Goal: Task Accomplishment & Management: Manage account settings

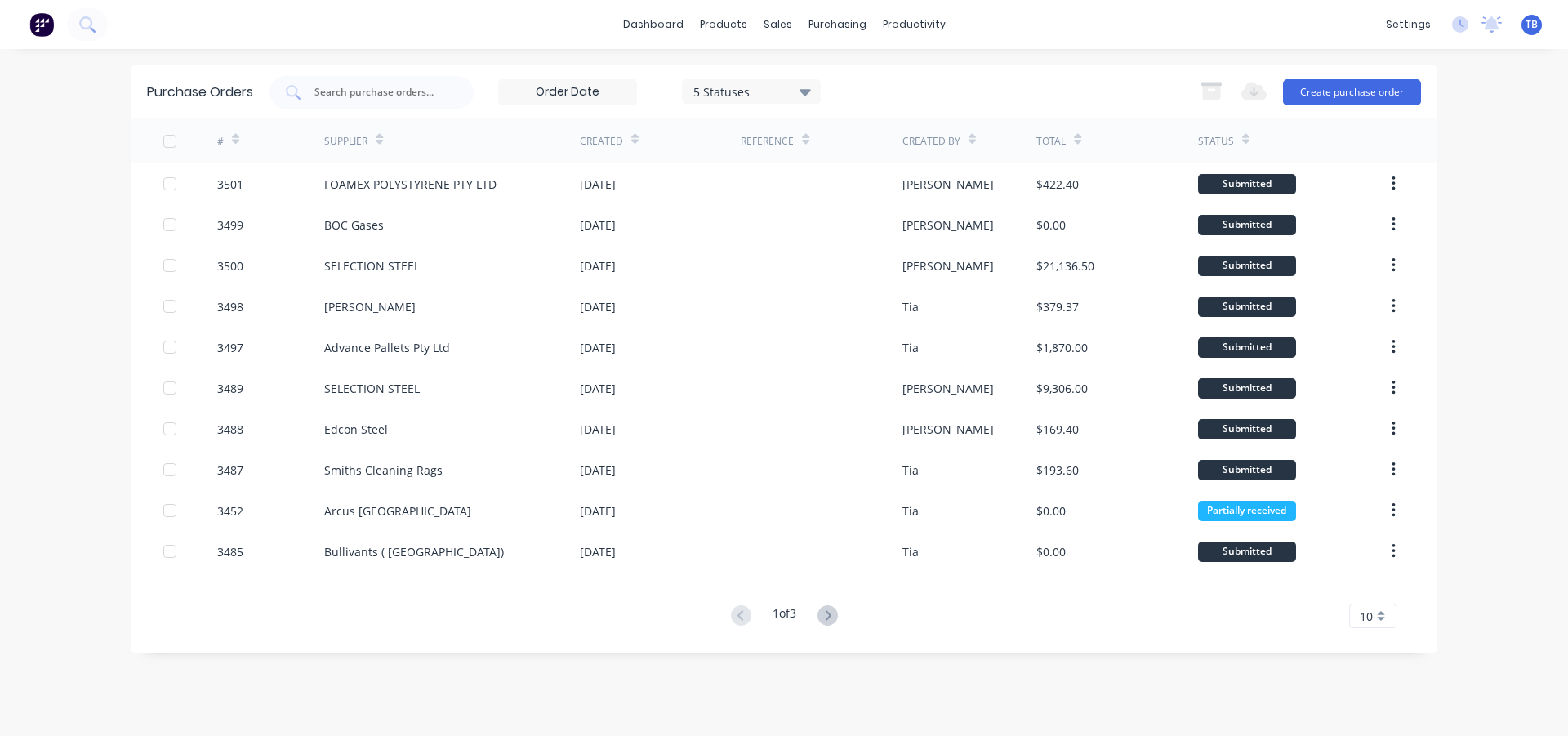
click at [1383, 617] on div "10" at bounding box center [1373, 615] width 47 height 25
click at [1385, 587] on div "35" at bounding box center [1373, 588] width 46 height 28
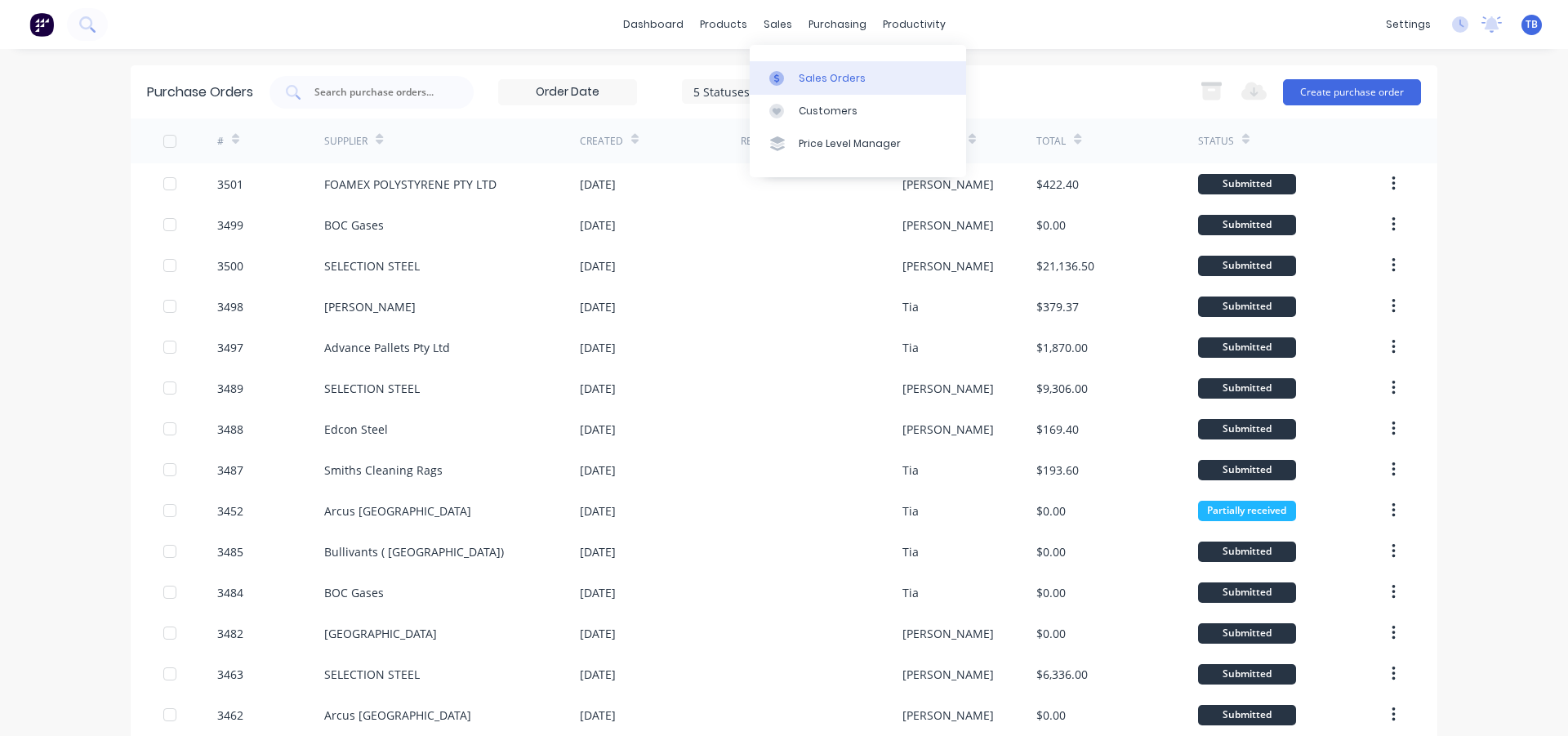
click at [806, 78] on div "Sales Orders" at bounding box center [831, 79] width 67 height 15
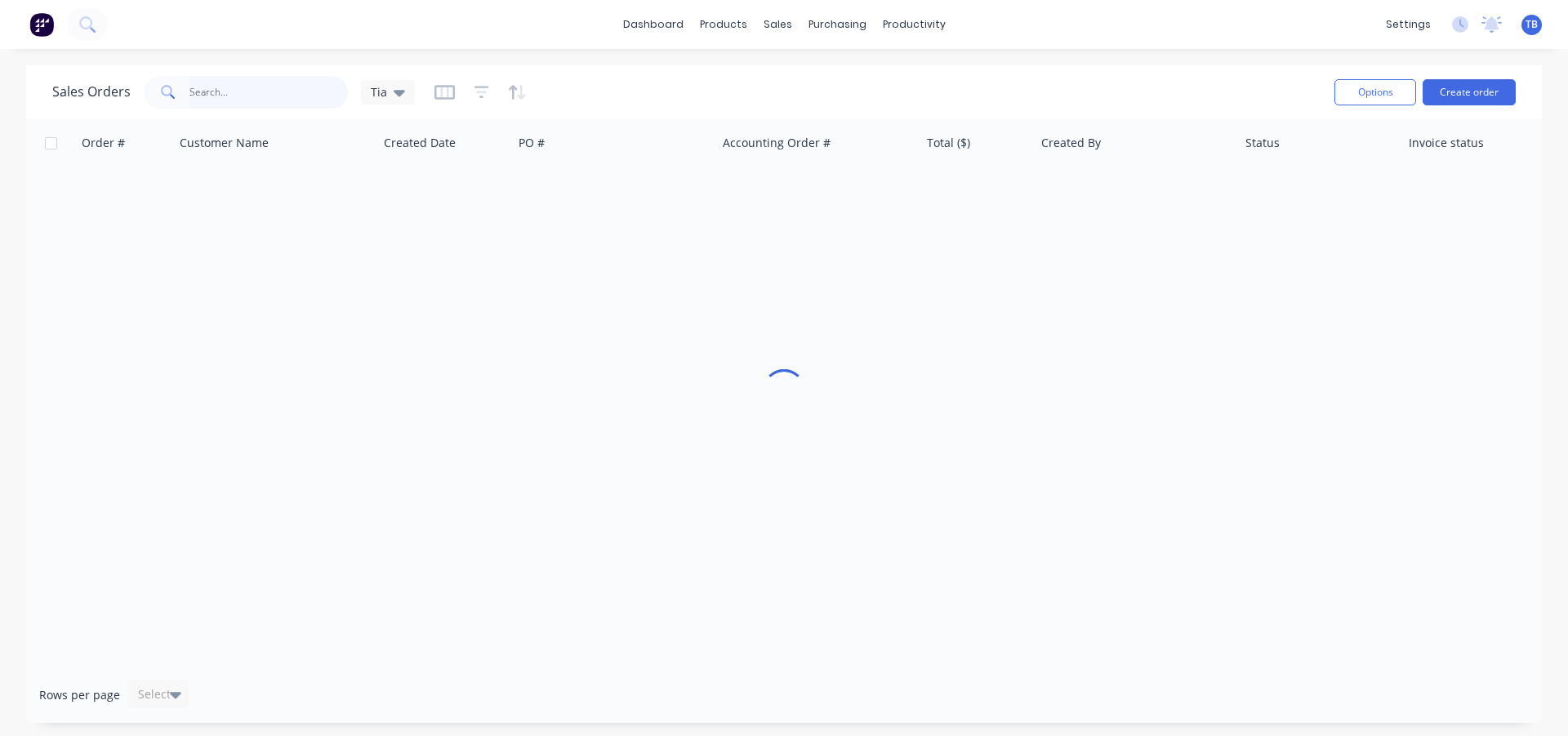
click at [293, 89] on input "text" at bounding box center [269, 92] width 159 height 33
click at [396, 89] on icon at bounding box center [399, 92] width 12 height 6
click at [407, 296] on button "Archived jobs" at bounding box center [459, 297] width 186 height 19
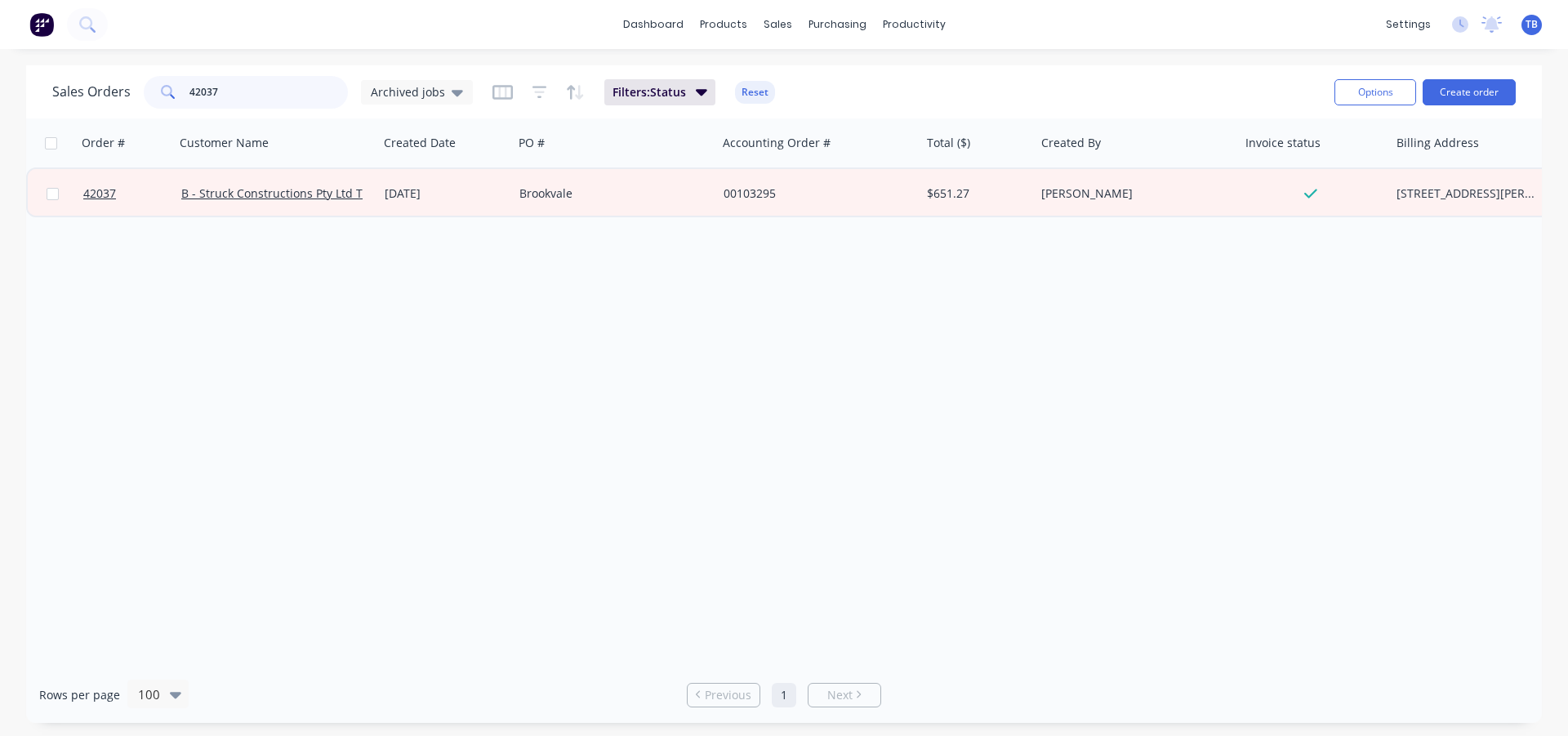
drag, startPoint x: 235, startPoint y: 89, endPoint x: 105, endPoint y: 86, distance: 130.0
click at [105, 86] on div "Sales Orders 42037 Archived jobs" at bounding box center [262, 92] width 421 height 33
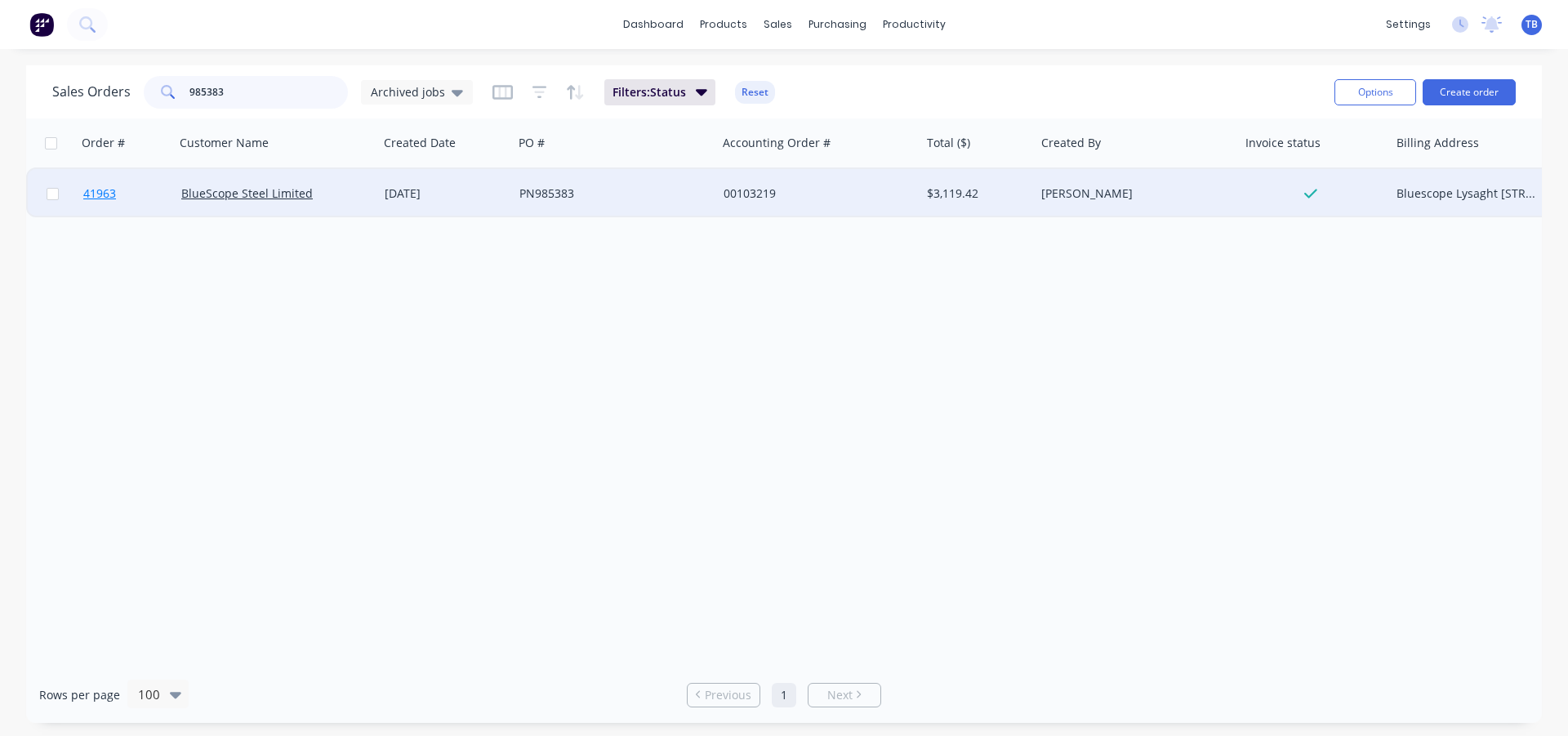
type input "985383"
click at [108, 197] on span "41963" at bounding box center [99, 194] width 33 height 16
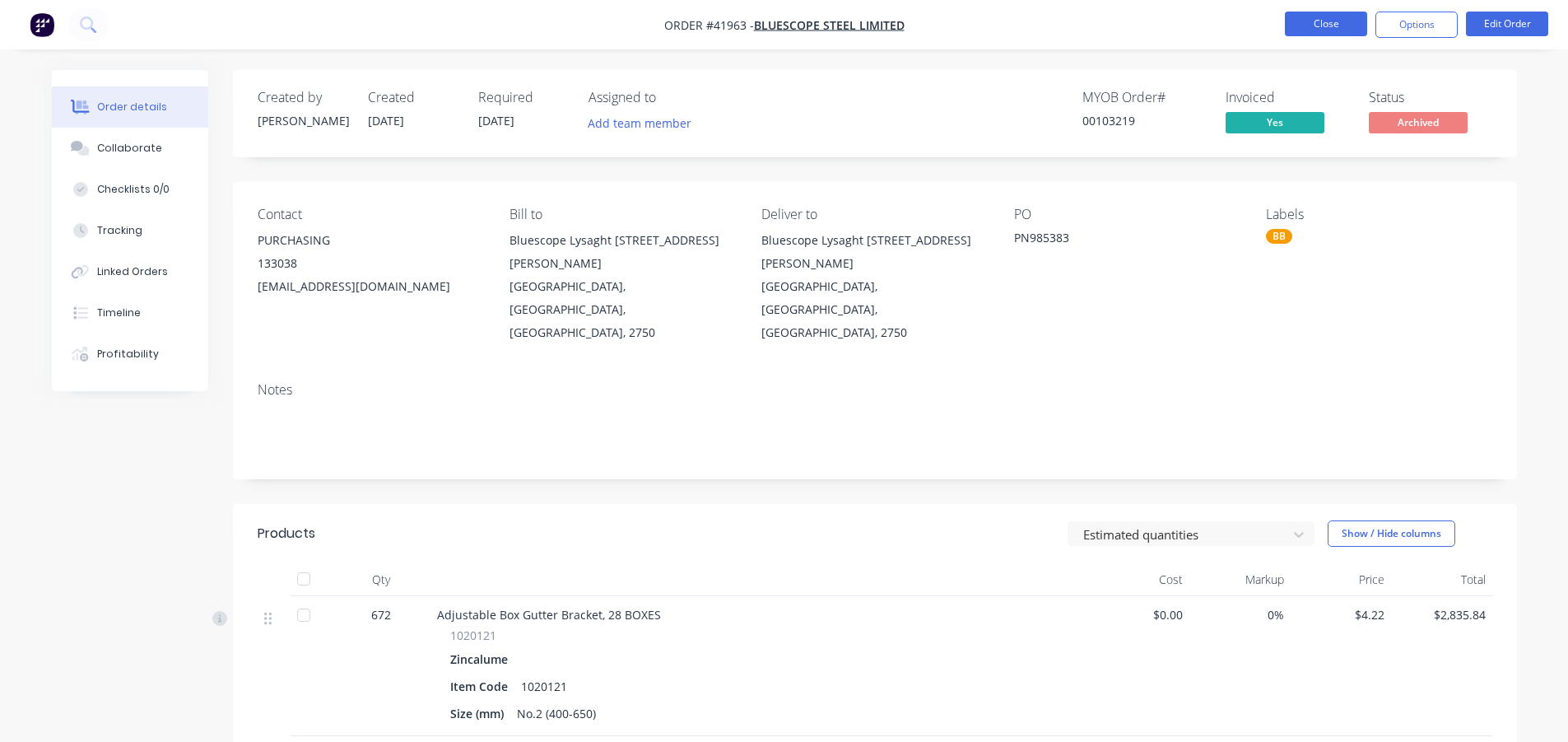
click at [1346, 29] on button "Close" at bounding box center [1326, 24] width 82 height 25
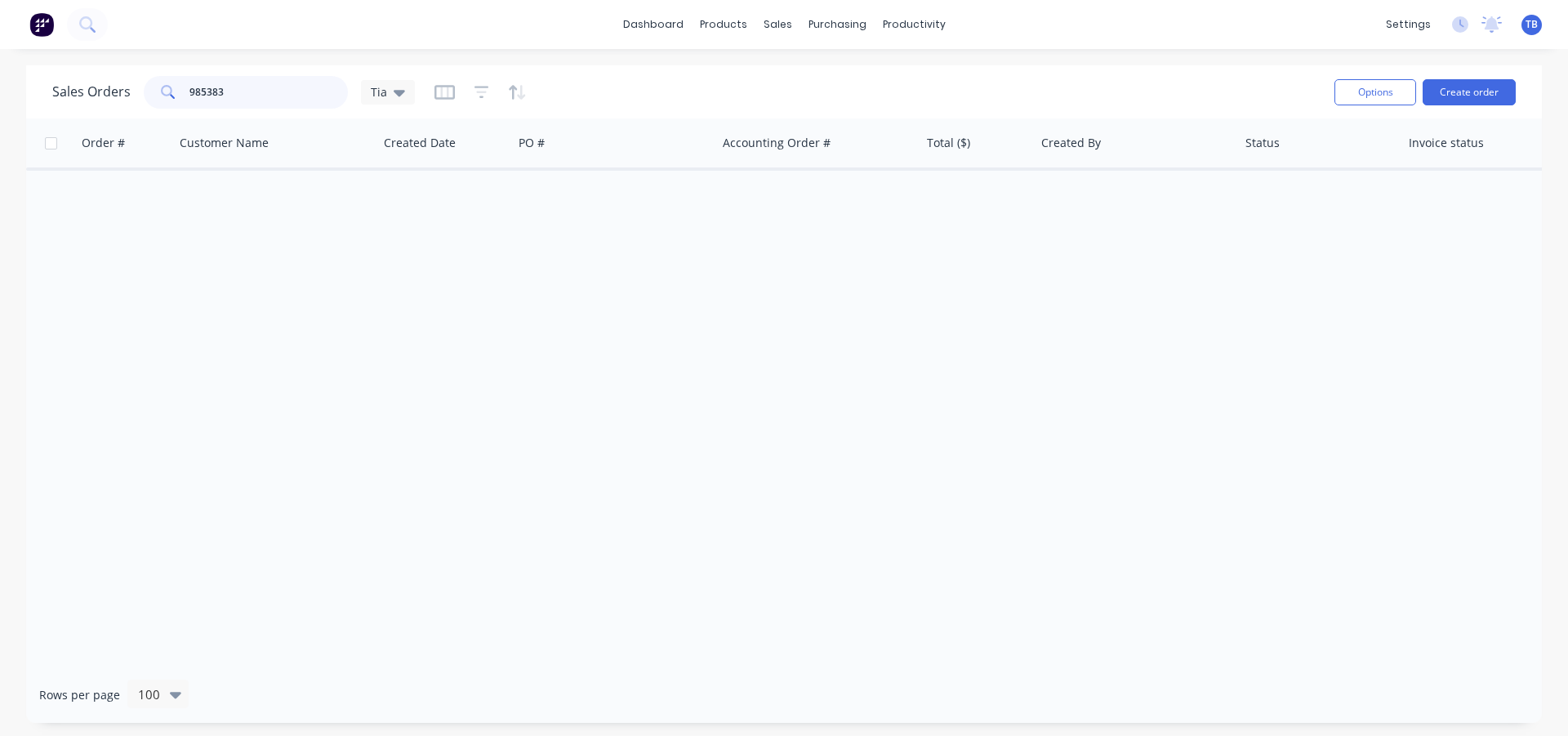
drag, startPoint x: 260, startPoint y: 95, endPoint x: 134, endPoint y: 99, distance: 126.1
click at [134, 99] on div "Sales Orders 985383 Tia" at bounding box center [233, 92] width 362 height 33
type input "42008"
click at [396, 97] on icon at bounding box center [399, 92] width 12 height 18
click at [410, 293] on button "Archived jobs" at bounding box center [459, 297] width 186 height 19
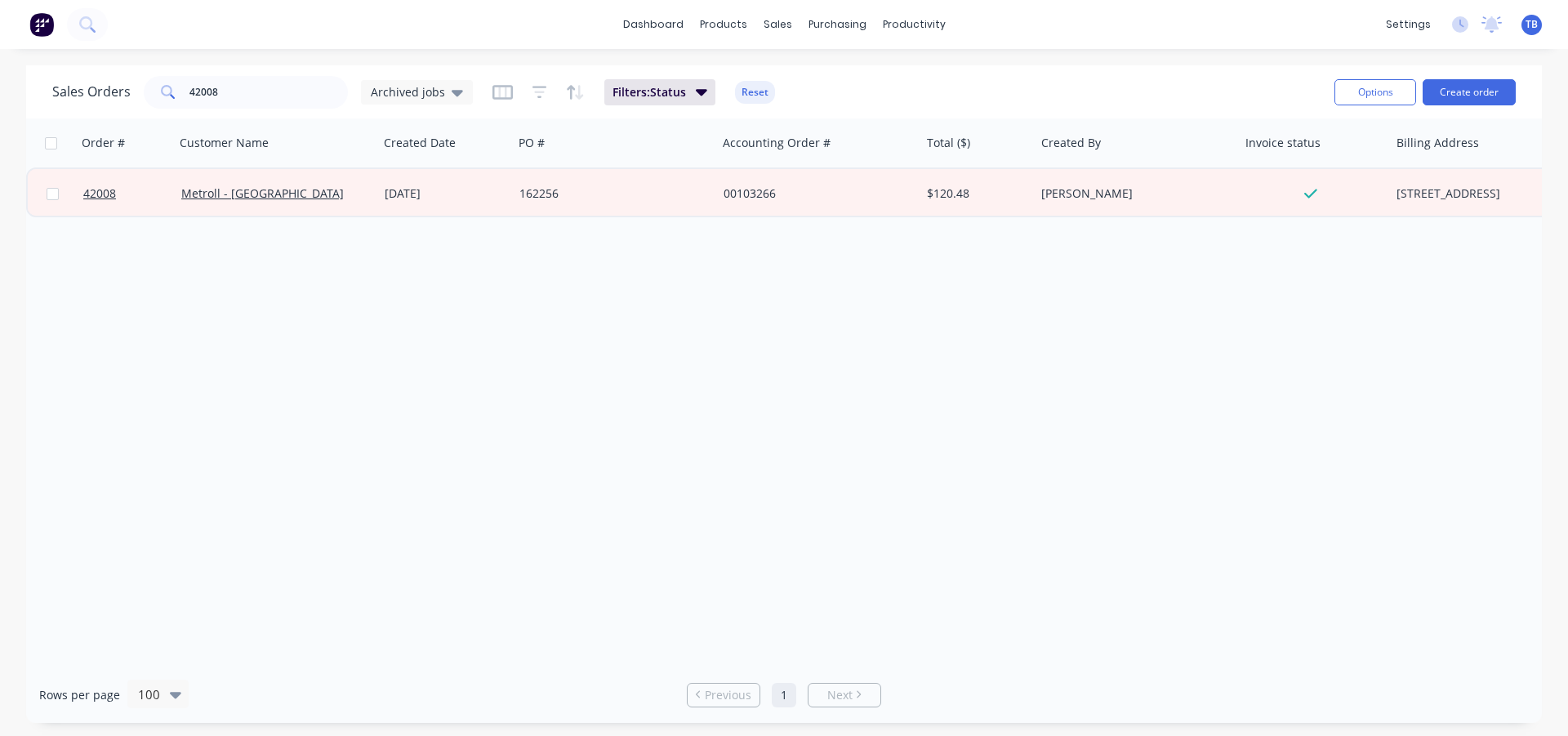
click at [593, 668] on div "Rows per page 100 Previous 1 Next" at bounding box center [784, 695] width 1515 height 57
drag, startPoint x: 239, startPoint y: 93, endPoint x: 97, endPoint y: 88, distance: 142.1
click at [97, 88] on div "Sales Orders 42008 Archived jobs" at bounding box center [262, 92] width 421 height 33
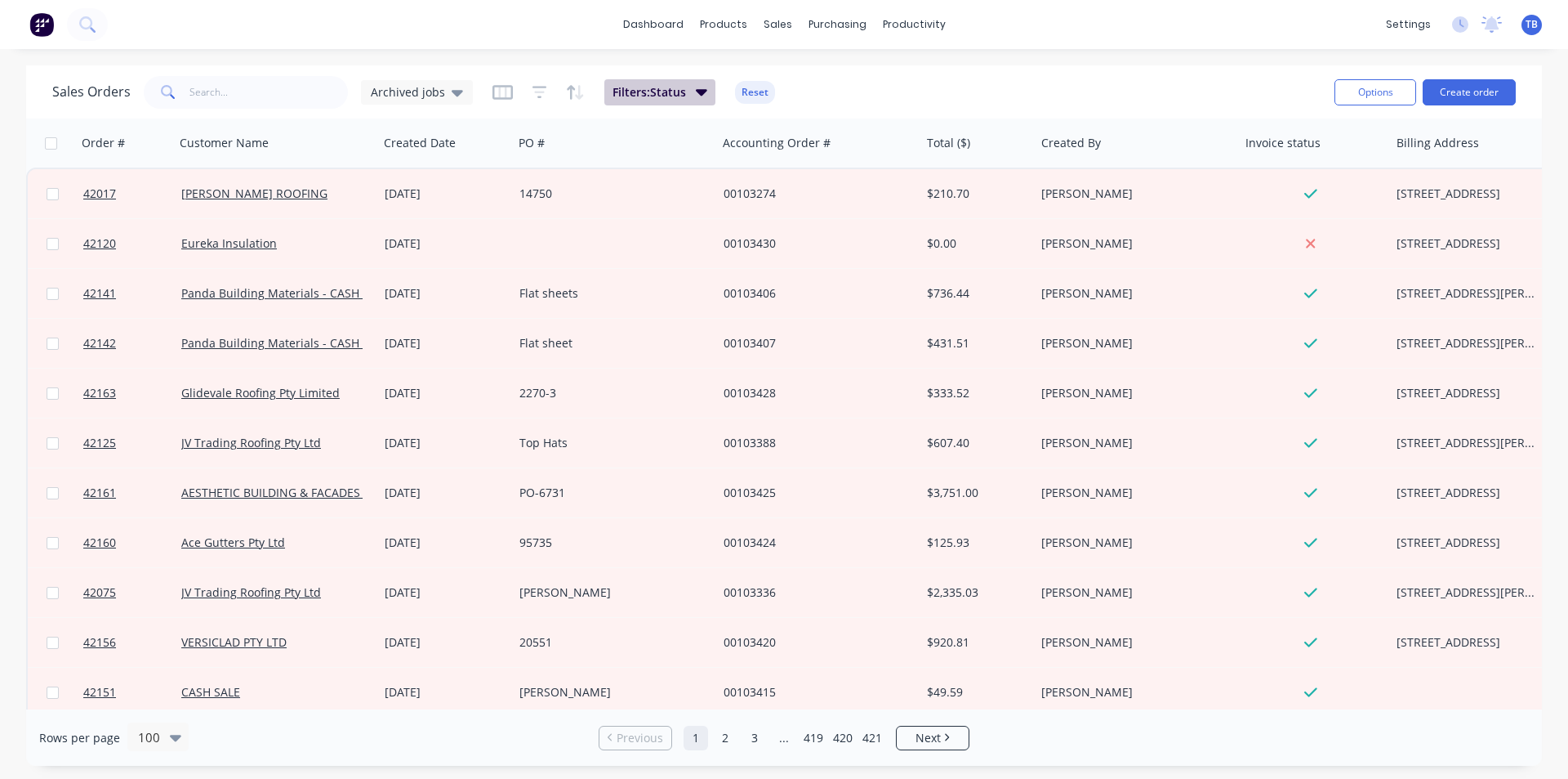
click at [688, 93] on button "Filters: Status" at bounding box center [660, 92] width 111 height 26
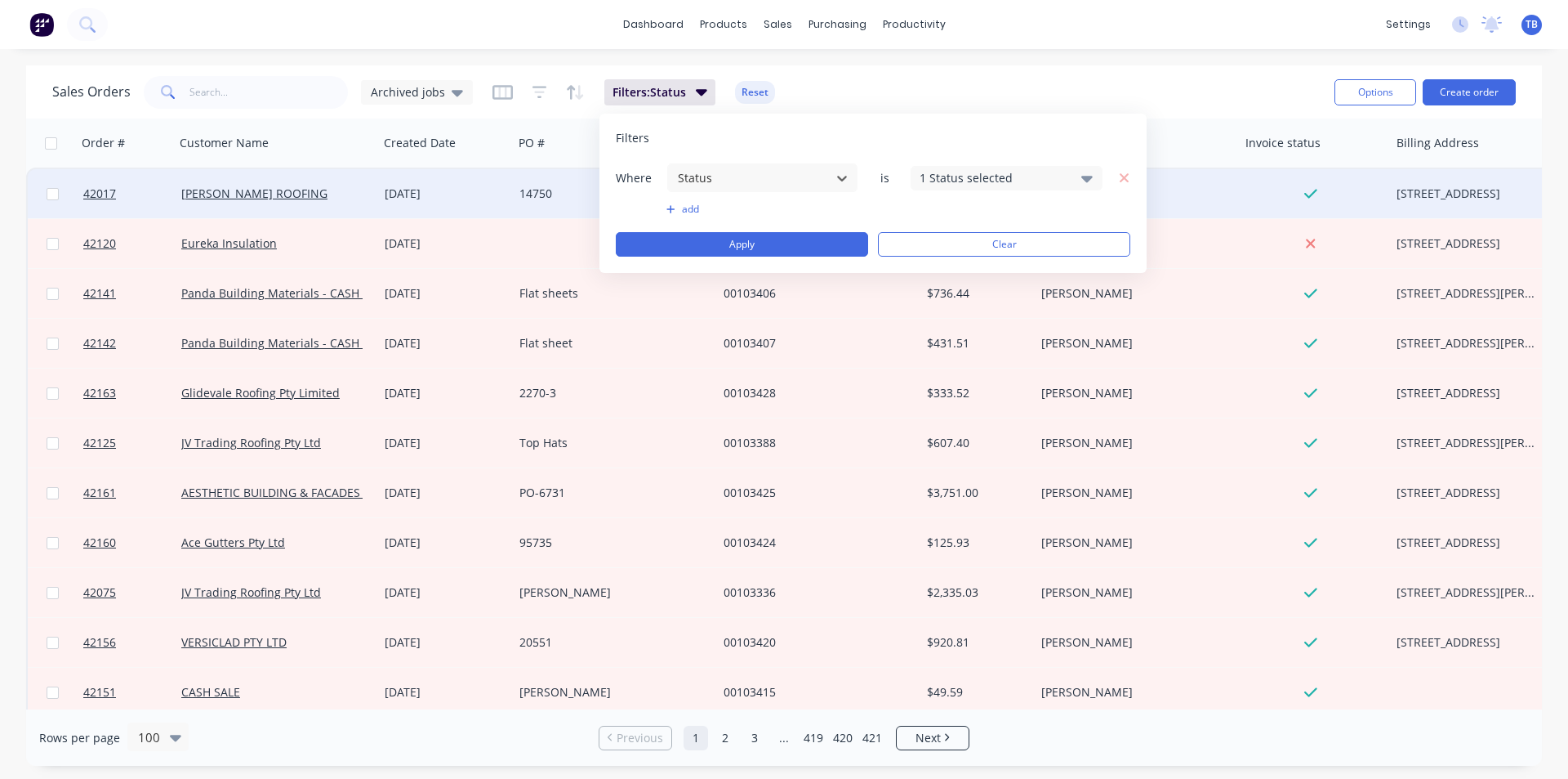
click at [452, 94] on icon at bounding box center [457, 92] width 12 height 18
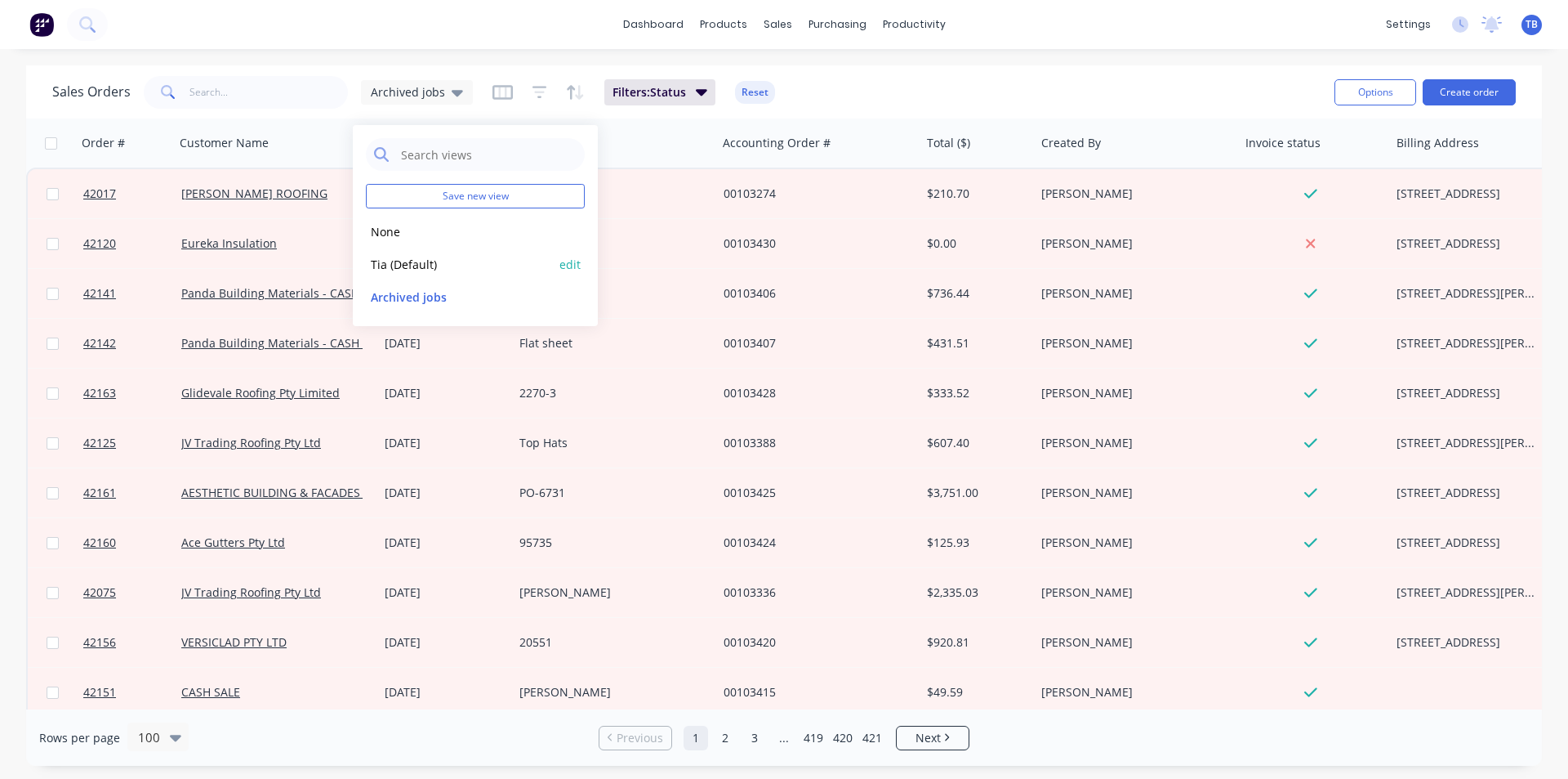
click at [415, 259] on button "Tia (Default)" at bounding box center [459, 264] width 186 height 19
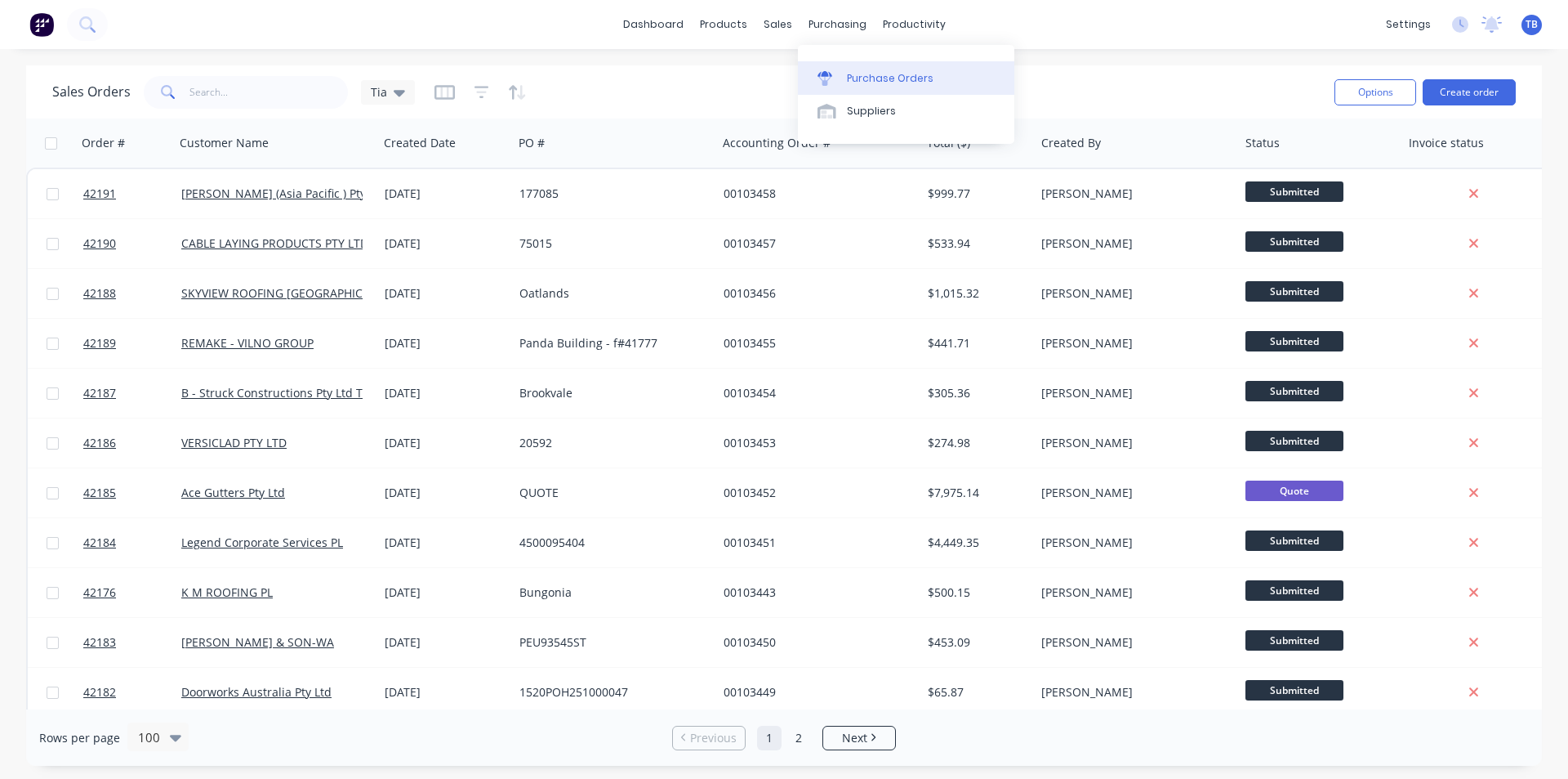
click at [840, 71] on div at bounding box center [830, 79] width 25 height 15
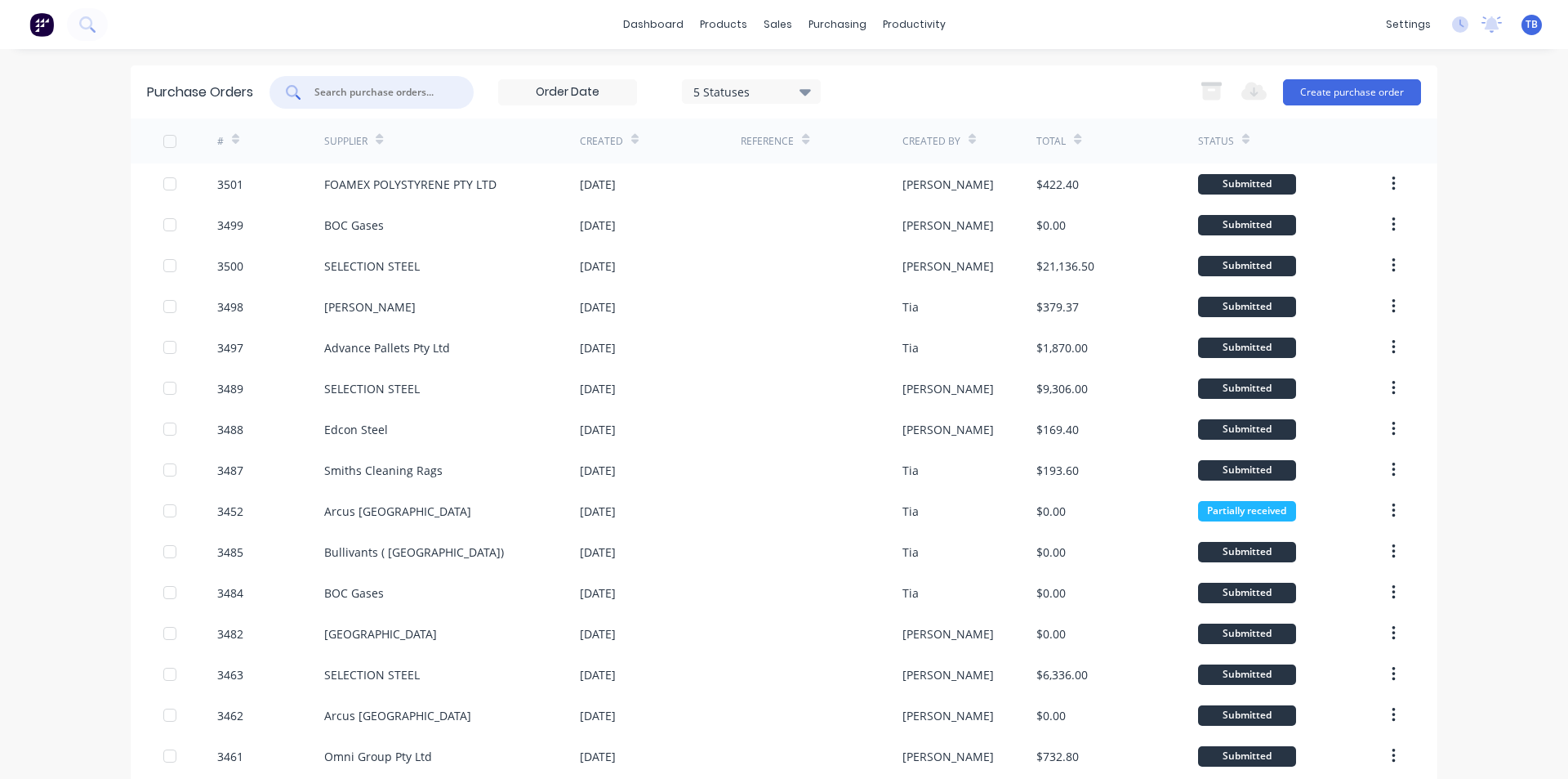
click at [332, 93] on input "text" at bounding box center [381, 92] width 136 height 16
click at [410, 95] on input "text" at bounding box center [381, 92] width 136 height 16
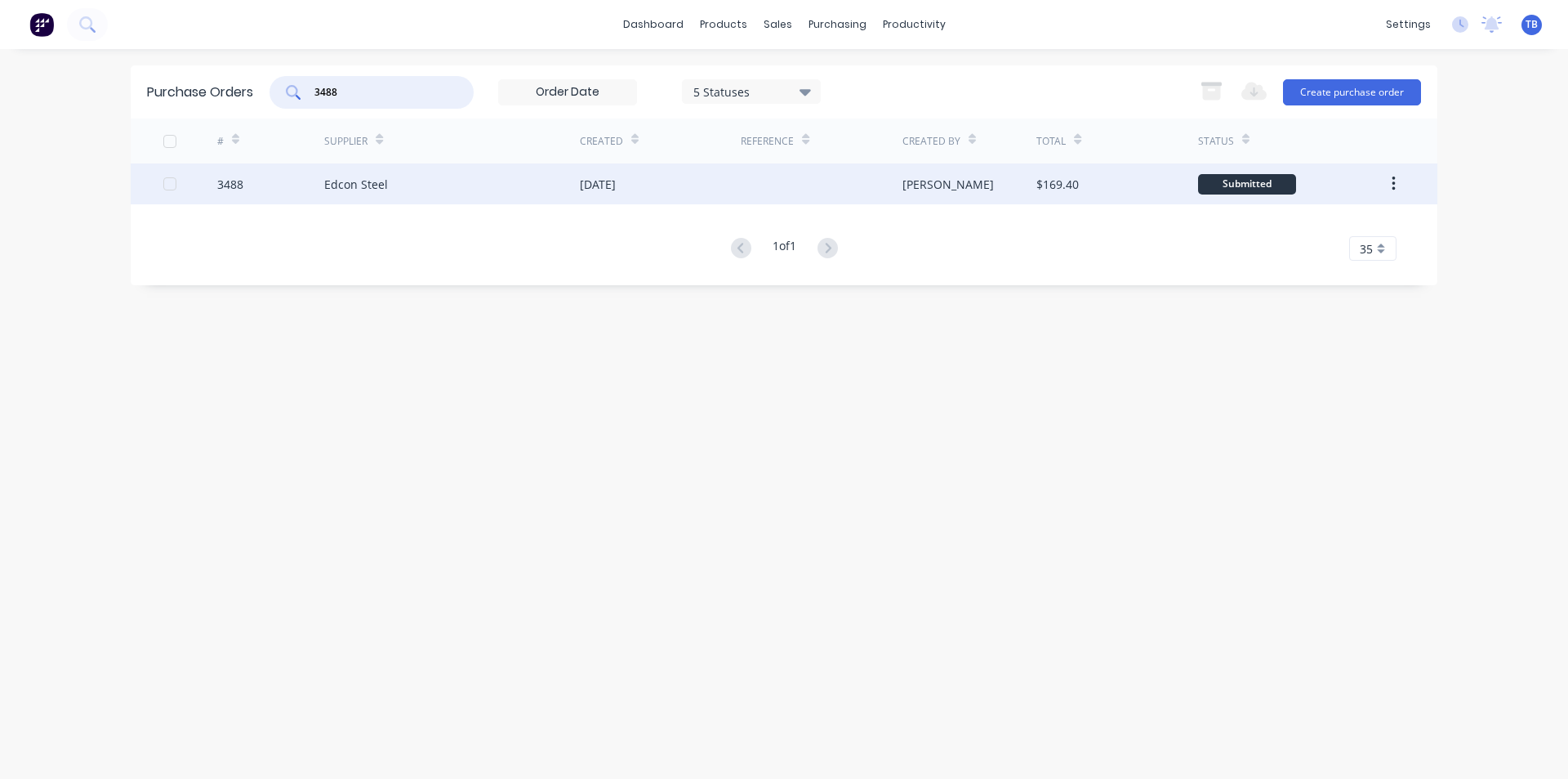
type input "3488"
click at [367, 183] on div "Edcon Steel" at bounding box center [356, 184] width 64 height 17
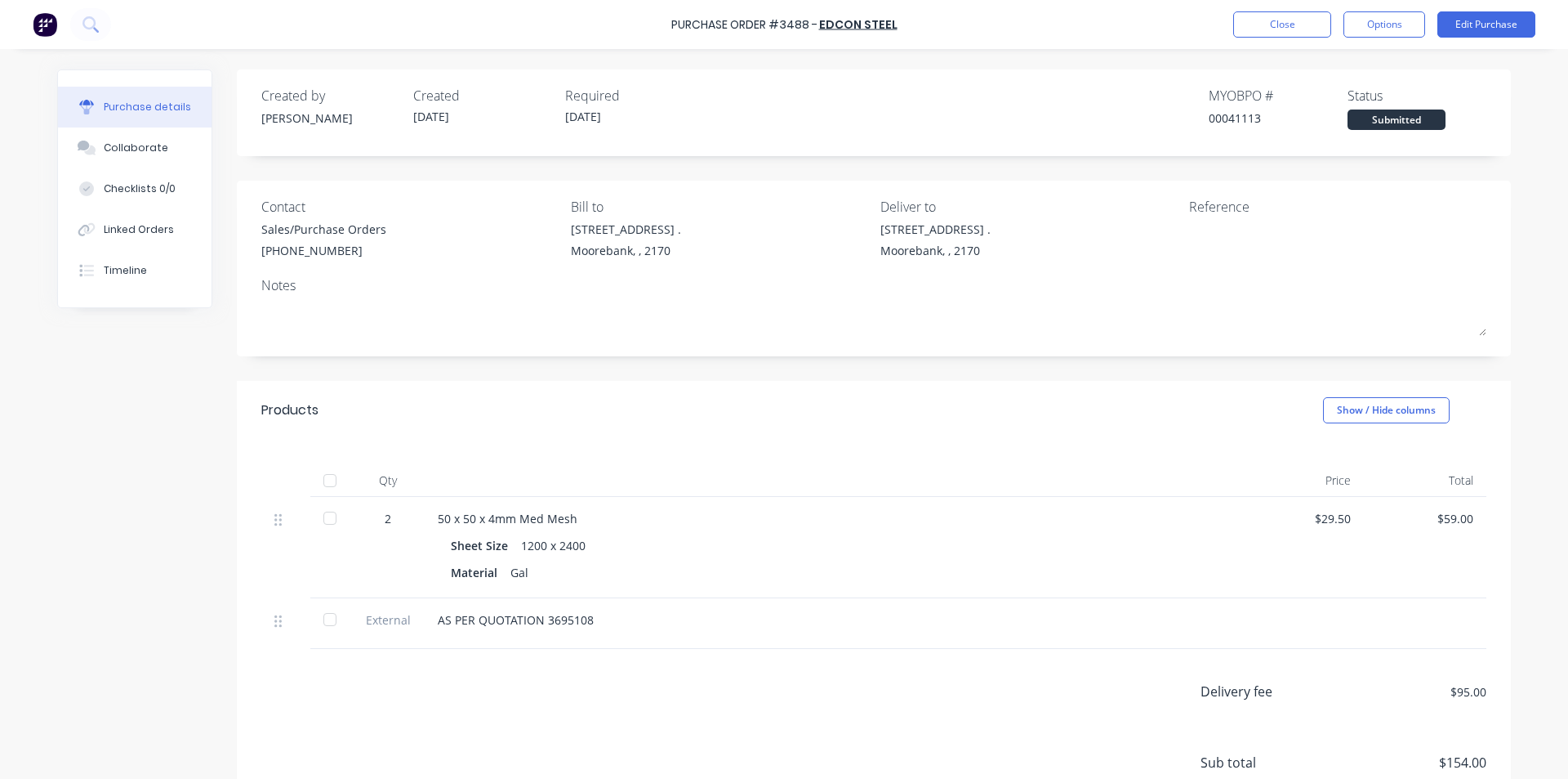
click at [331, 513] on div at bounding box center [330, 518] width 33 height 33
click at [321, 621] on div at bounding box center [330, 619] width 33 height 33
click at [1260, 29] on button "Close" at bounding box center [1281, 25] width 98 height 26
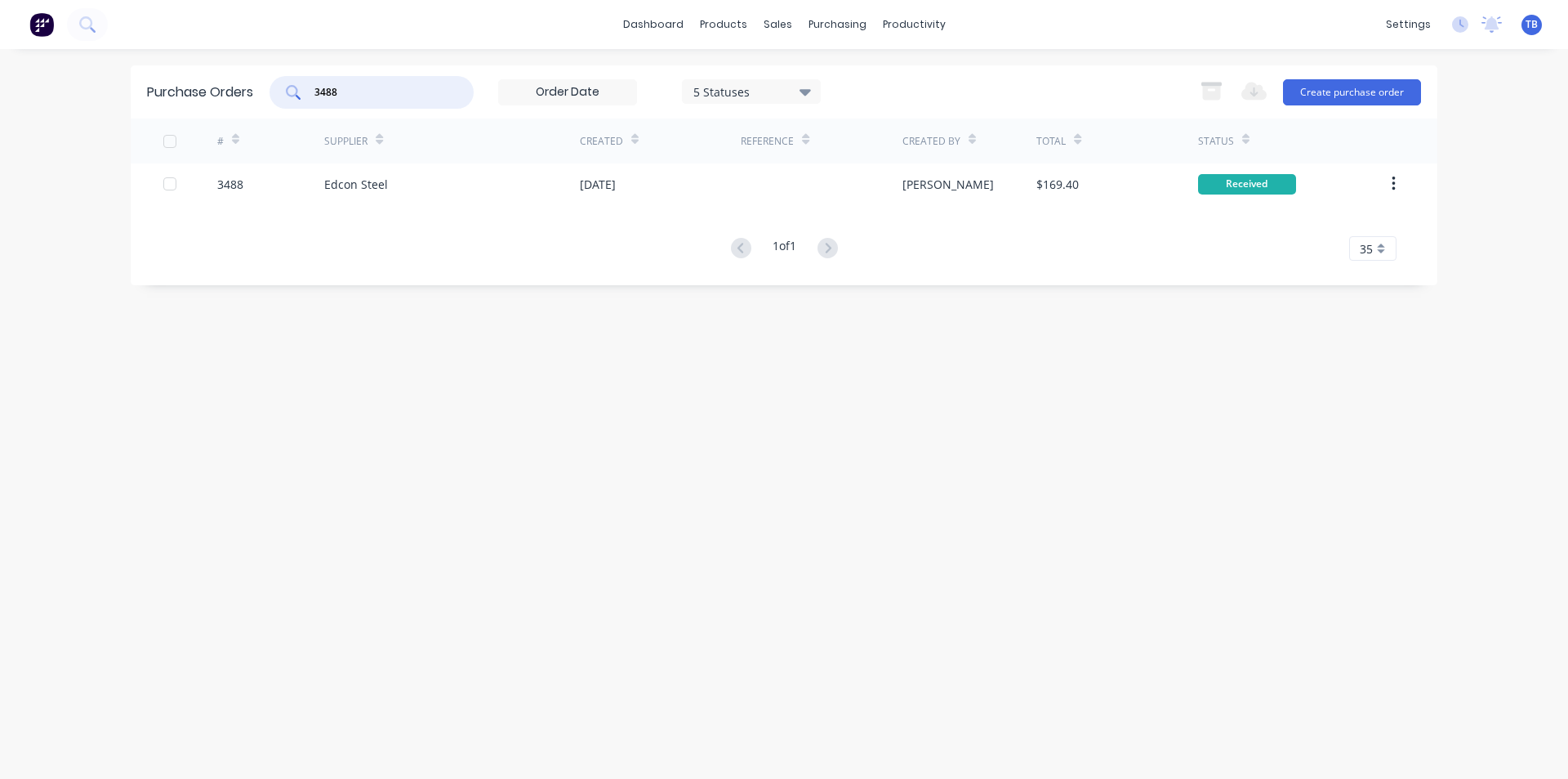
drag, startPoint x: 352, startPoint y: 93, endPoint x: 233, endPoint y: 98, distance: 119.1
click at [235, 98] on div "Purchase Orders 3488 5 Statuses 5 Statuses Export to Excel (XLSX) Create purcha…" at bounding box center [783, 92] width 1306 height 53
drag, startPoint x: 392, startPoint y: 82, endPoint x: 325, endPoint y: 81, distance: 67.0
click at [325, 81] on div "3495" at bounding box center [371, 92] width 204 height 33
type input "34953492"
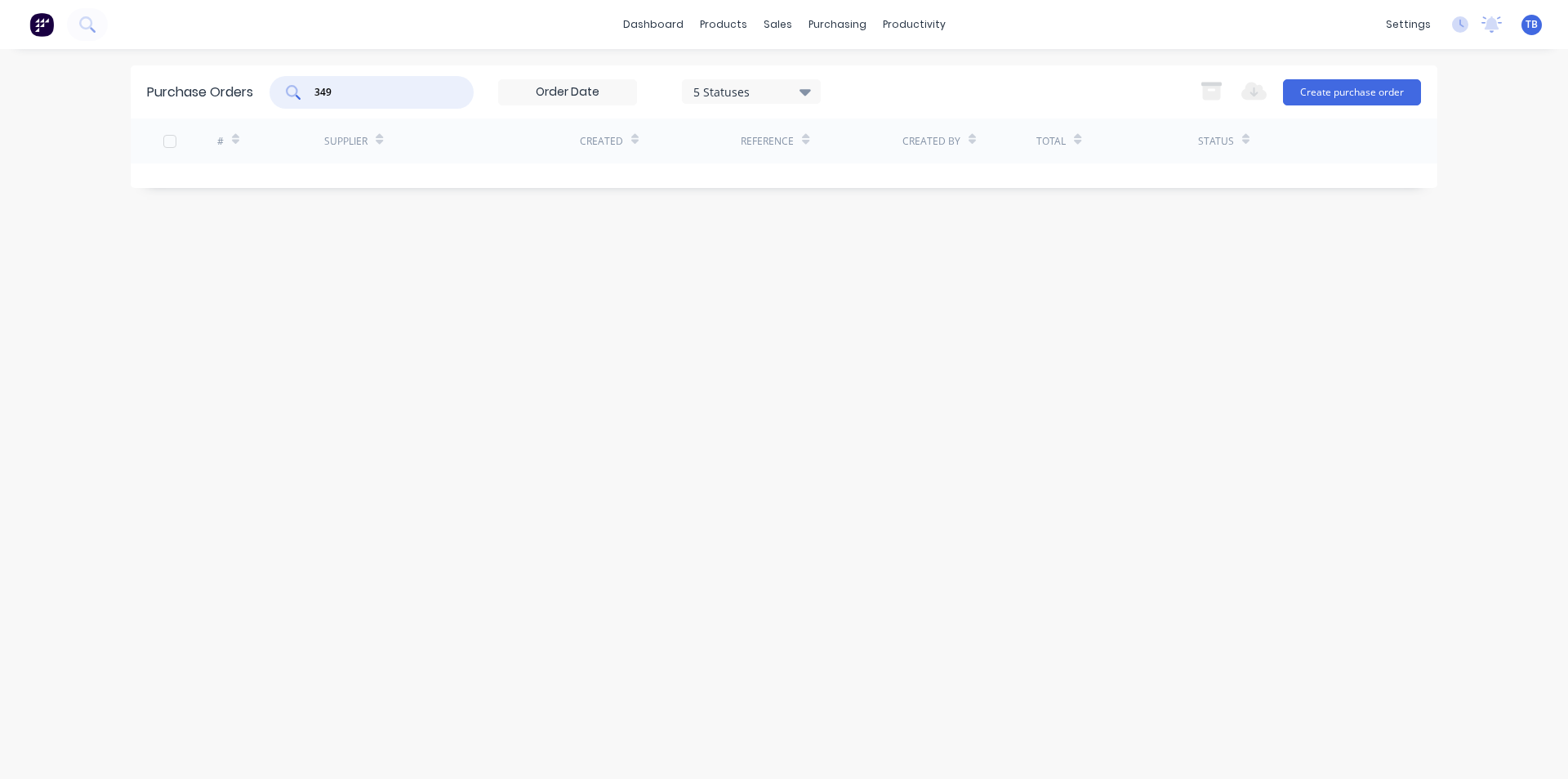
type input "3492"
drag, startPoint x: 402, startPoint y: 85, endPoint x: 263, endPoint y: 90, distance: 139.1
click at [263, 90] on div "Purchase Orders 3492 5 Statuses 5 Statuses Export to Excel (XLSX) Create purcha…" at bounding box center [783, 92] width 1306 height 53
type input "3494"
drag, startPoint x: 353, startPoint y: 96, endPoint x: 211, endPoint y: 91, distance: 142.1
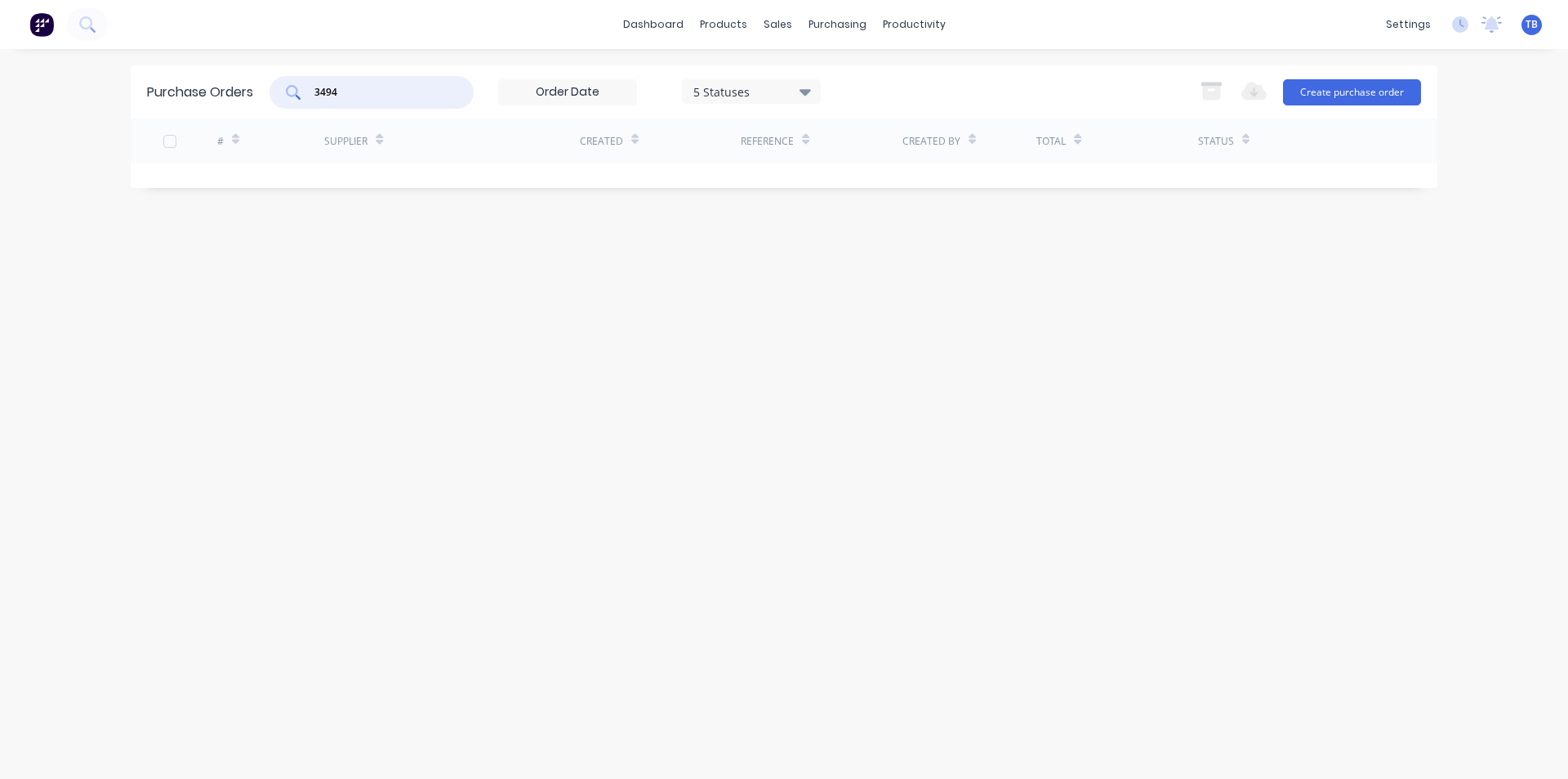
click at [211, 91] on div "Purchase Orders 3494 5 Statuses 5 Statuses Export to Excel (XLSX) Create purcha…" at bounding box center [783, 92] width 1306 height 53
type input "3467"
drag, startPoint x: 306, startPoint y: 92, endPoint x: 280, endPoint y: 93, distance: 26.0
click at [280, 93] on div "3467" at bounding box center [371, 92] width 204 height 33
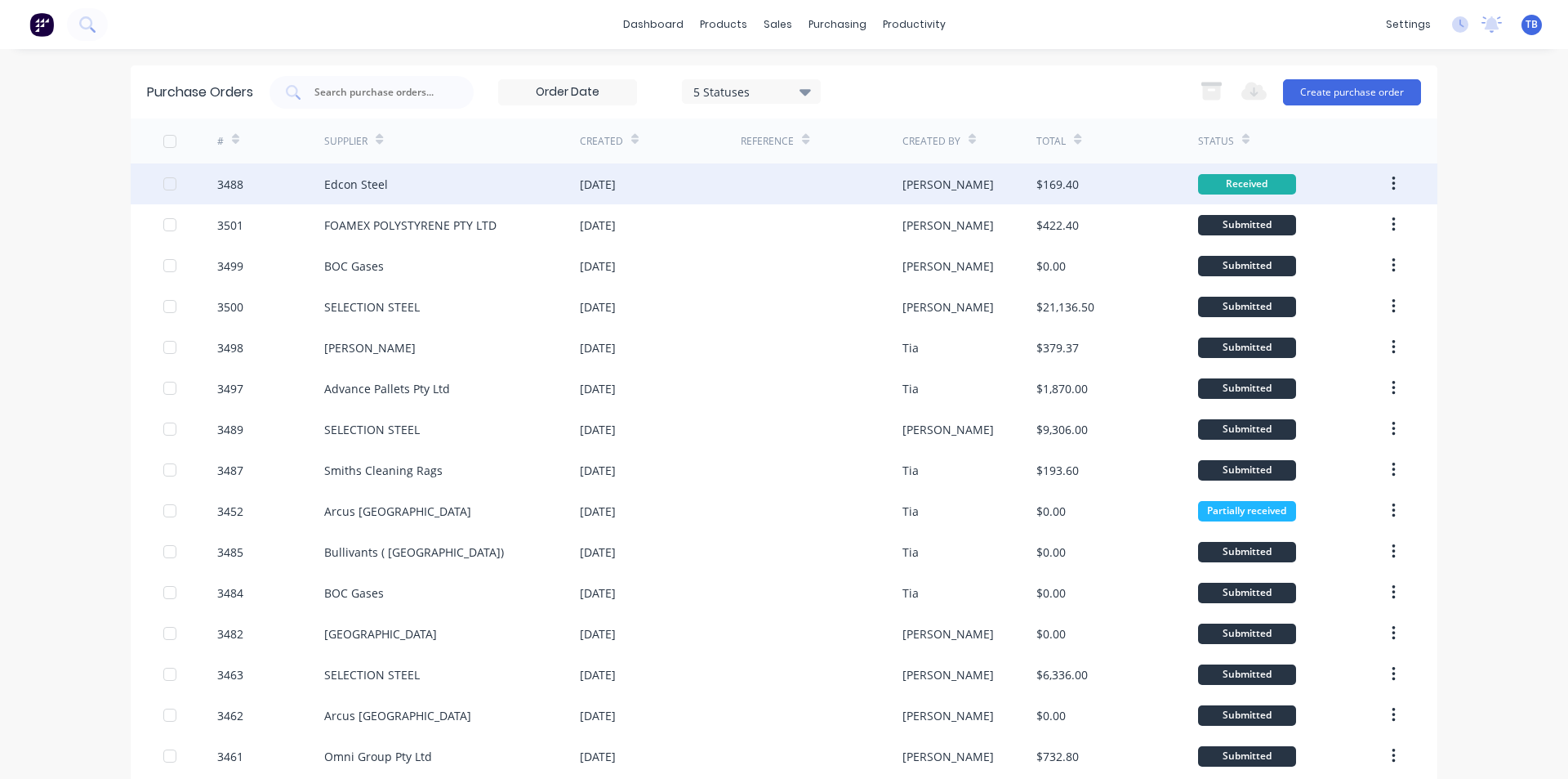
click at [1391, 181] on icon "button" at bounding box center [1393, 184] width 4 height 18
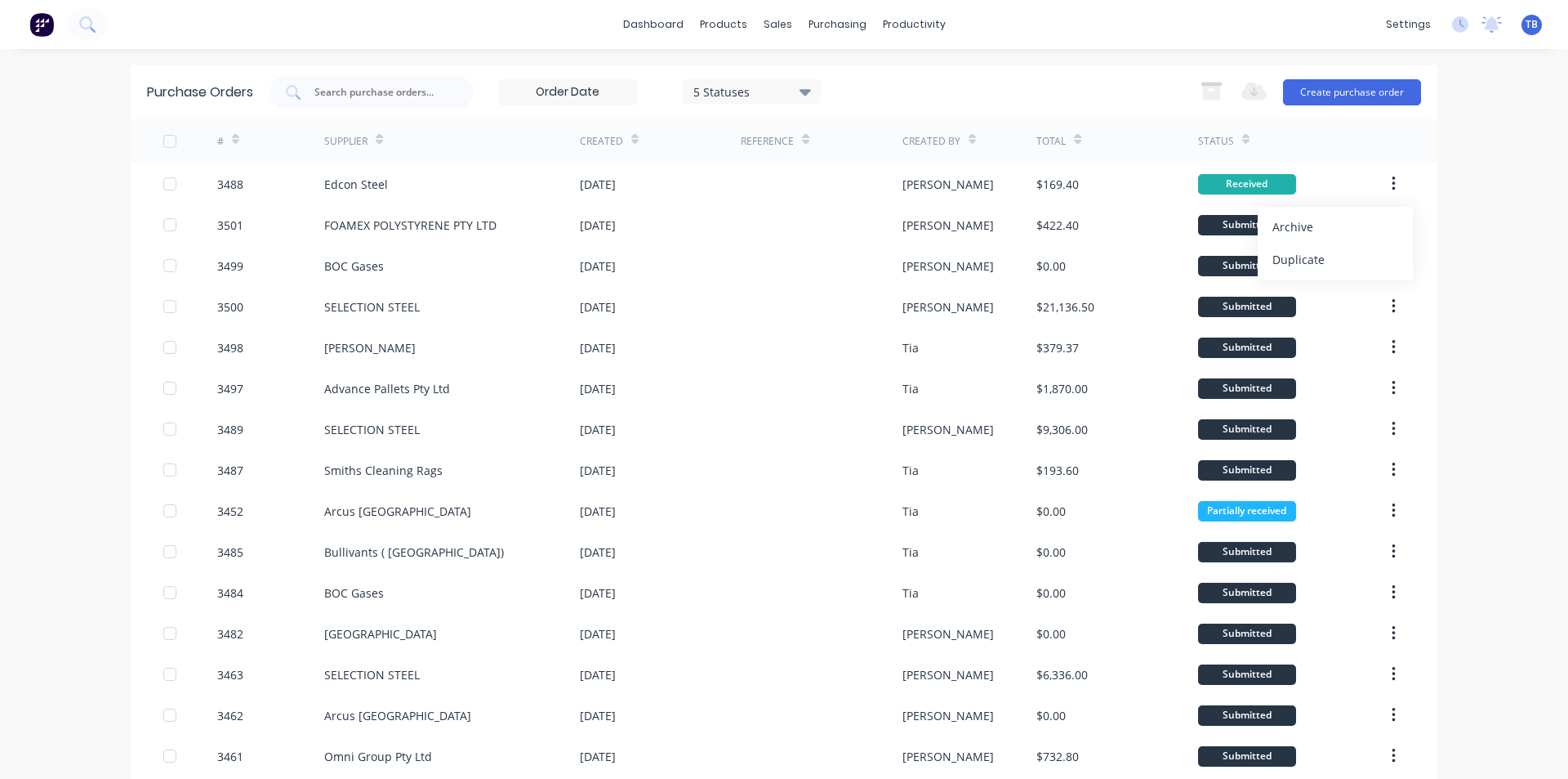
click at [1306, 221] on div "Archive" at bounding box center [1335, 226] width 126 height 24
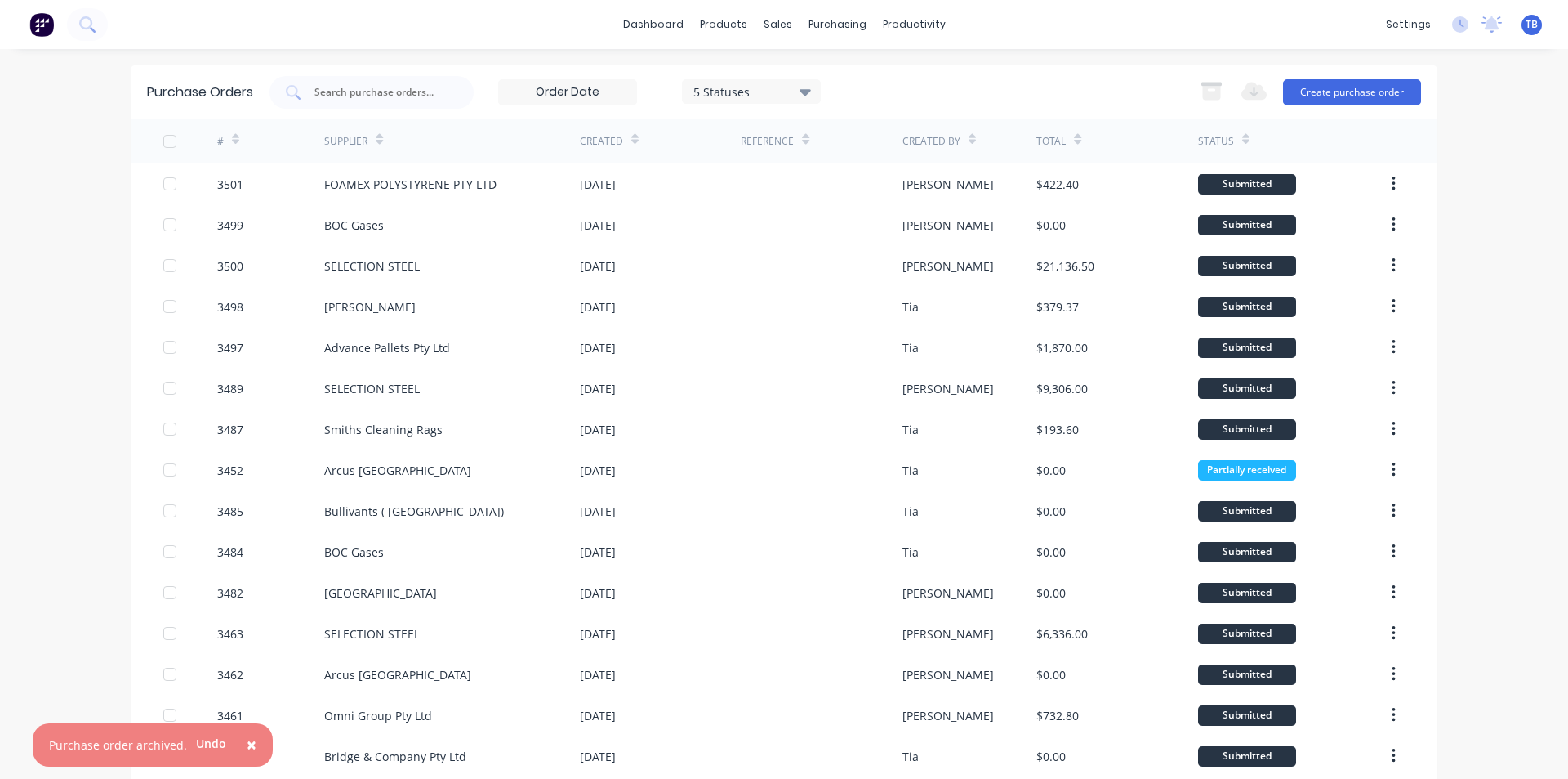
click at [249, 748] on span "×" at bounding box center [251, 743] width 10 height 23
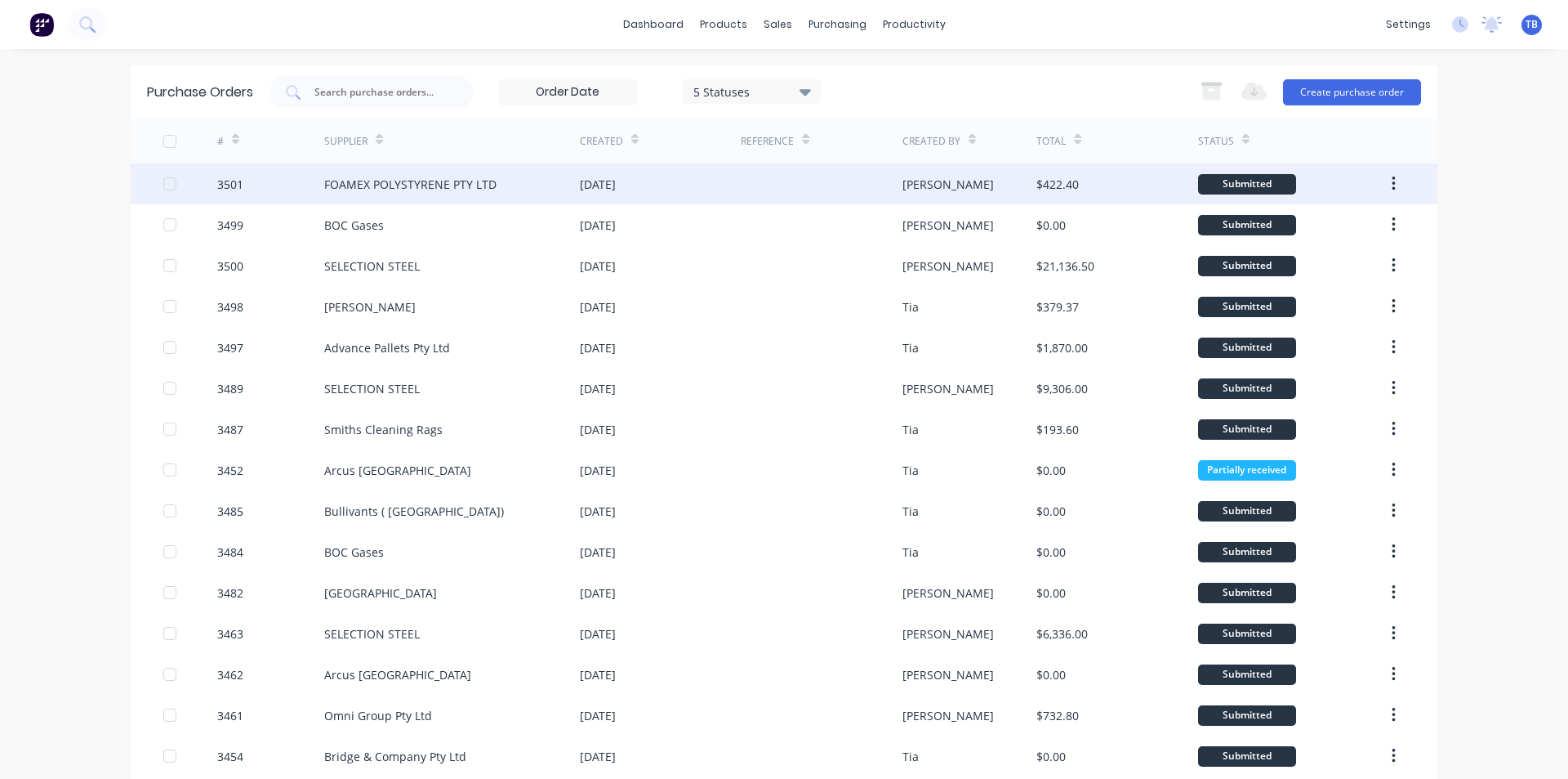
scroll to position [81, 0]
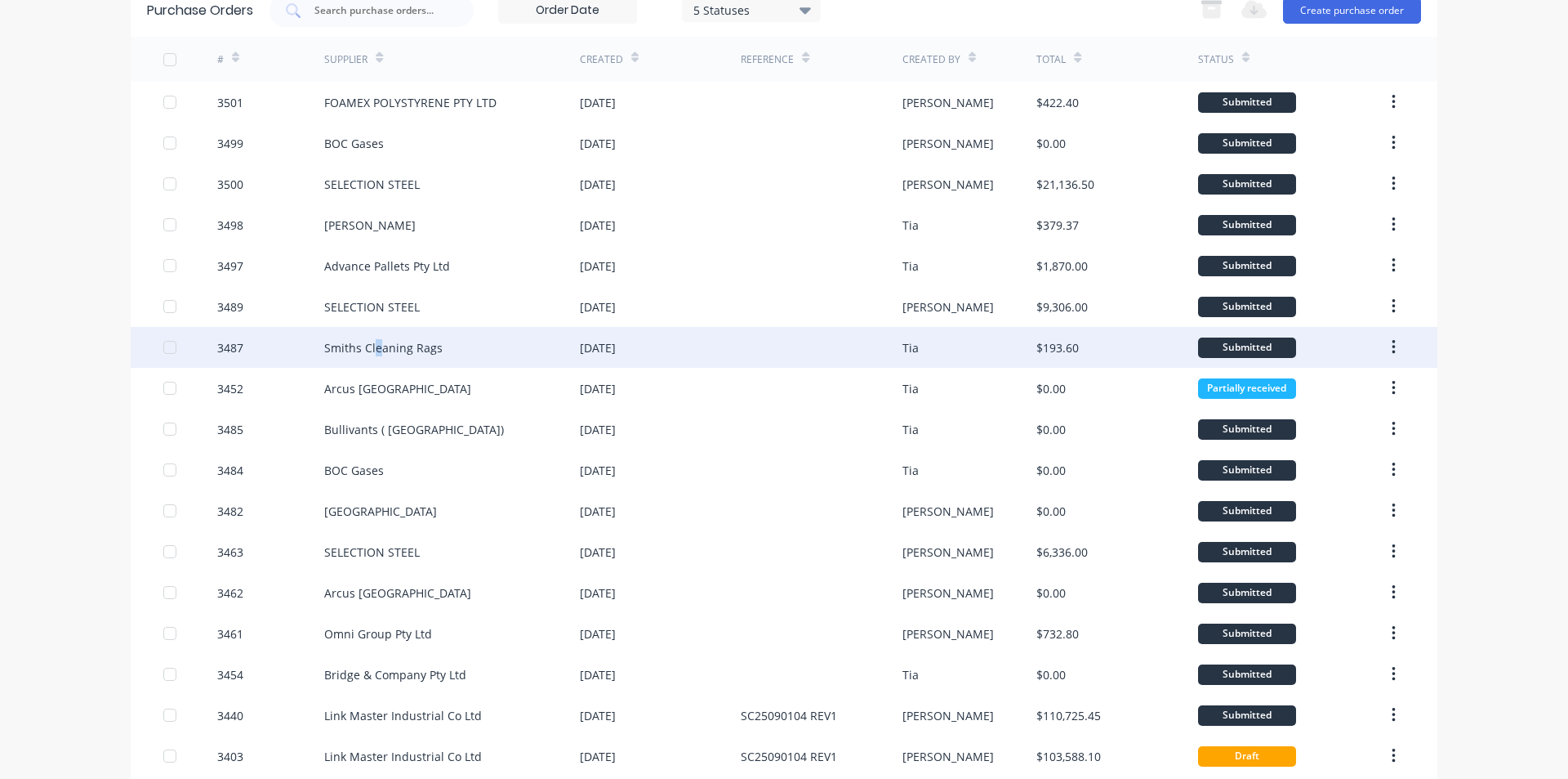
click at [370, 357] on div "Smiths Cleaning Rags" at bounding box center [452, 347] width 256 height 41
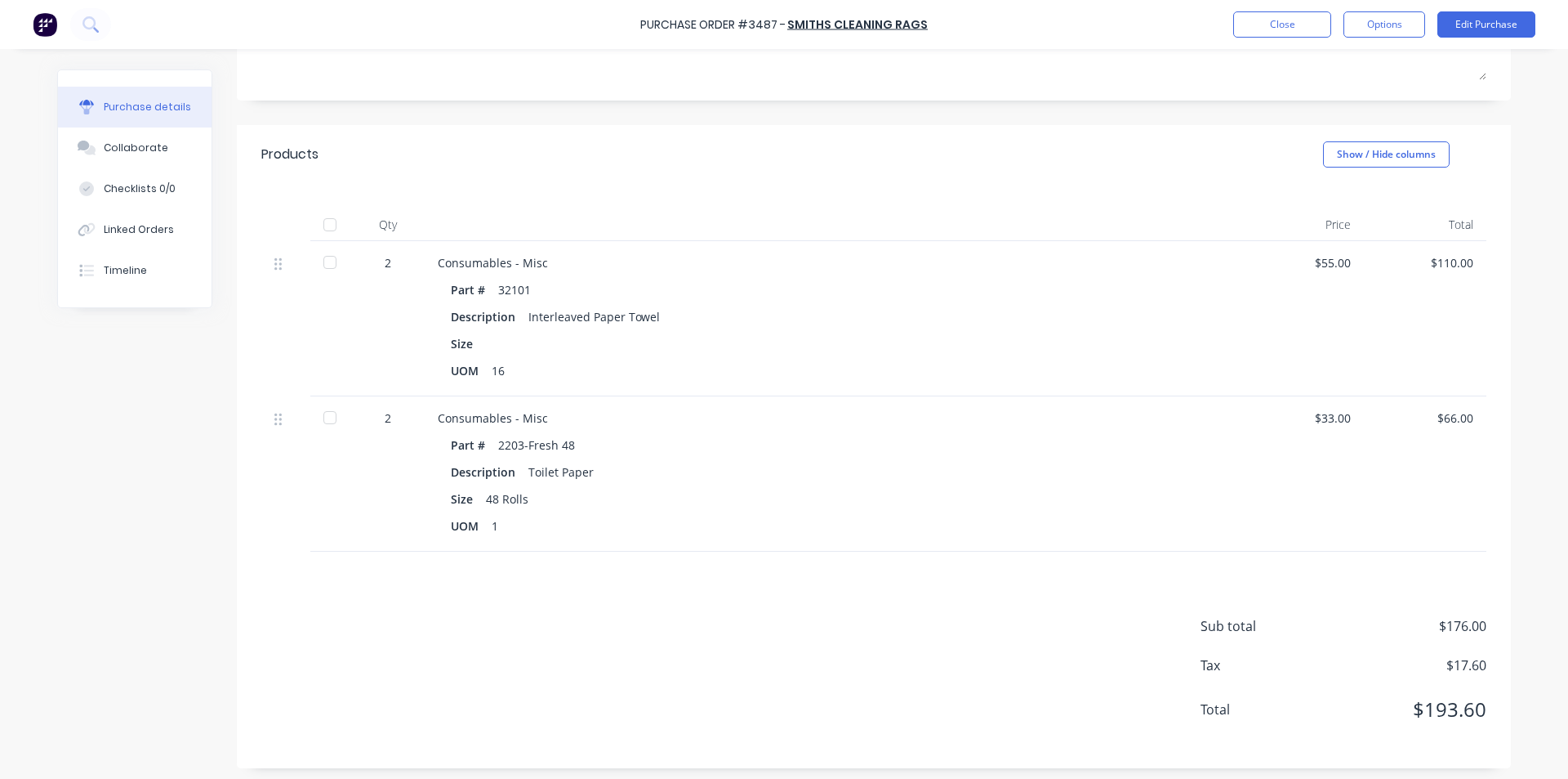
scroll to position [261, 0]
click at [327, 417] on div at bounding box center [330, 412] width 33 height 33
click at [329, 262] on div at bounding box center [330, 257] width 33 height 33
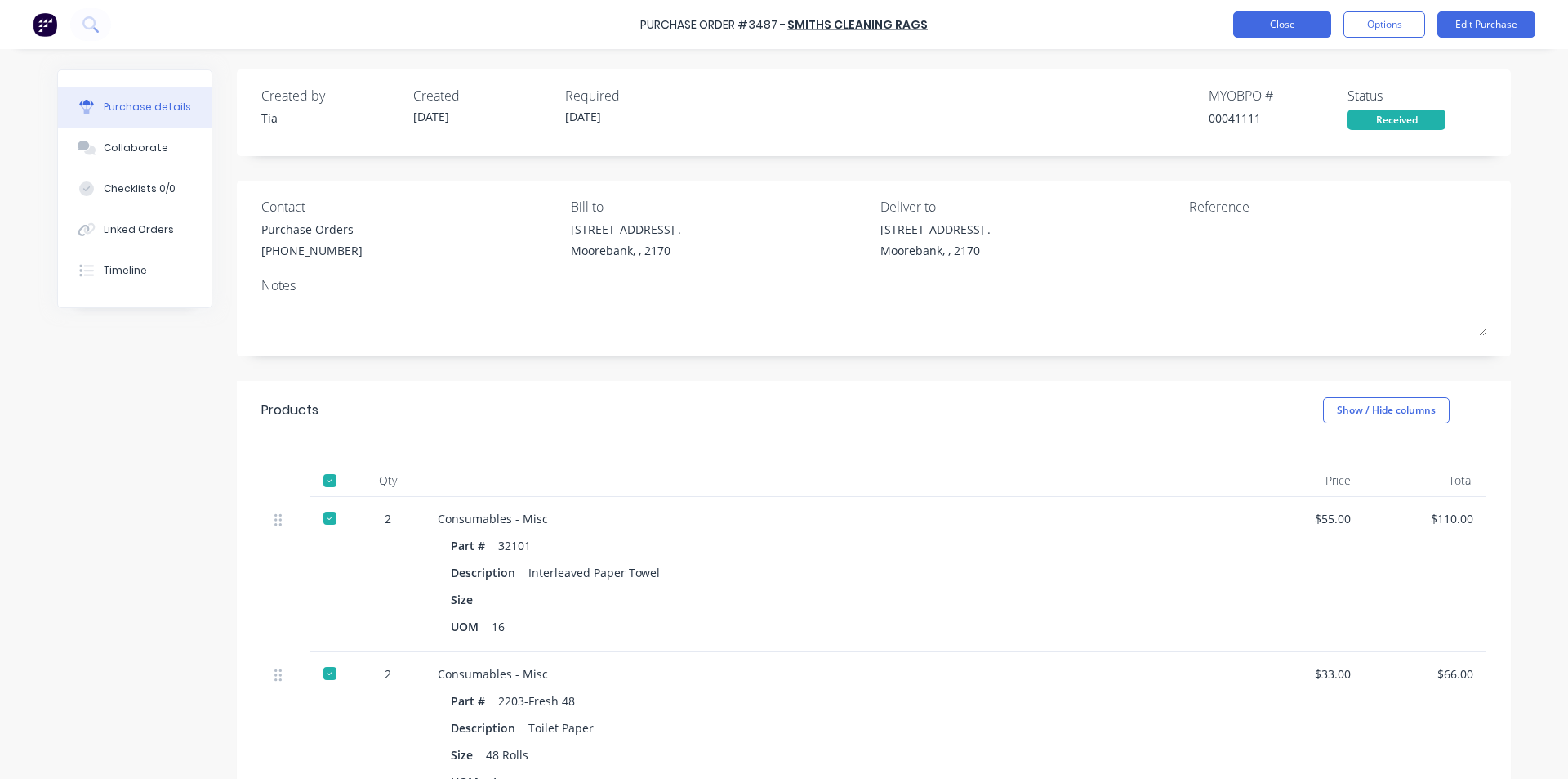
click at [1286, 30] on button "Close" at bounding box center [1281, 25] width 98 height 26
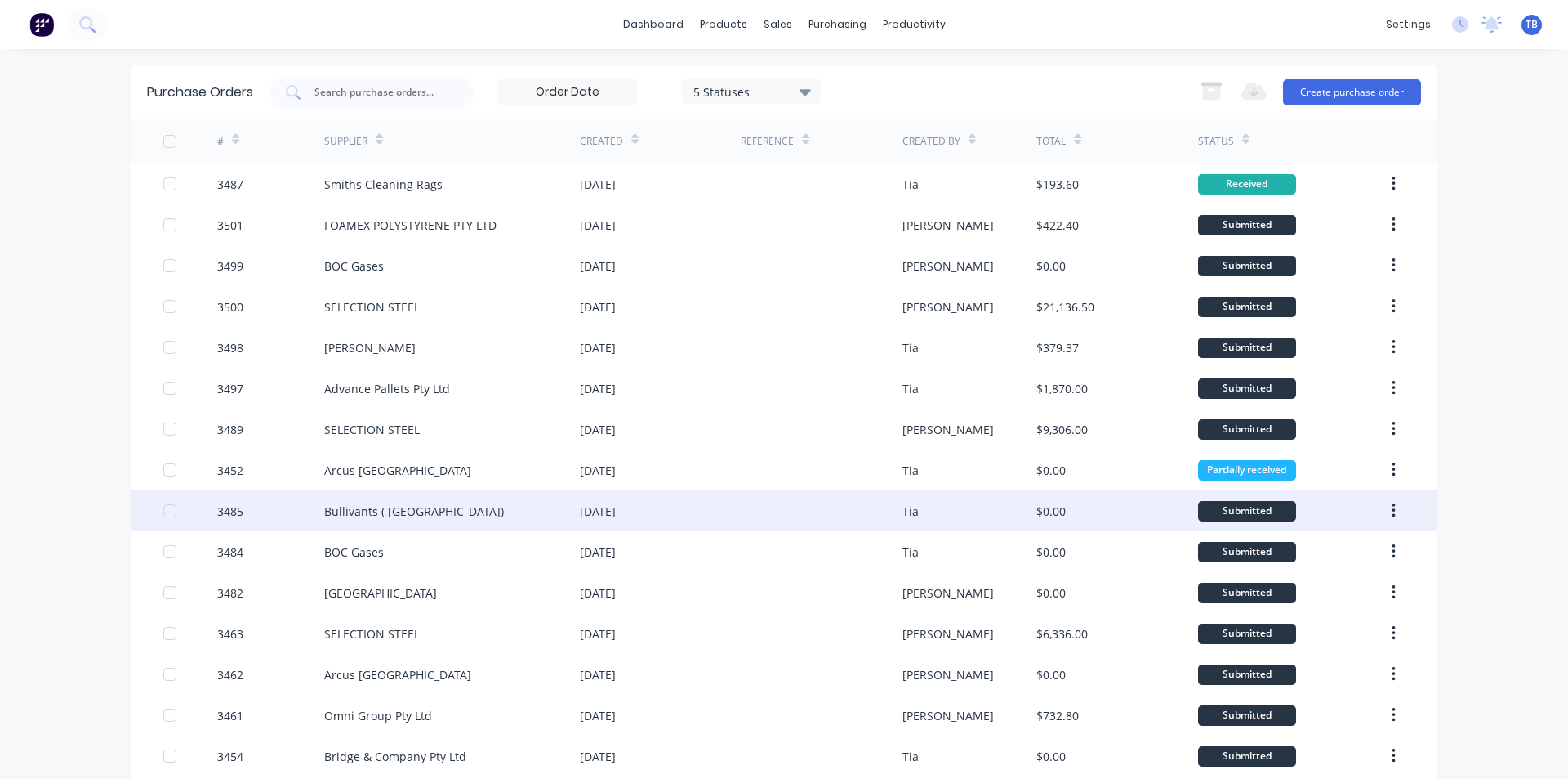
click at [507, 518] on div "Bullivants ( [GEOGRAPHIC_DATA])" at bounding box center [452, 511] width 256 height 41
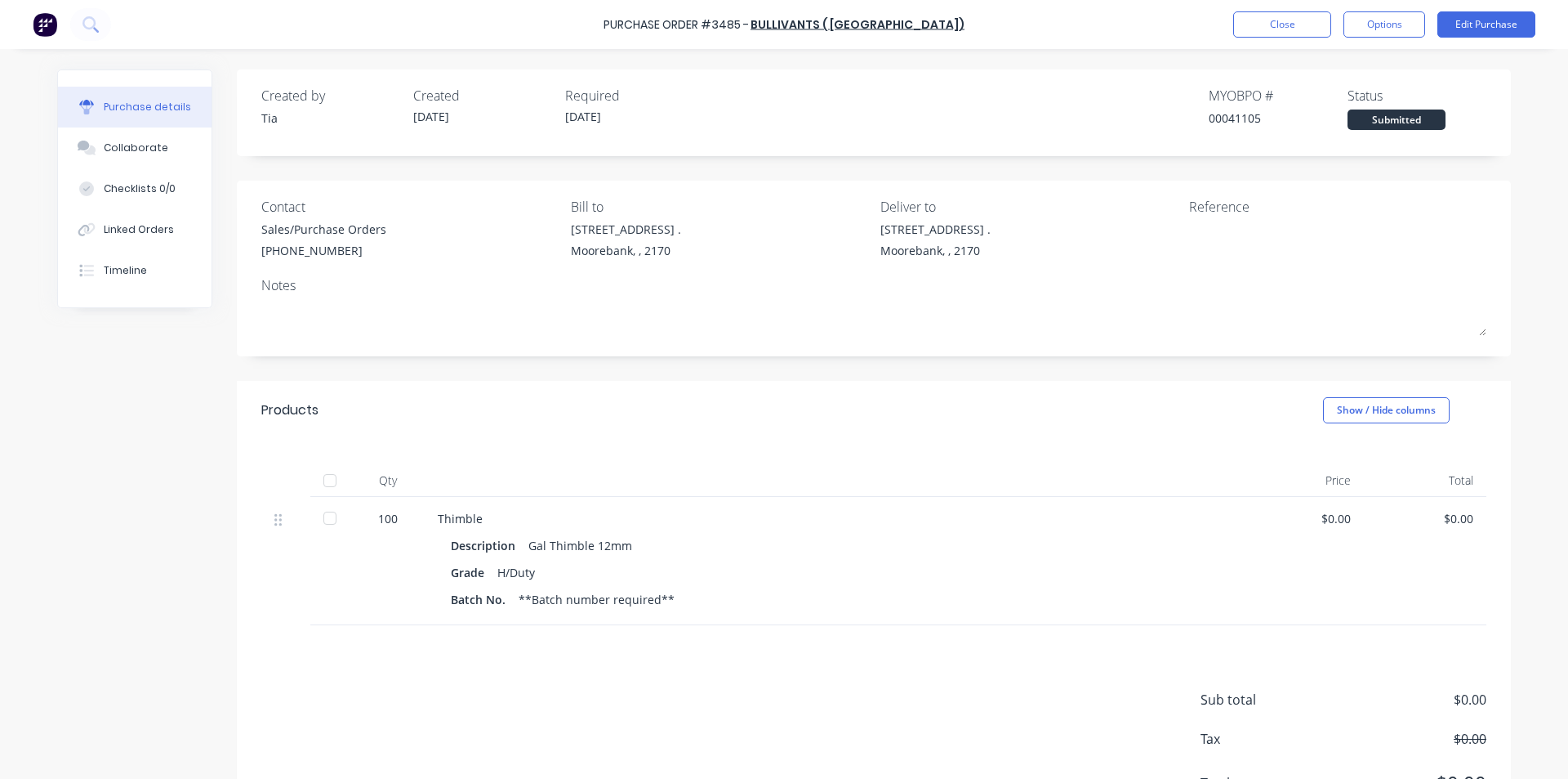
click at [324, 521] on div at bounding box center [330, 518] width 33 height 33
click at [1279, 21] on button "Close" at bounding box center [1281, 25] width 98 height 26
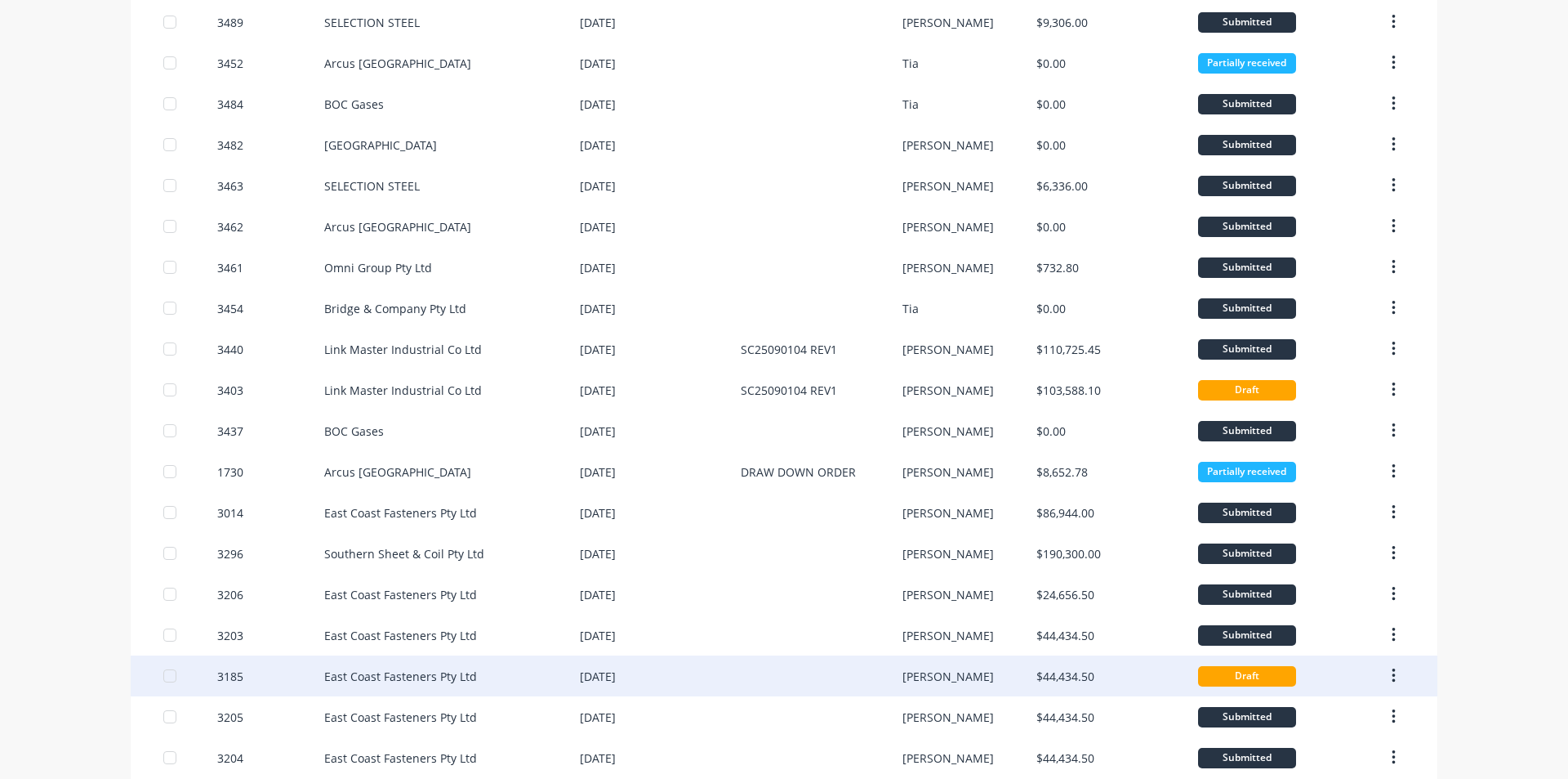
scroll to position [340, 0]
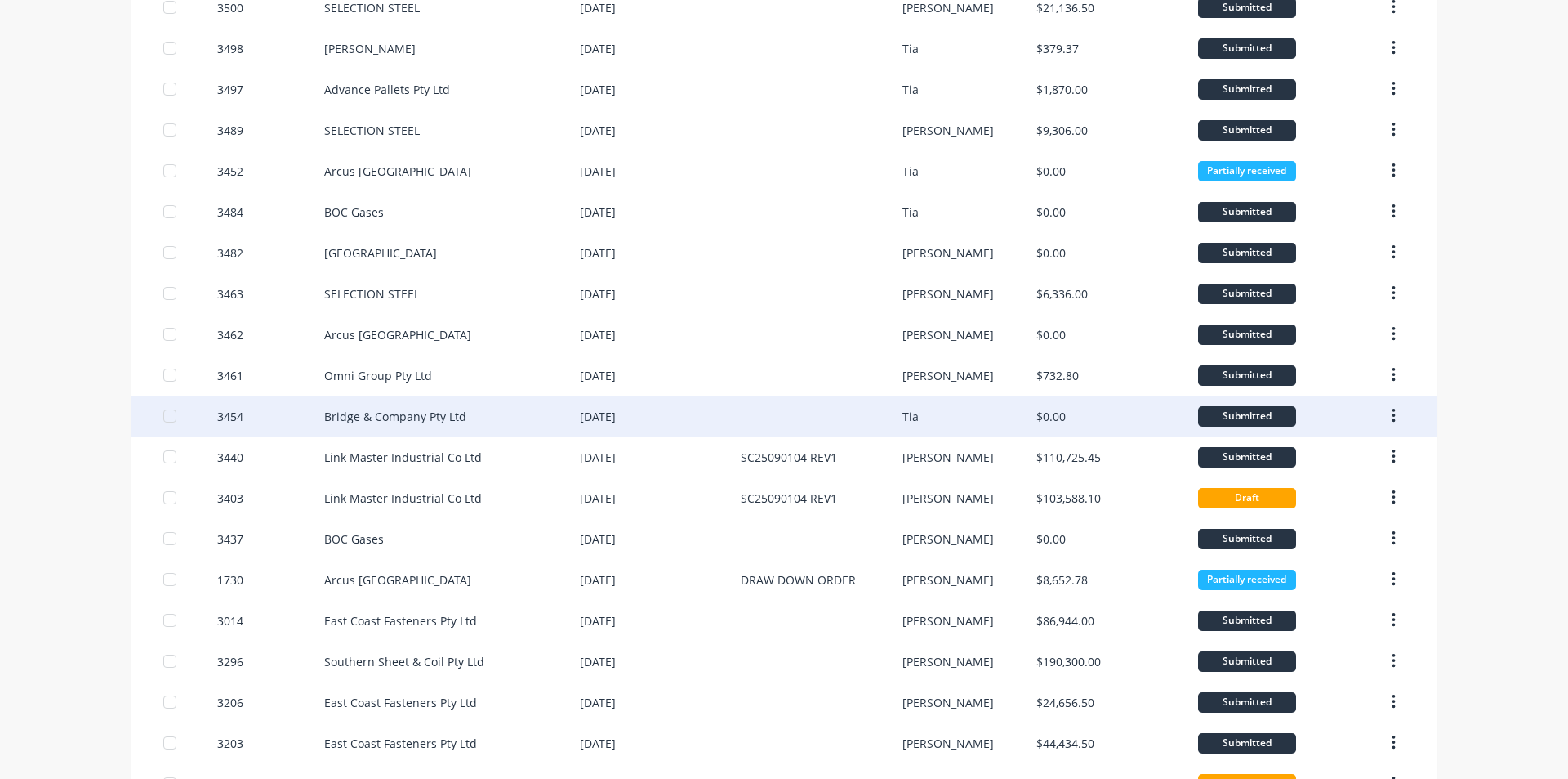
click at [883, 416] on div at bounding box center [821, 416] width 161 height 41
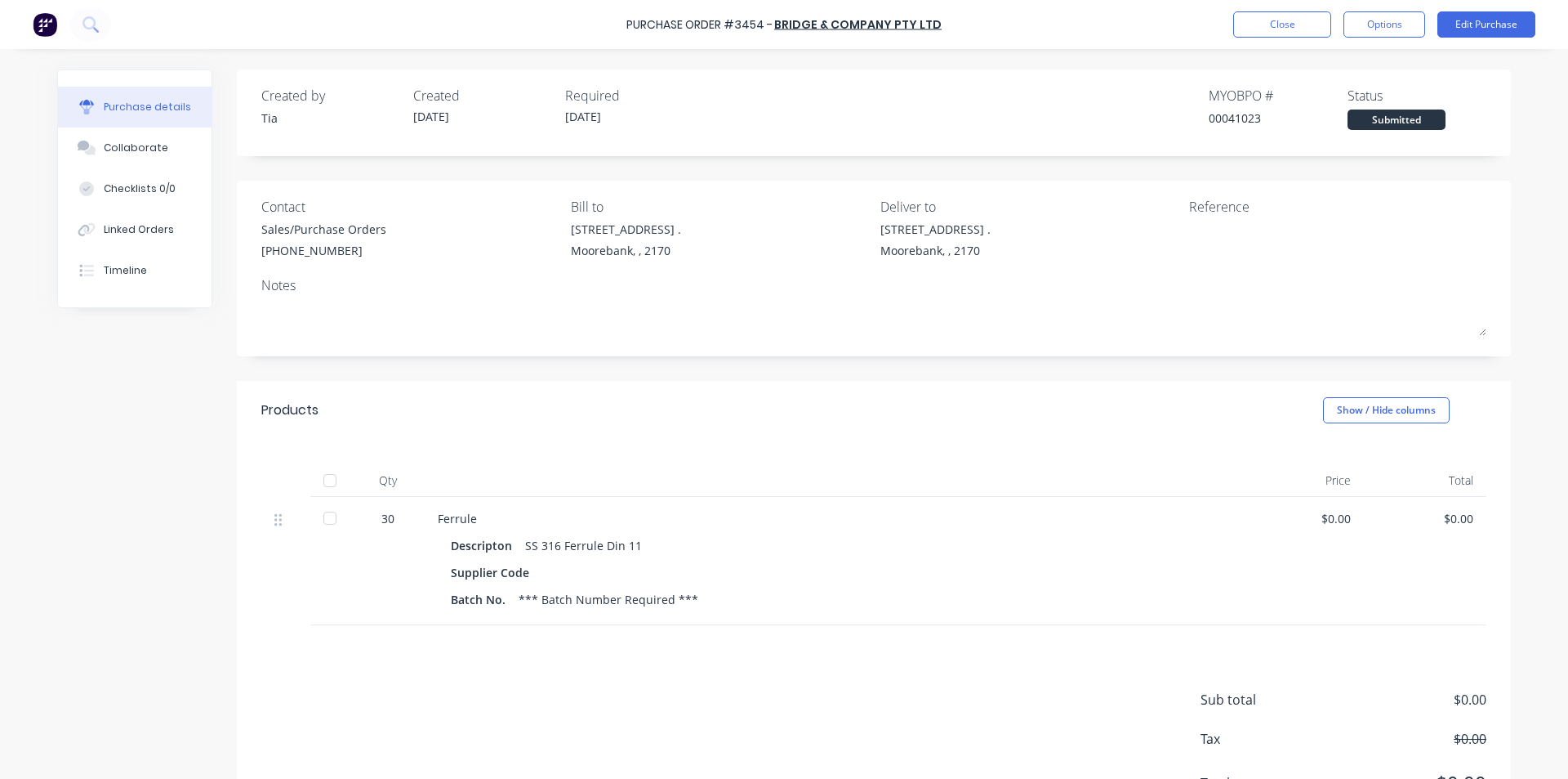
click at [314, 521] on div at bounding box center [330, 518] width 33 height 33
click at [1303, 29] on button "Close" at bounding box center [1281, 25] width 98 height 26
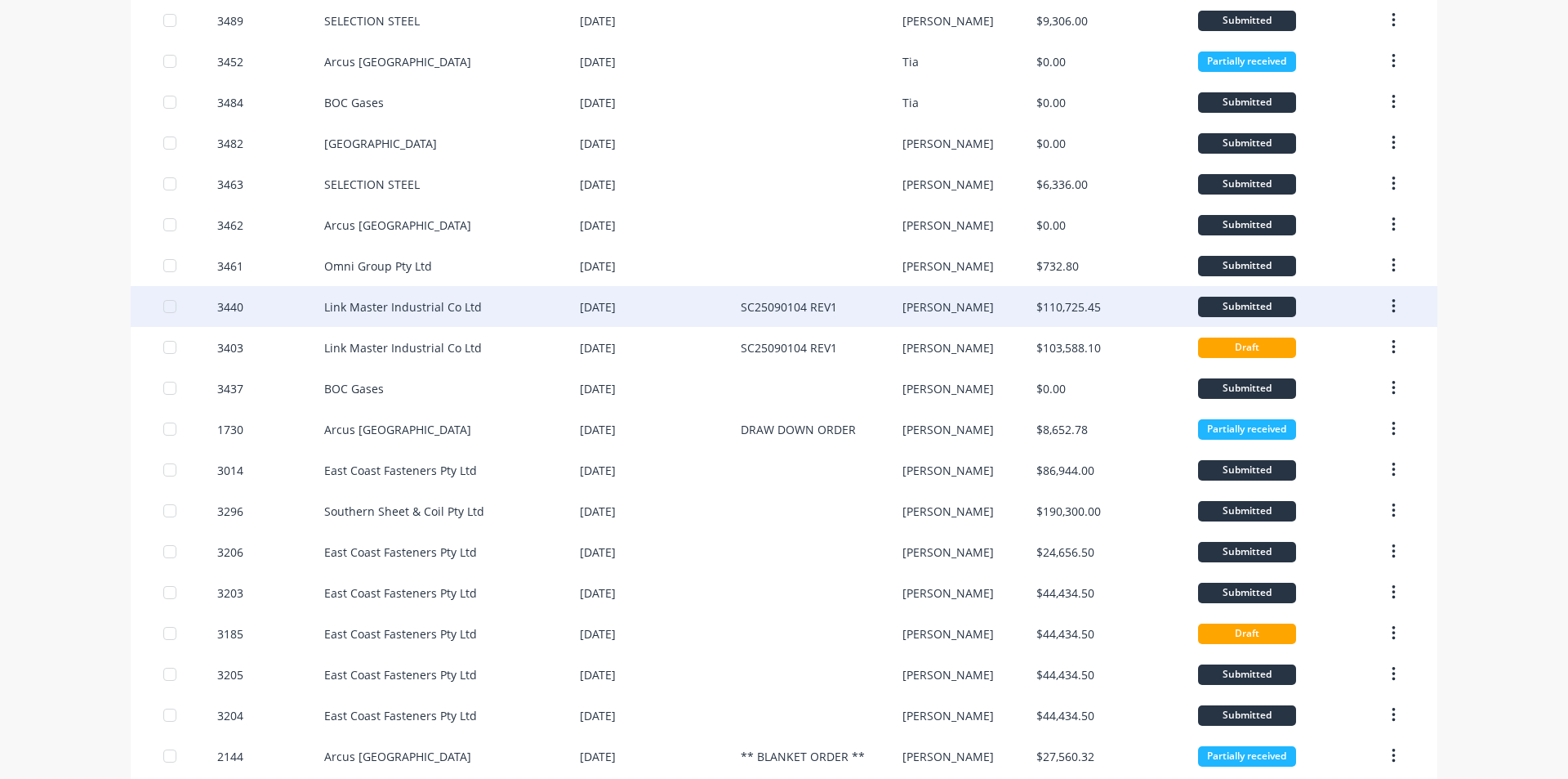
scroll to position [408, 0]
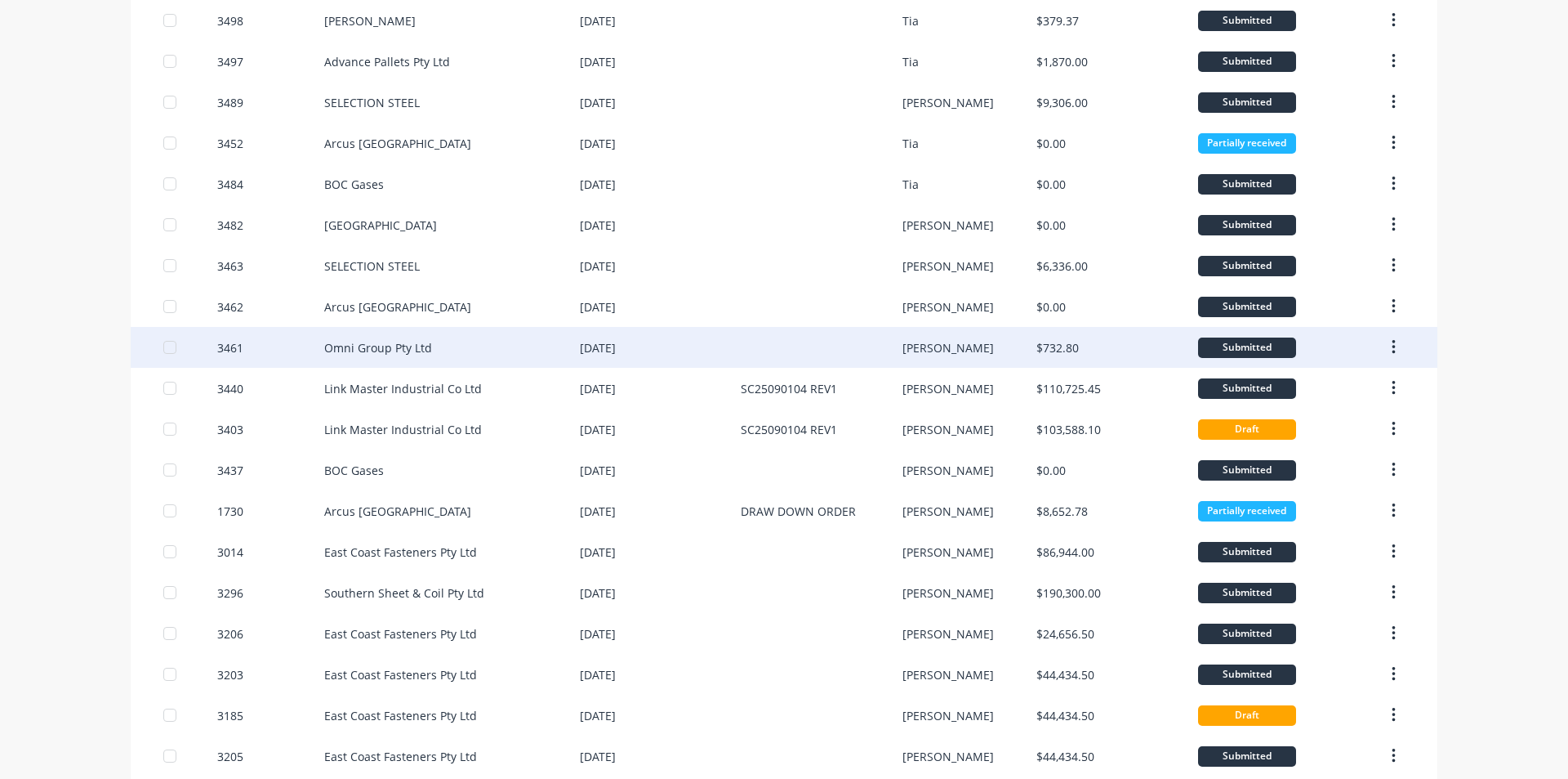
click at [468, 338] on div "Omni Group Pty Ltd" at bounding box center [452, 347] width 256 height 41
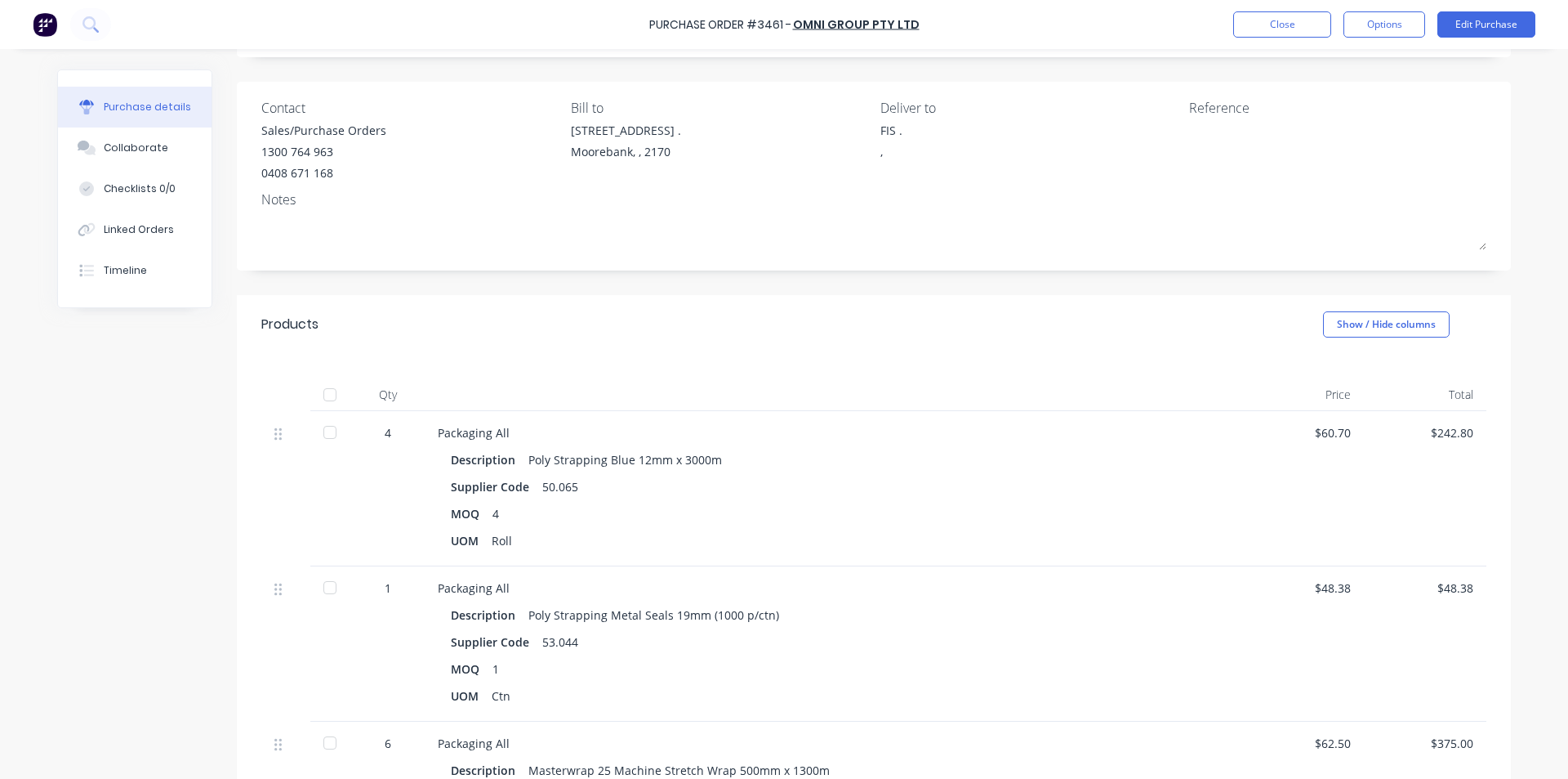
scroll to position [245, 0]
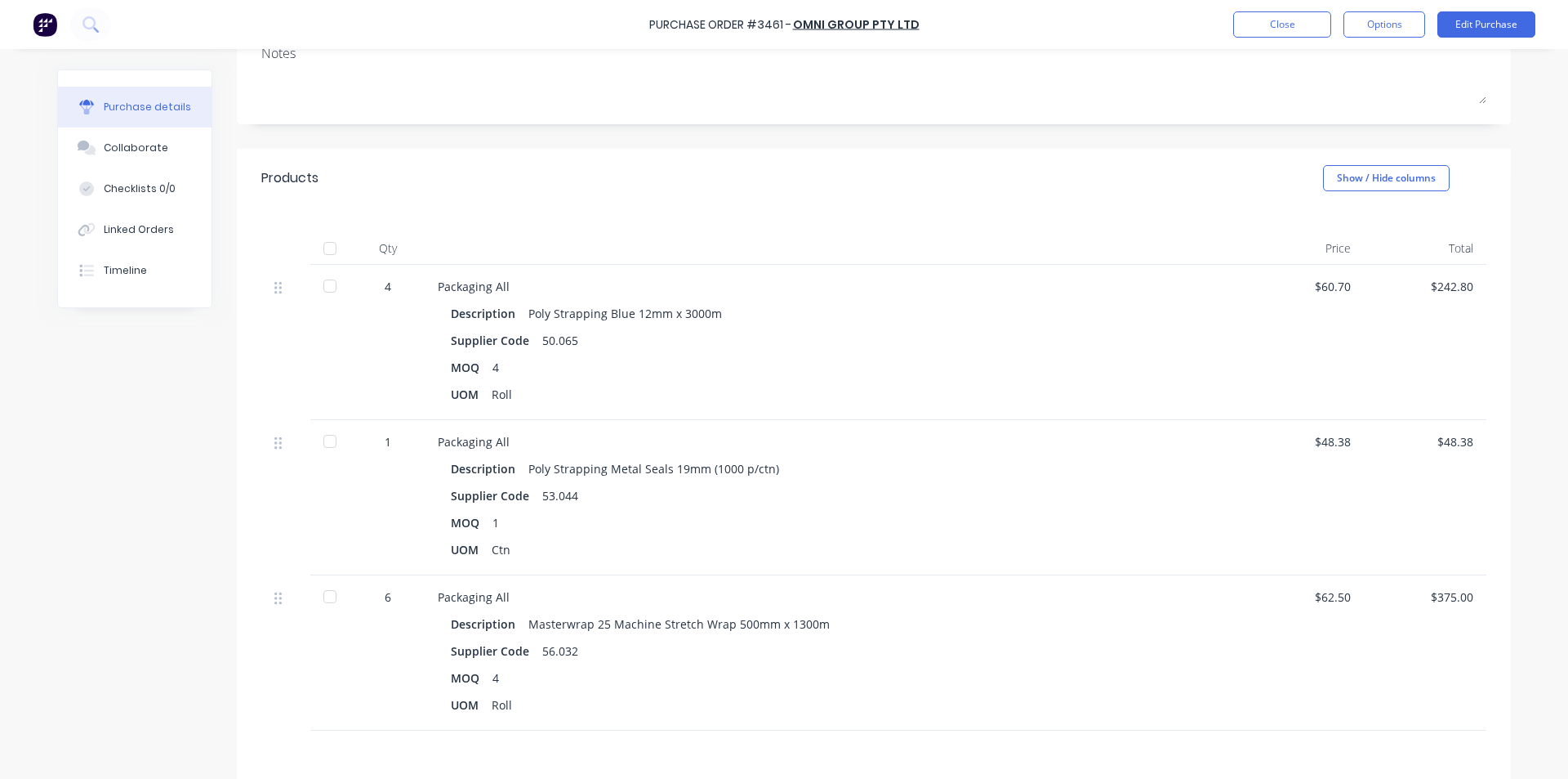
click at [320, 289] on div at bounding box center [330, 286] width 33 height 33
drag, startPoint x: 327, startPoint y: 448, endPoint x: 330, endPoint y: 476, distance: 28.2
click at [325, 447] on div at bounding box center [330, 441] width 33 height 33
click at [329, 595] on div at bounding box center [330, 596] width 33 height 33
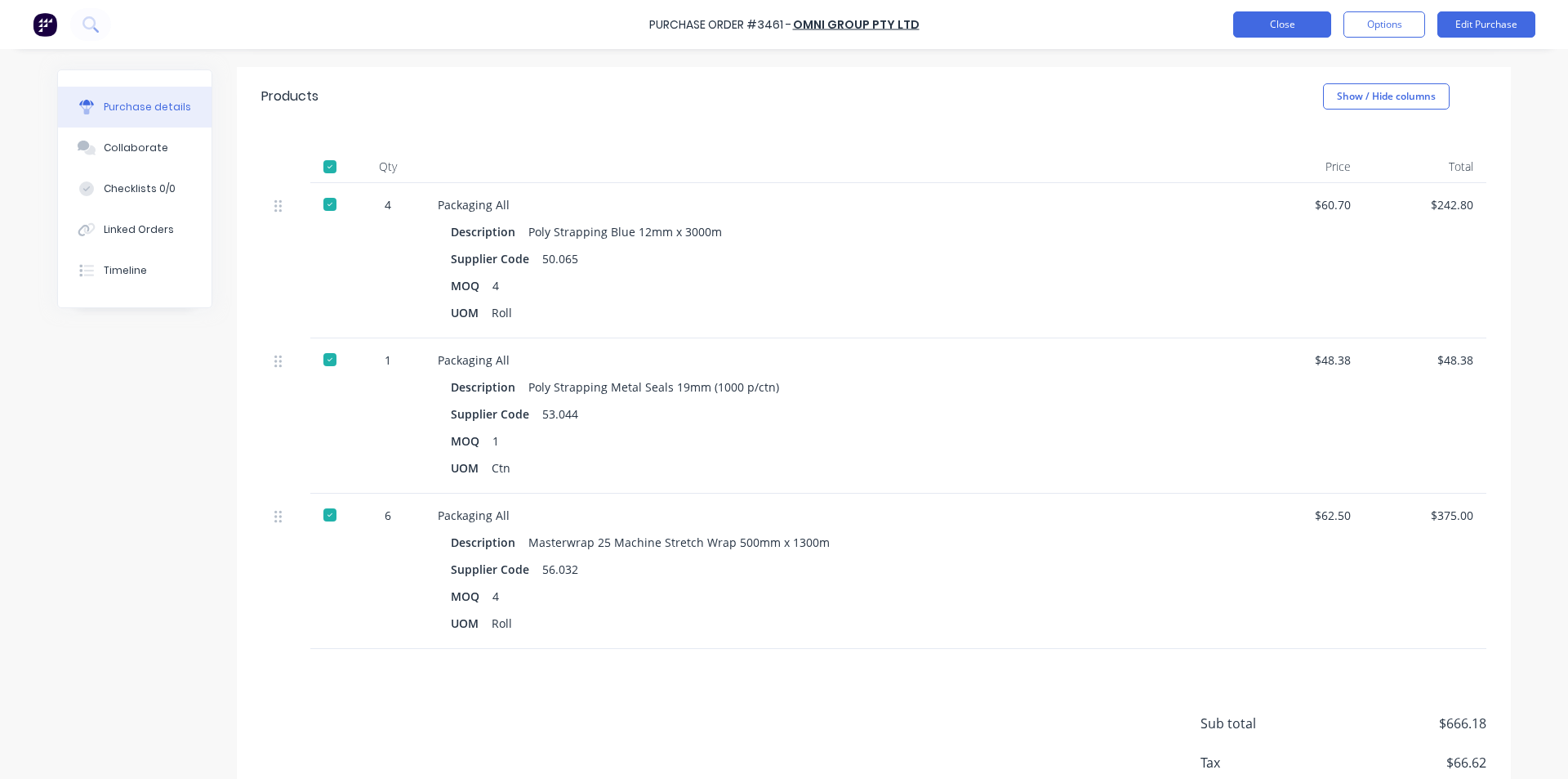
scroll to position [0, 0]
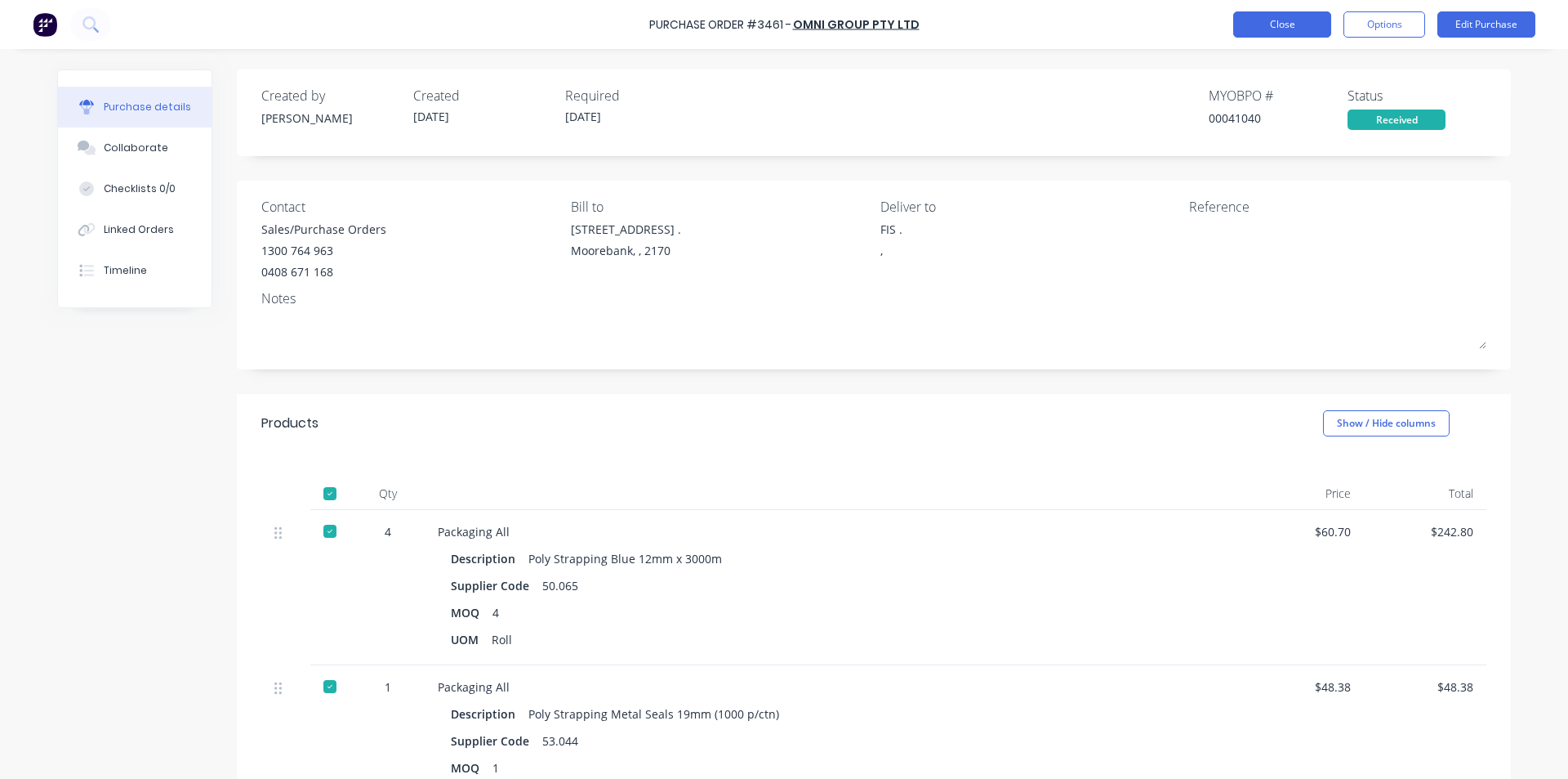
click at [1285, 18] on button "Close" at bounding box center [1281, 25] width 98 height 26
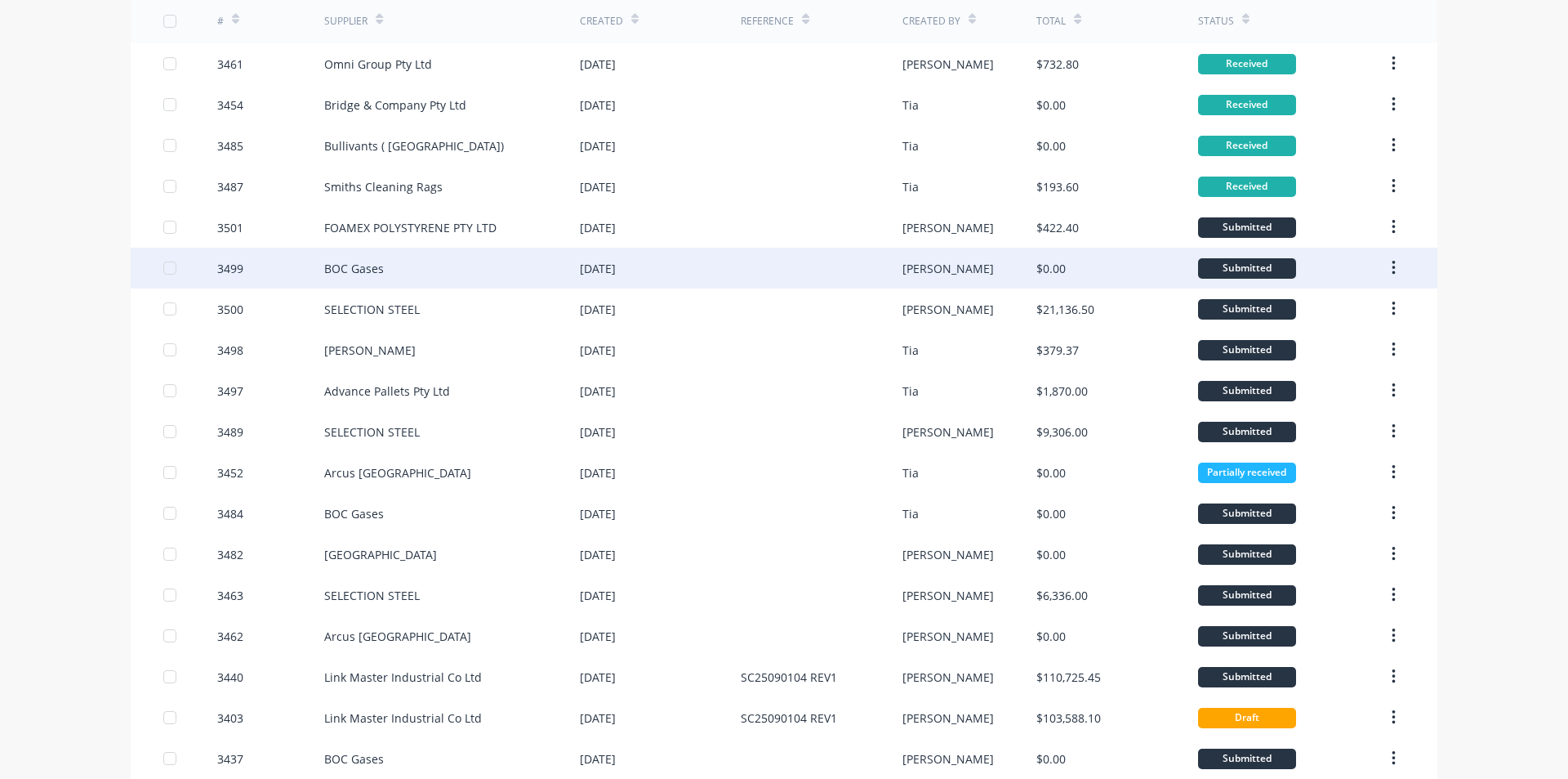
scroll to position [245, 0]
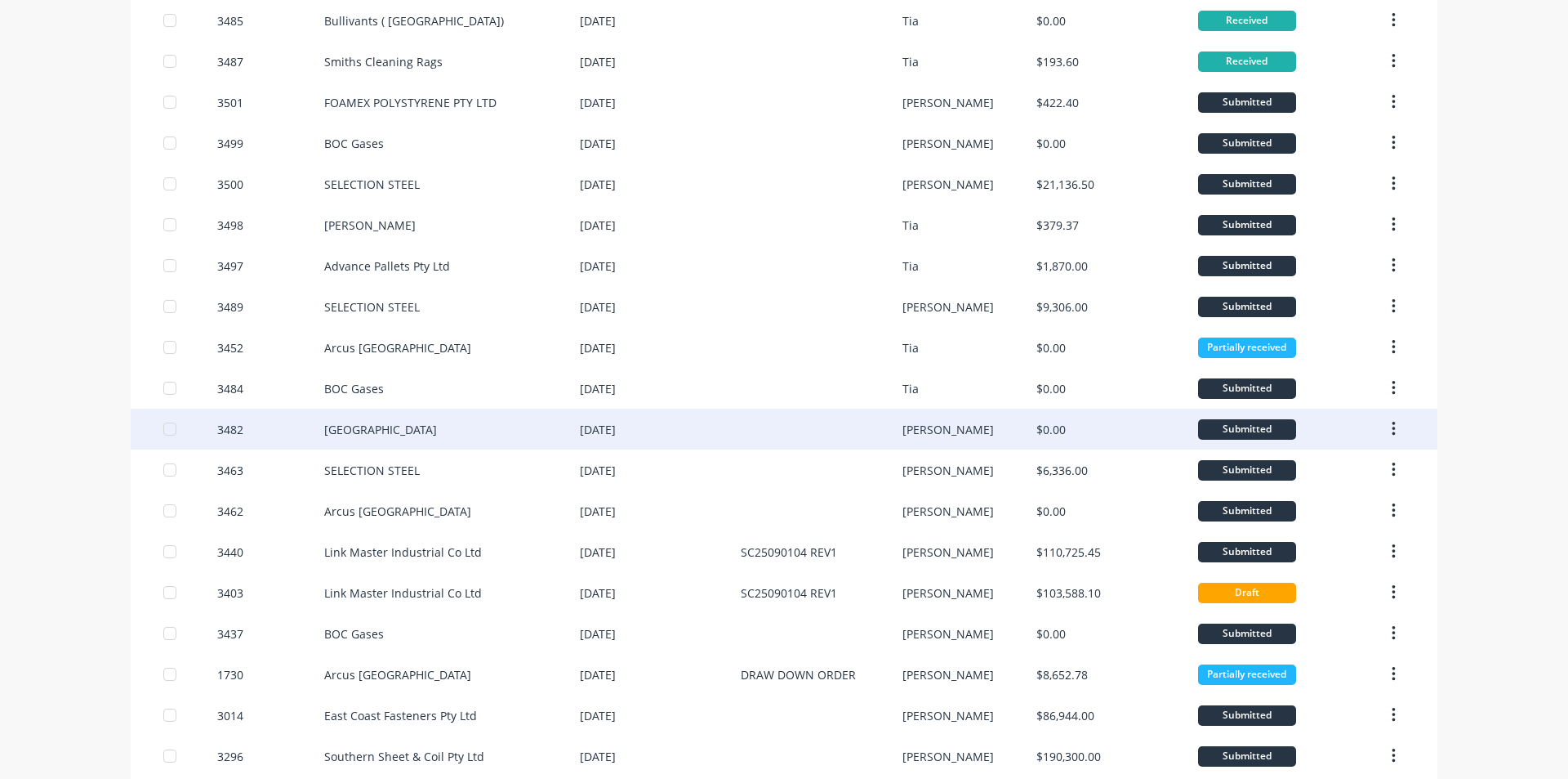
click at [1012, 436] on div "[PERSON_NAME]" at bounding box center [970, 428] width 135 height 41
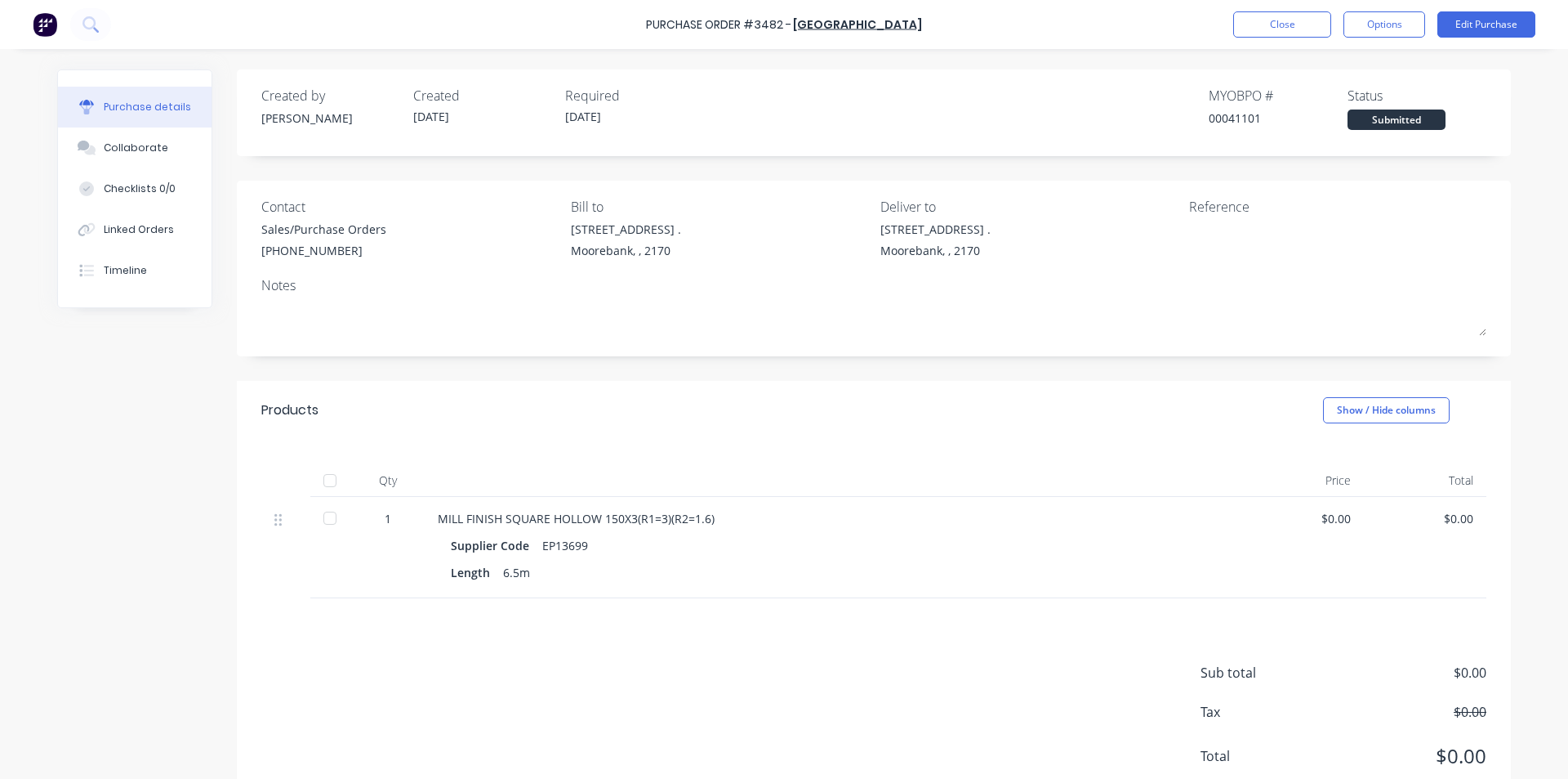
click at [331, 519] on div at bounding box center [330, 518] width 33 height 33
click at [1290, 19] on button "Close" at bounding box center [1281, 25] width 98 height 26
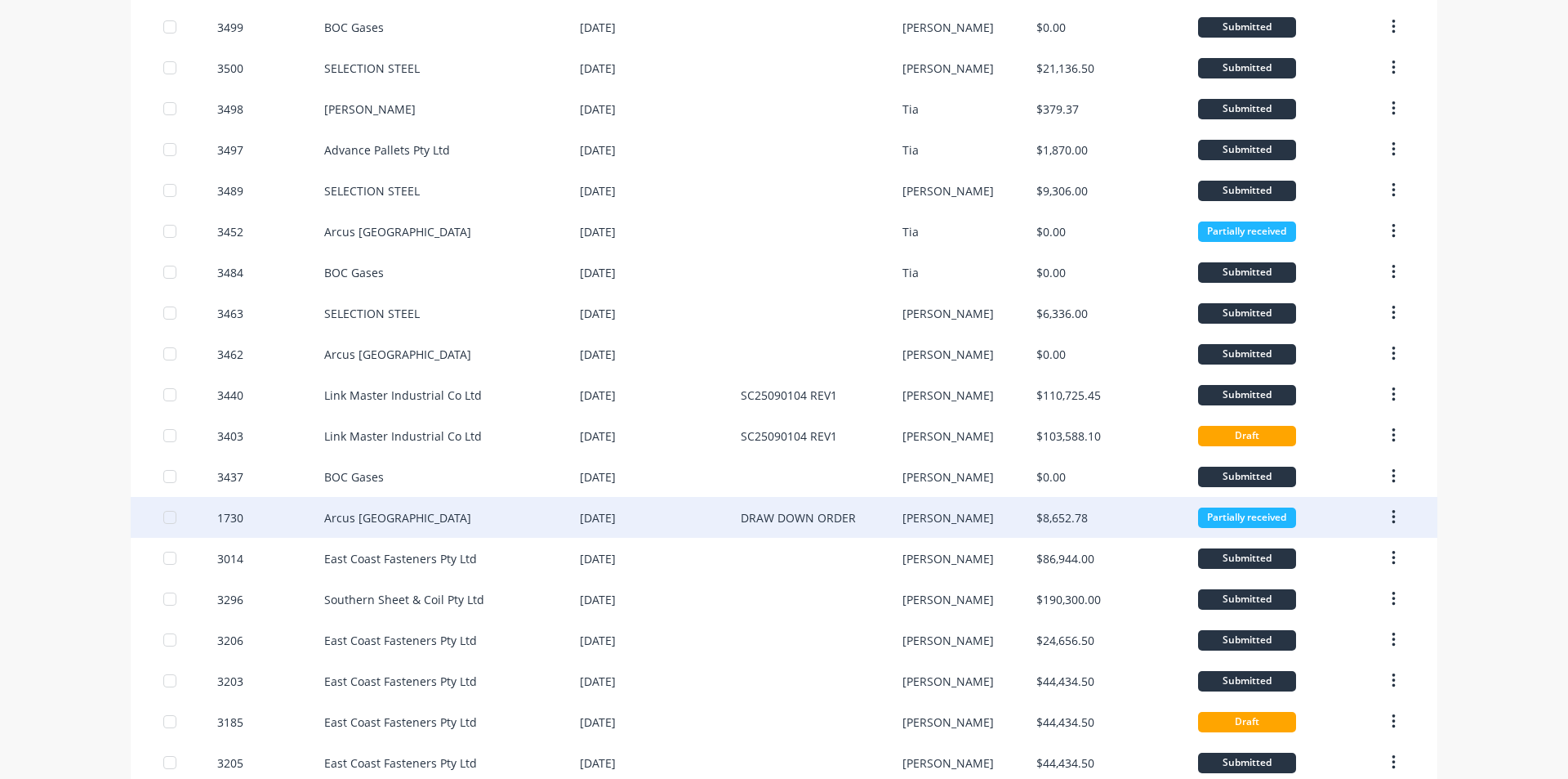
scroll to position [408, 0]
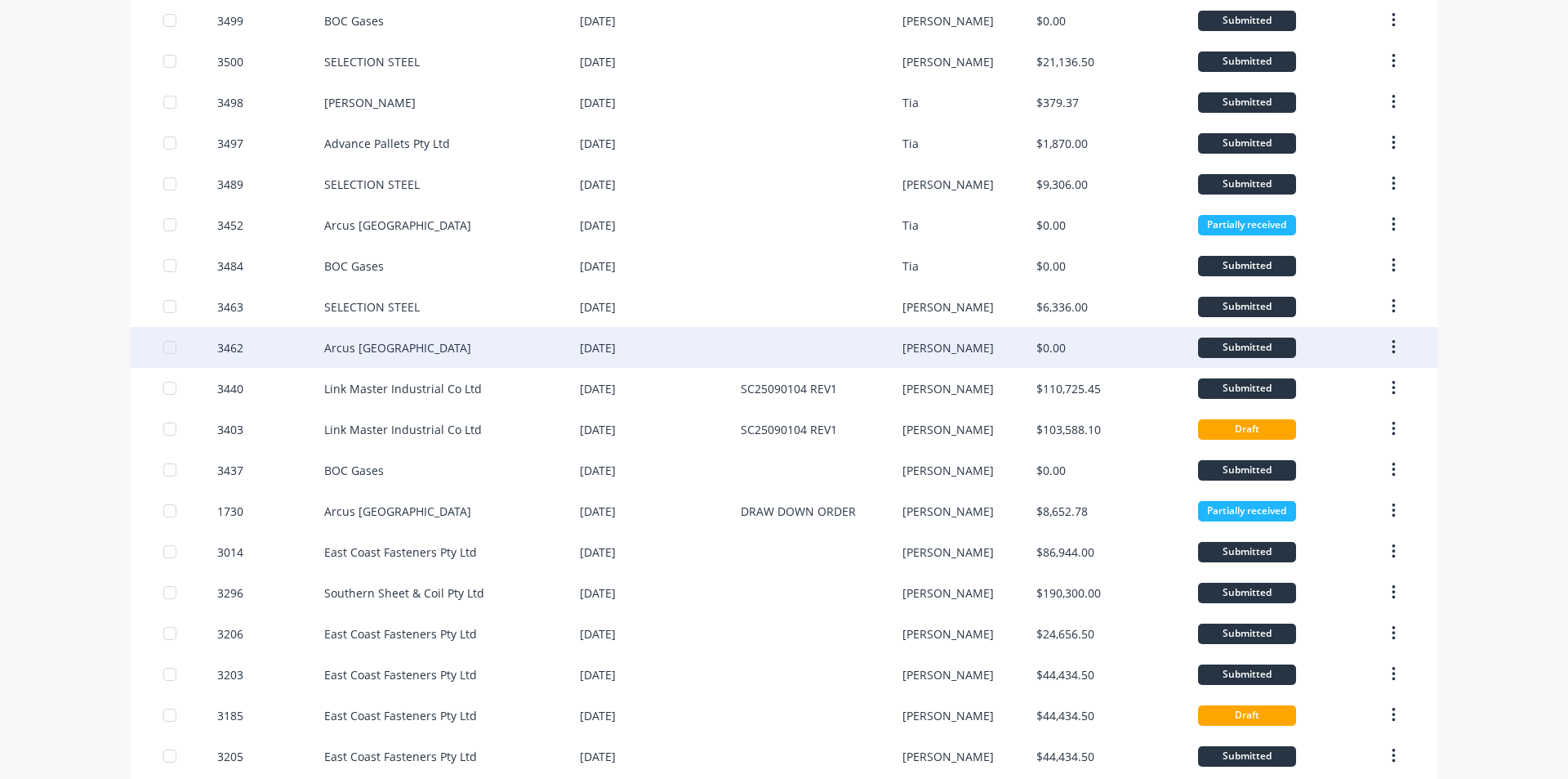
click at [616, 344] on div "[DATE]" at bounding box center [597, 347] width 36 height 17
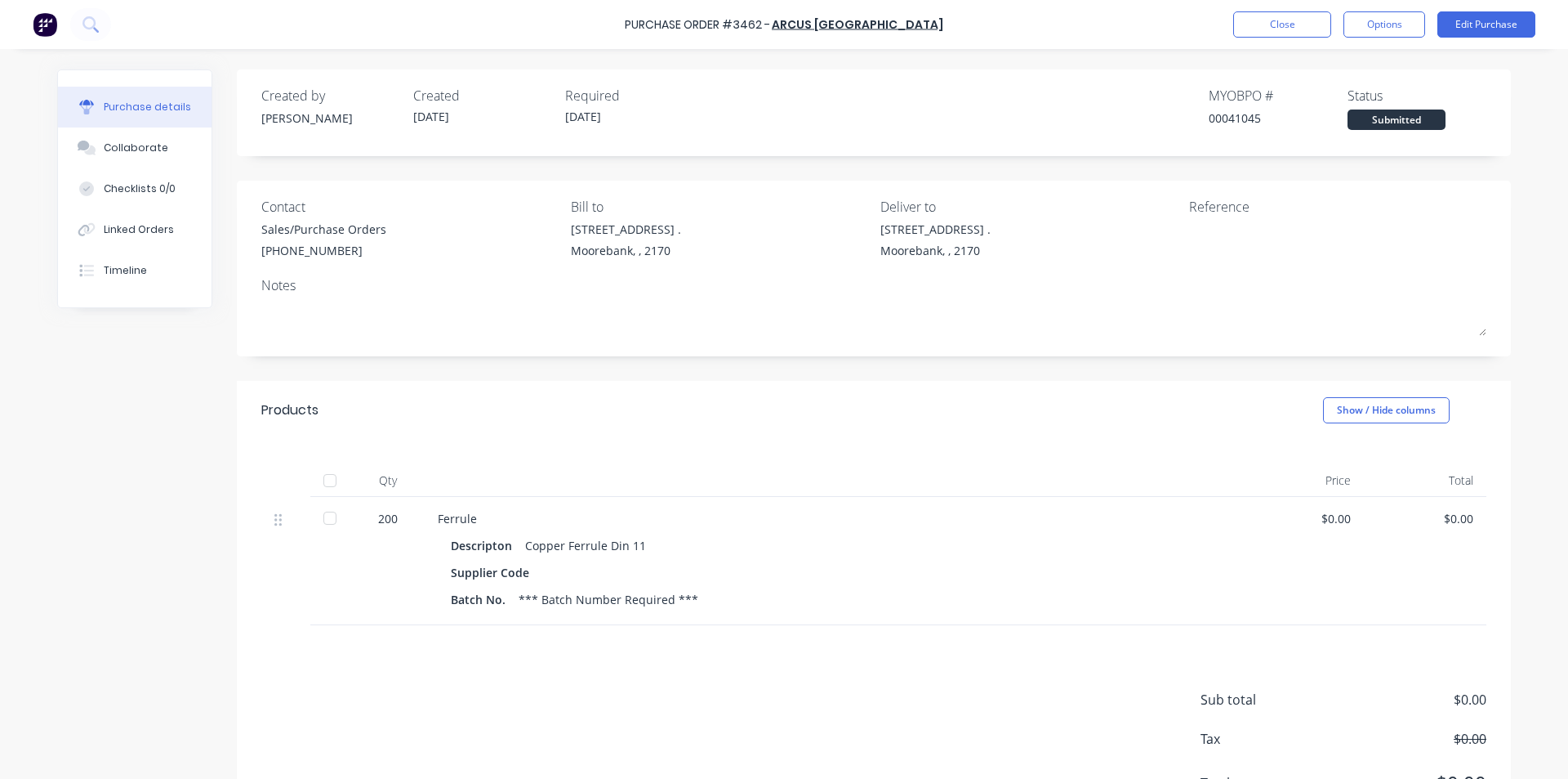
click at [329, 513] on div at bounding box center [330, 518] width 33 height 33
click at [1321, 22] on button "Close" at bounding box center [1281, 25] width 98 height 26
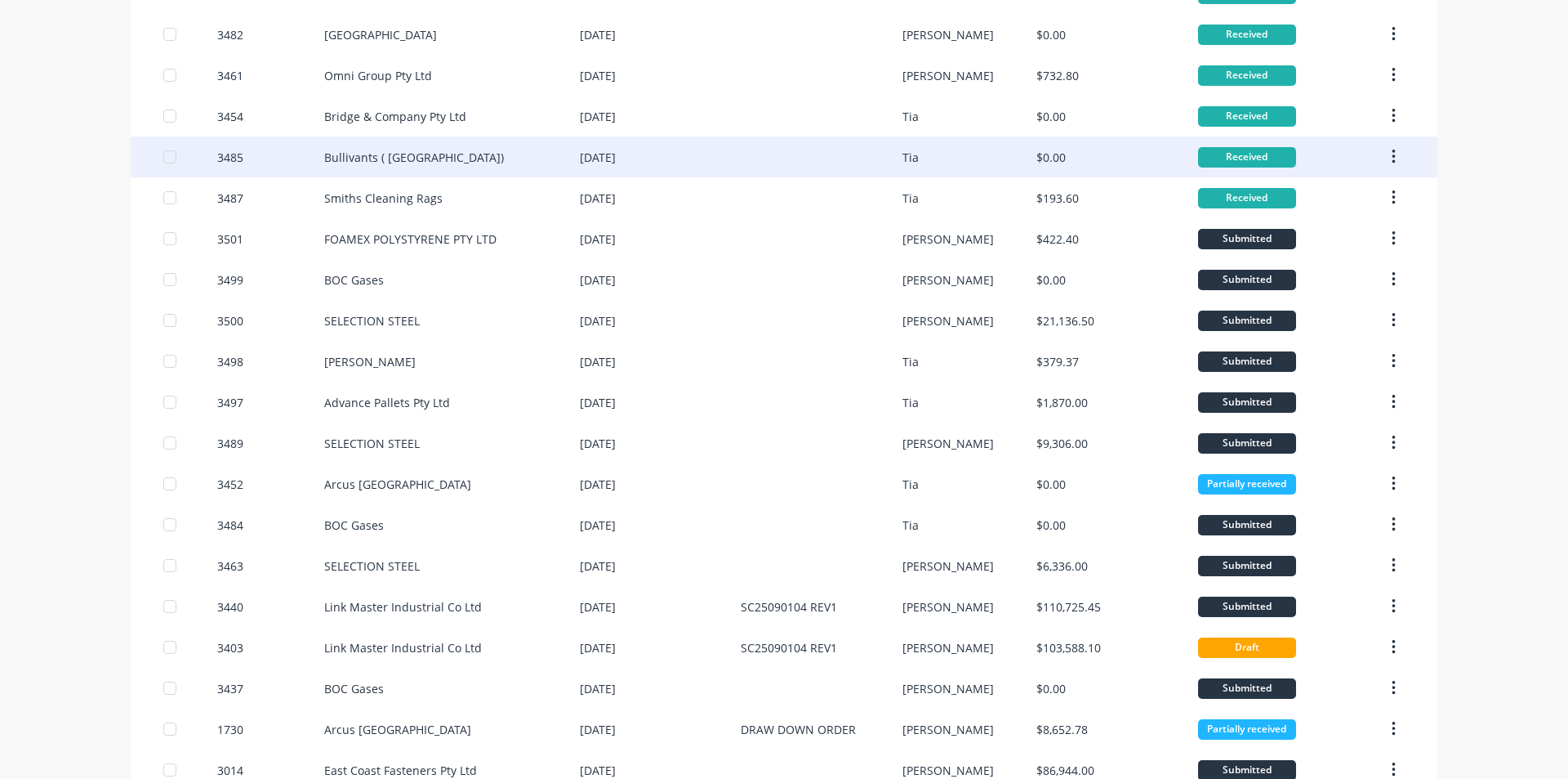
scroll to position [245, 0]
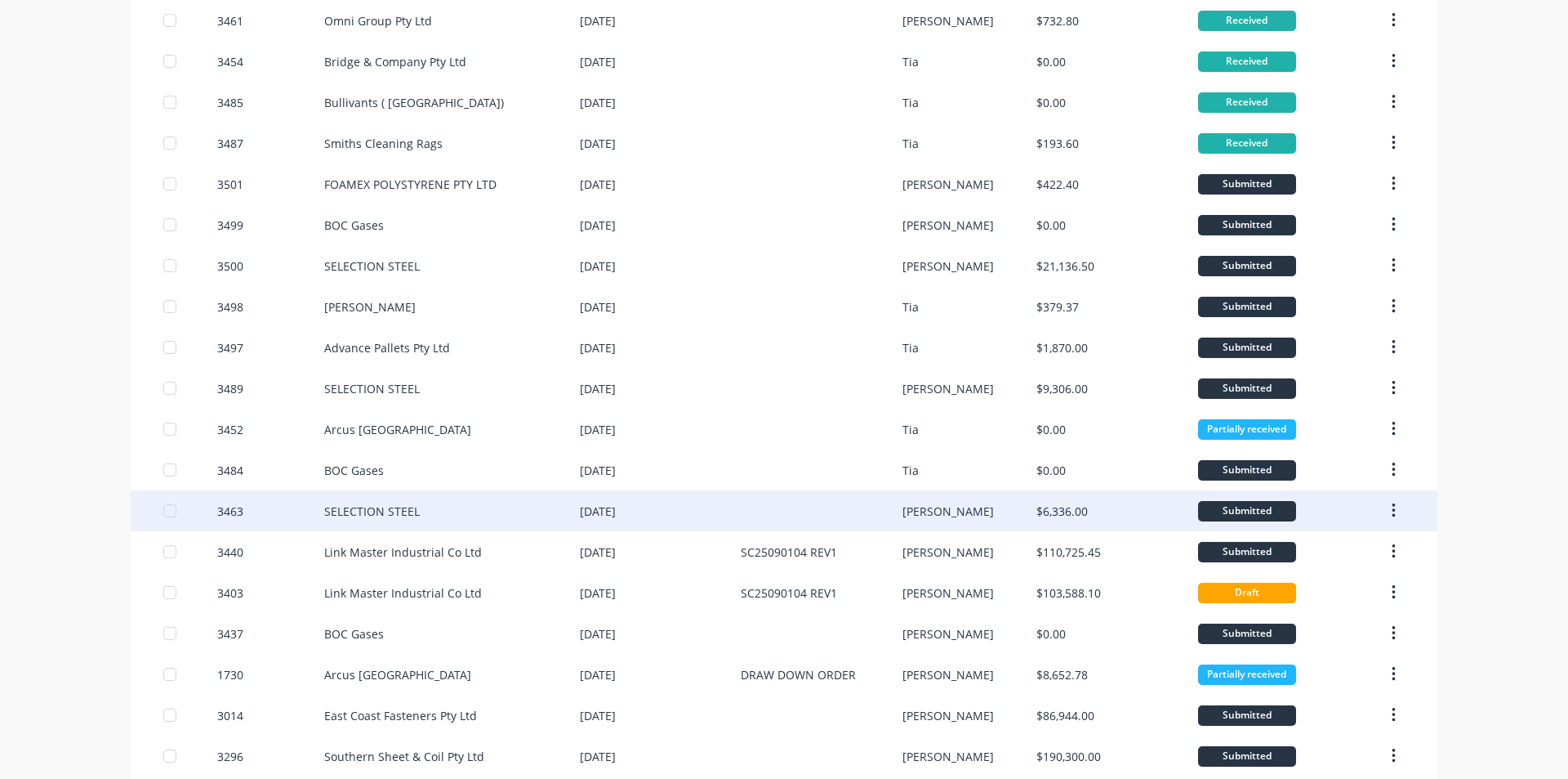
click at [580, 524] on div "[DATE]" at bounding box center [660, 511] width 161 height 41
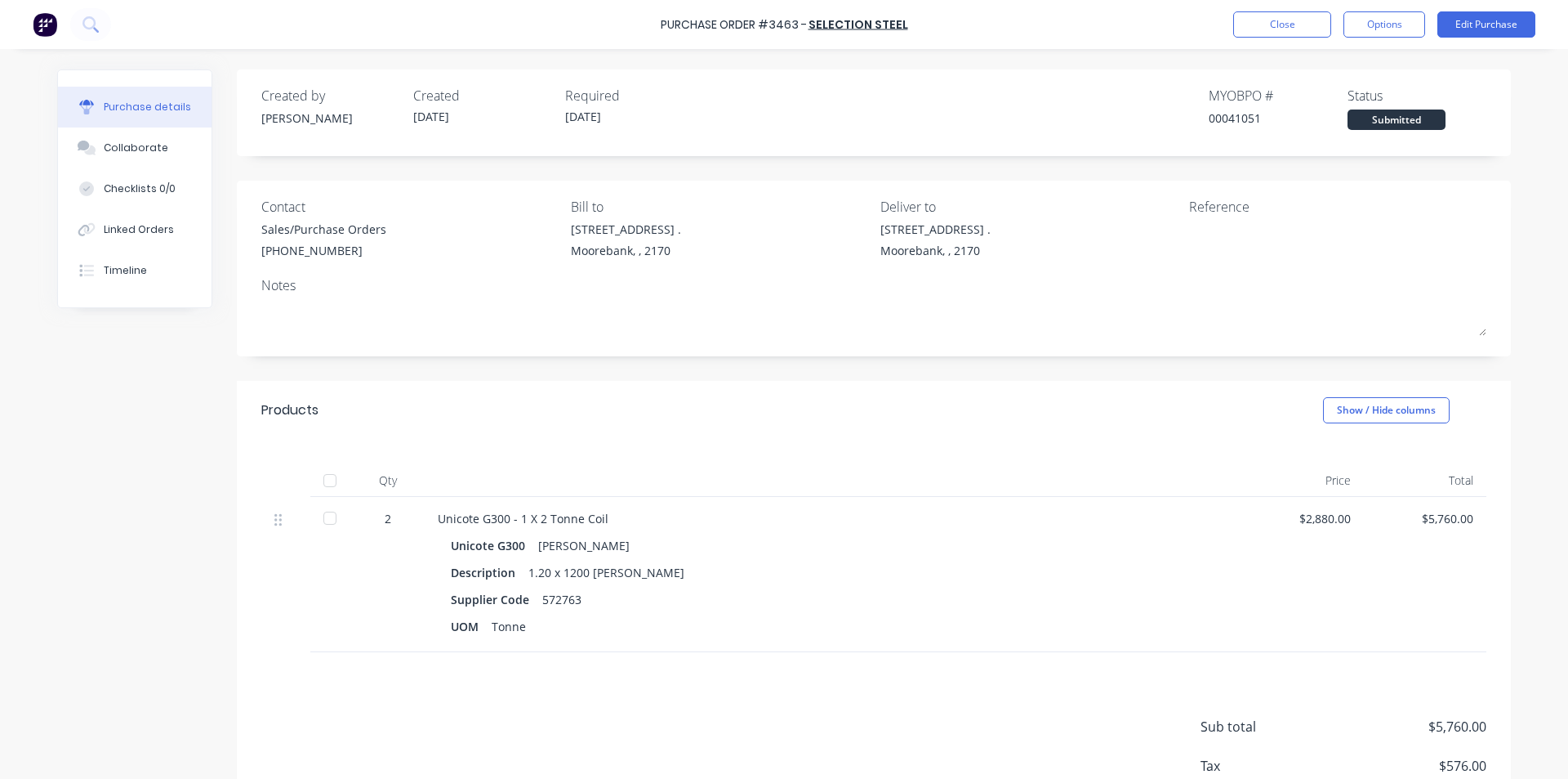
click at [328, 523] on div at bounding box center [330, 518] width 33 height 33
click at [1311, 21] on button "Close" at bounding box center [1281, 25] width 98 height 26
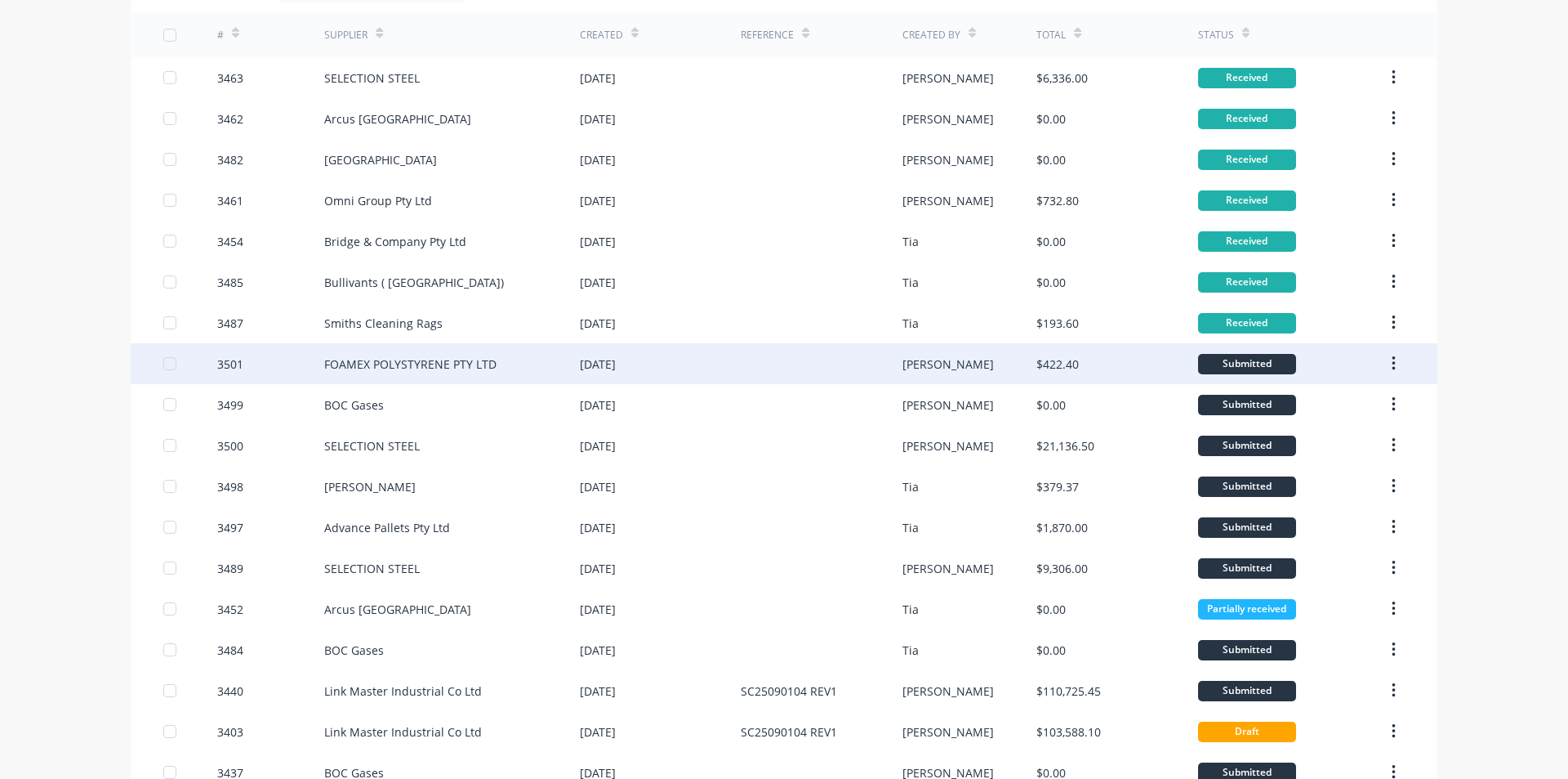
scroll to position [245, 0]
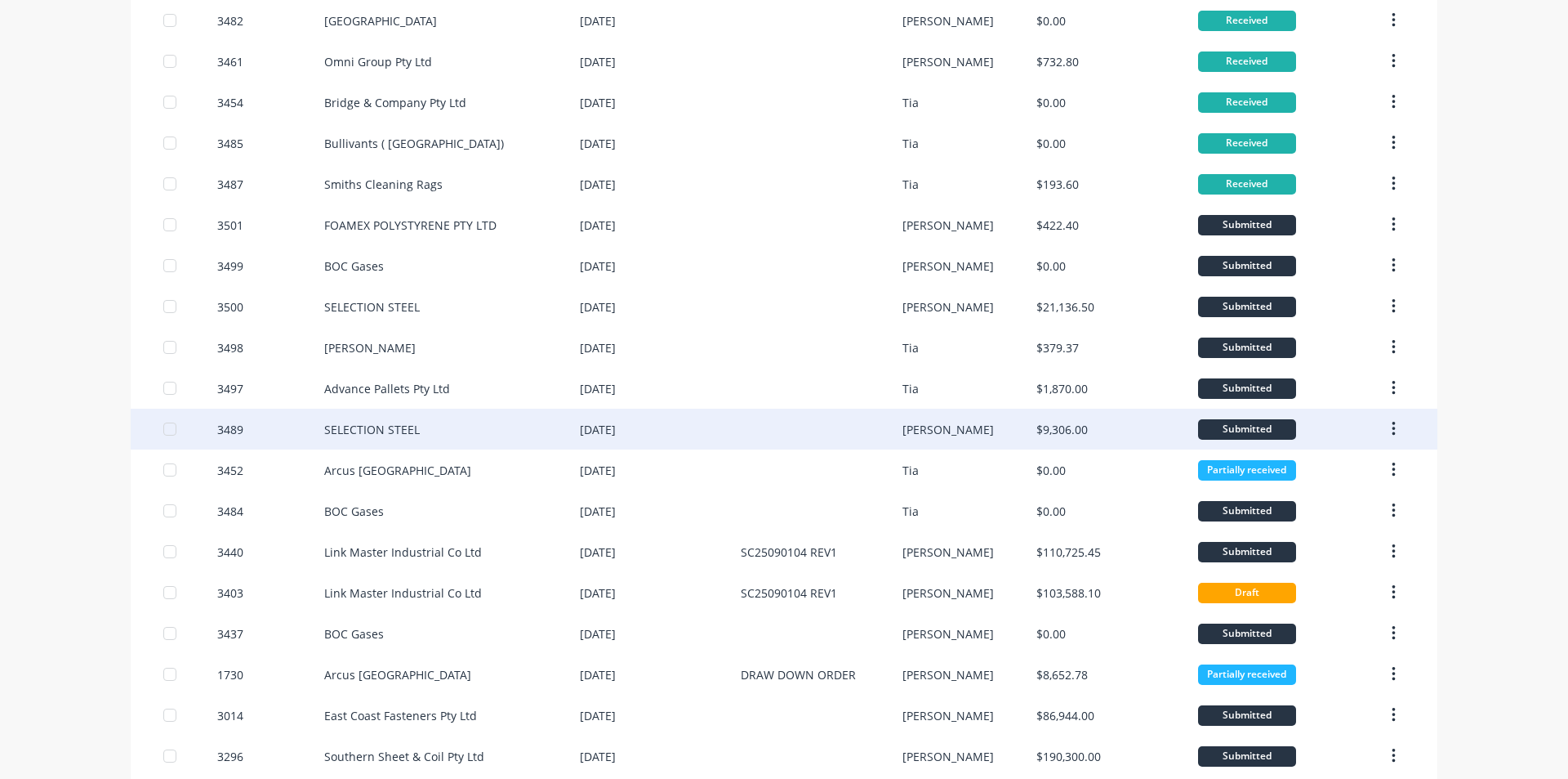
click at [643, 434] on div "[DATE]" at bounding box center [660, 428] width 161 height 41
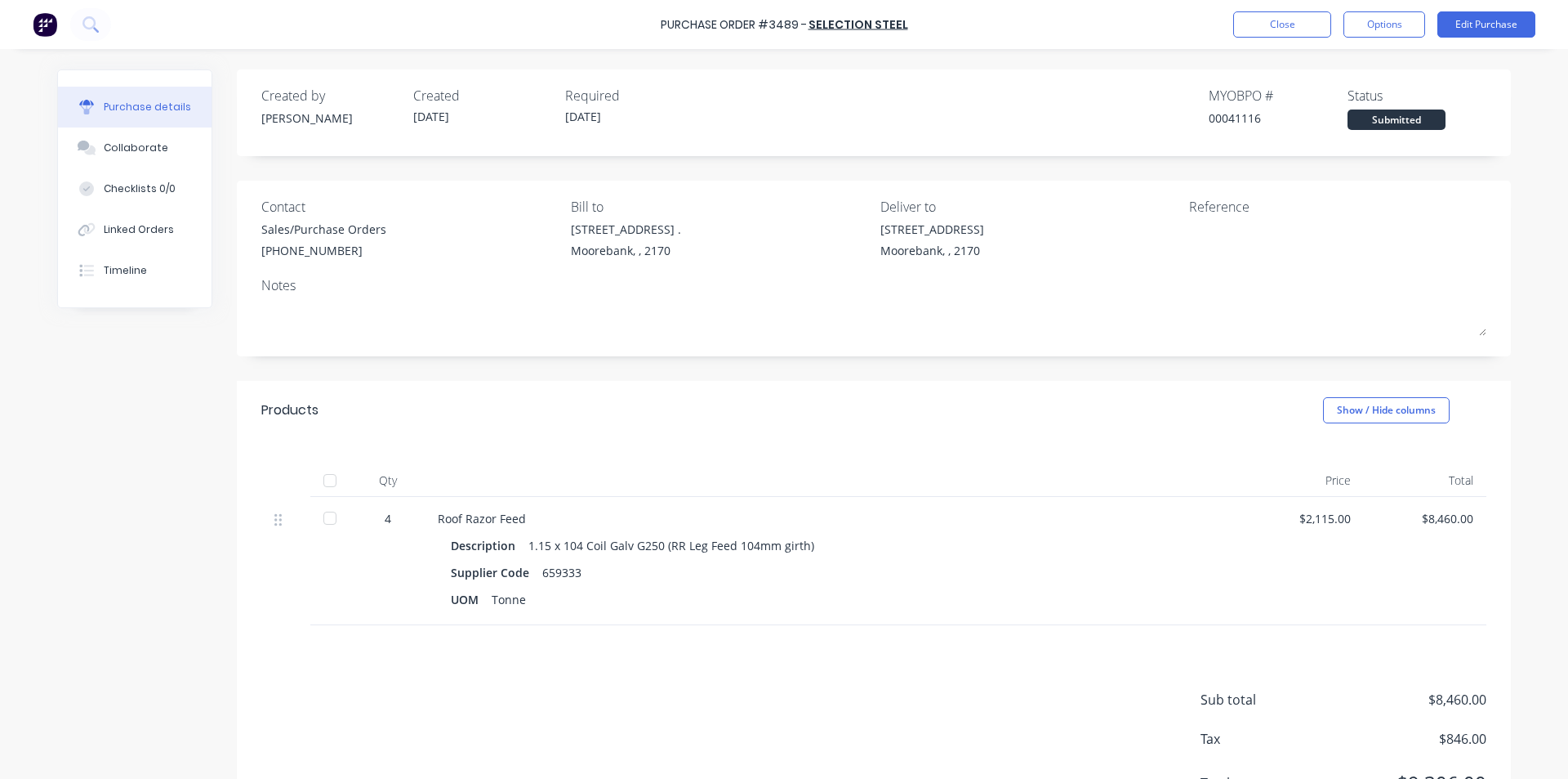
click at [331, 520] on div at bounding box center [330, 518] width 33 height 33
click at [1313, 16] on button "Close" at bounding box center [1281, 25] width 98 height 26
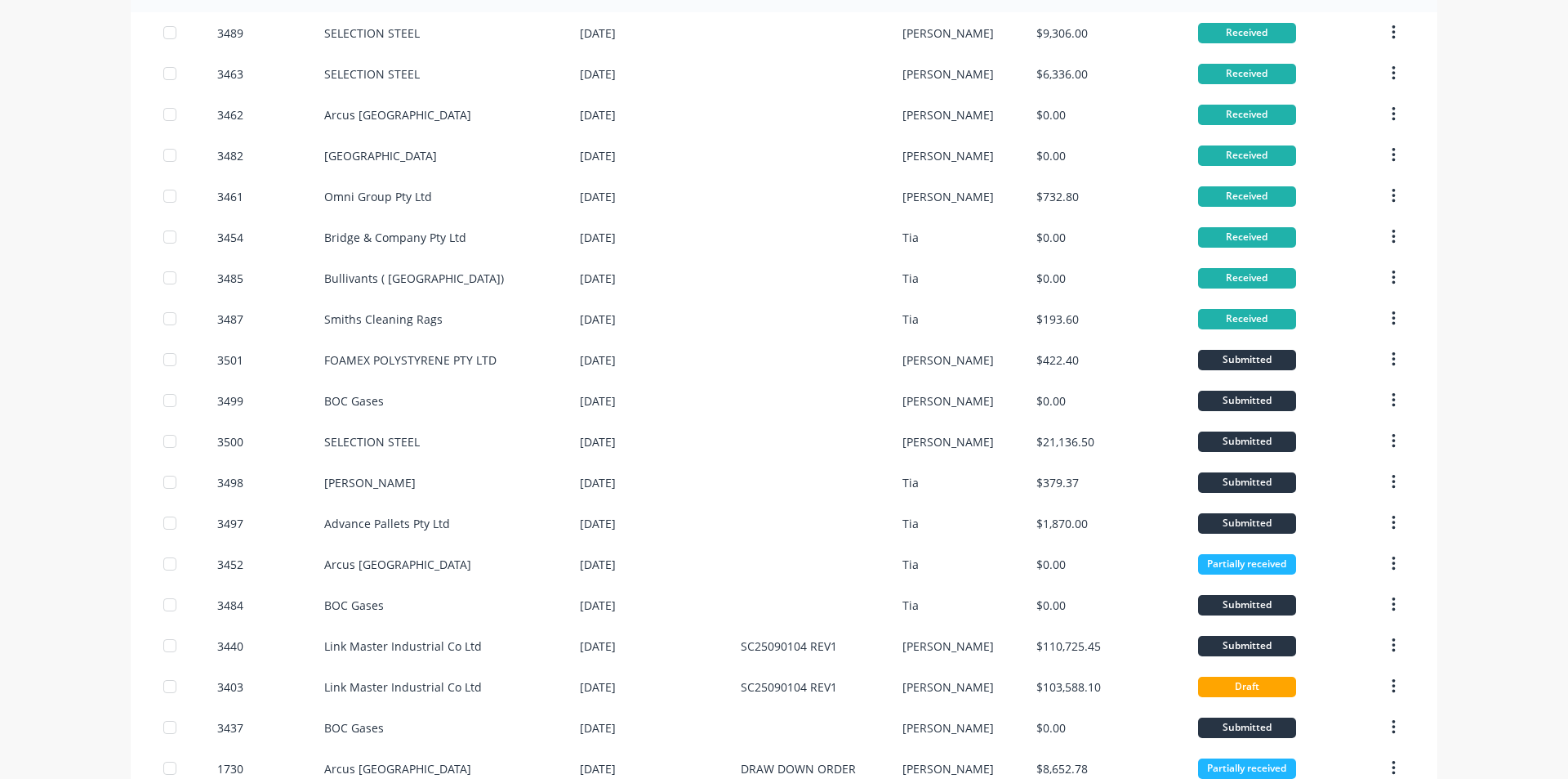
scroll to position [327, 0]
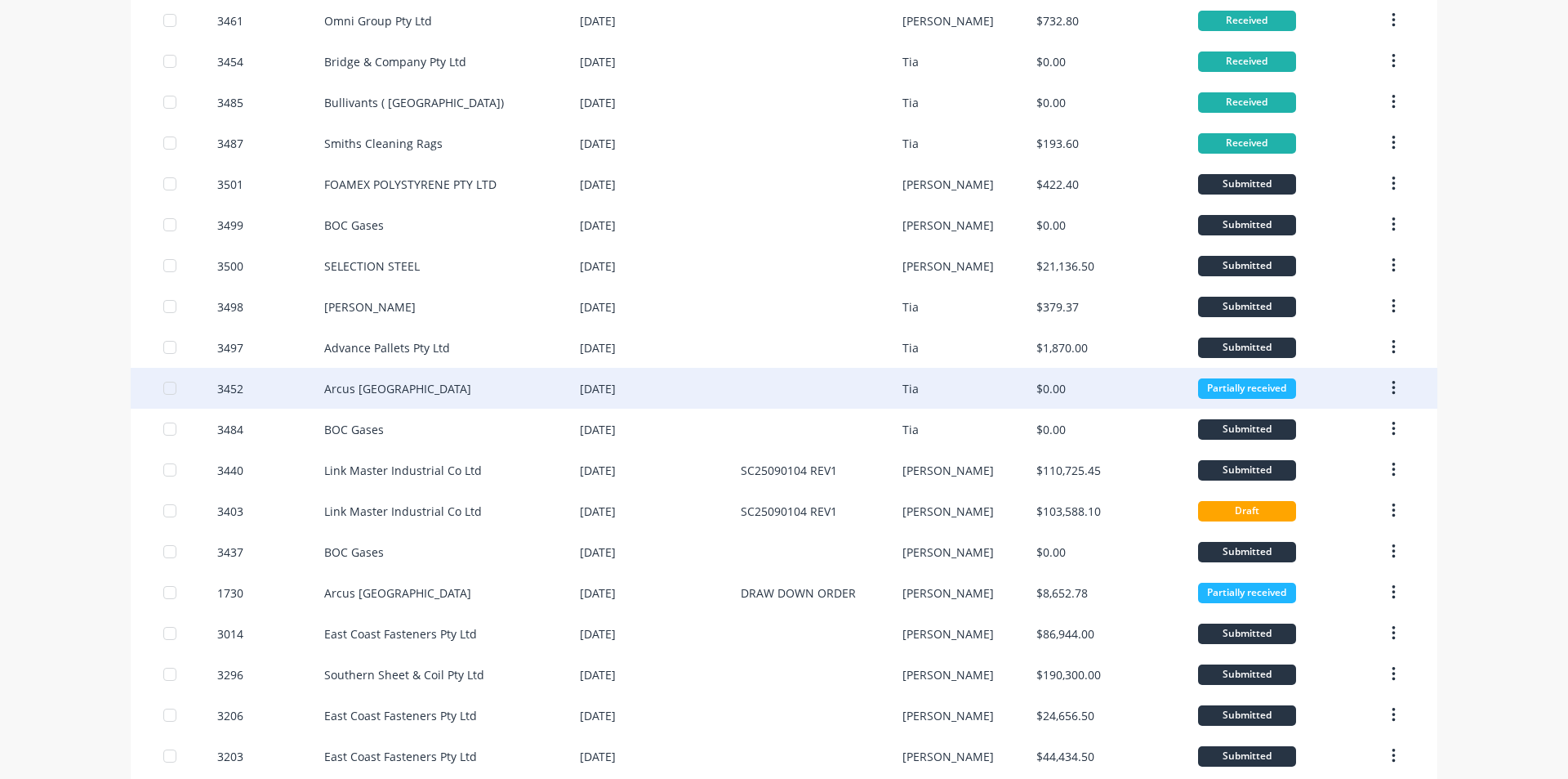
click at [798, 376] on div at bounding box center [821, 388] width 161 height 41
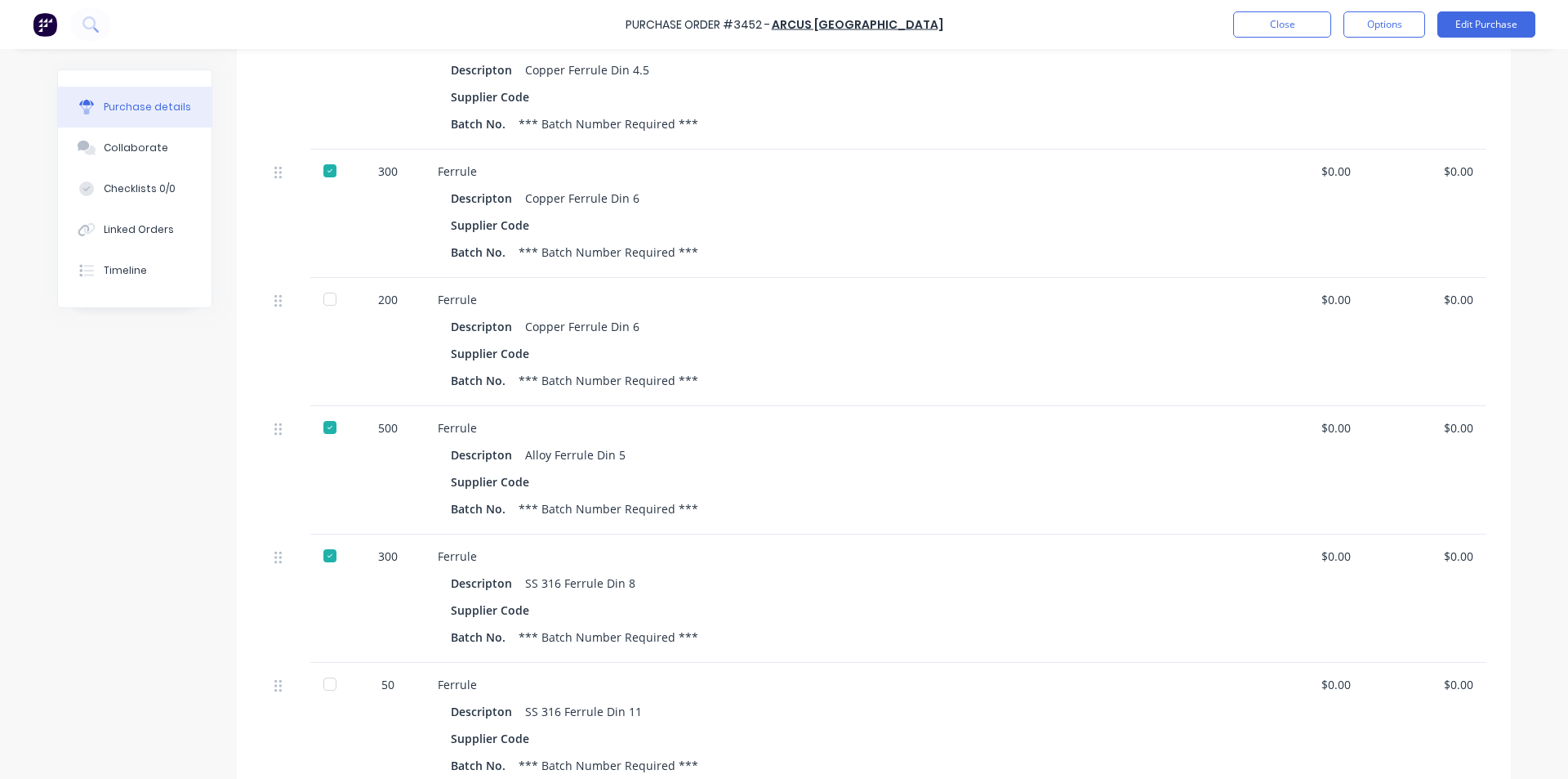
scroll to position [394, 0]
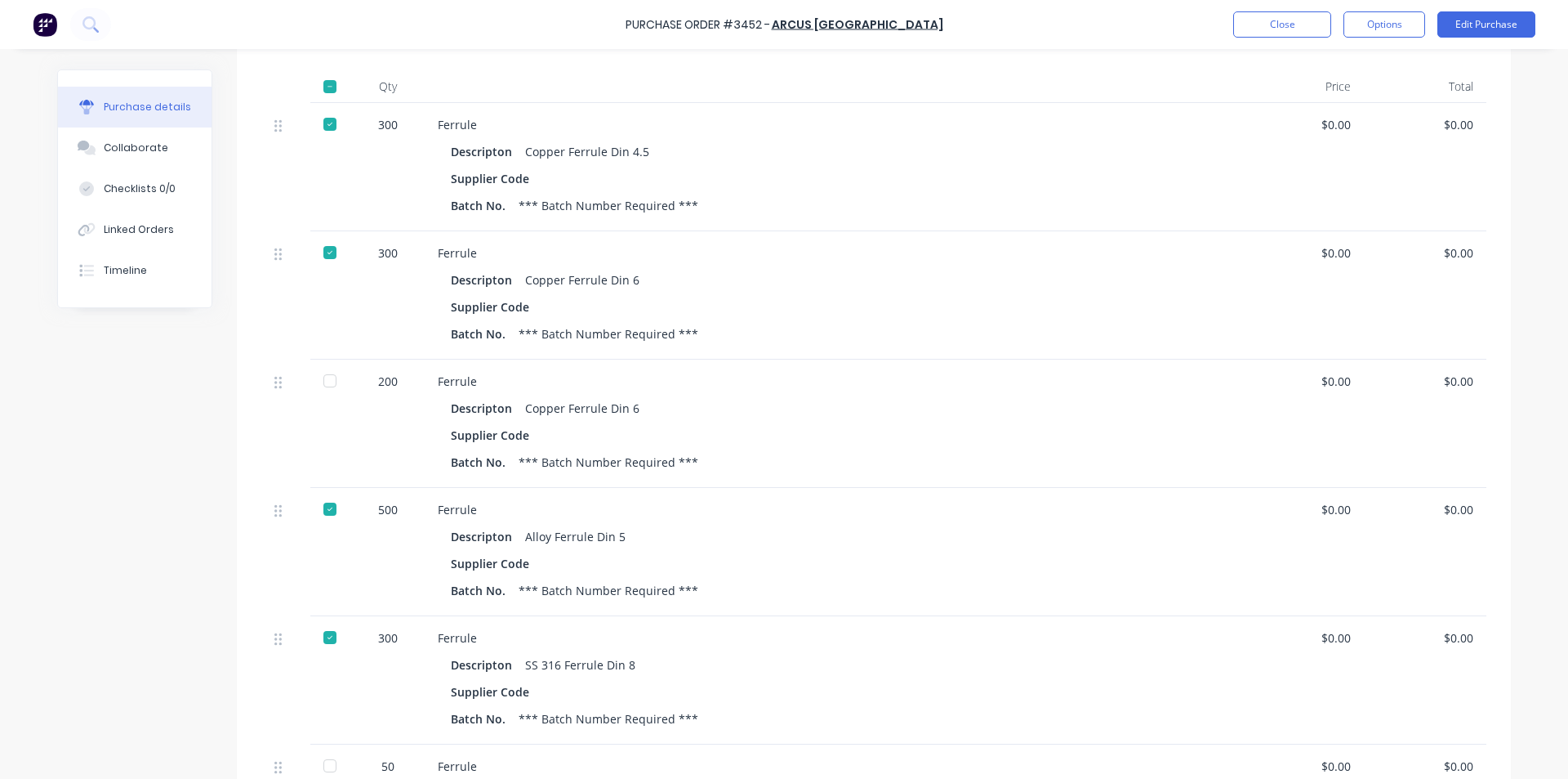
click at [1052, 414] on div "Descripton Copper Ferrule Din 6" at bounding box center [832, 408] width 764 height 24
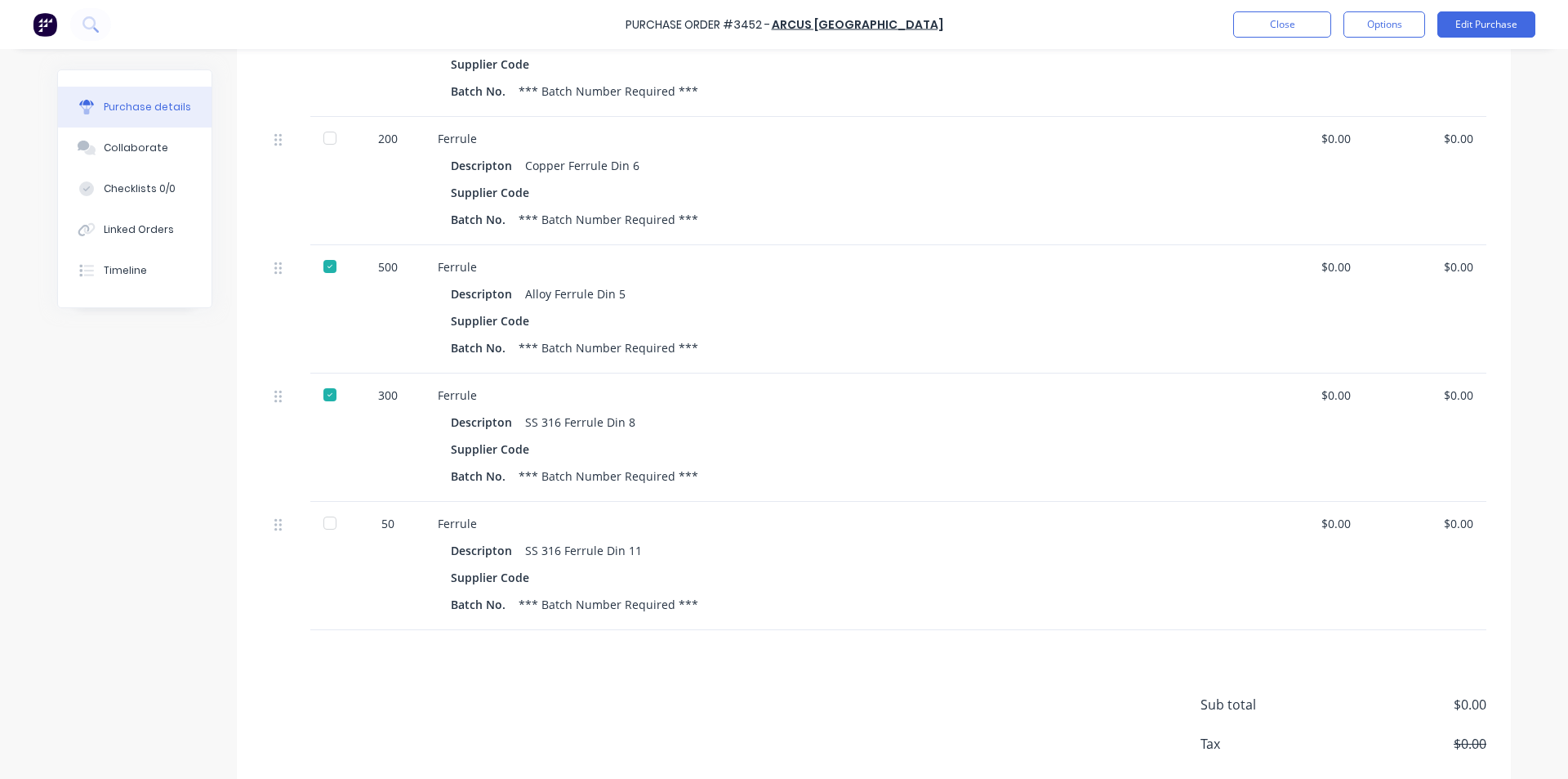
scroll to position [639, 0]
click at [1469, 21] on button "Edit Purchase" at bounding box center [1486, 25] width 98 height 26
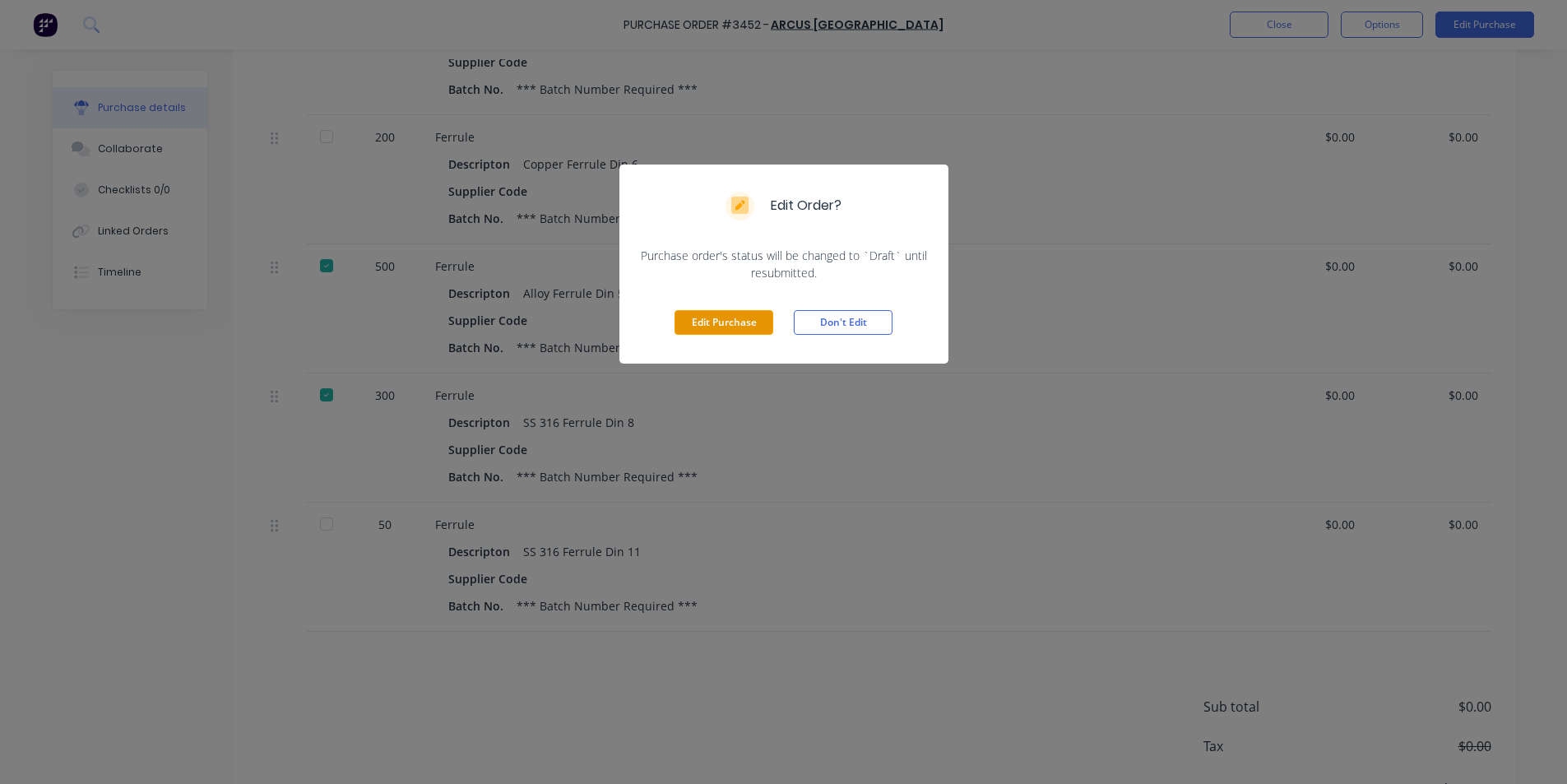
click at [725, 320] on button "Edit Purchase" at bounding box center [724, 322] width 98 height 25
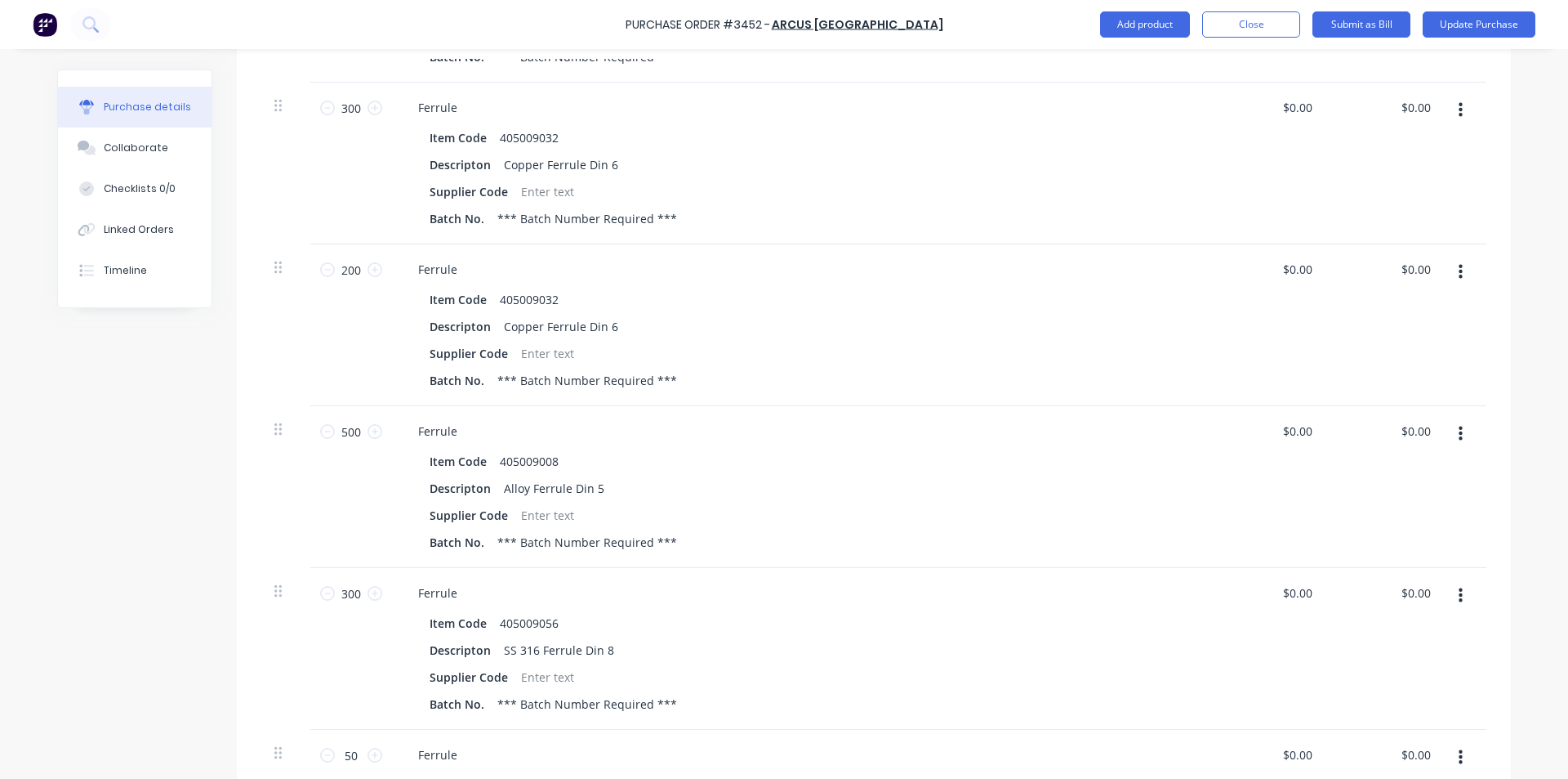
scroll to position [827, 0]
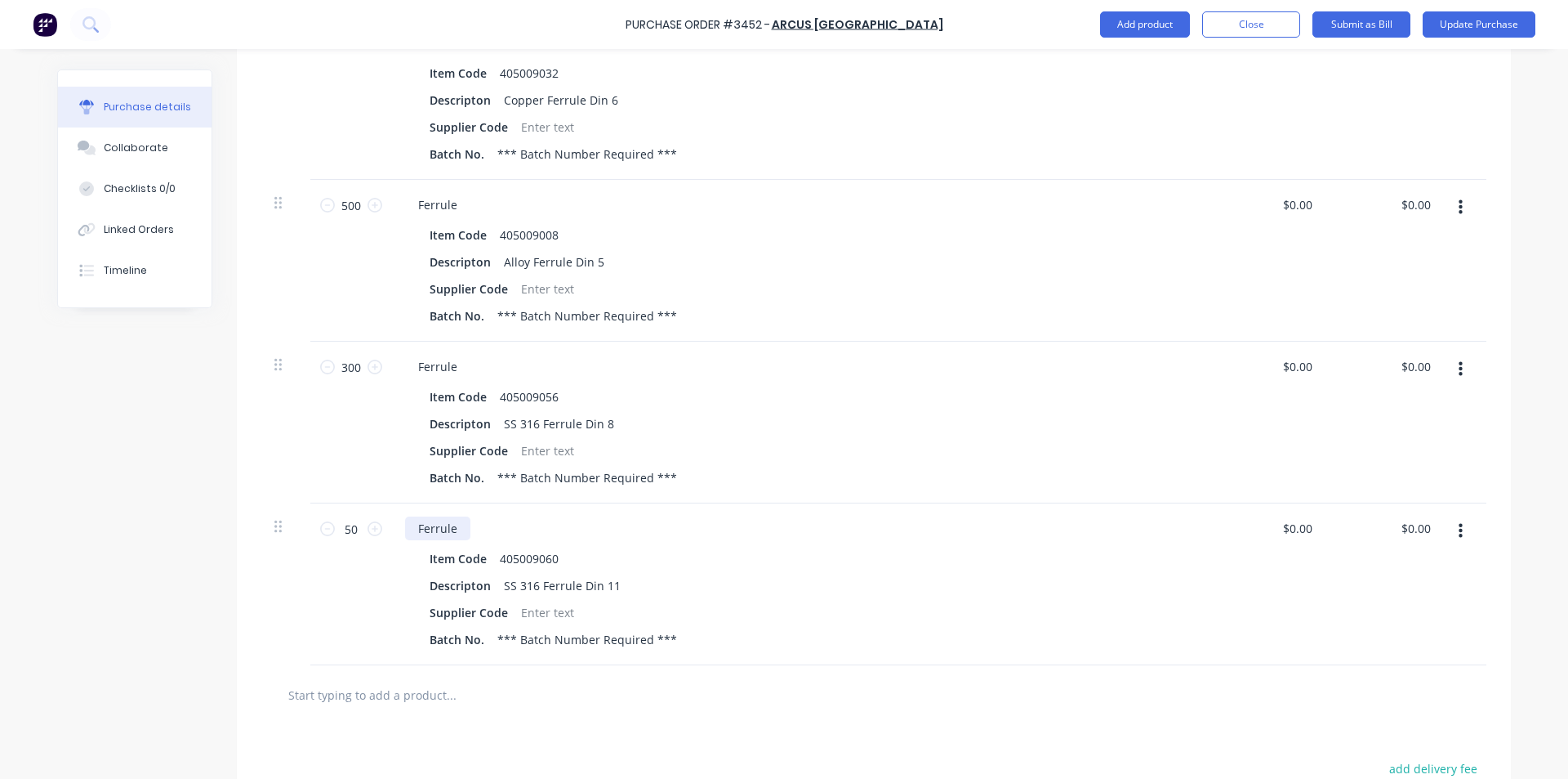
click at [455, 527] on div "Ferrule" at bounding box center [438, 528] width 66 height 24
click at [791, 527] on div "Ferrule (Cancelled, purchased from Bridge and Company instead PO#" at bounding box center [609, 528] width 408 height 24
click at [1467, 19] on button "Update Purchase" at bounding box center [1478, 25] width 112 height 26
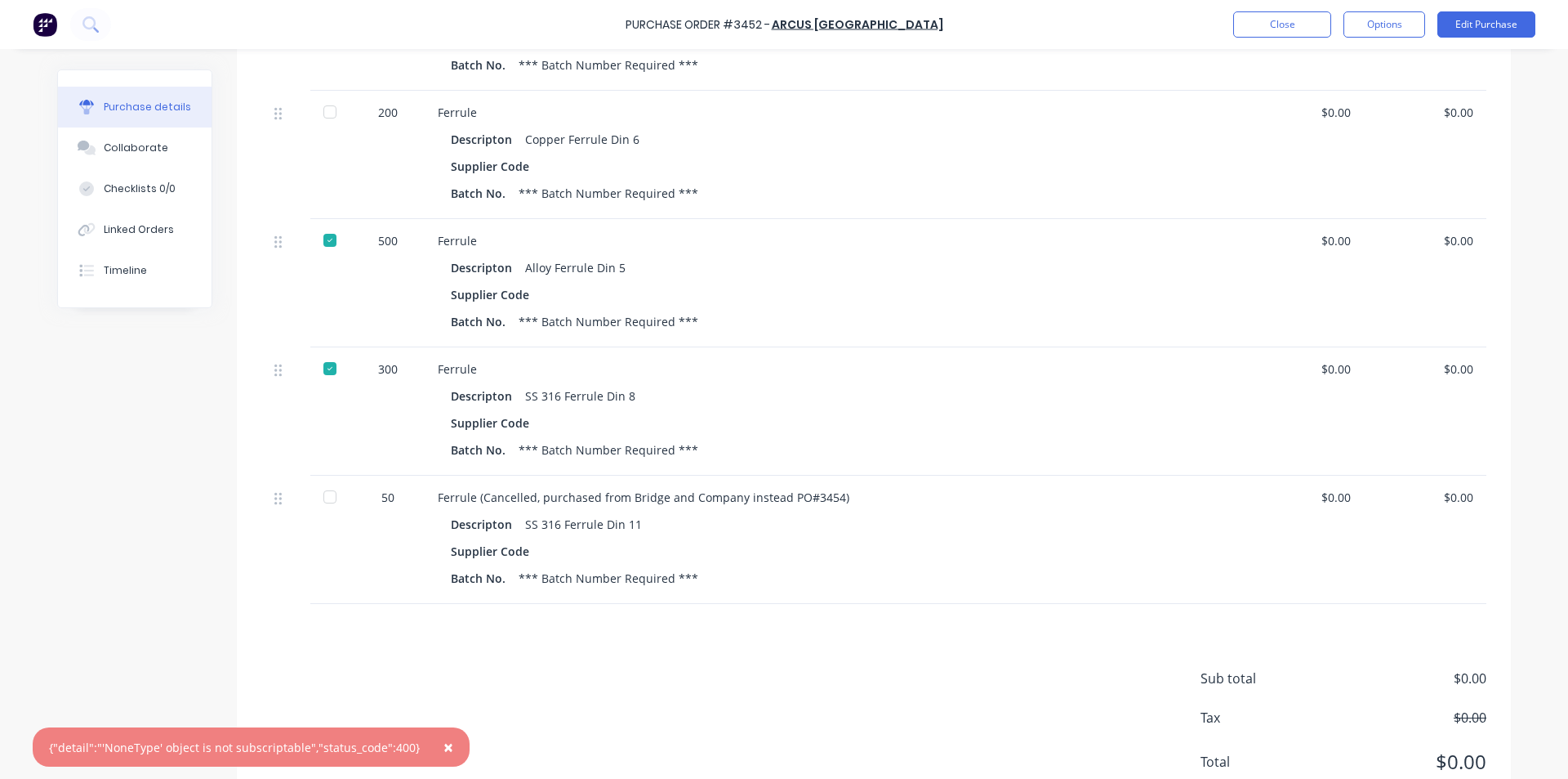
scroll to position [721, 0]
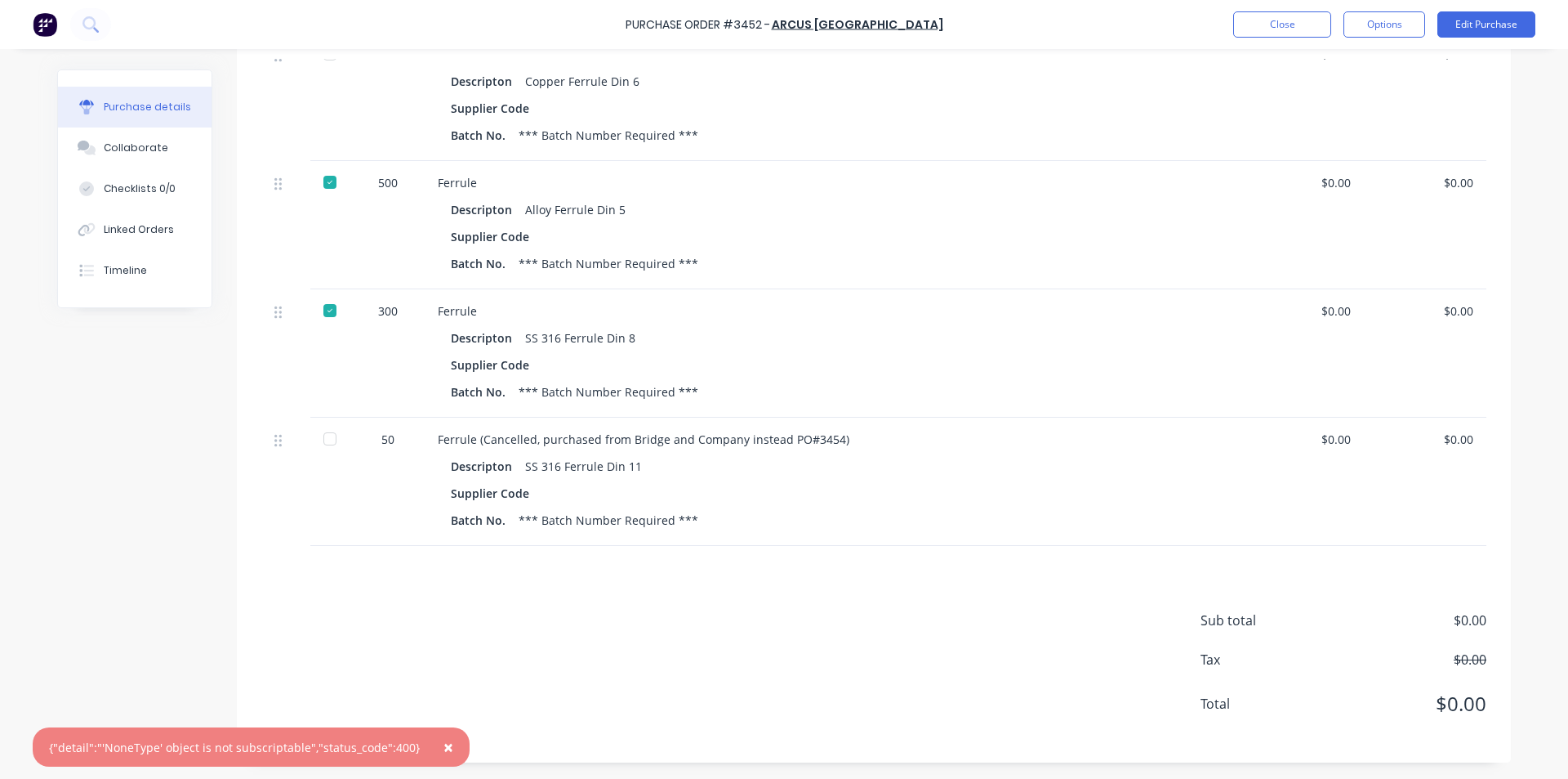
click at [323, 446] on div at bounding box center [330, 439] width 33 height 33
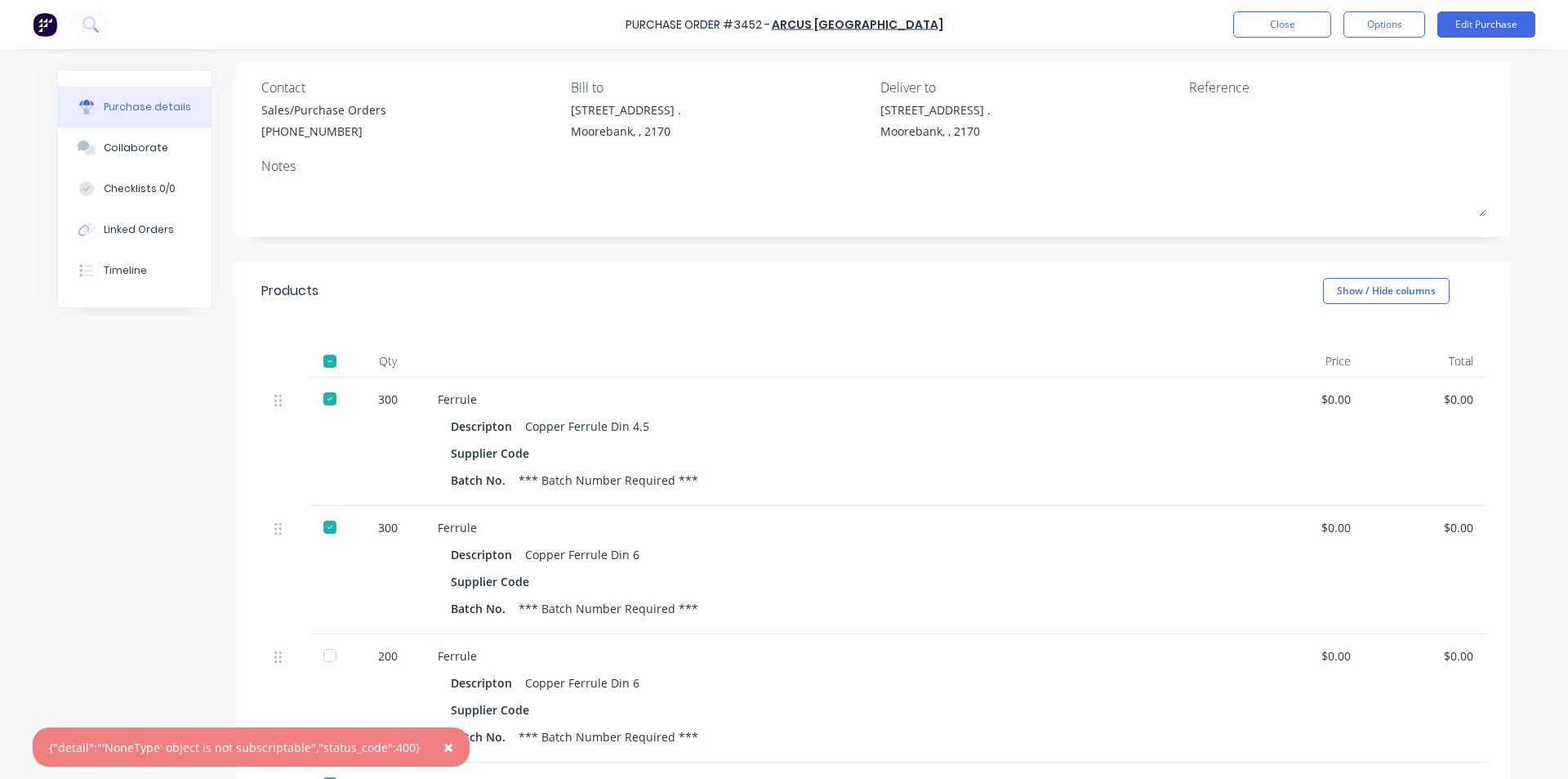
scroll to position [0, 0]
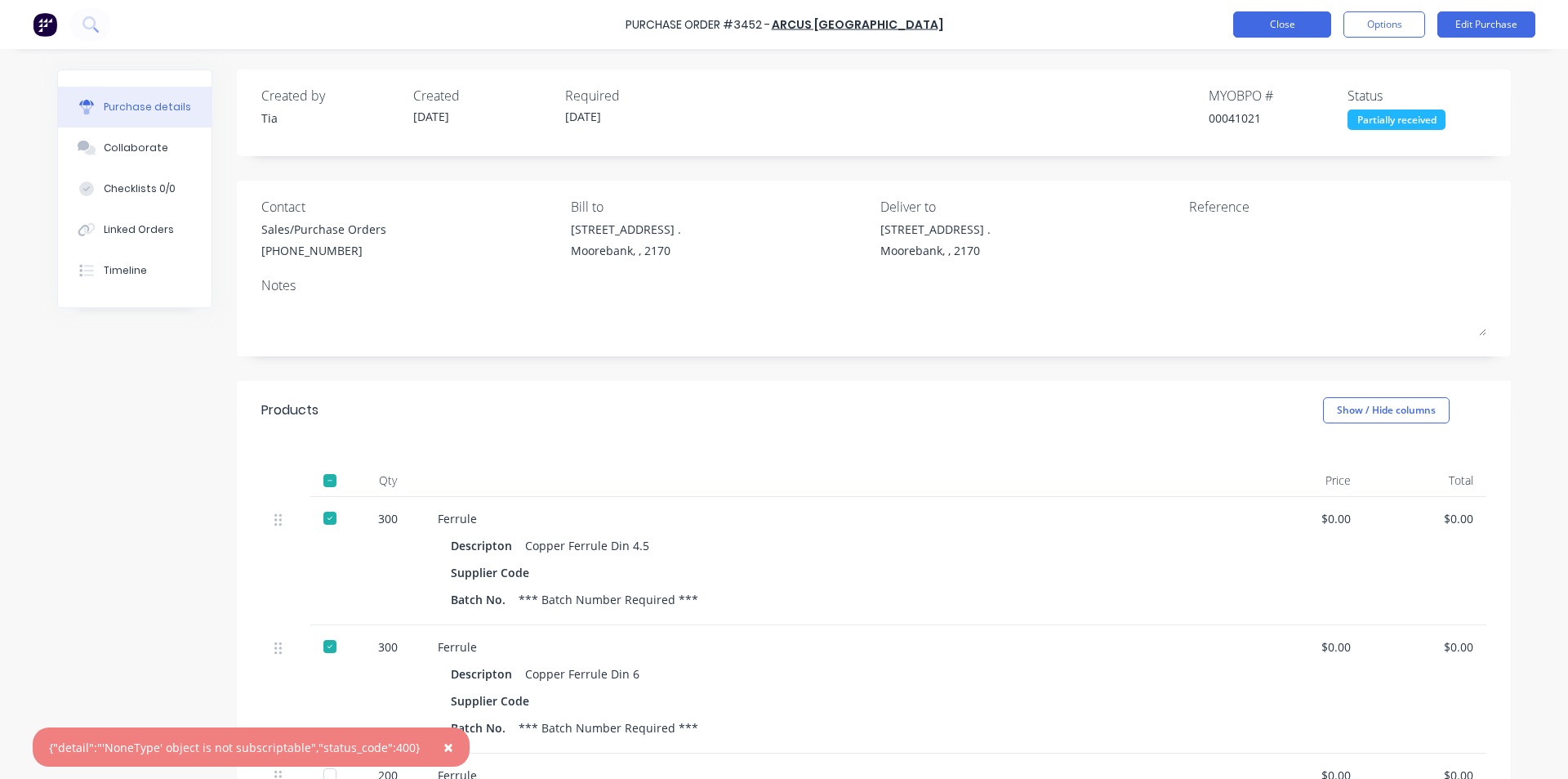
click at [1270, 30] on button "Close" at bounding box center [1281, 25] width 98 height 26
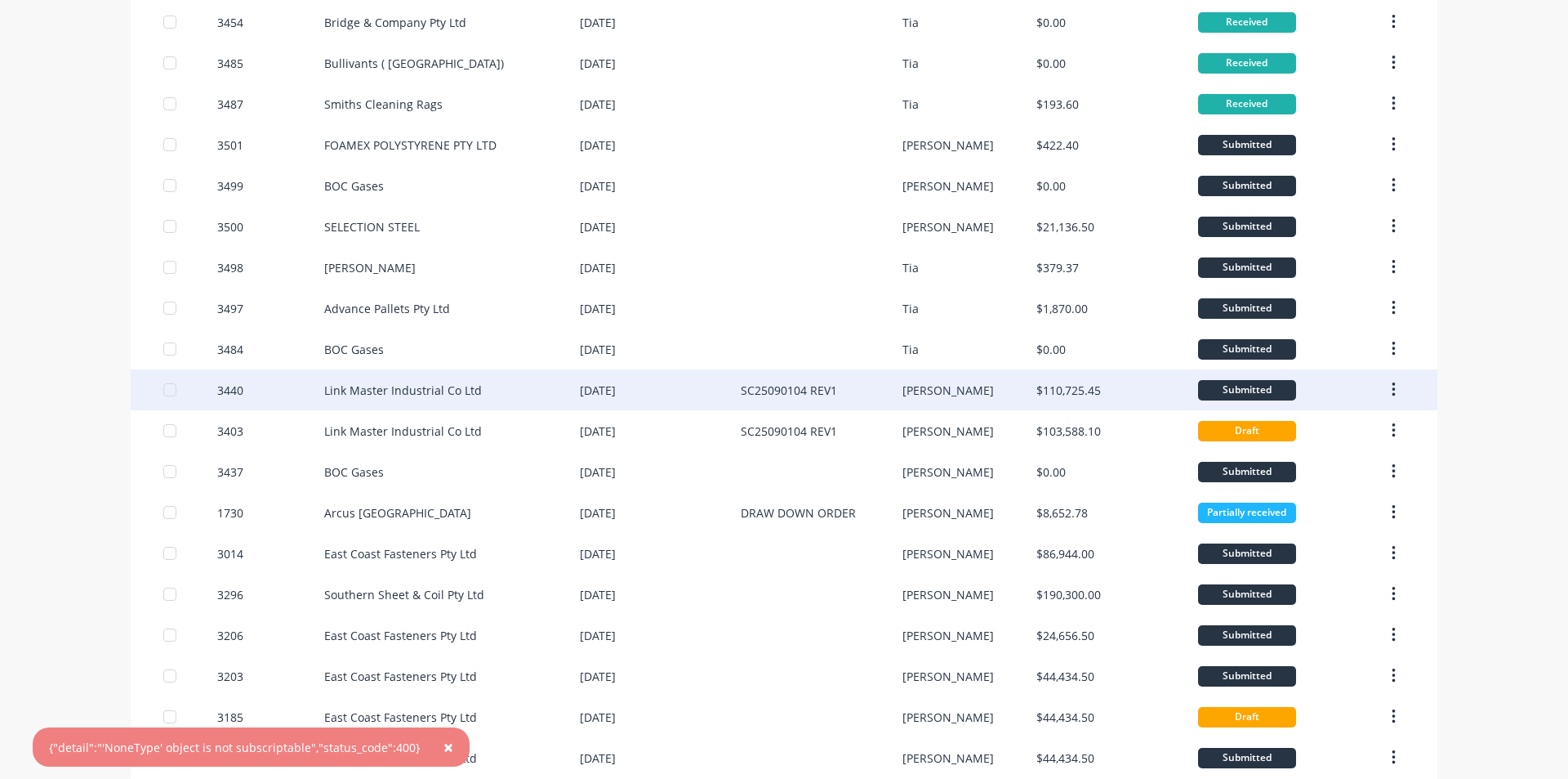
scroll to position [408, 0]
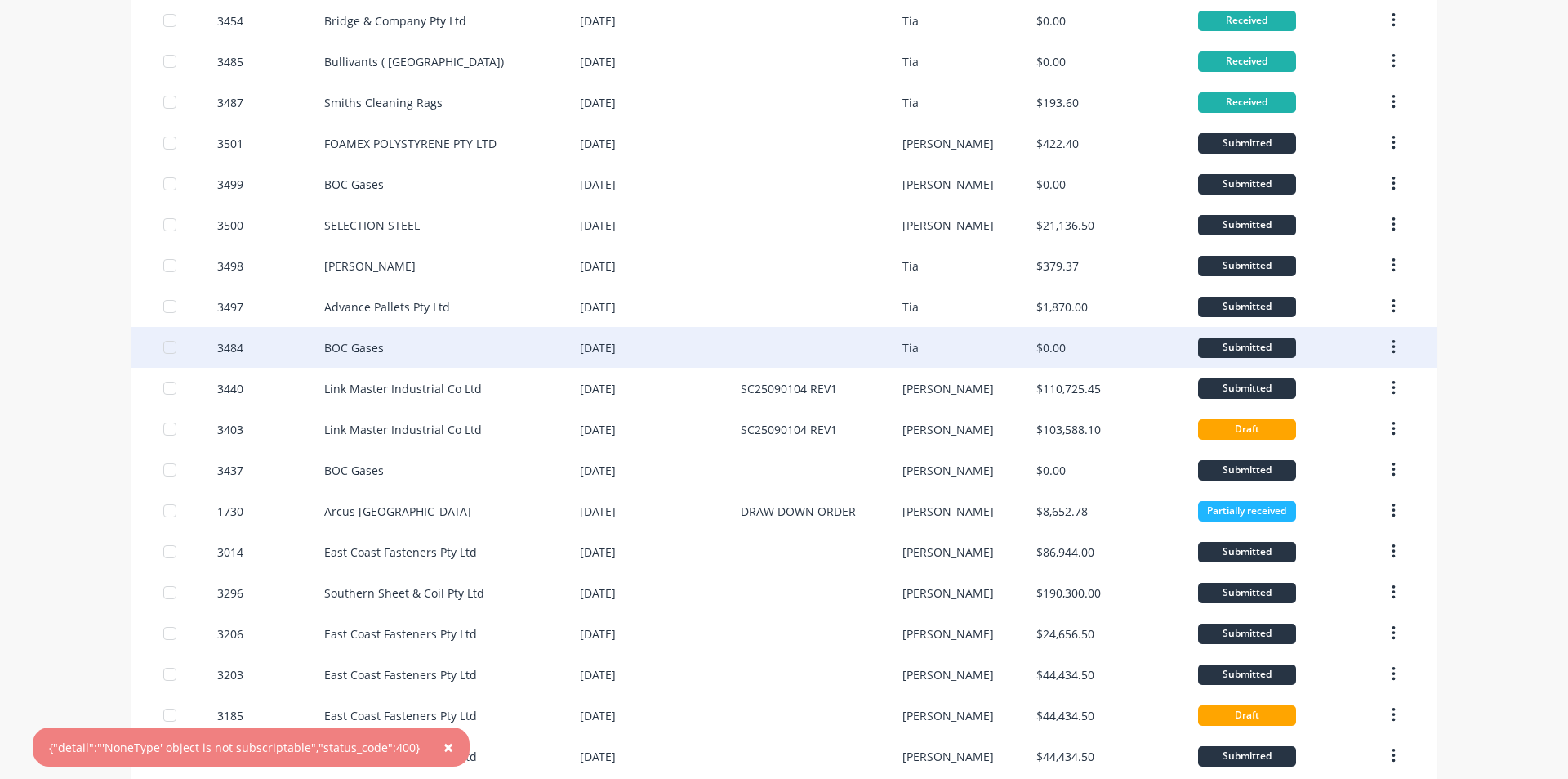
click at [560, 354] on div "BOC Gases" at bounding box center [452, 347] width 256 height 41
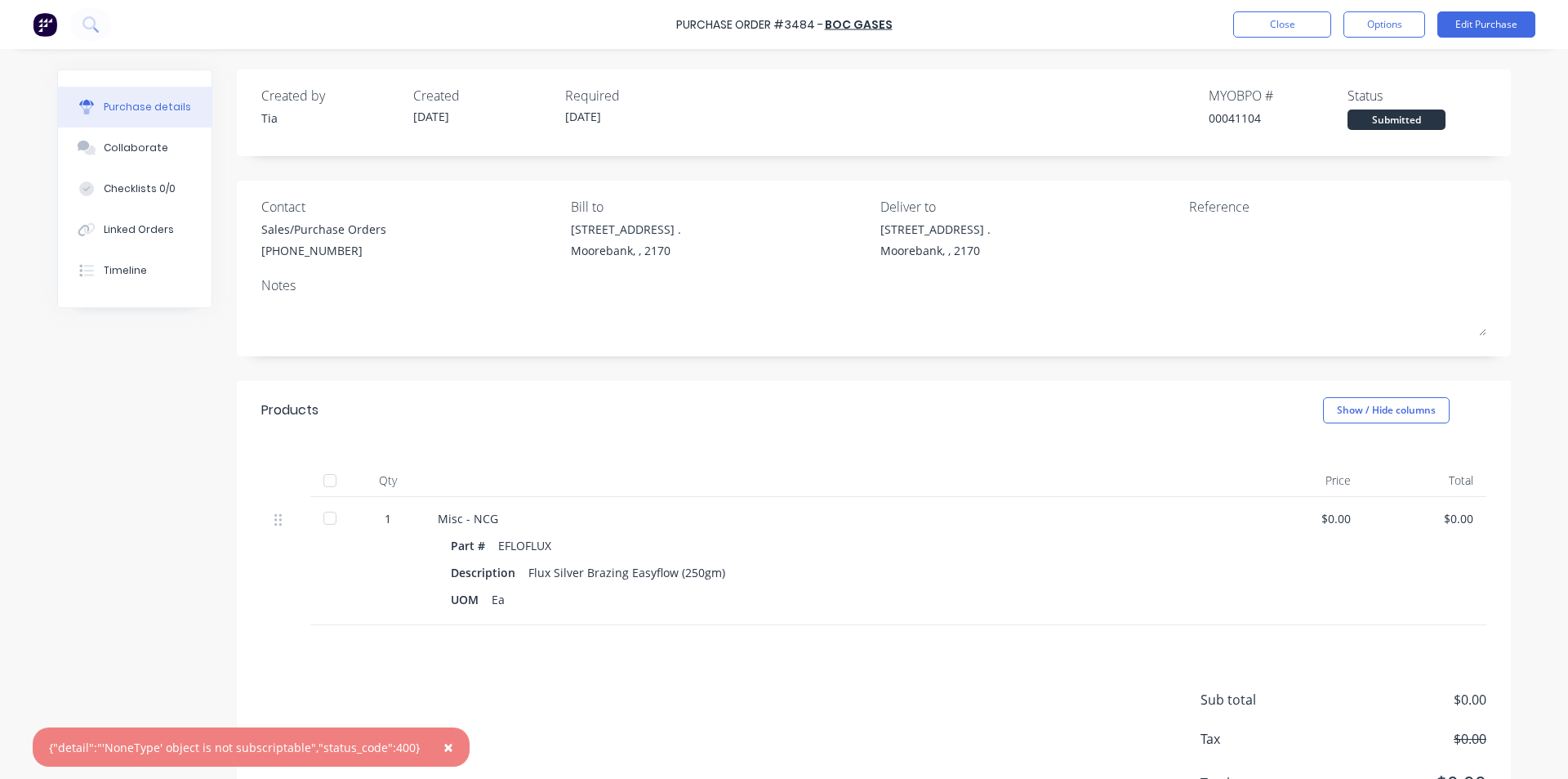
click at [328, 520] on div at bounding box center [330, 518] width 33 height 33
click at [444, 745] on span "×" at bounding box center [448, 746] width 10 height 23
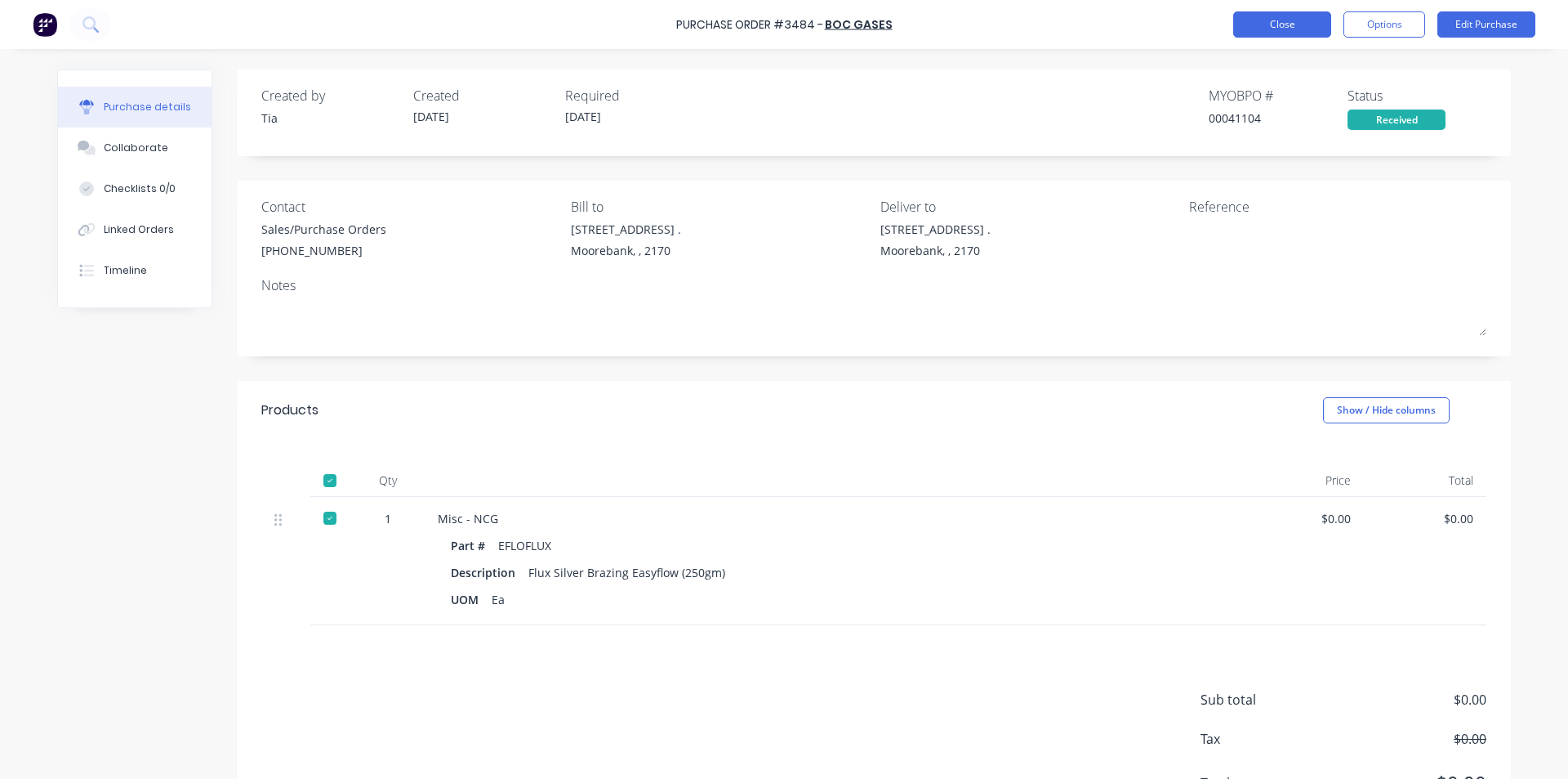
click at [1282, 33] on button "Close" at bounding box center [1281, 25] width 98 height 26
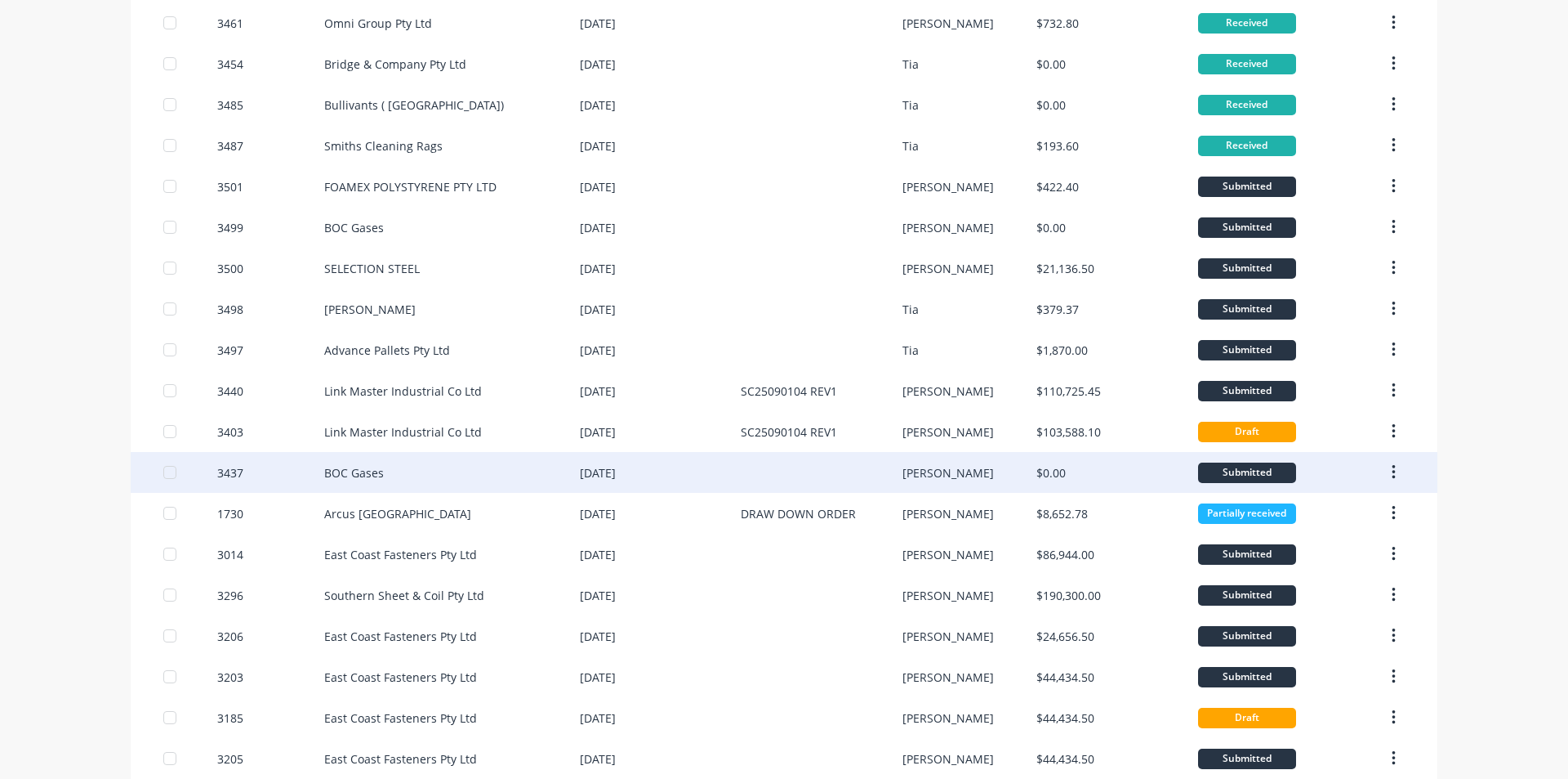
scroll to position [327, 0]
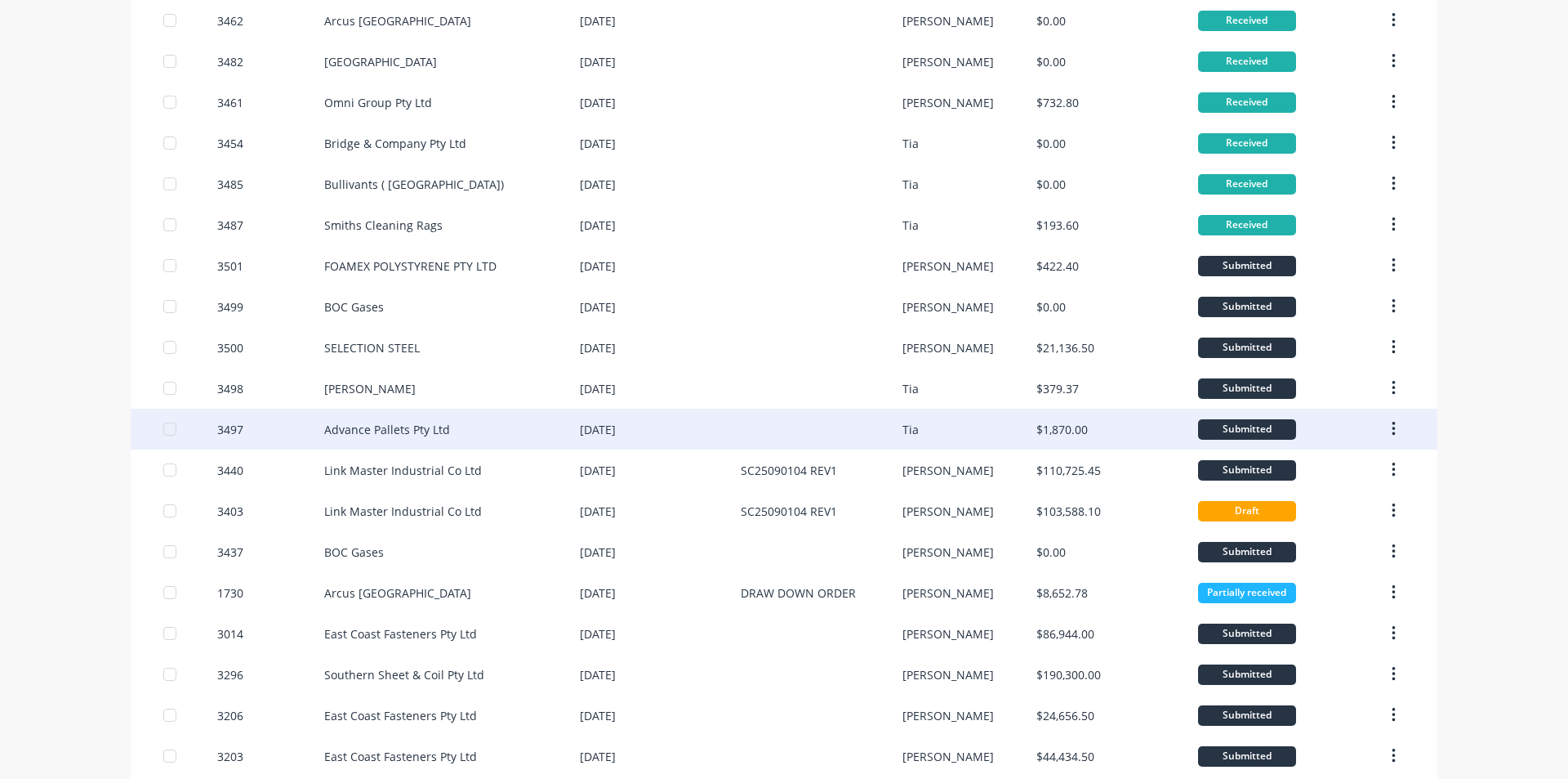
click at [913, 430] on div "Tia" at bounding box center [970, 428] width 135 height 41
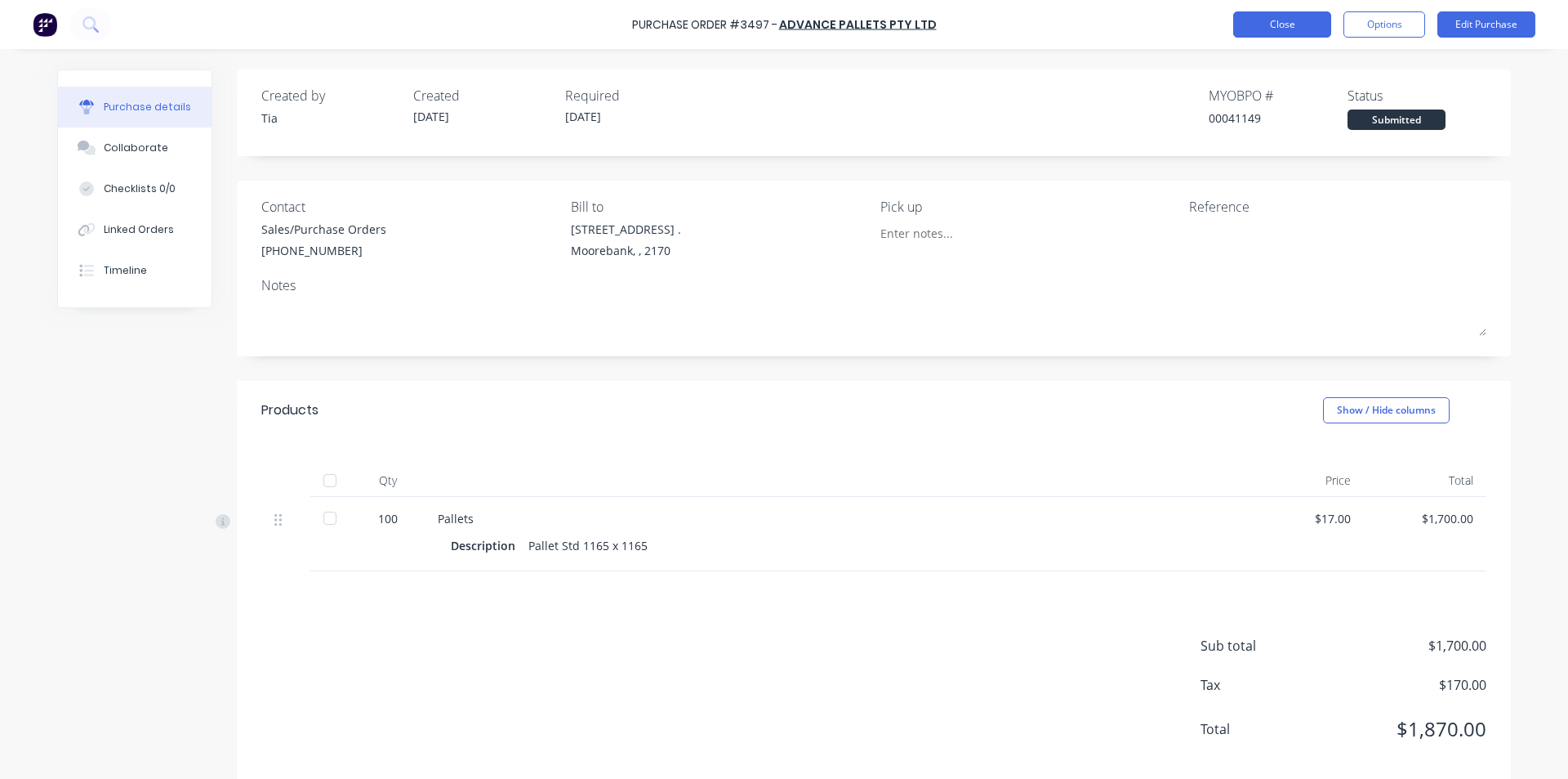
click at [1271, 29] on button "Close" at bounding box center [1281, 25] width 98 height 26
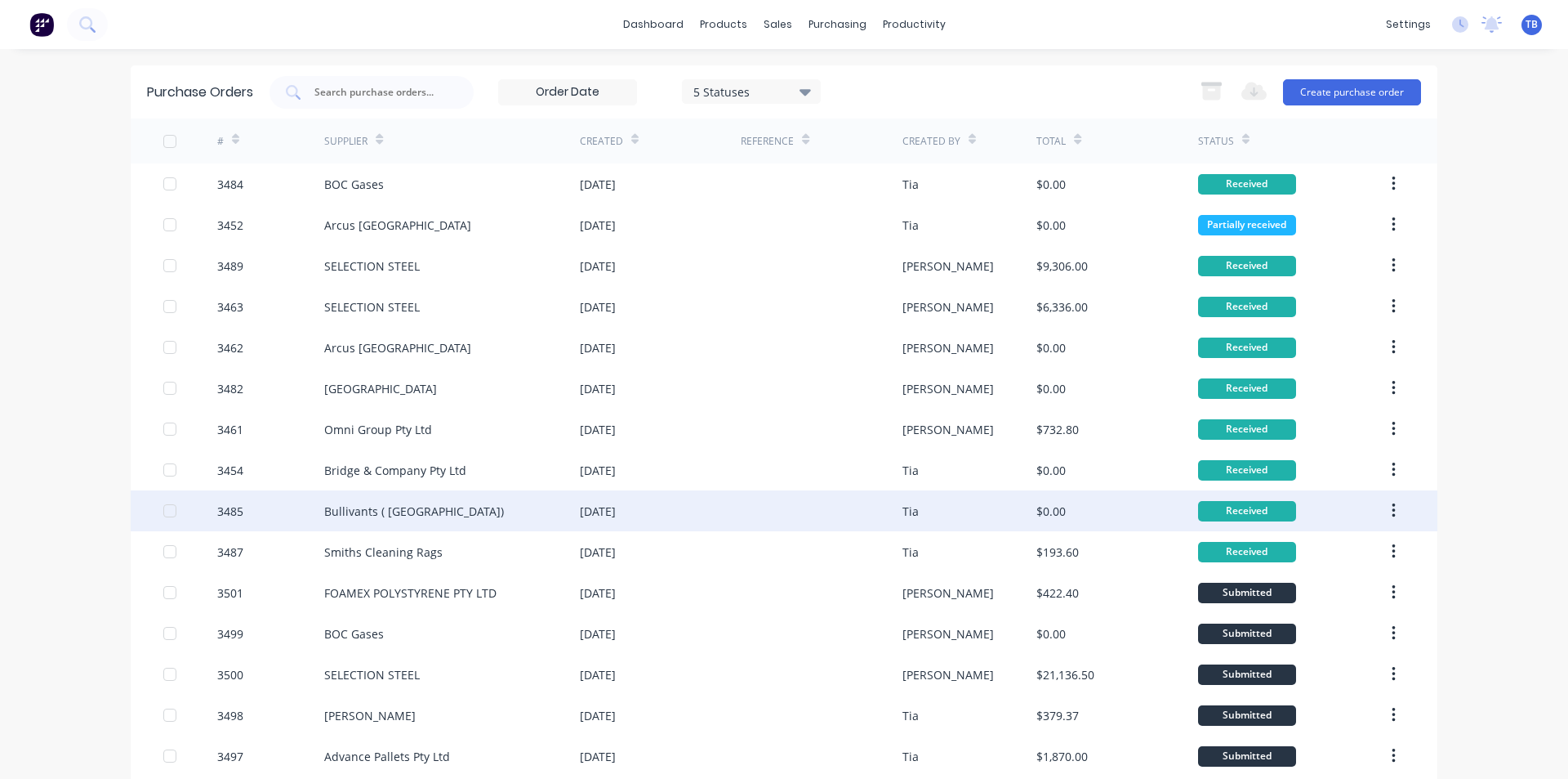
scroll to position [327, 0]
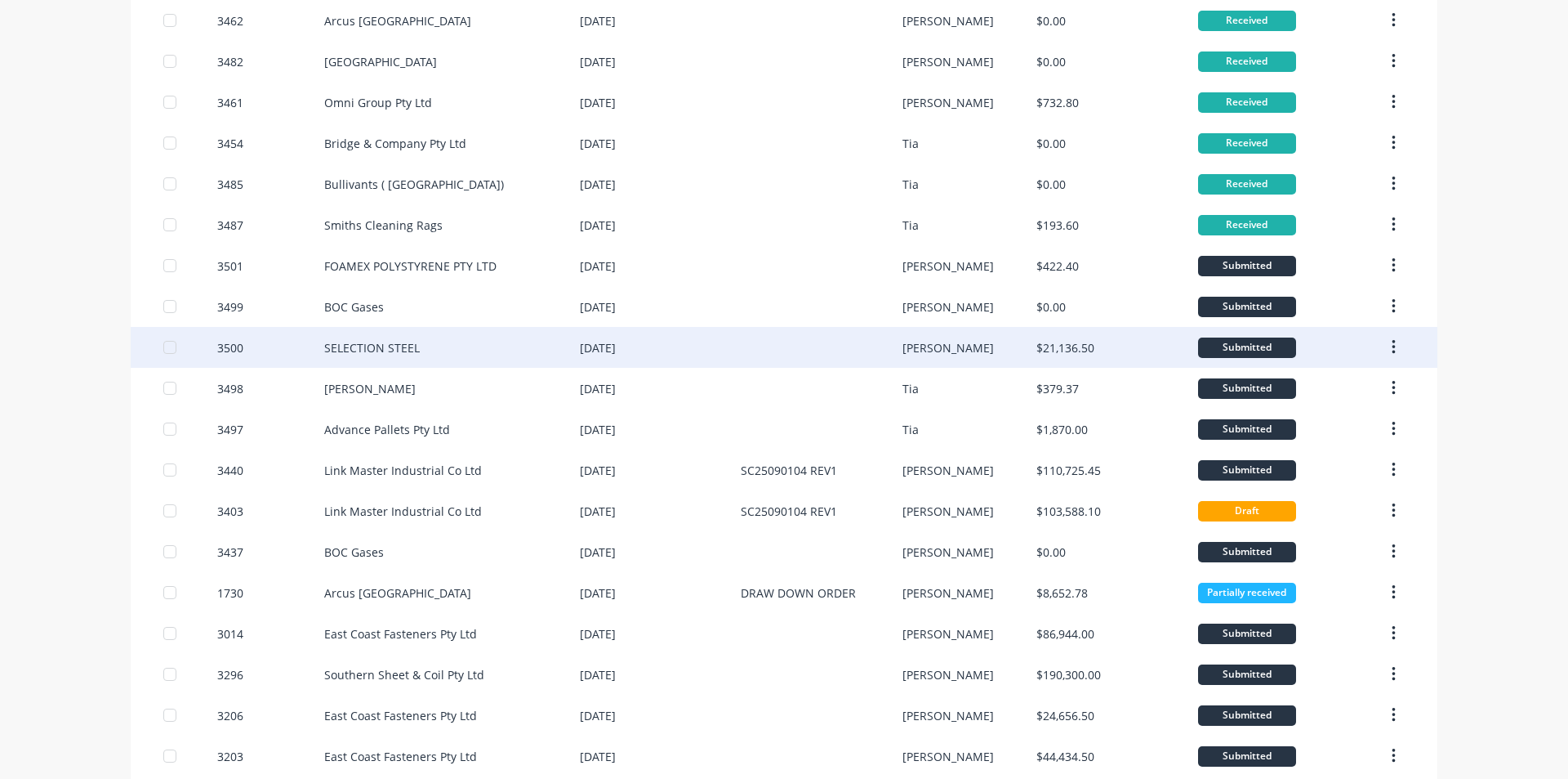
click at [614, 361] on div "[DATE]" at bounding box center [660, 347] width 161 height 41
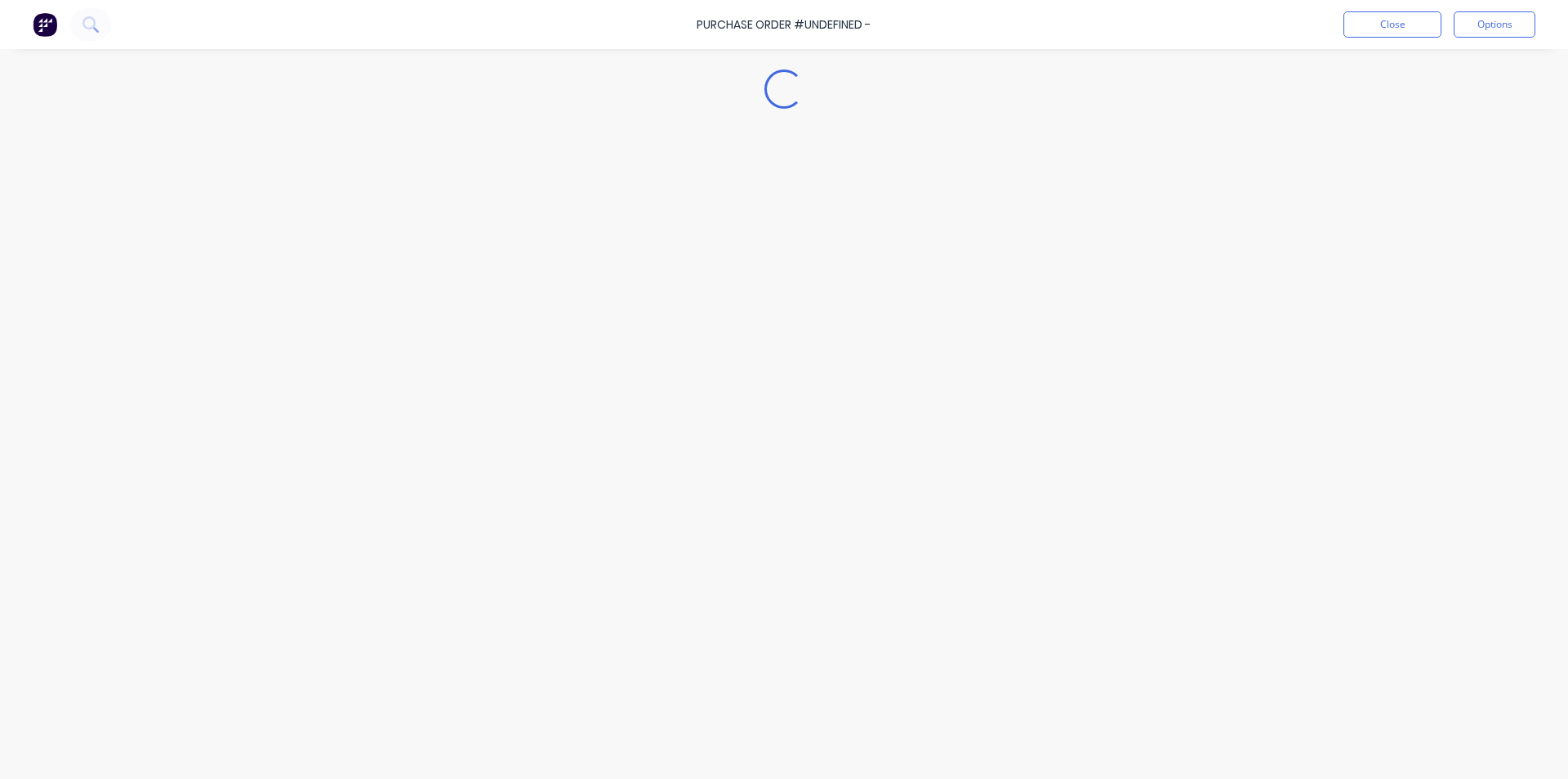
type textarea "x"
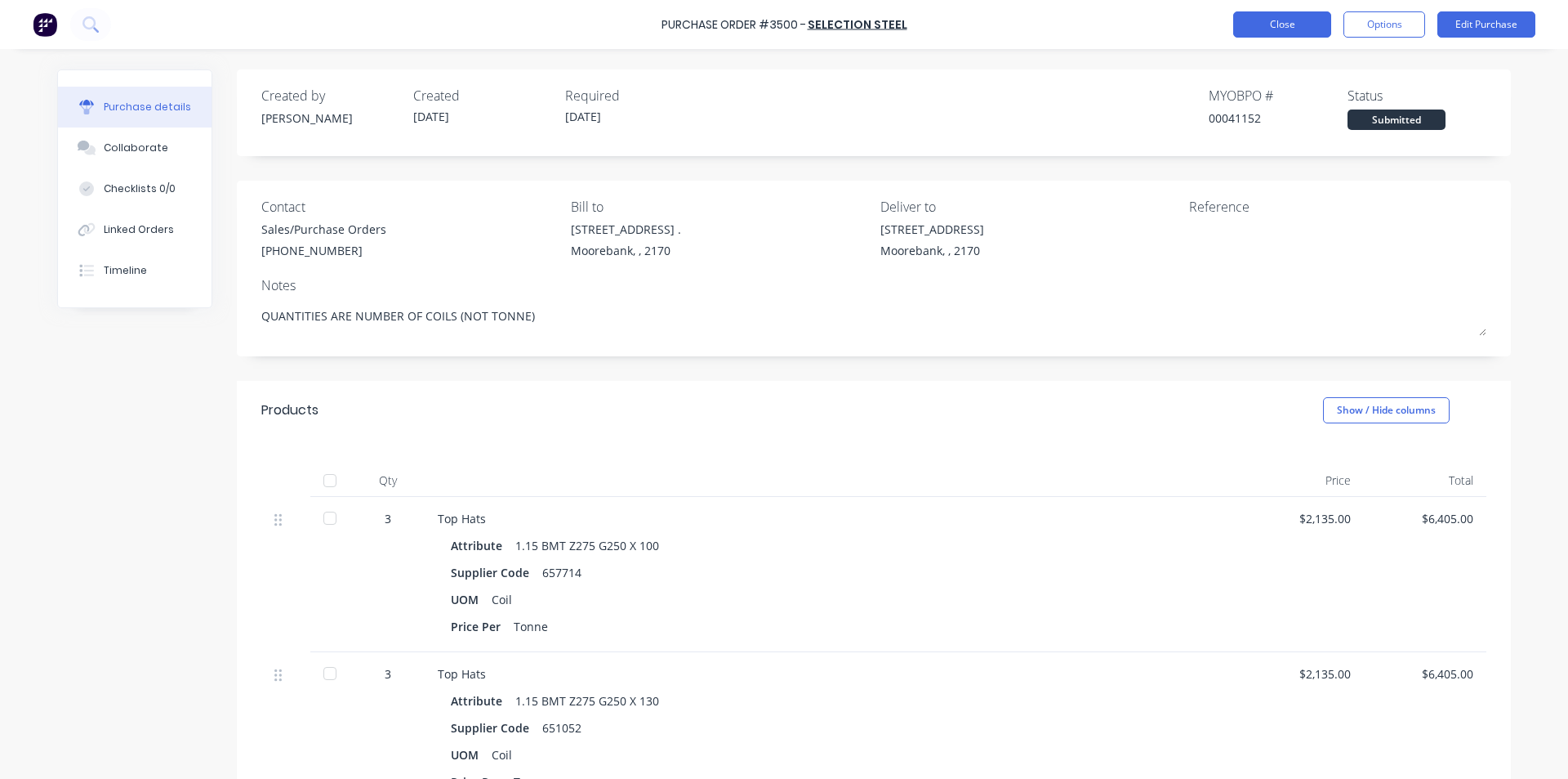
click at [1273, 19] on button "Close" at bounding box center [1281, 25] width 98 height 26
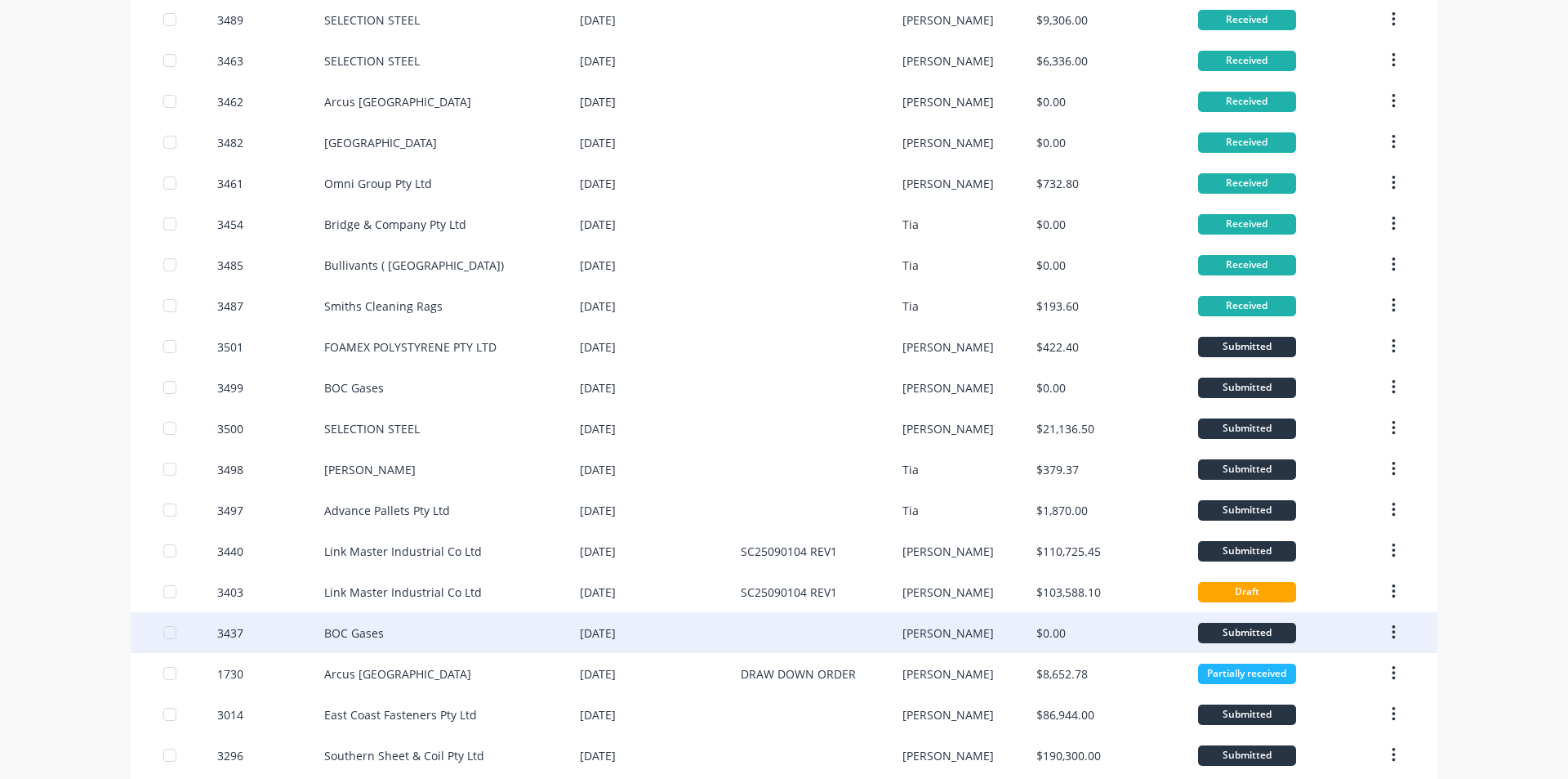
scroll to position [245, 0]
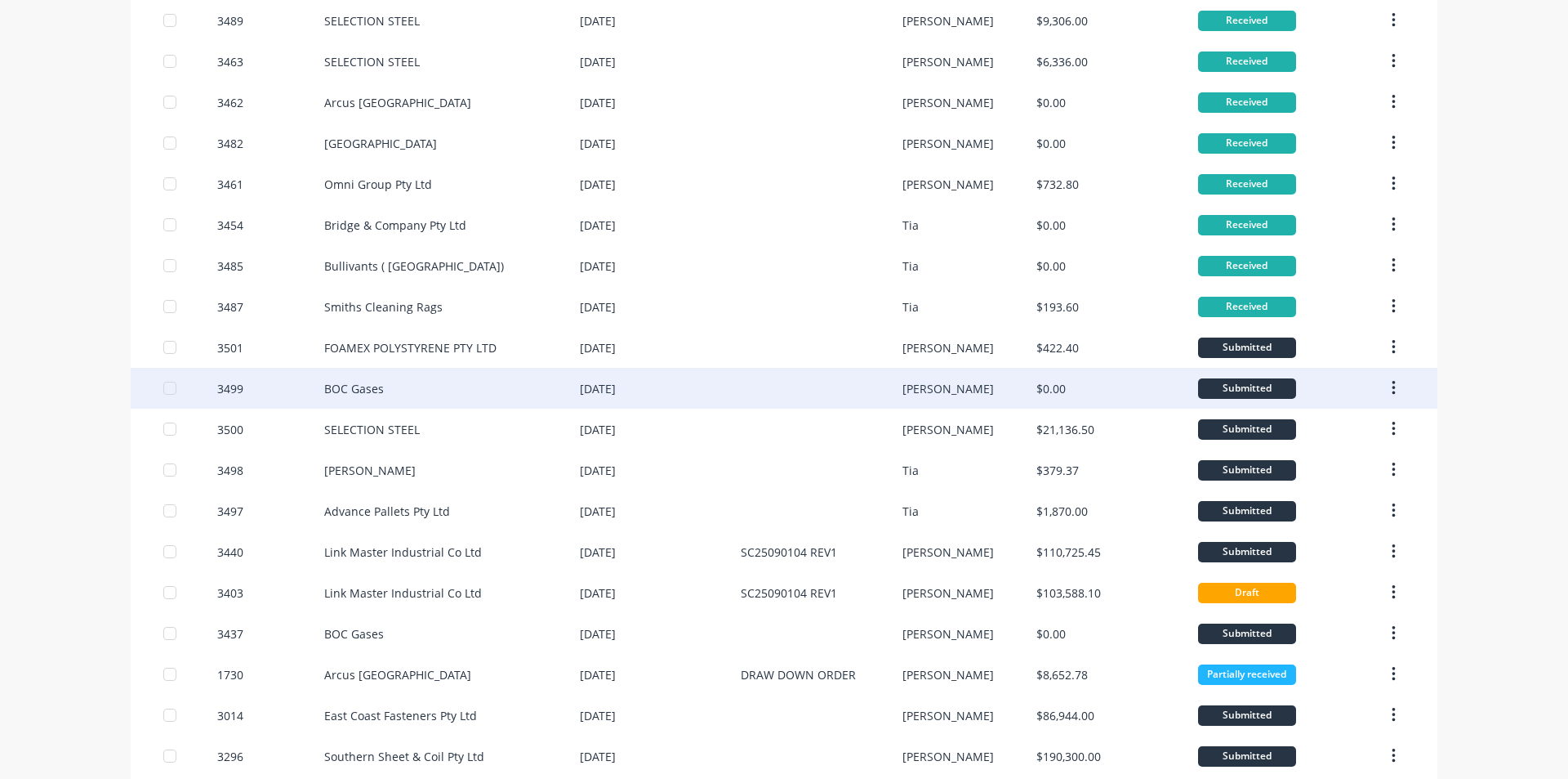
click at [510, 376] on div "BOC Gases" at bounding box center [452, 388] width 256 height 41
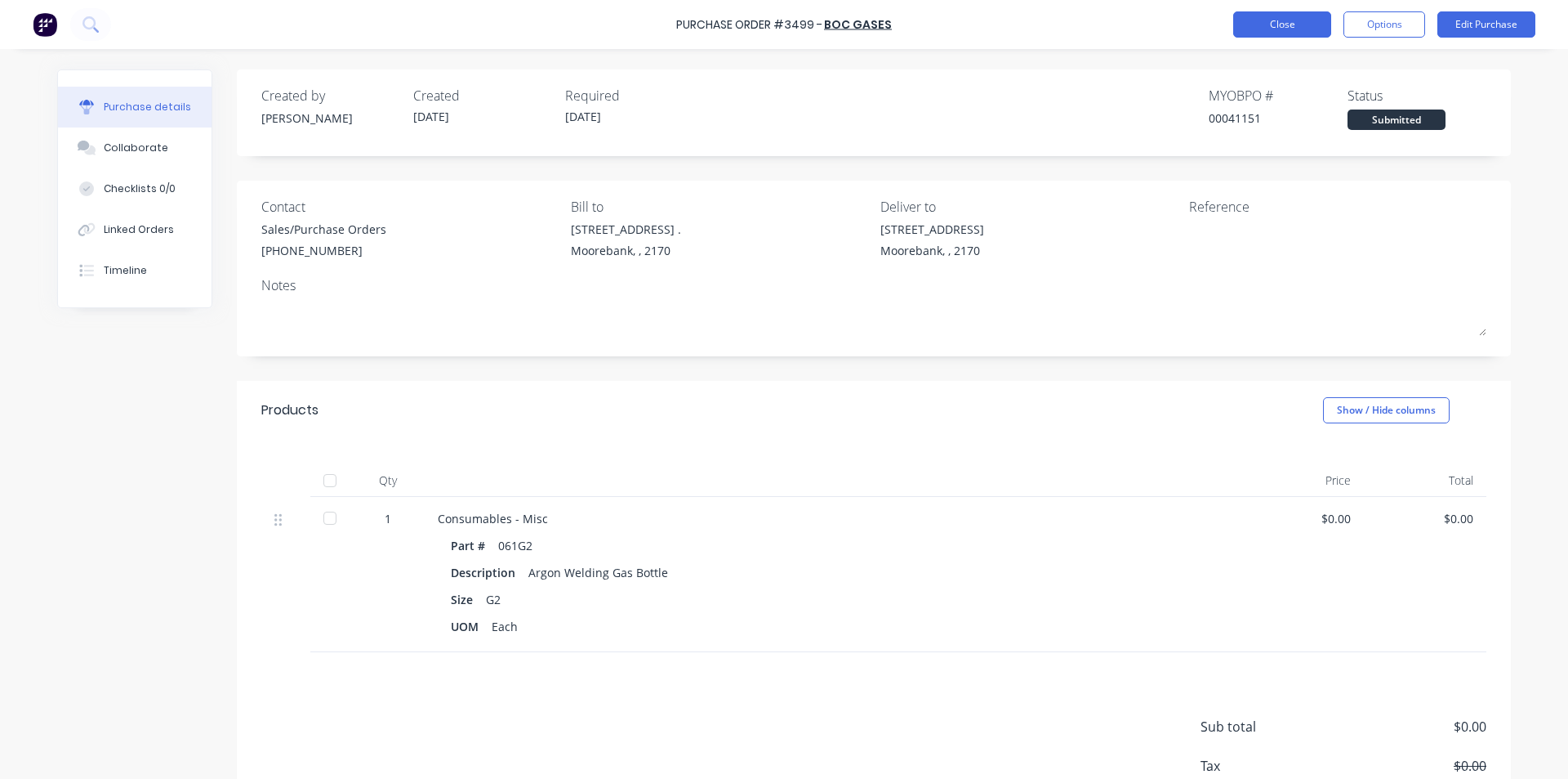
click at [1283, 15] on button "Close" at bounding box center [1281, 25] width 98 height 26
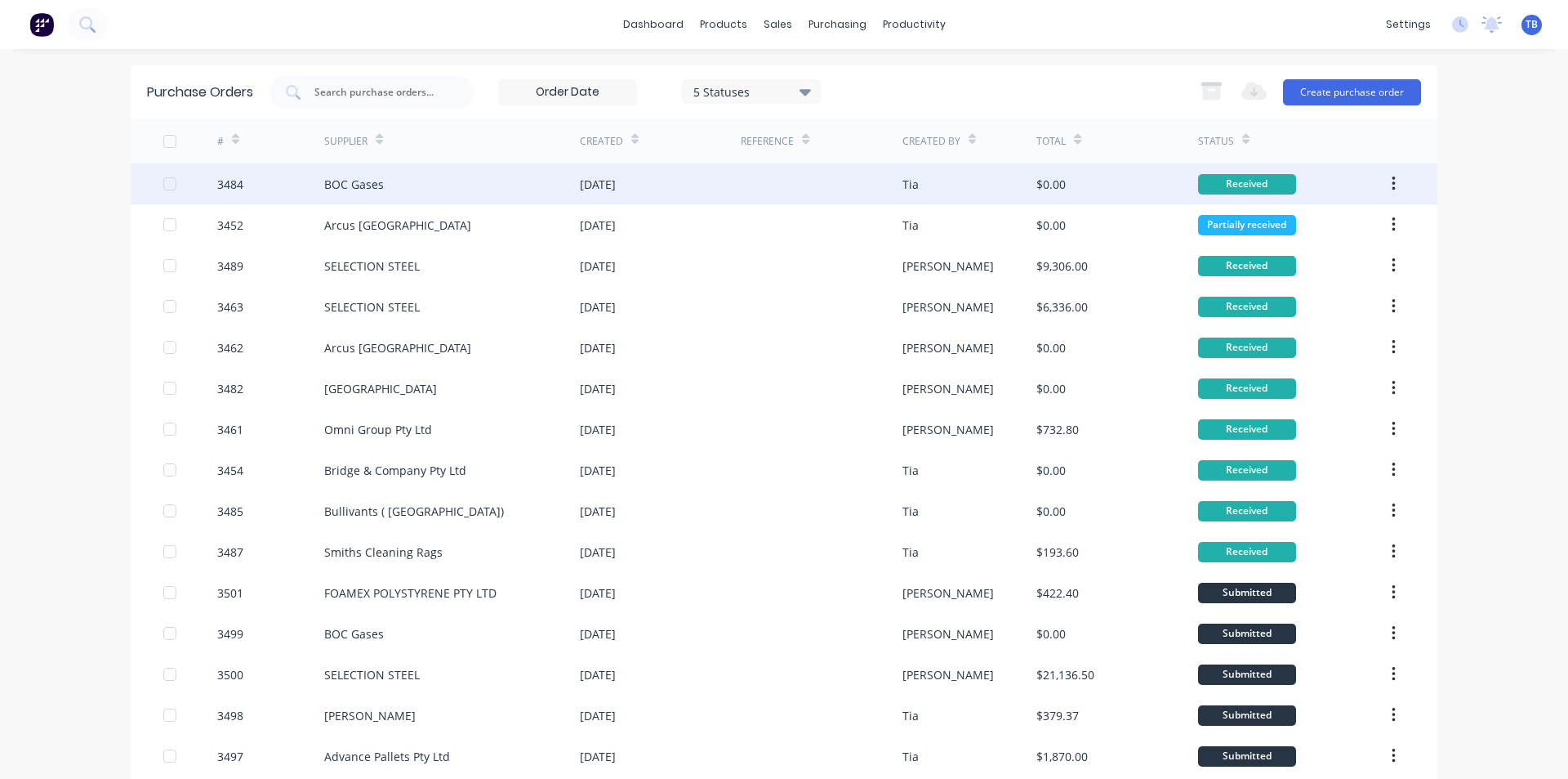
click at [1396, 177] on button "button" at bounding box center [1394, 184] width 38 height 29
click at [1334, 216] on div "Archive" at bounding box center [1335, 226] width 126 height 24
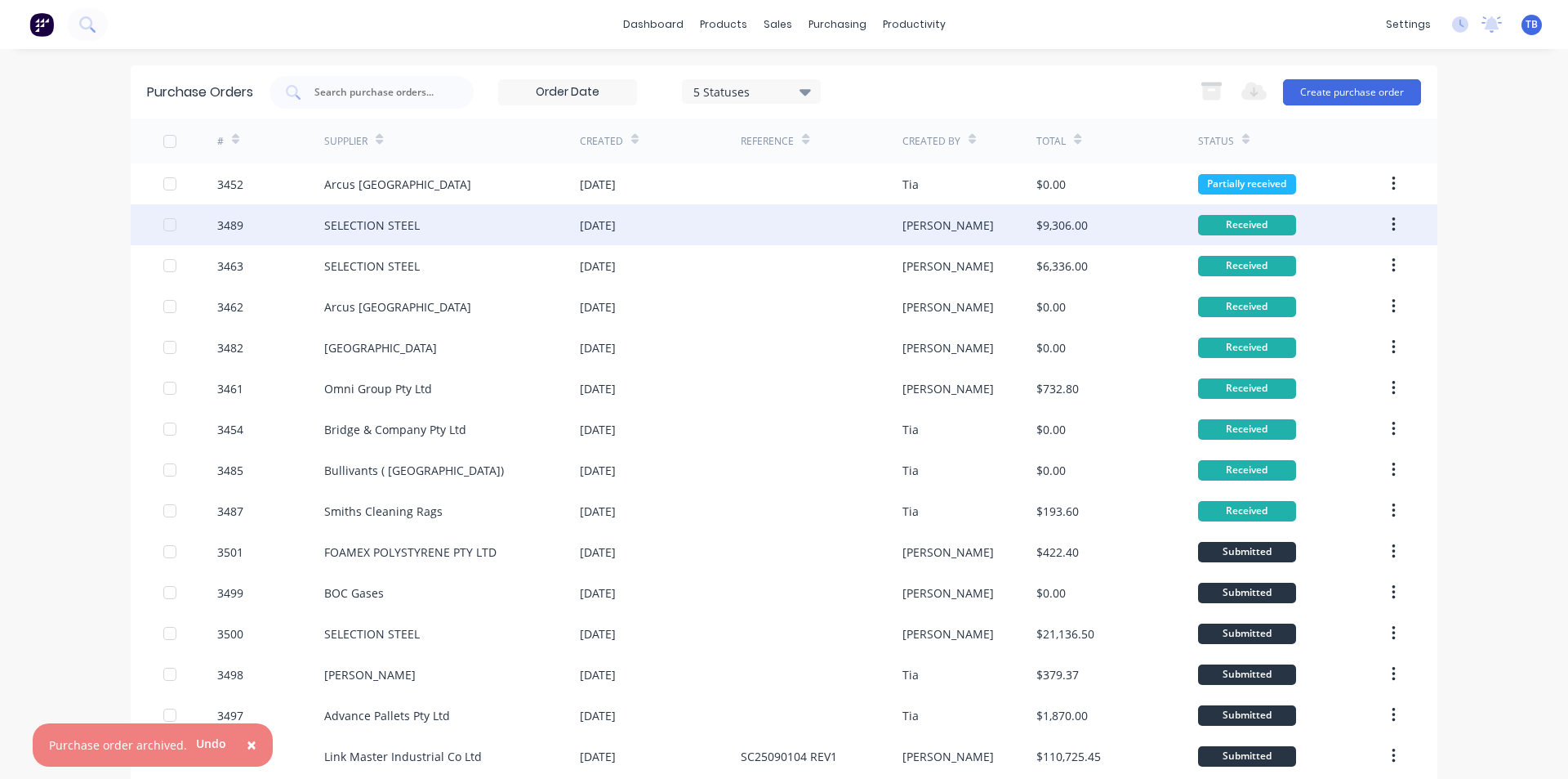
click at [157, 221] on div at bounding box center [170, 225] width 33 height 33
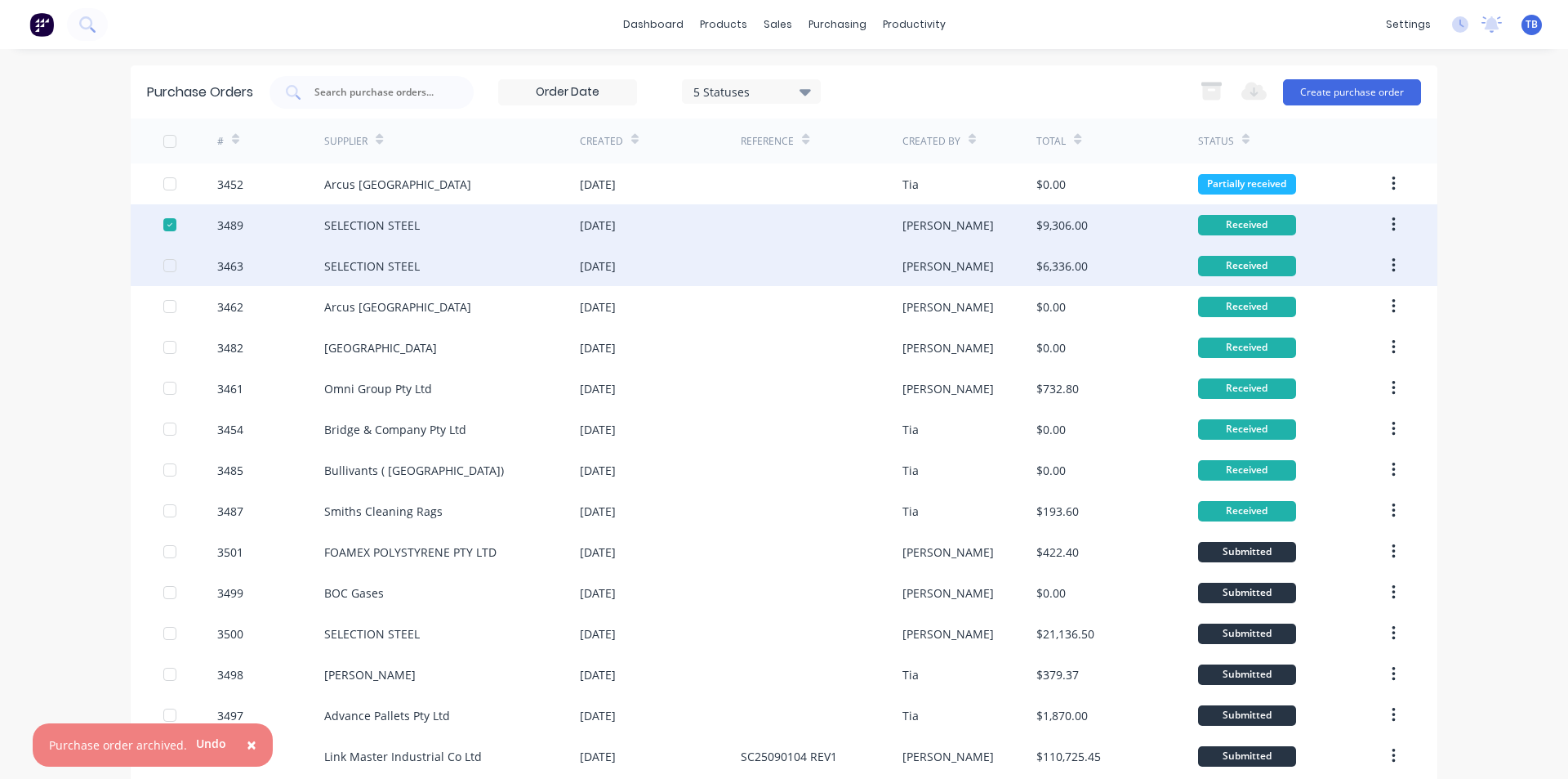
click at [163, 274] on div at bounding box center [190, 265] width 54 height 41
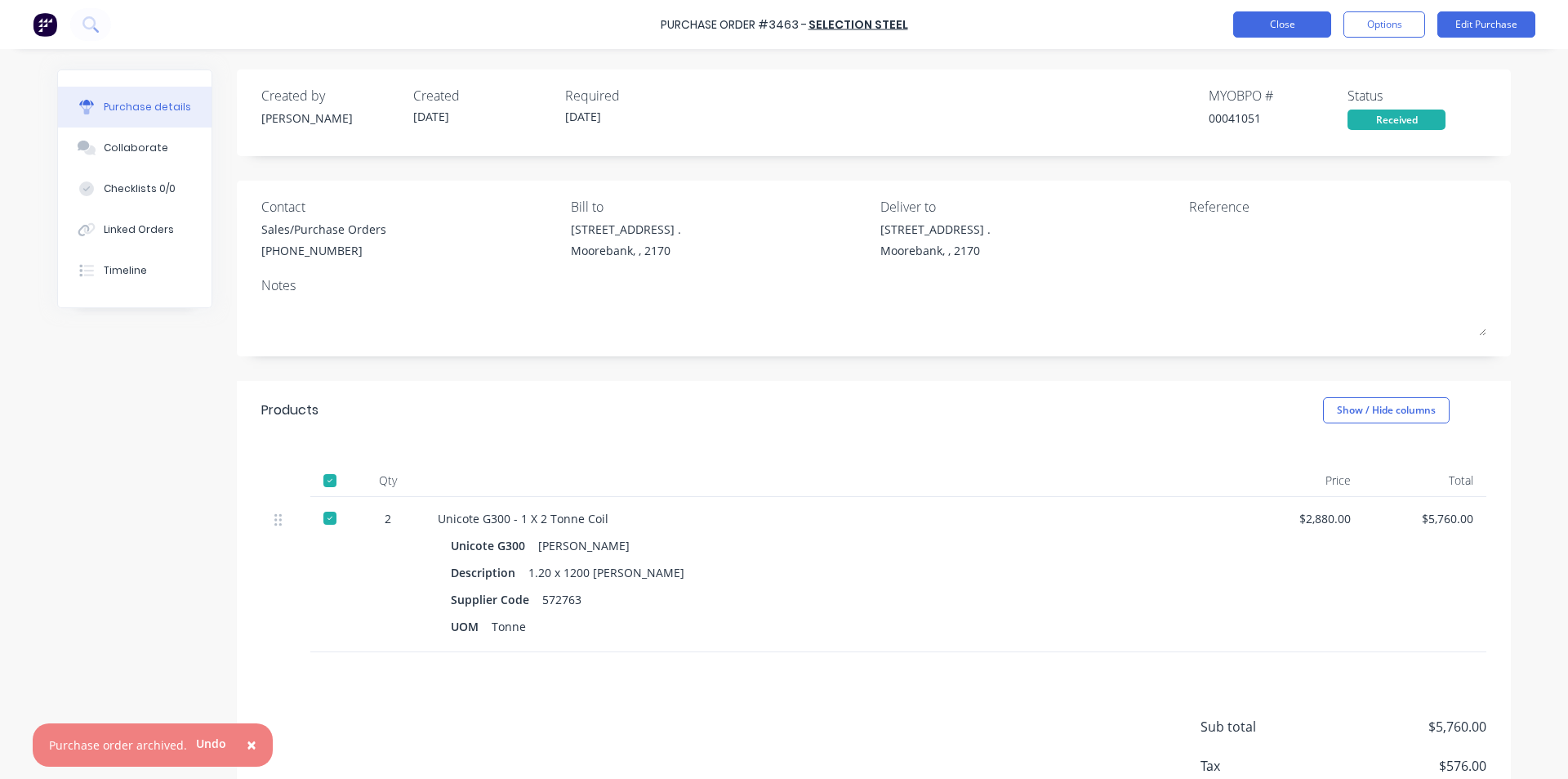
click at [1302, 29] on button "Close" at bounding box center [1281, 25] width 98 height 26
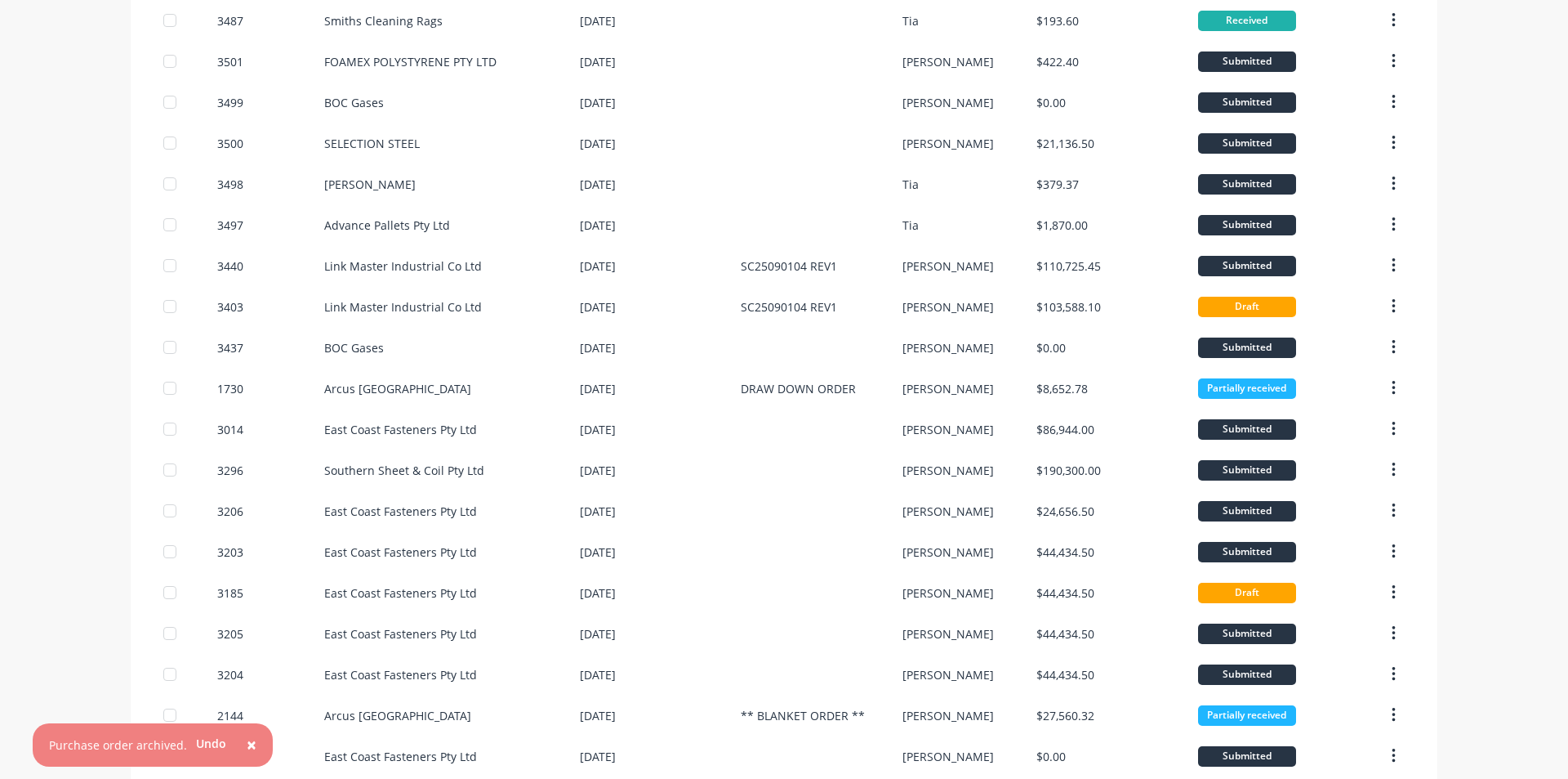
scroll to position [81, 0]
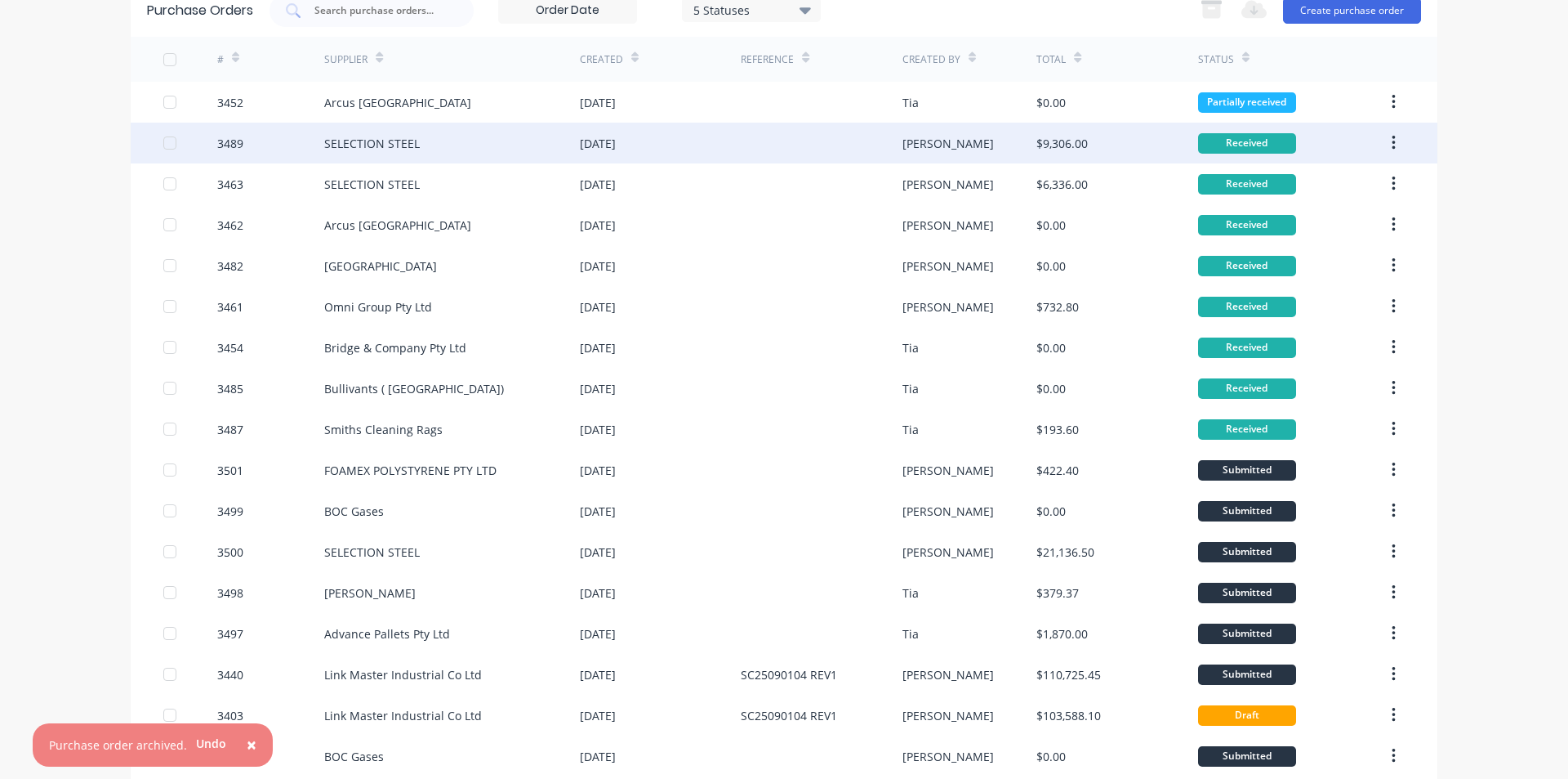
click at [1382, 144] on button "button" at bounding box center [1394, 142] width 38 height 29
click at [1303, 194] on div "Archive" at bounding box center [1335, 186] width 126 height 24
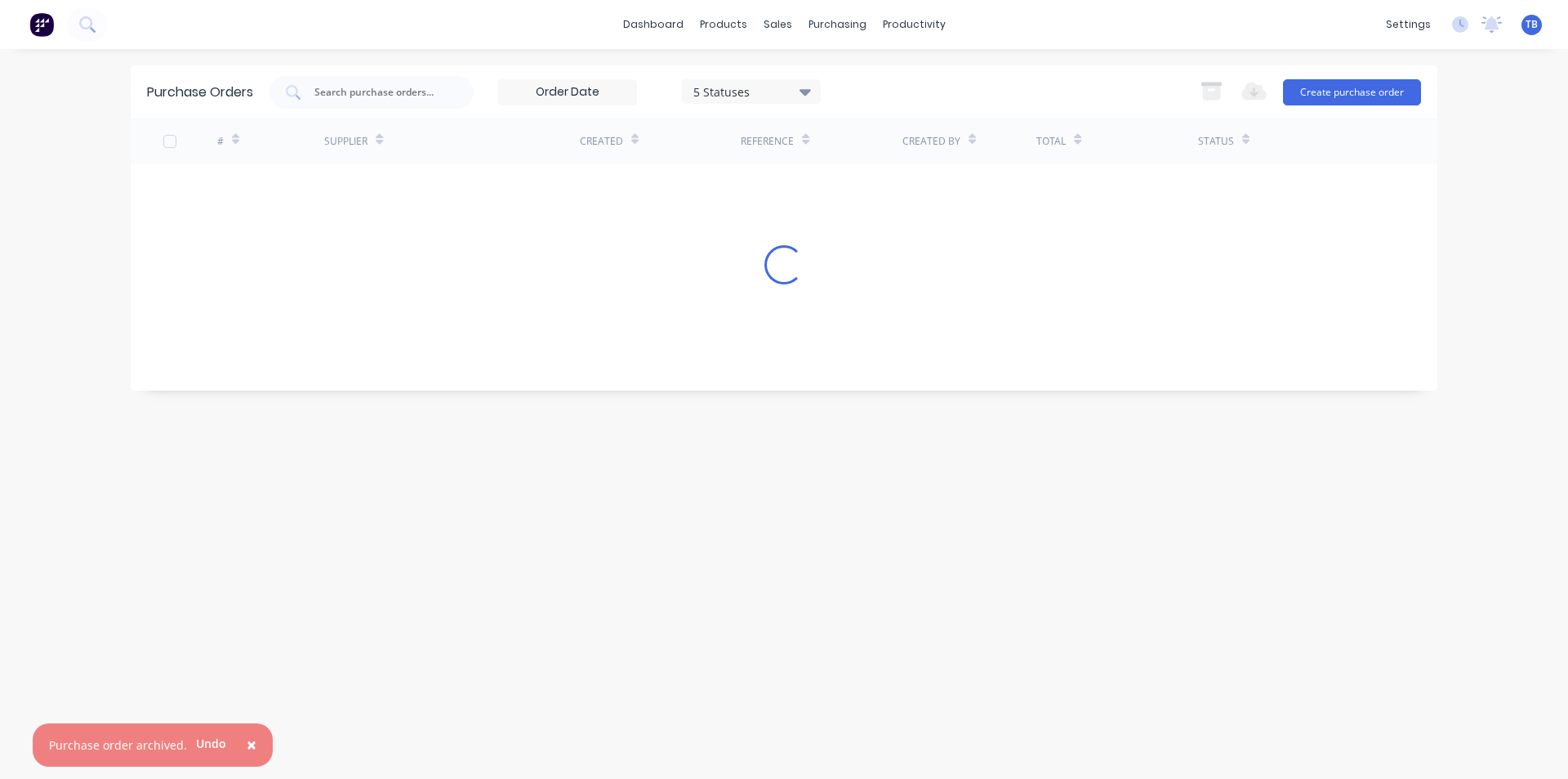
scroll to position [0, 0]
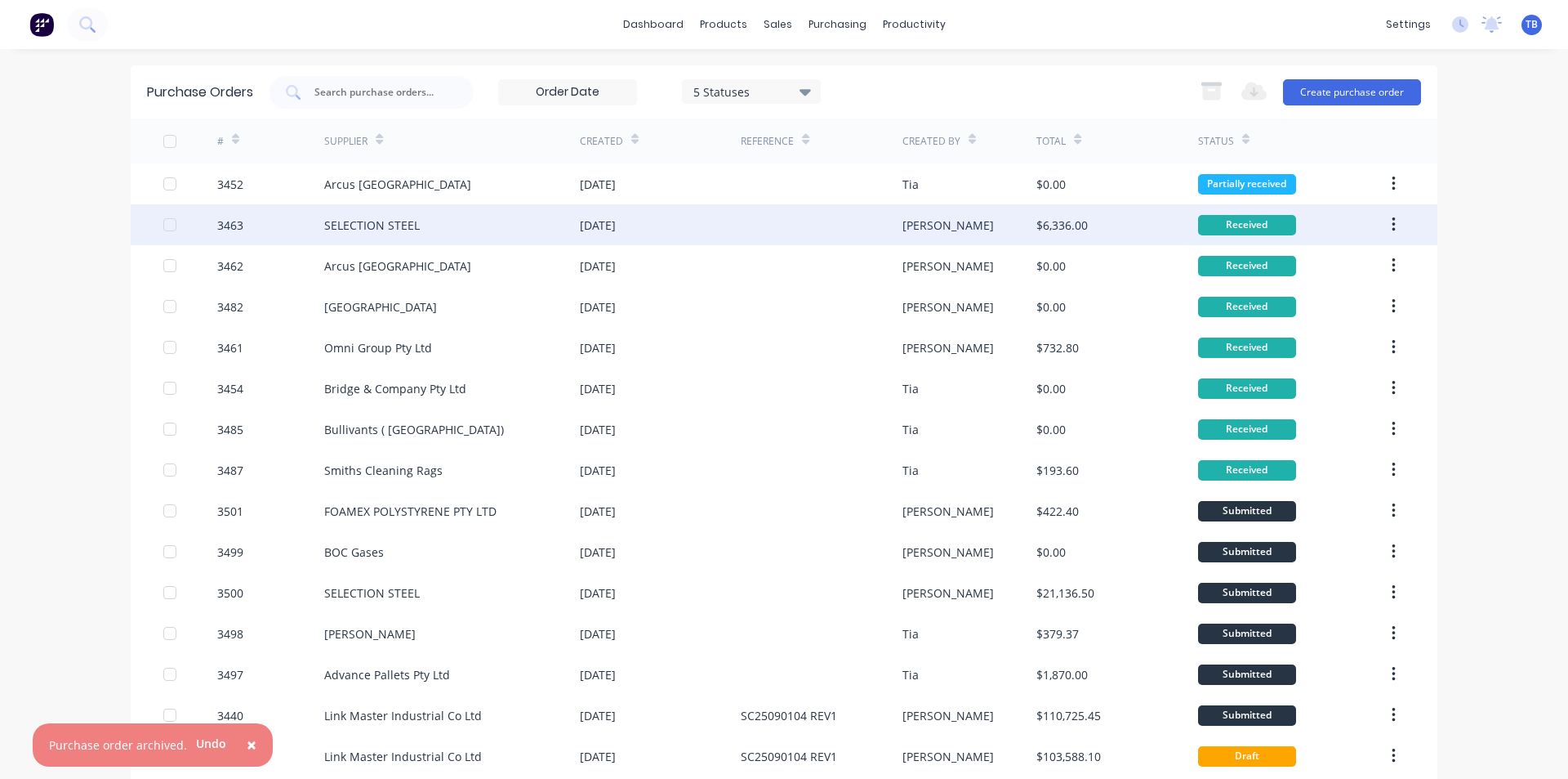
click at [1393, 228] on button "button" at bounding box center [1394, 225] width 38 height 29
click at [1340, 267] on div "Received" at bounding box center [1291, 265] width 188 height 41
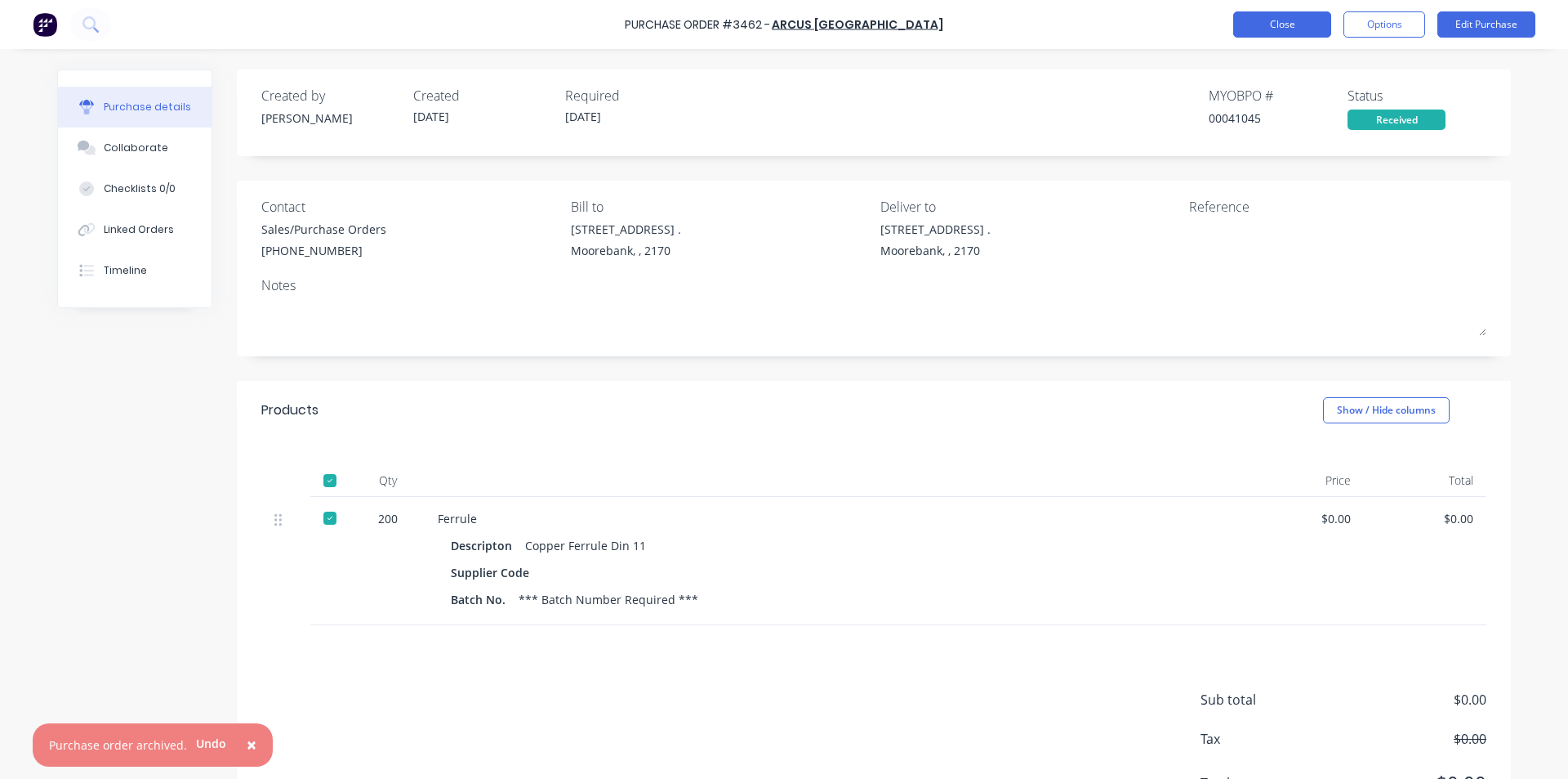
click at [1270, 33] on button "Close" at bounding box center [1281, 25] width 98 height 26
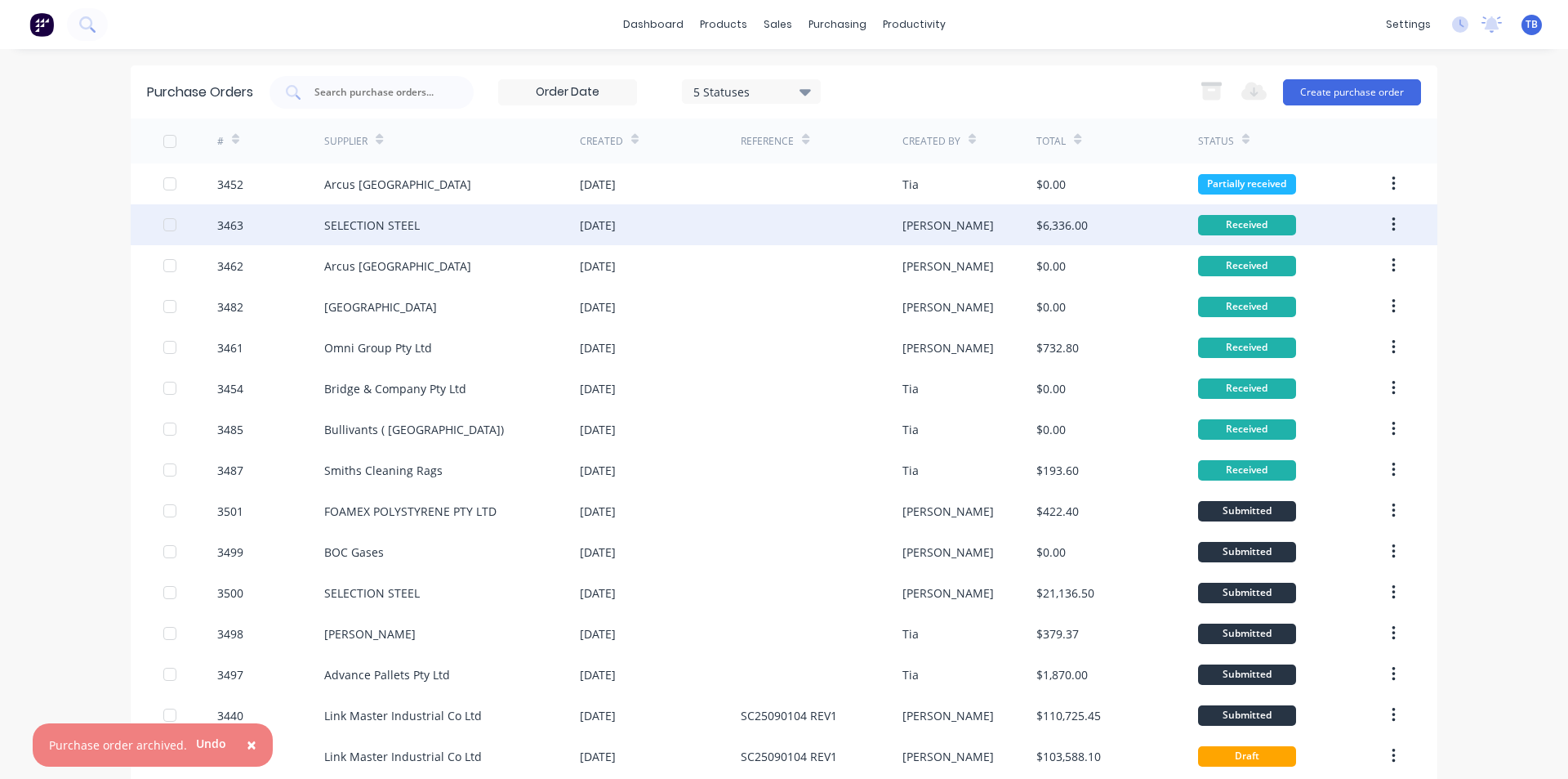
click at [1382, 222] on button "button" at bounding box center [1394, 225] width 38 height 29
click at [1332, 264] on div "Archive" at bounding box center [1335, 268] width 126 height 24
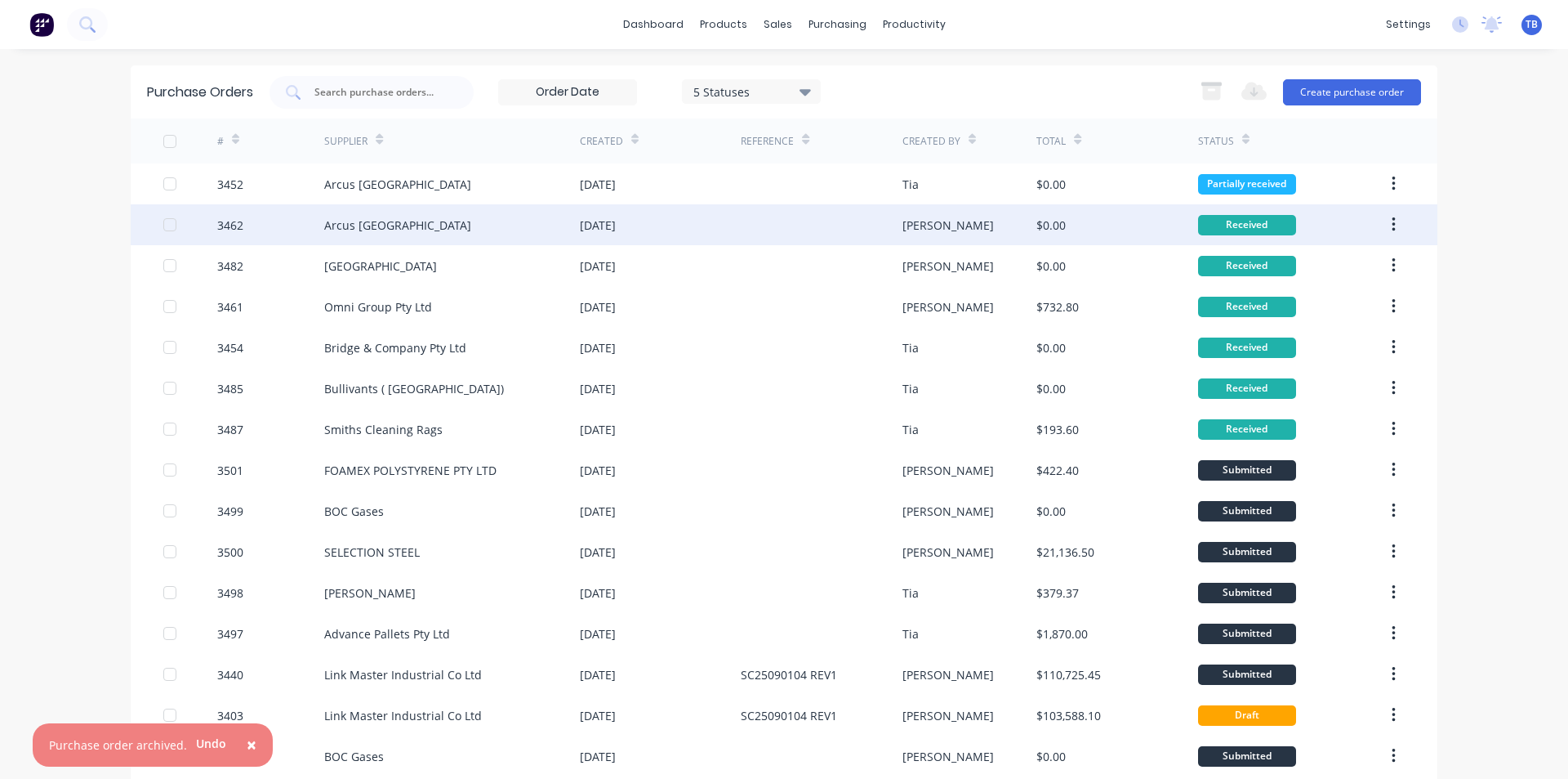
click at [1384, 227] on button "button" at bounding box center [1394, 225] width 38 height 29
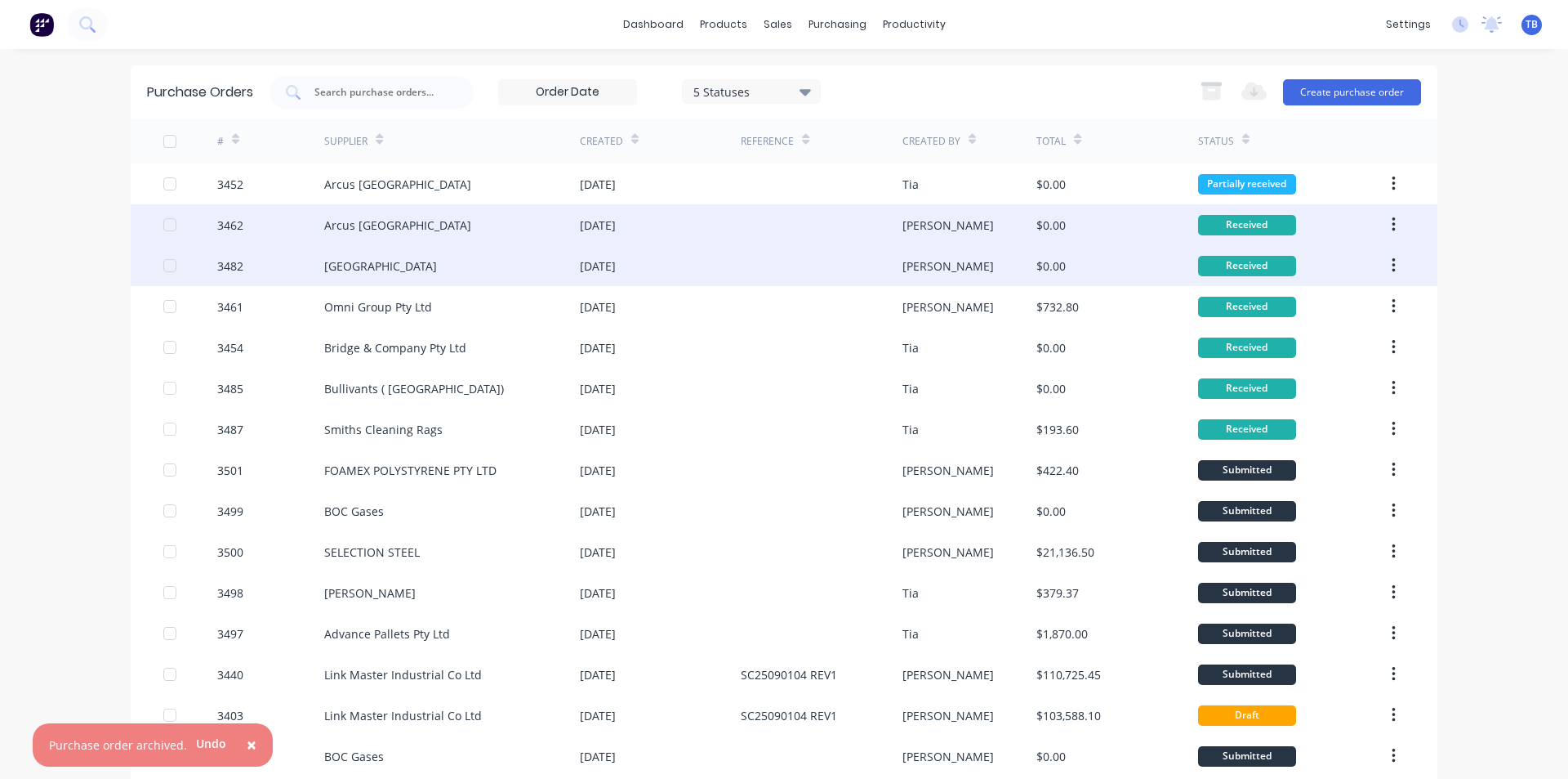
click at [1345, 271] on div "Received" at bounding box center [1291, 265] width 188 height 41
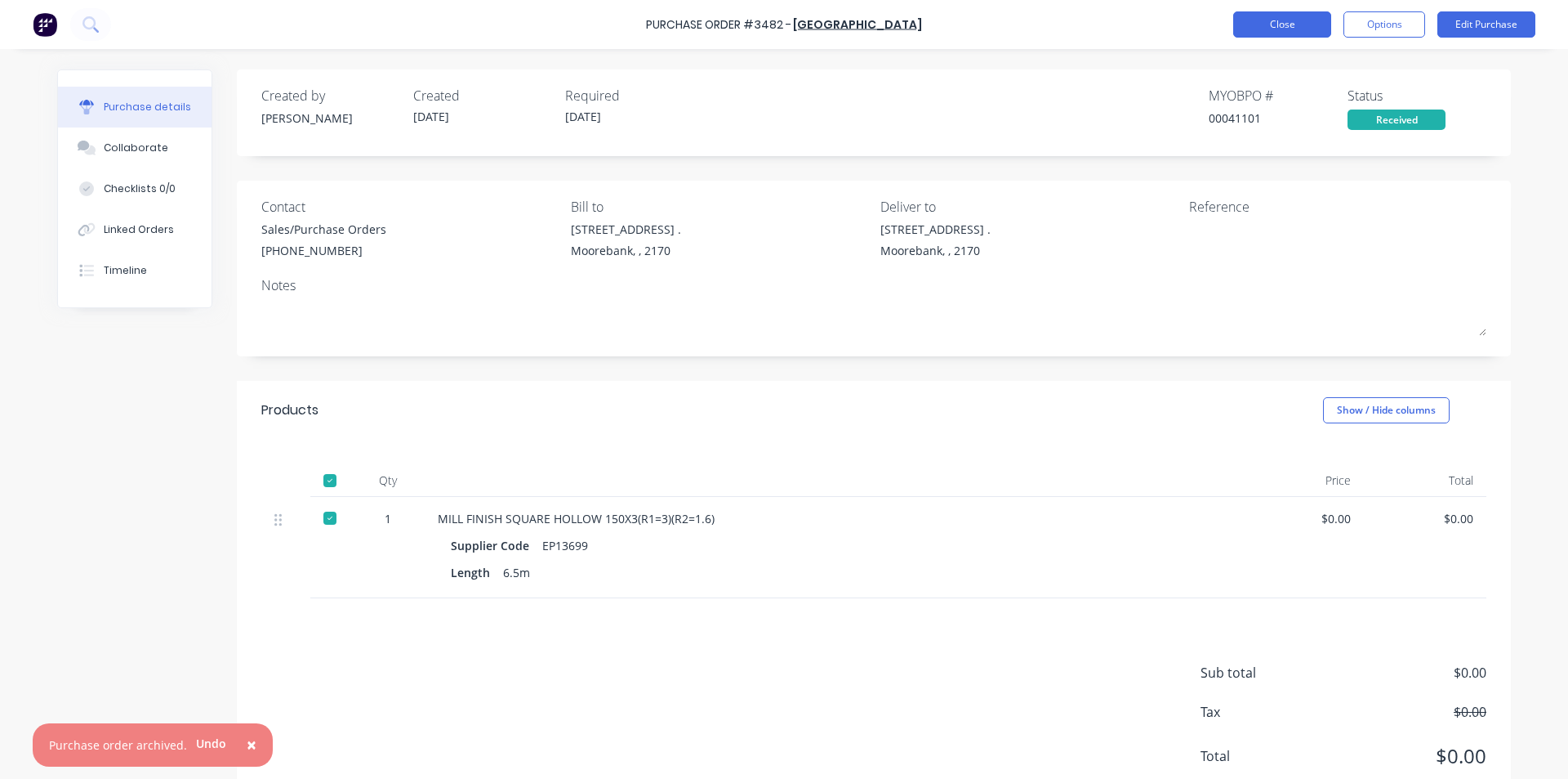
click at [1288, 28] on button "Close" at bounding box center [1281, 25] width 98 height 26
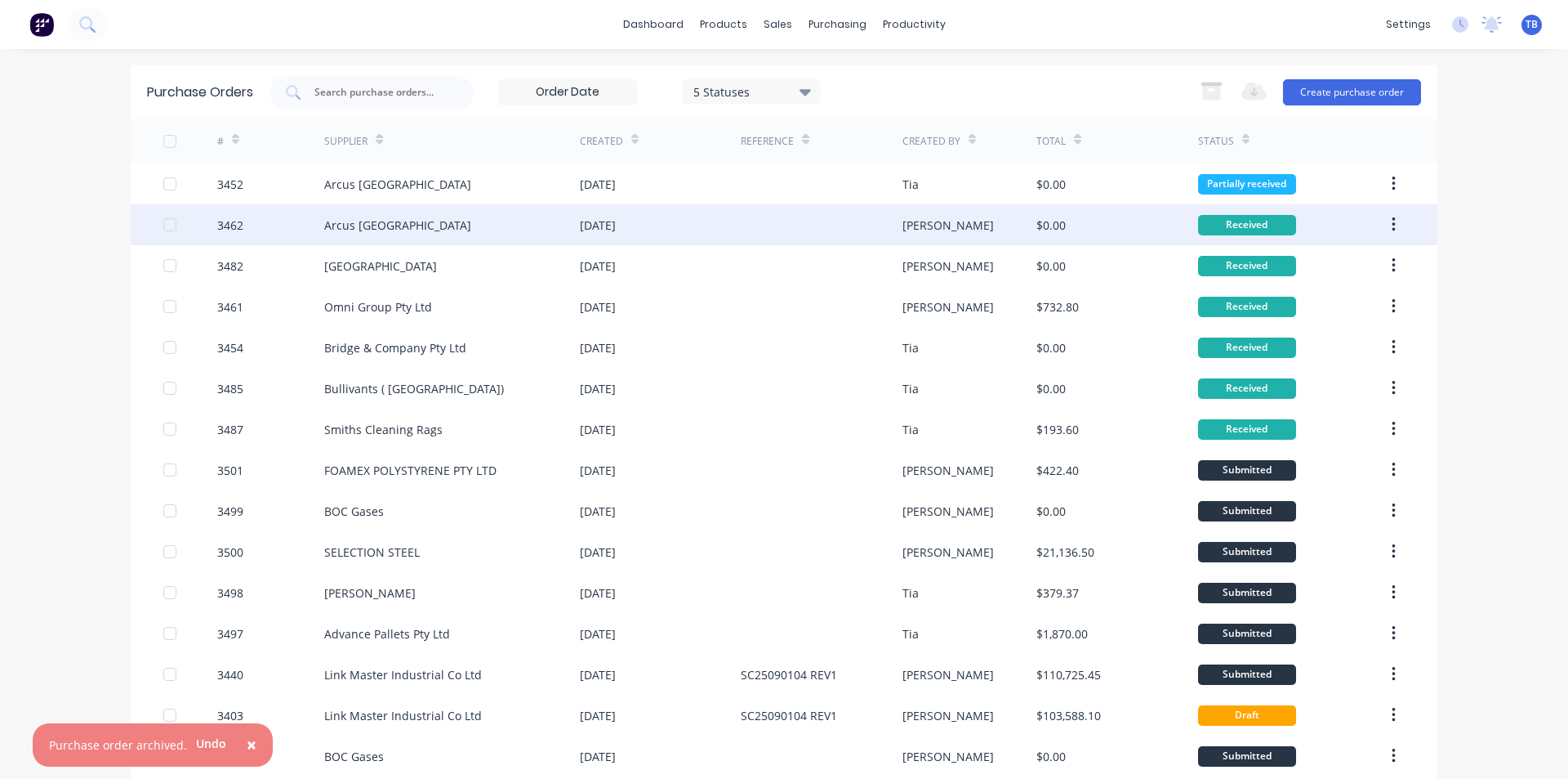
drag, startPoint x: 1386, startPoint y: 217, endPoint x: 1379, endPoint y: 233, distance: 17.5
click at [1391, 216] on icon "button" at bounding box center [1393, 225] width 4 height 18
click at [1347, 268] on div "Archive" at bounding box center [1335, 268] width 126 height 24
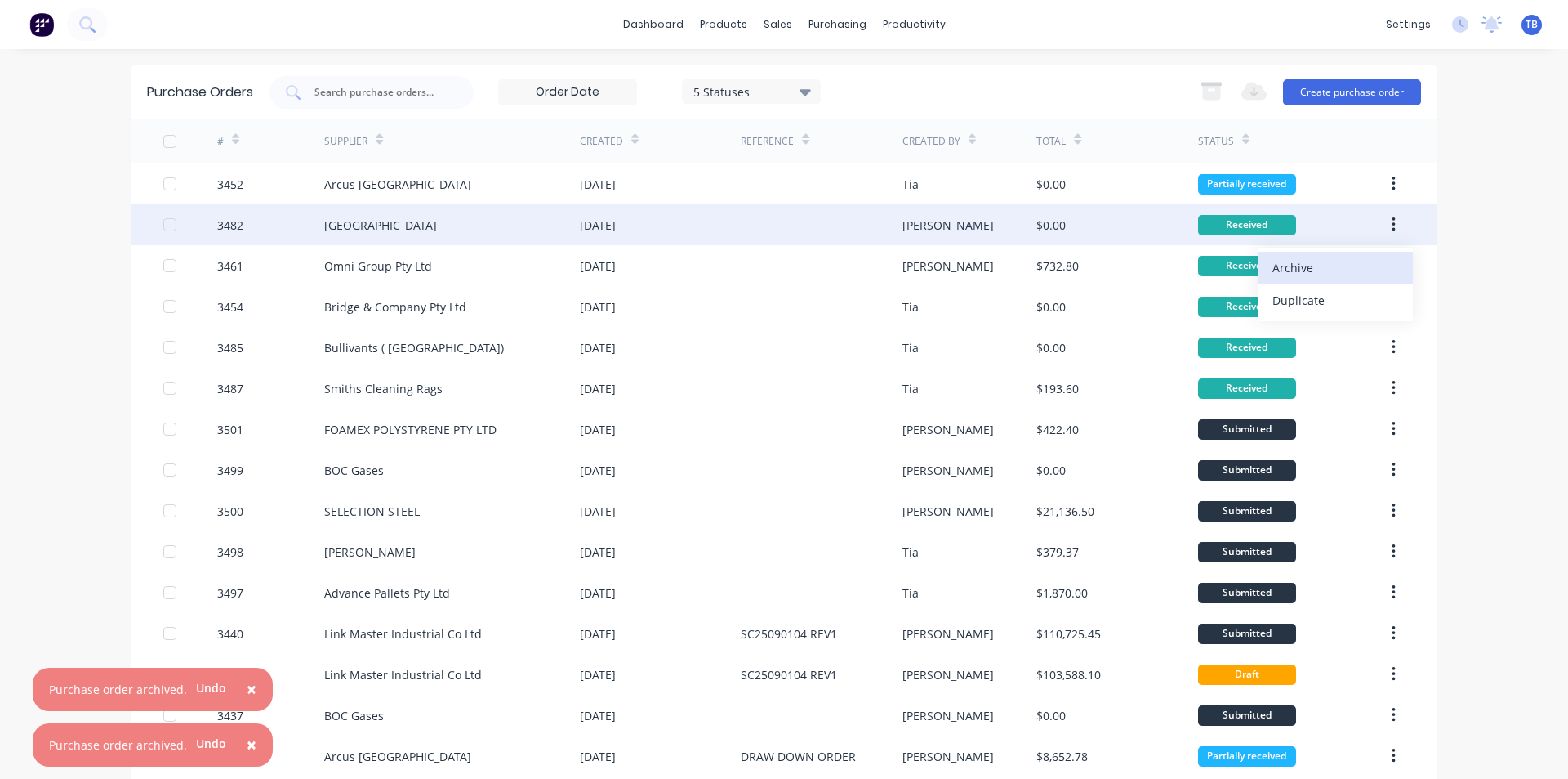
click at [1348, 266] on div "Archive" at bounding box center [1335, 268] width 126 height 24
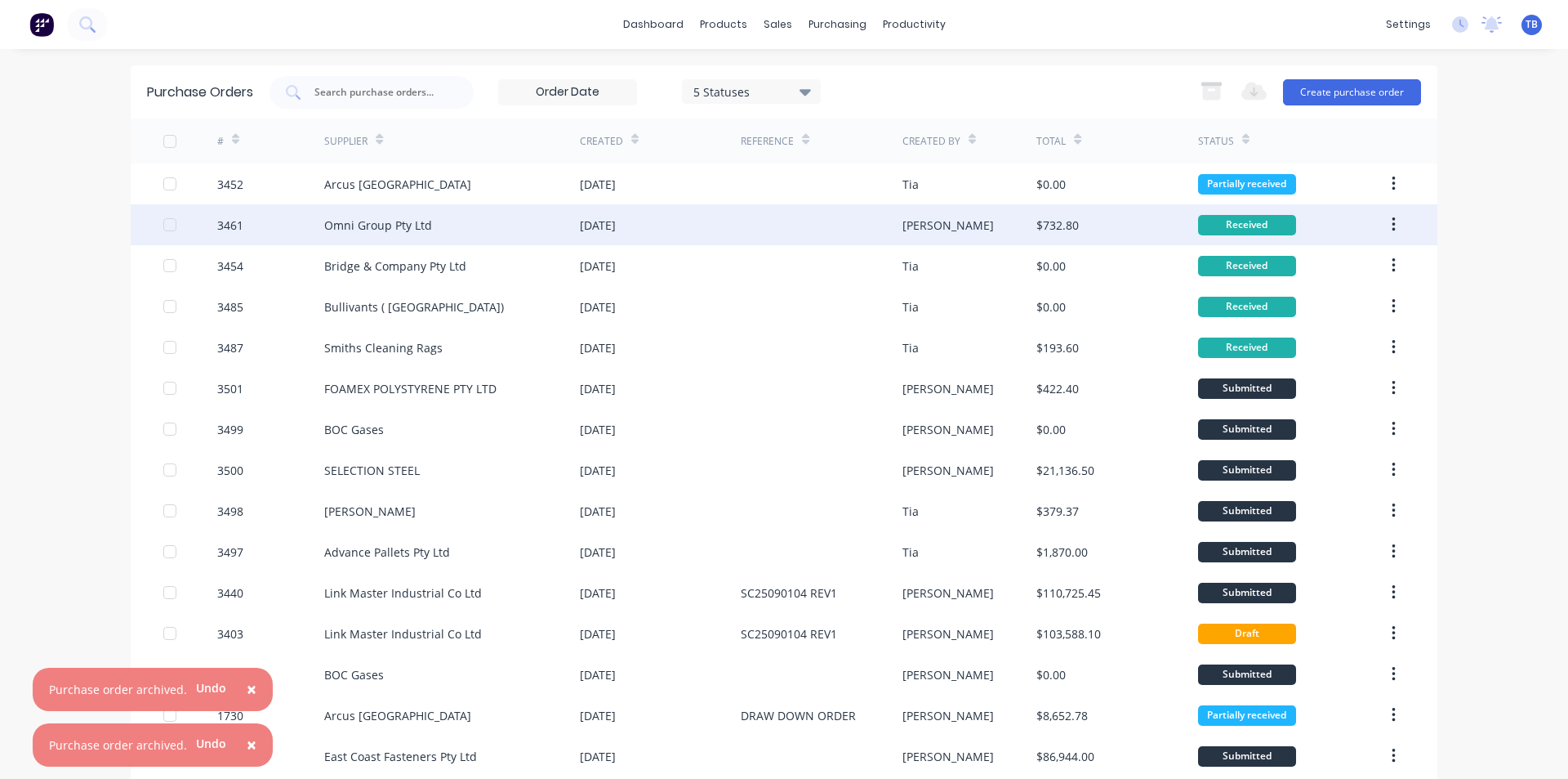
click at [1391, 217] on icon "button" at bounding box center [1393, 225] width 4 height 18
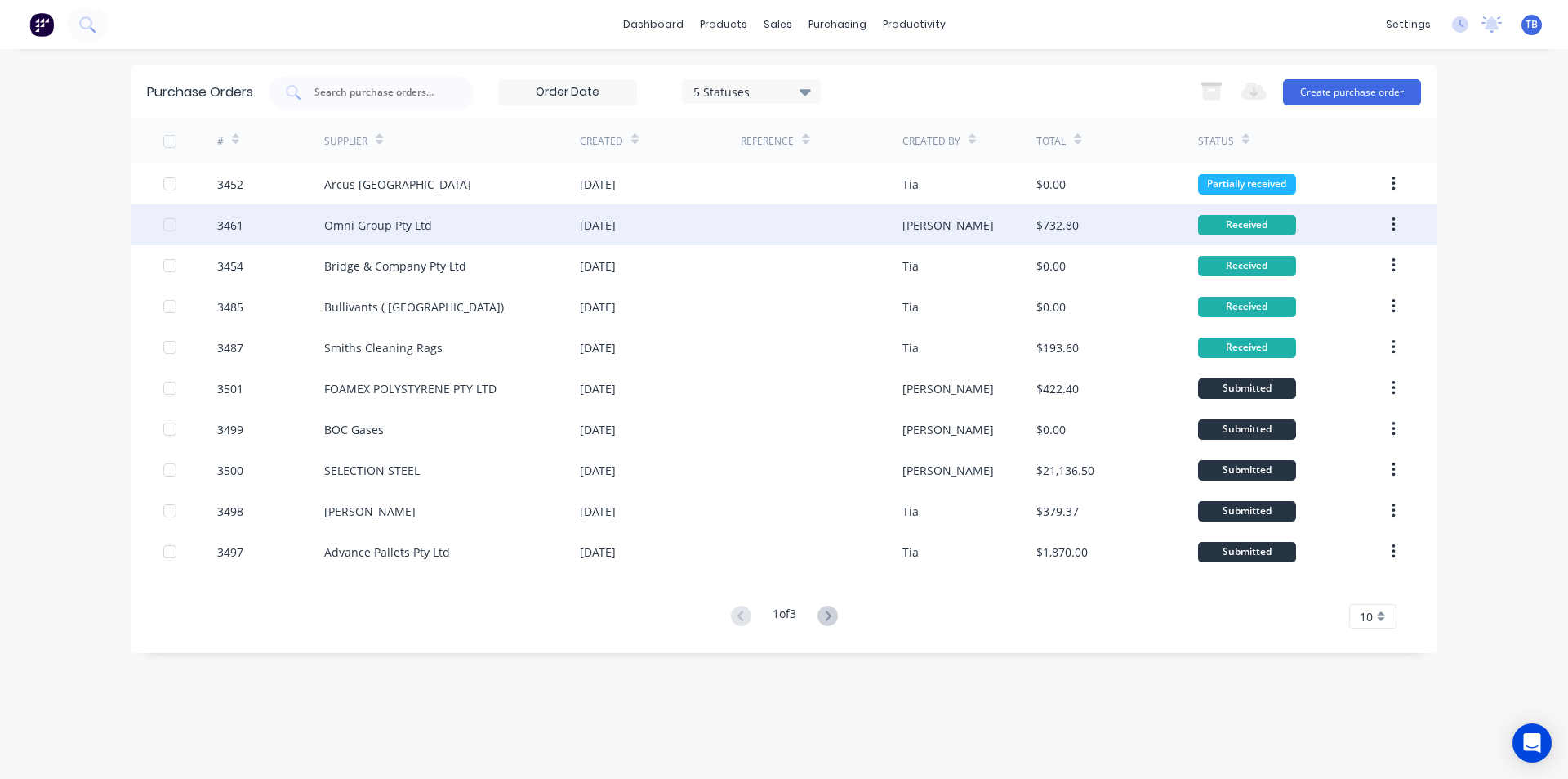
click at [1395, 217] on icon "button" at bounding box center [1393, 225] width 4 height 18
click at [1375, 257] on div "Archive" at bounding box center [1335, 268] width 126 height 24
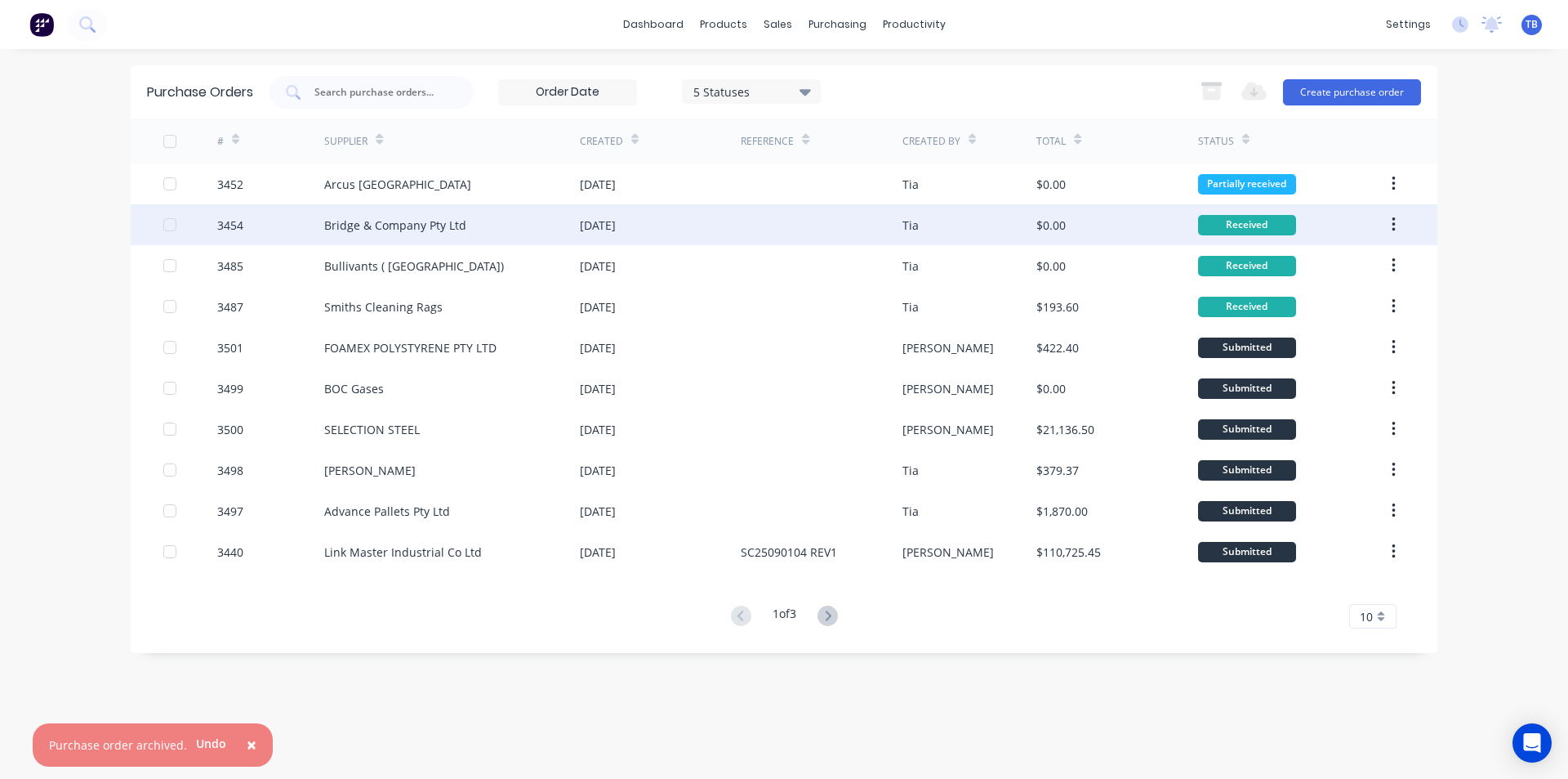
click at [1394, 221] on icon "button" at bounding box center [1393, 225] width 4 height 18
click at [1367, 263] on div "Archive" at bounding box center [1335, 268] width 126 height 24
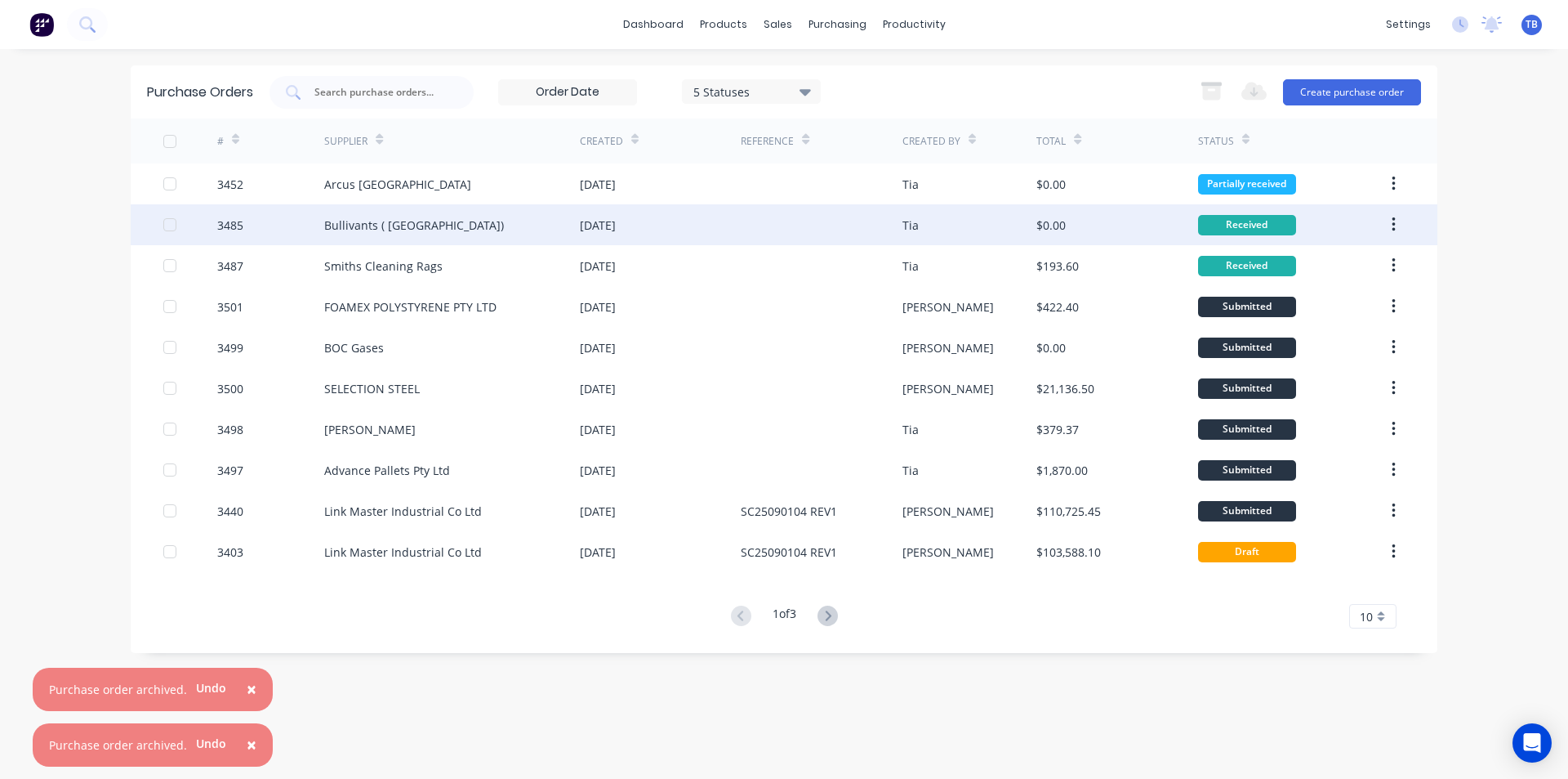
click at [1396, 223] on button "button" at bounding box center [1394, 225] width 38 height 29
click at [1354, 264] on div "Archive" at bounding box center [1335, 268] width 126 height 24
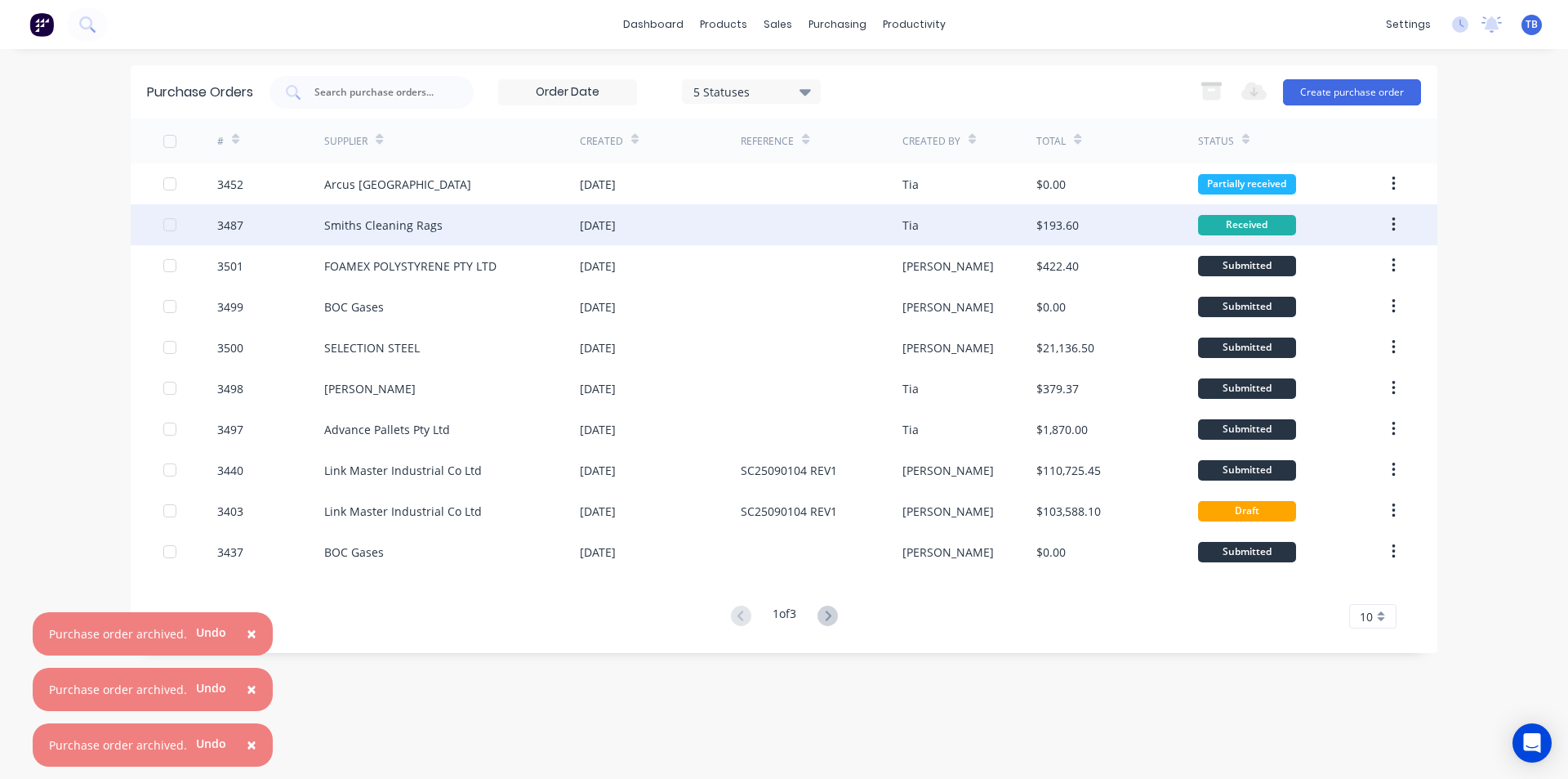
click at [1395, 228] on icon "button" at bounding box center [1393, 225] width 4 height 18
click at [1351, 275] on div "Archive" at bounding box center [1335, 268] width 126 height 24
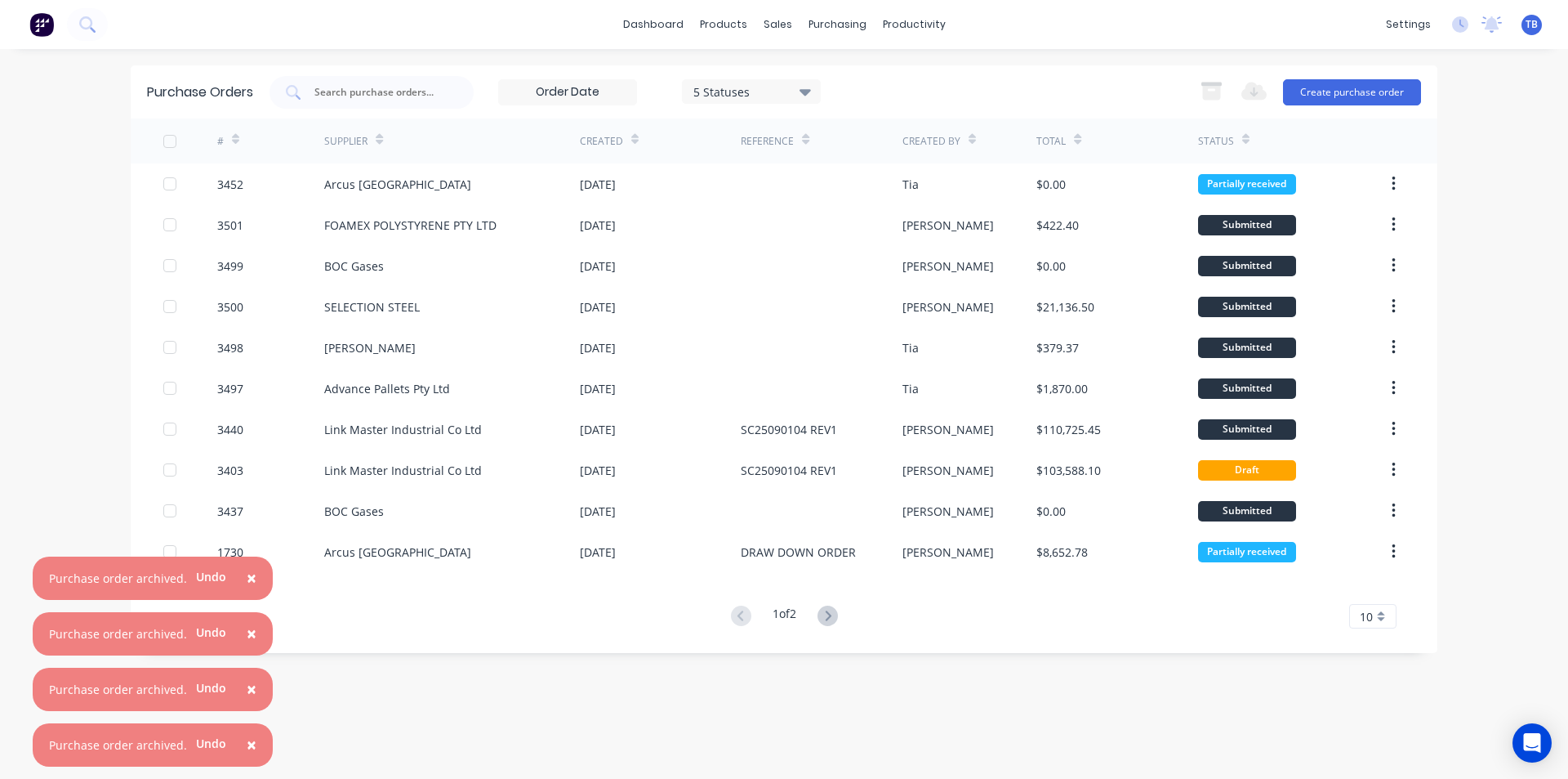
click at [252, 742] on button "×" at bounding box center [251, 744] width 43 height 39
click at [252, 710] on button "×" at bounding box center [251, 690] width 43 height 39
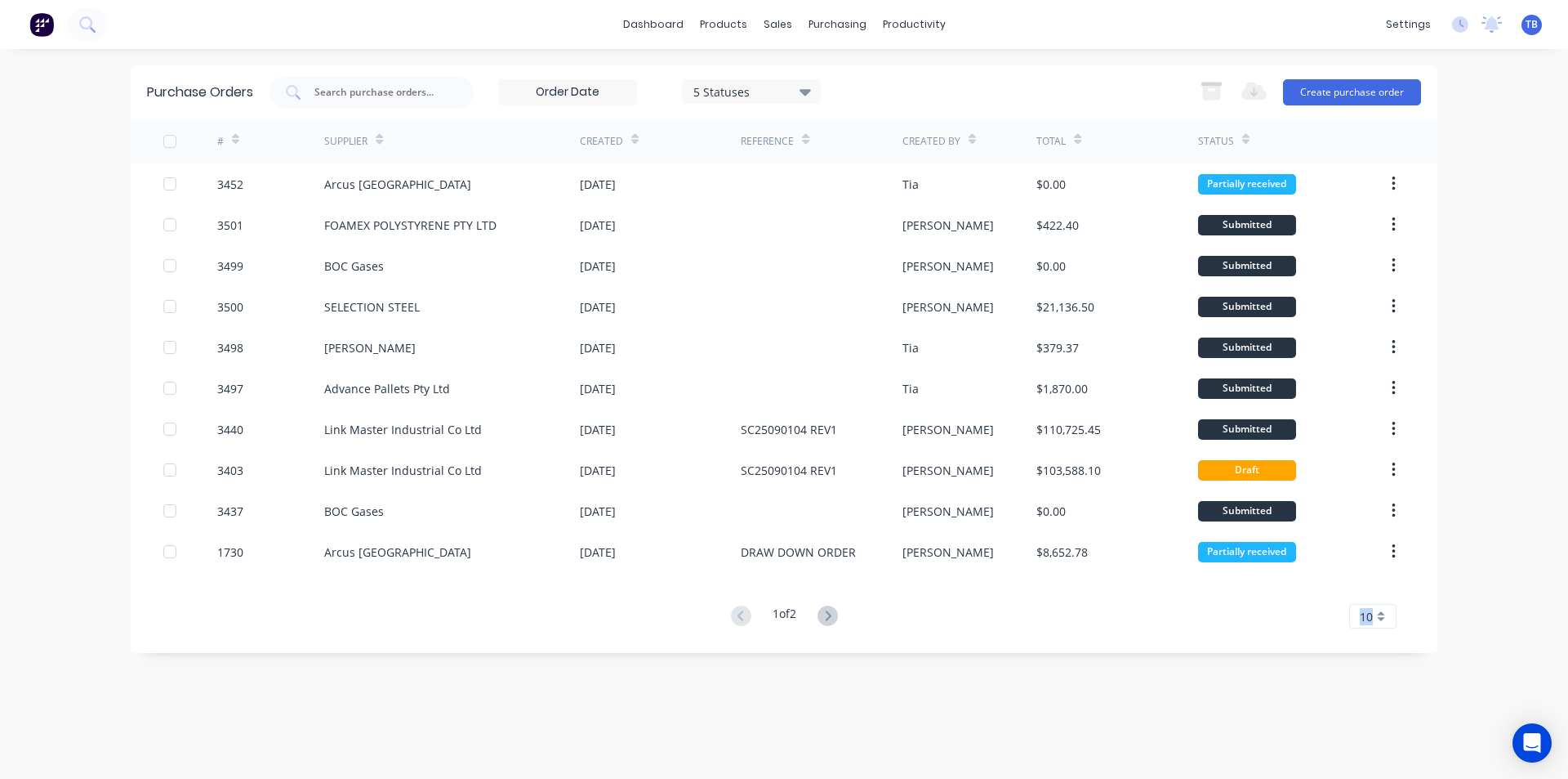
click at [252, 741] on div "Purchase Orders 5 Statuses 5 Statuses Export to Excel (XLSX) Create purchase or…" at bounding box center [783, 414] width 1306 height 697
click at [1353, 613] on div "10" at bounding box center [1373, 616] width 47 height 25
click at [1375, 581] on div "35" at bounding box center [1373, 588] width 46 height 28
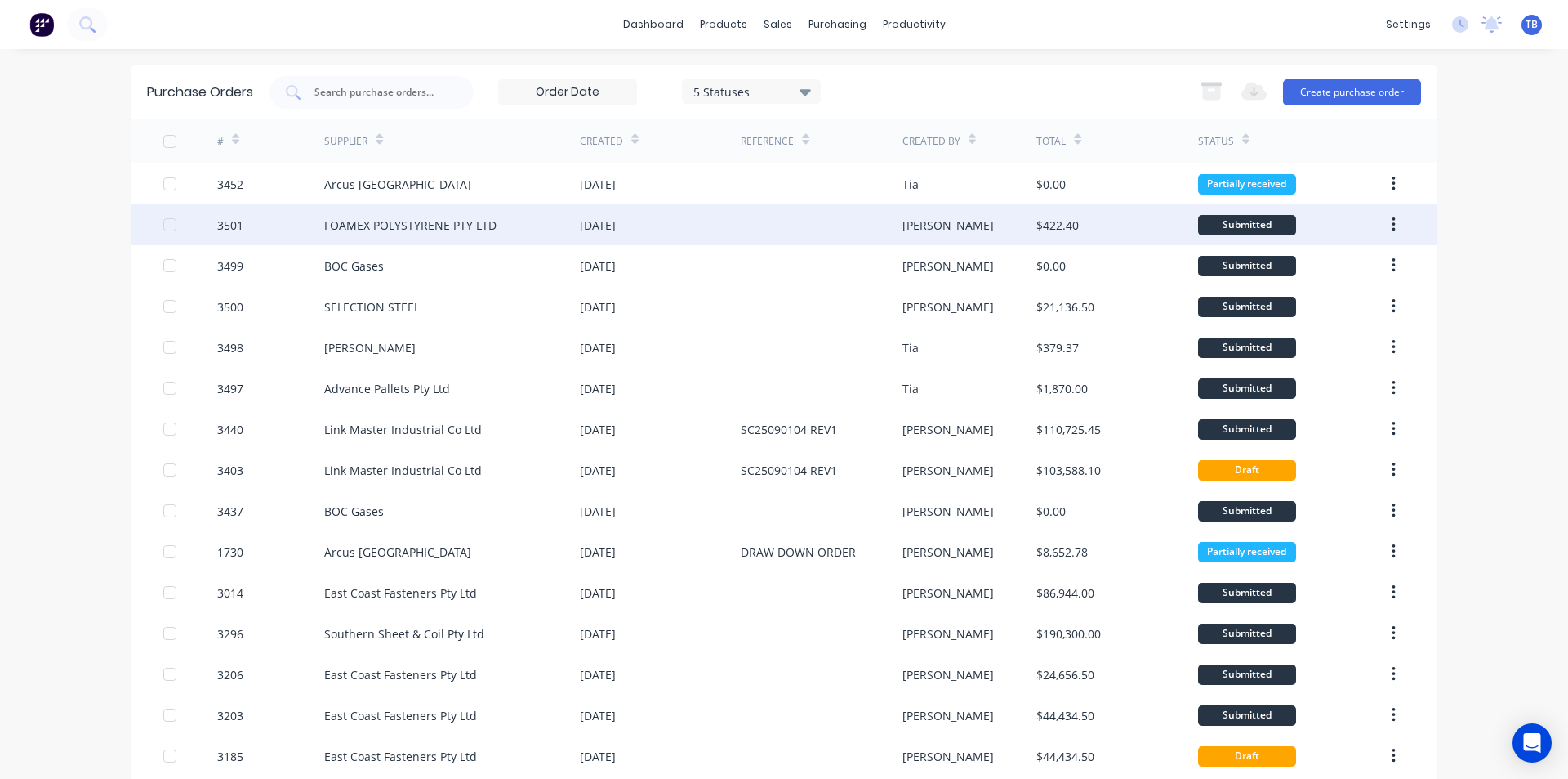
click at [1084, 221] on div "$422.40" at bounding box center [1116, 225] width 161 height 41
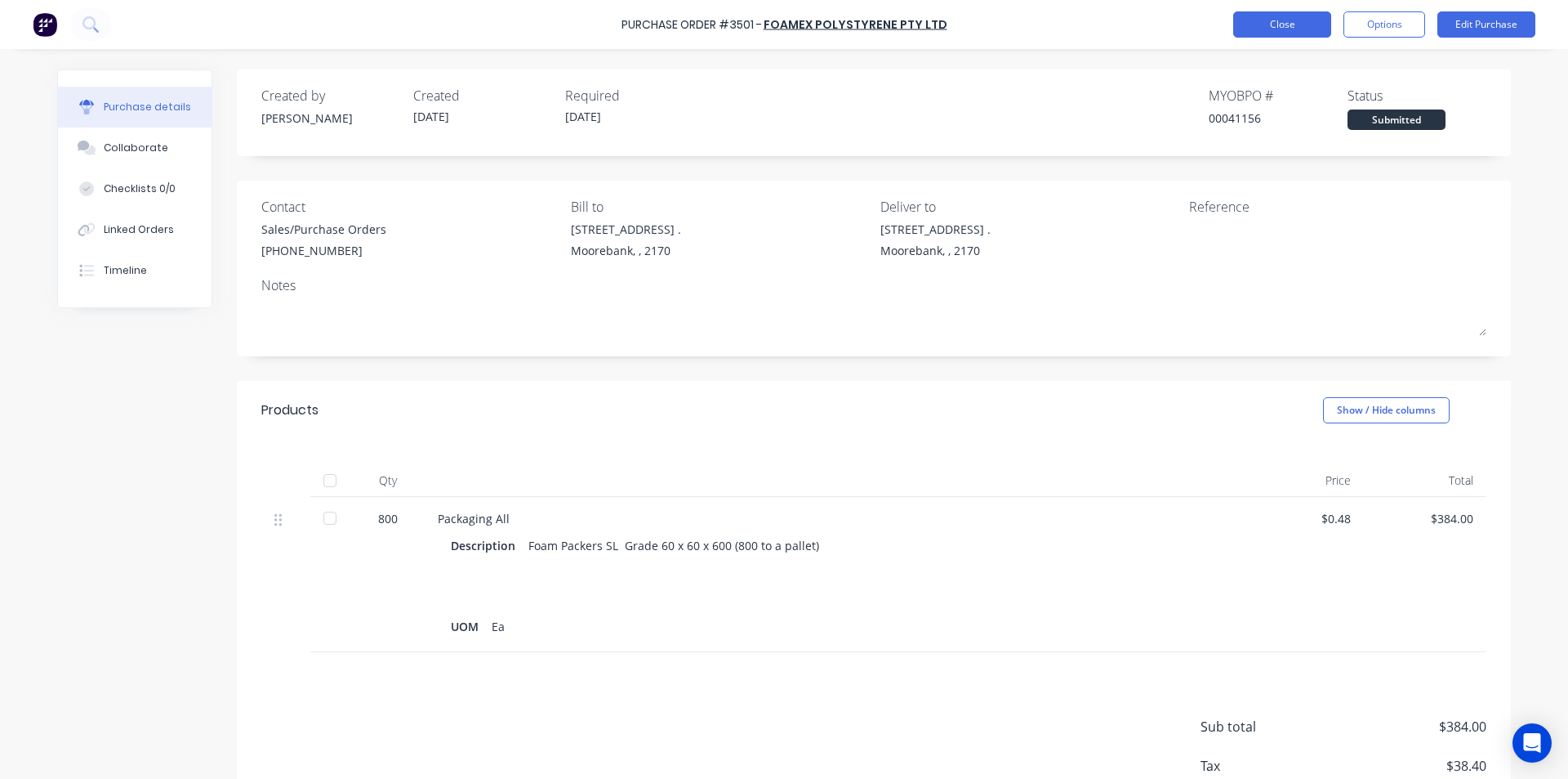
click at [1244, 26] on button "Close" at bounding box center [1281, 25] width 98 height 26
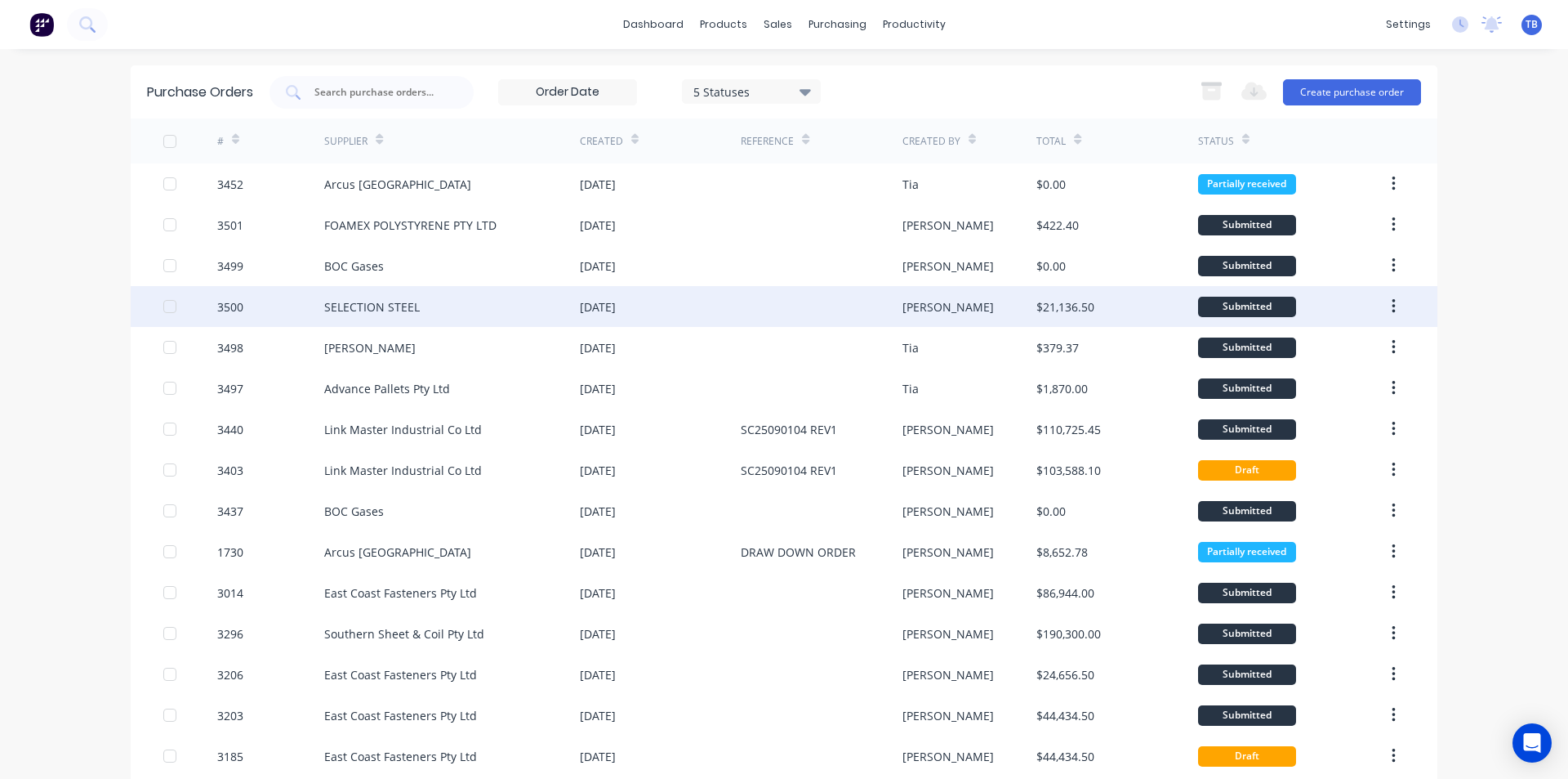
click at [1151, 307] on div "$21,136.50" at bounding box center [1116, 306] width 161 height 41
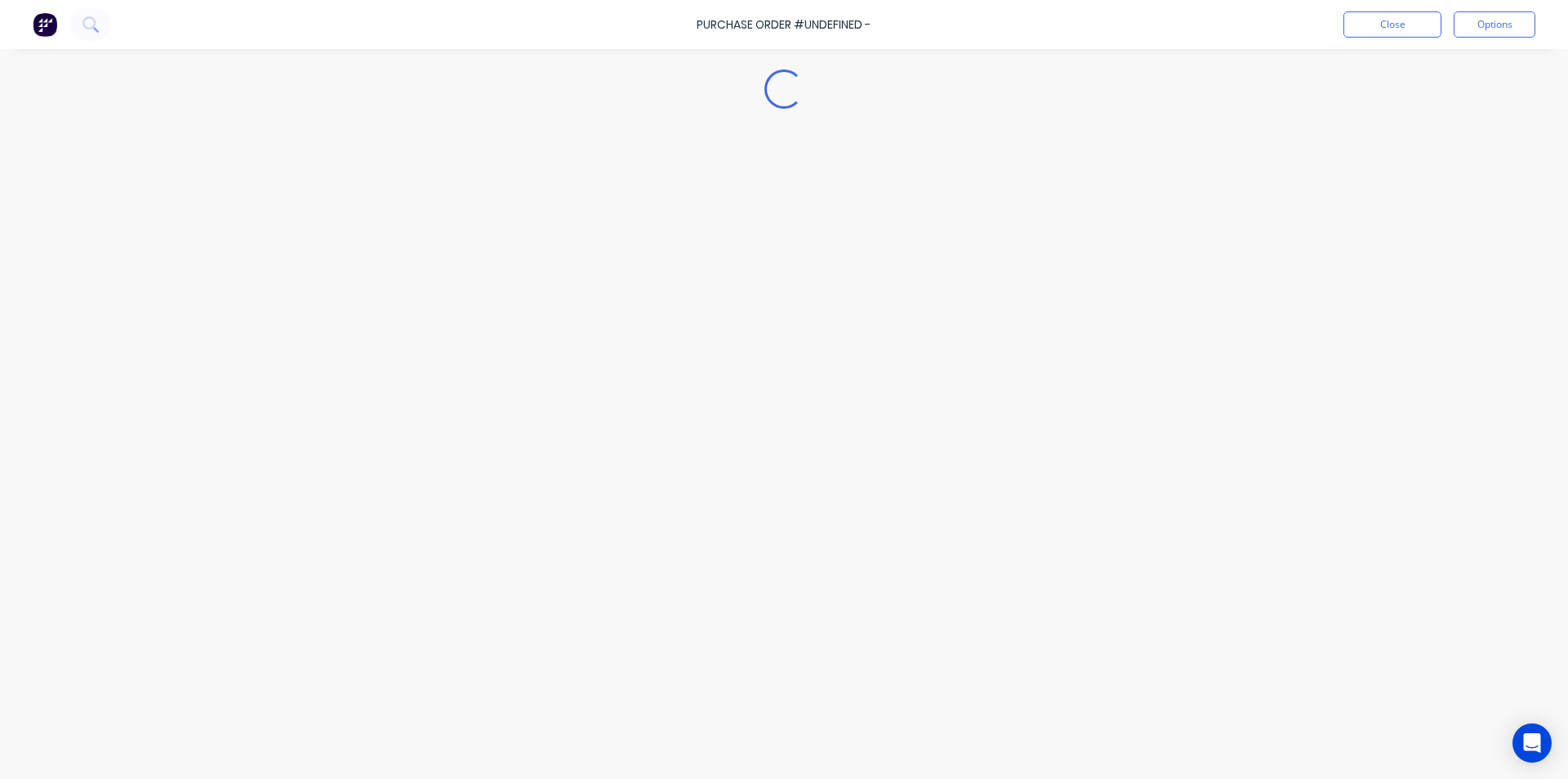
type textarea "x"
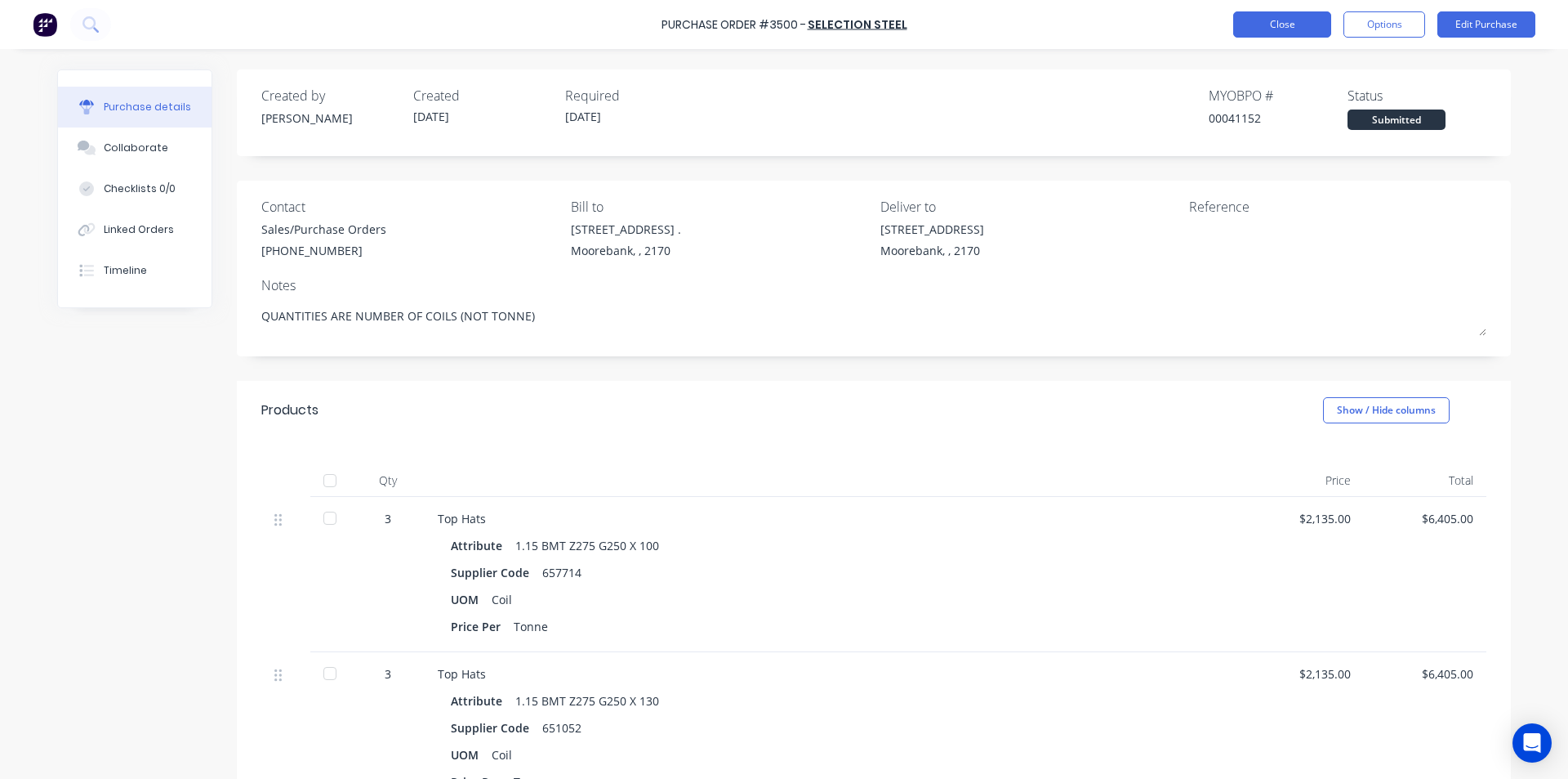
click at [1260, 27] on button "Close" at bounding box center [1281, 25] width 98 height 26
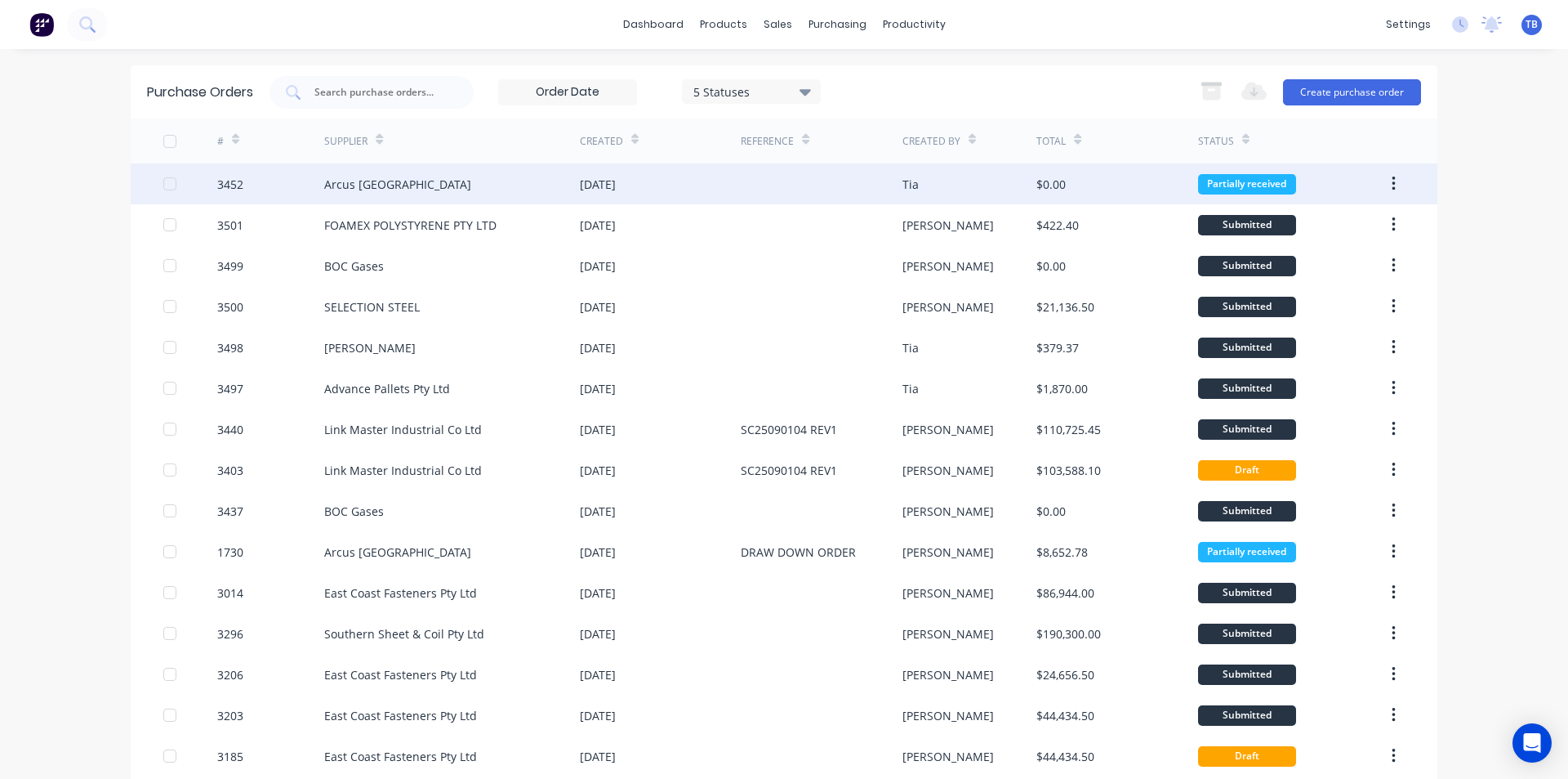
click at [398, 174] on div "Arcus [GEOGRAPHIC_DATA]" at bounding box center [452, 184] width 256 height 41
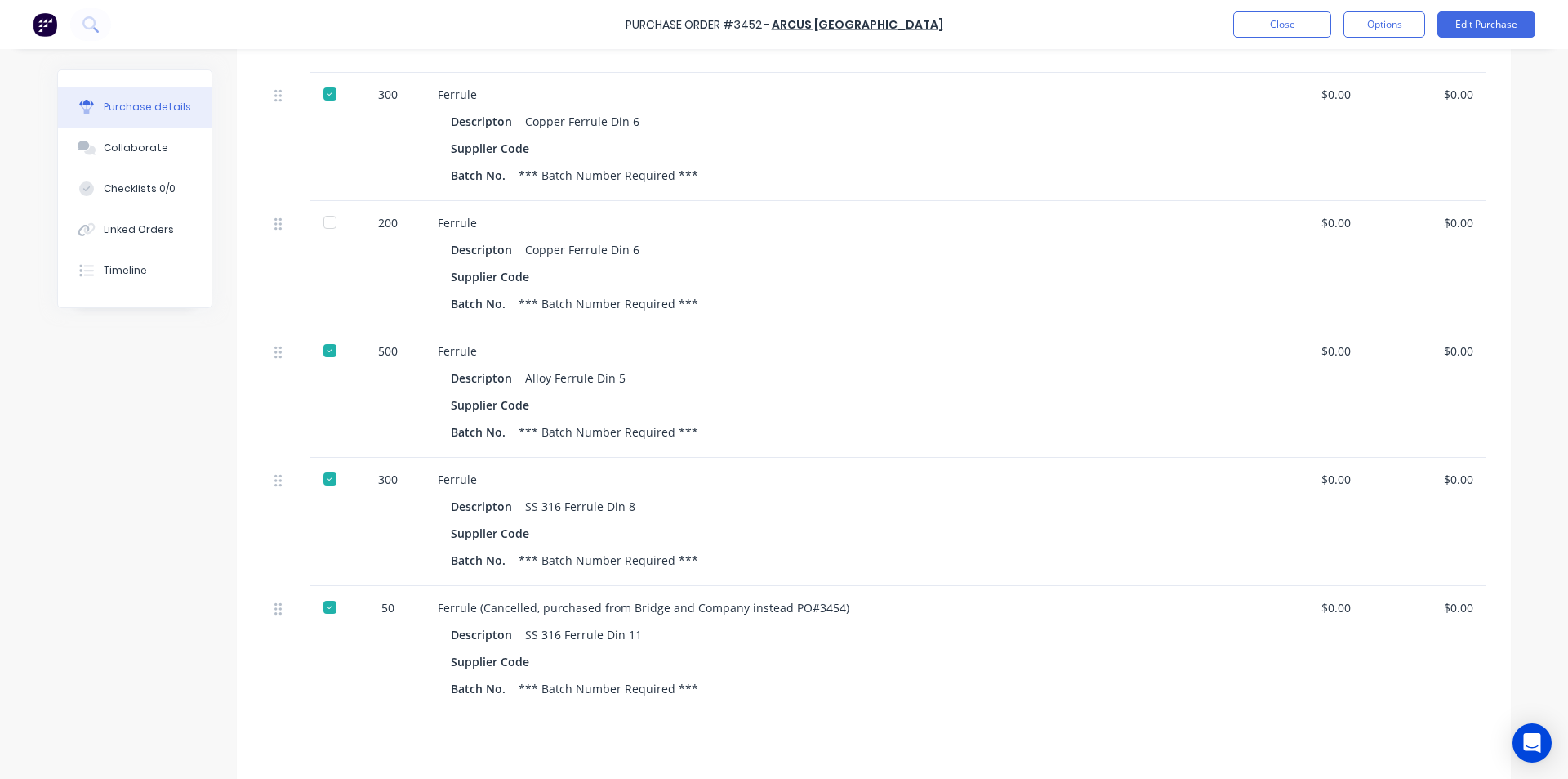
scroll to position [572, 0]
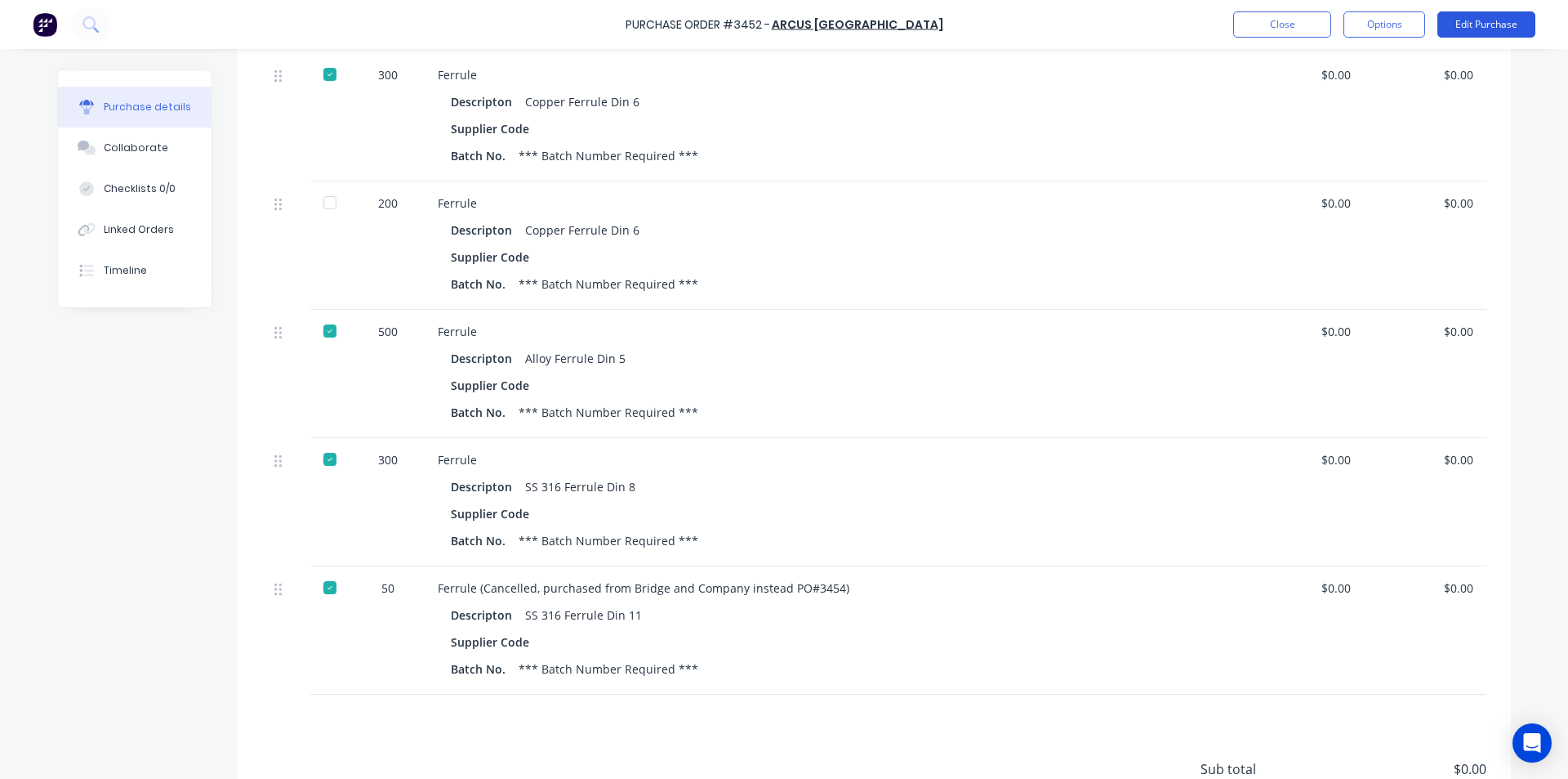
click at [1494, 26] on button "Edit Purchase" at bounding box center [1486, 25] width 98 height 26
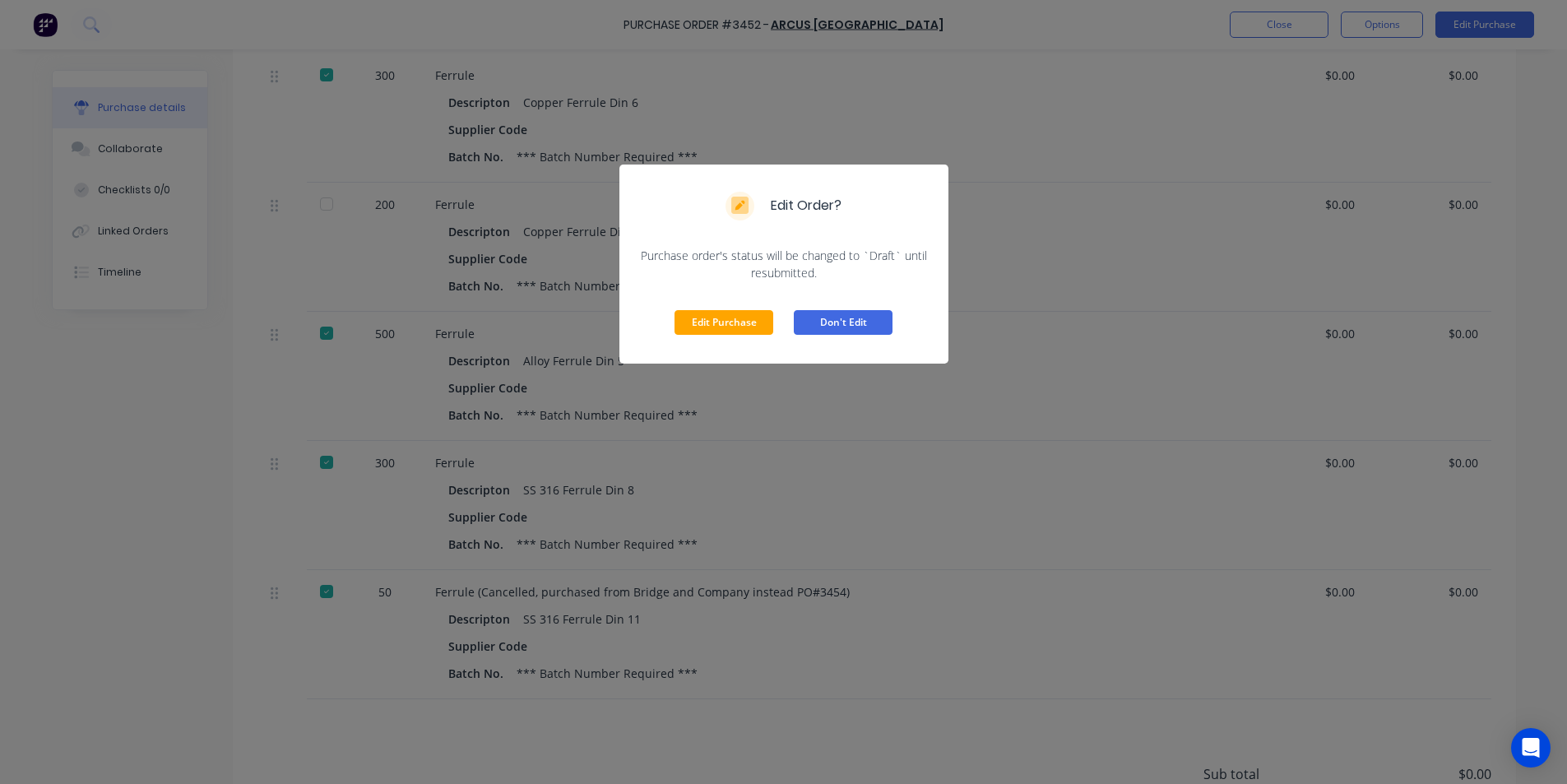
click at [840, 324] on button "Don't Edit" at bounding box center [842, 322] width 98 height 25
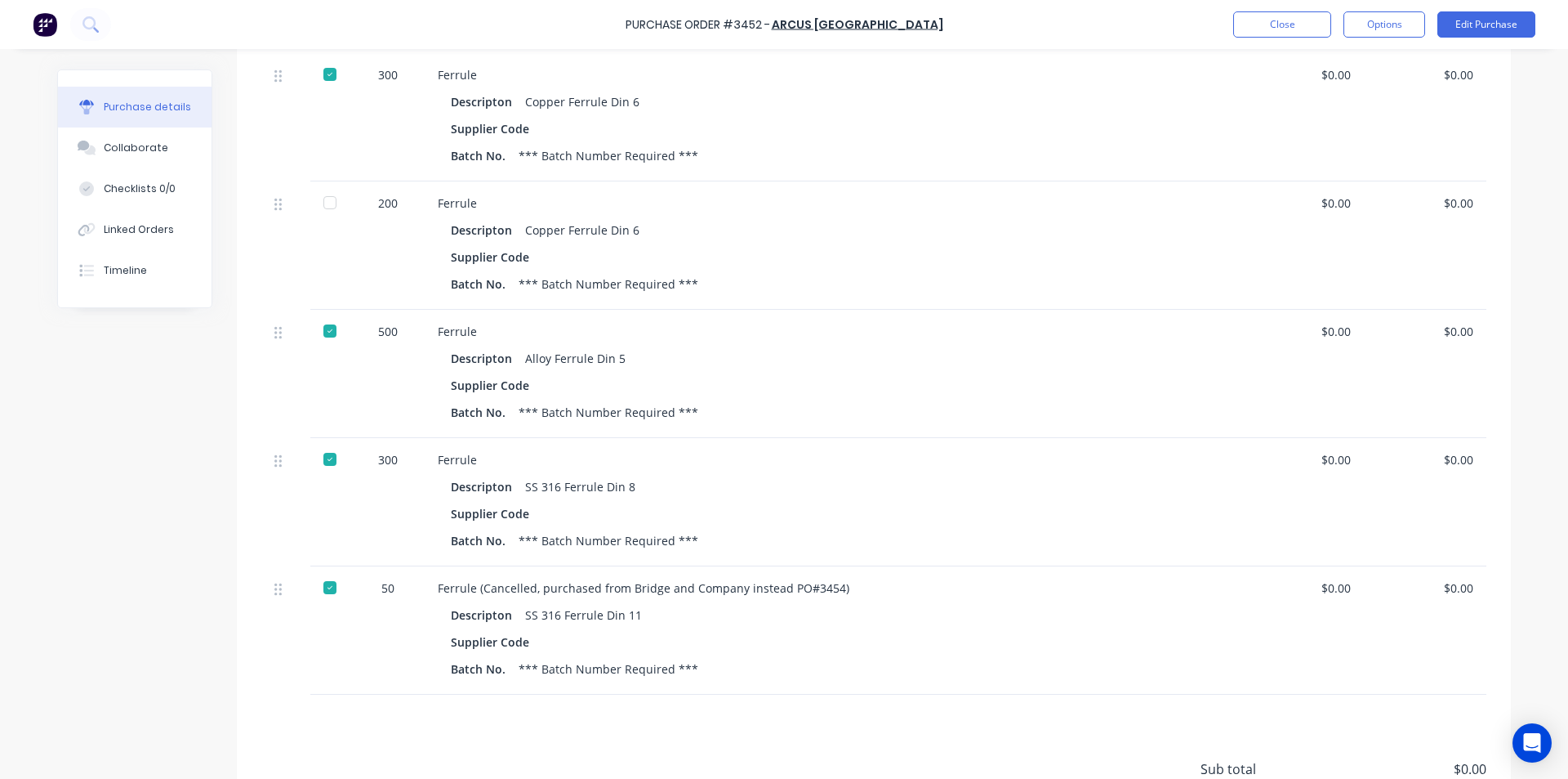
click at [326, 205] on div at bounding box center [330, 203] width 33 height 33
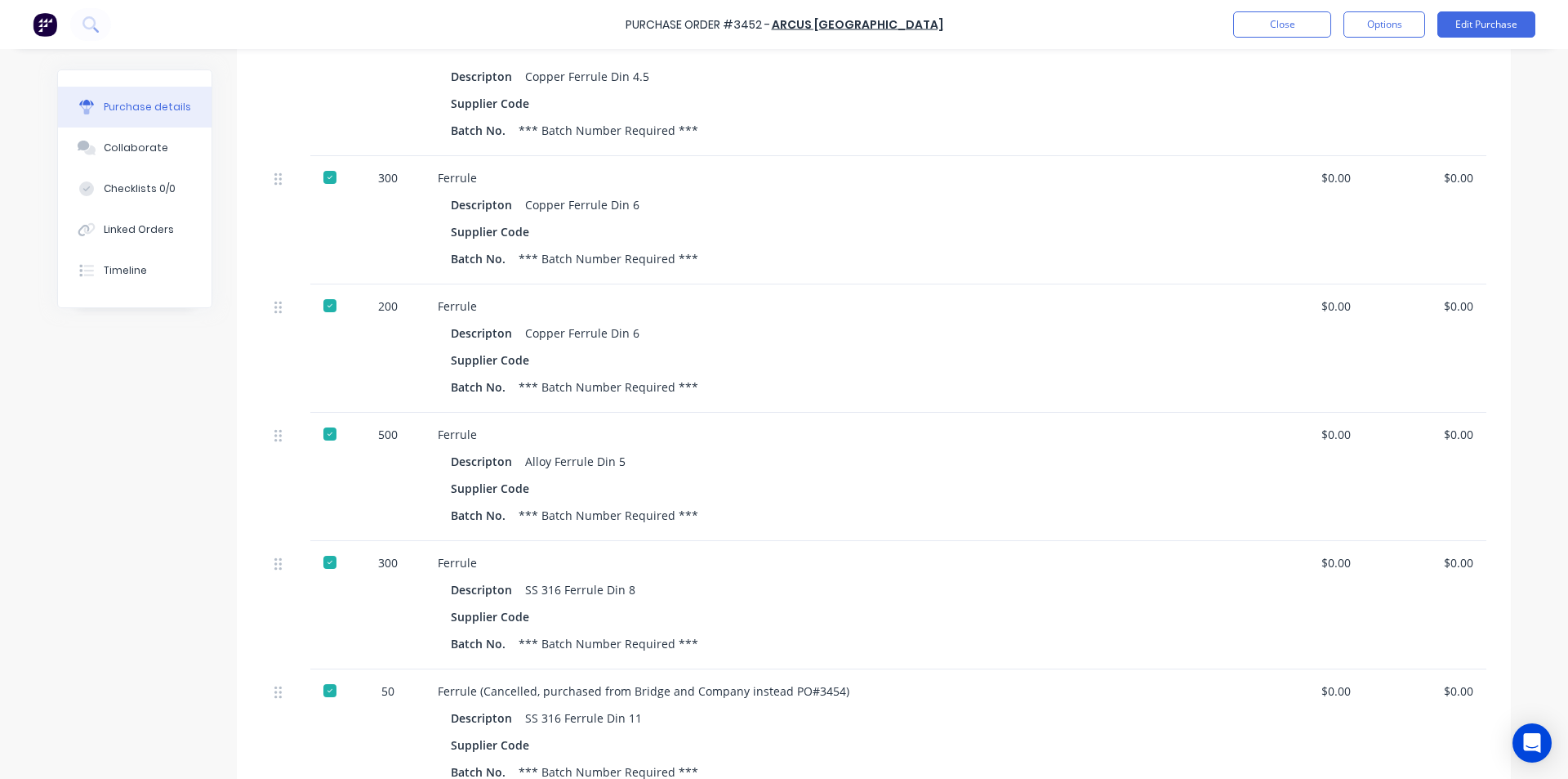
scroll to position [245, 0]
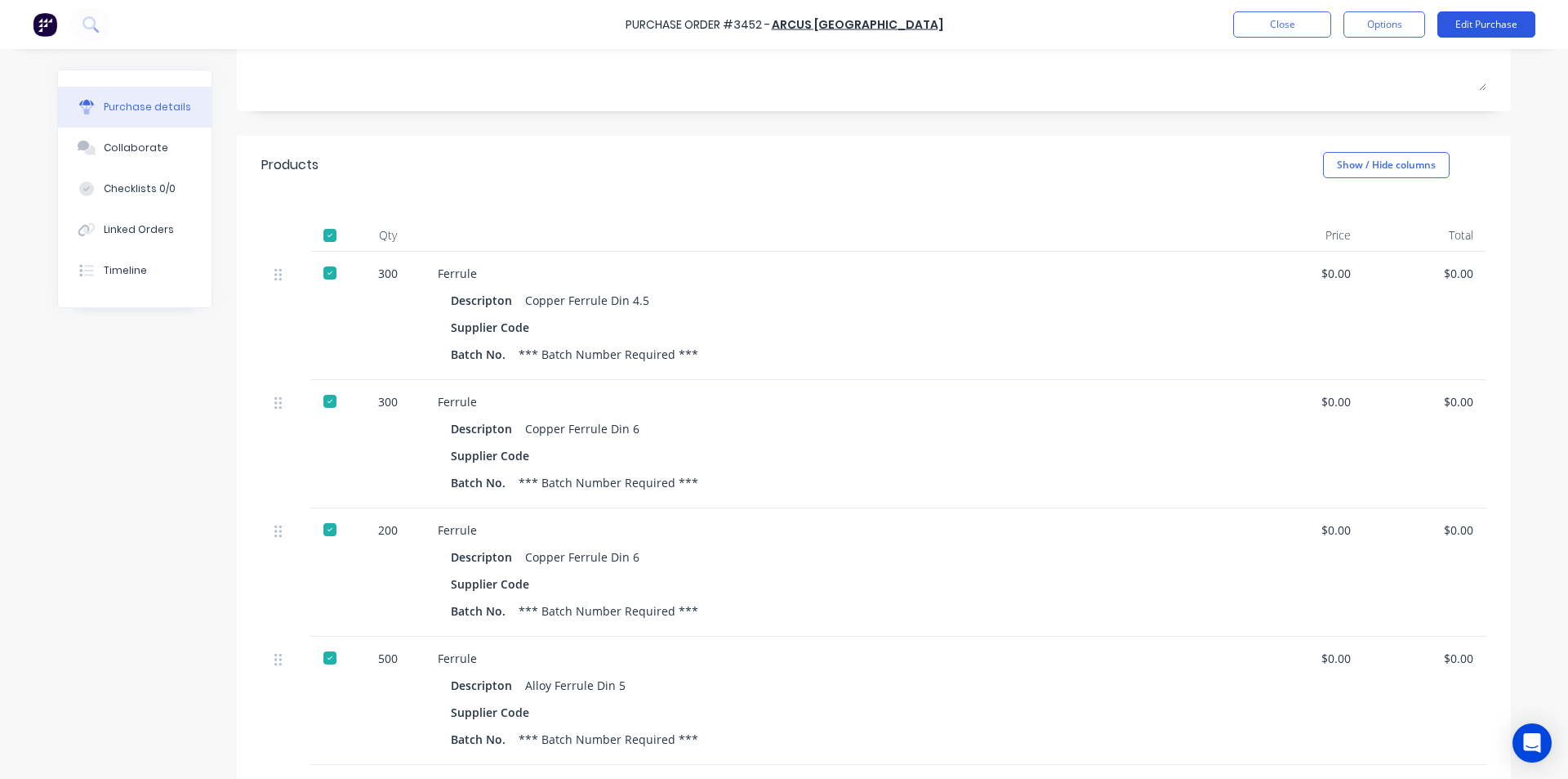
click at [1506, 22] on button "Edit Purchase" at bounding box center [1486, 25] width 98 height 26
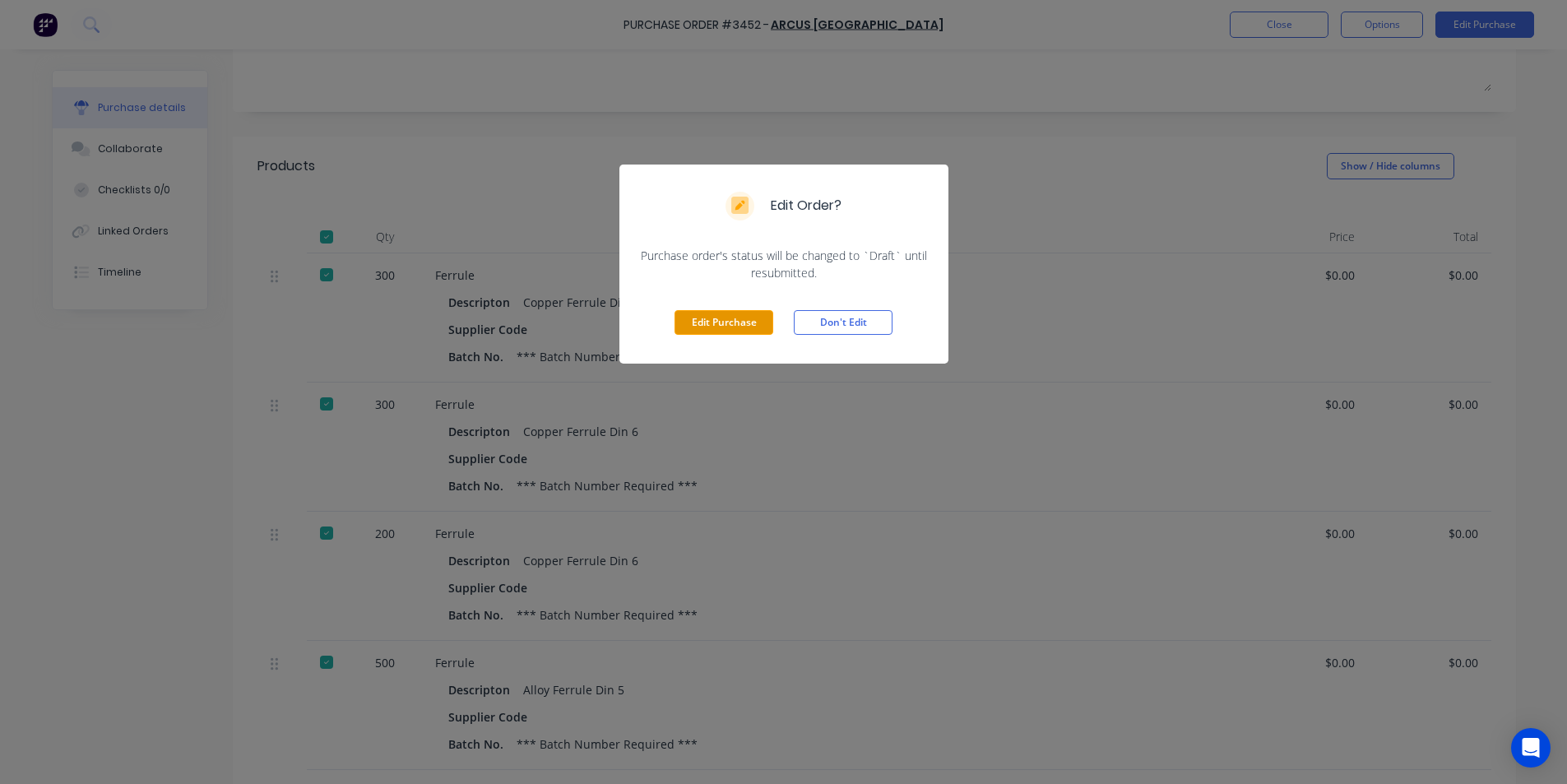
click at [718, 316] on button "Edit Purchase" at bounding box center [724, 322] width 98 height 25
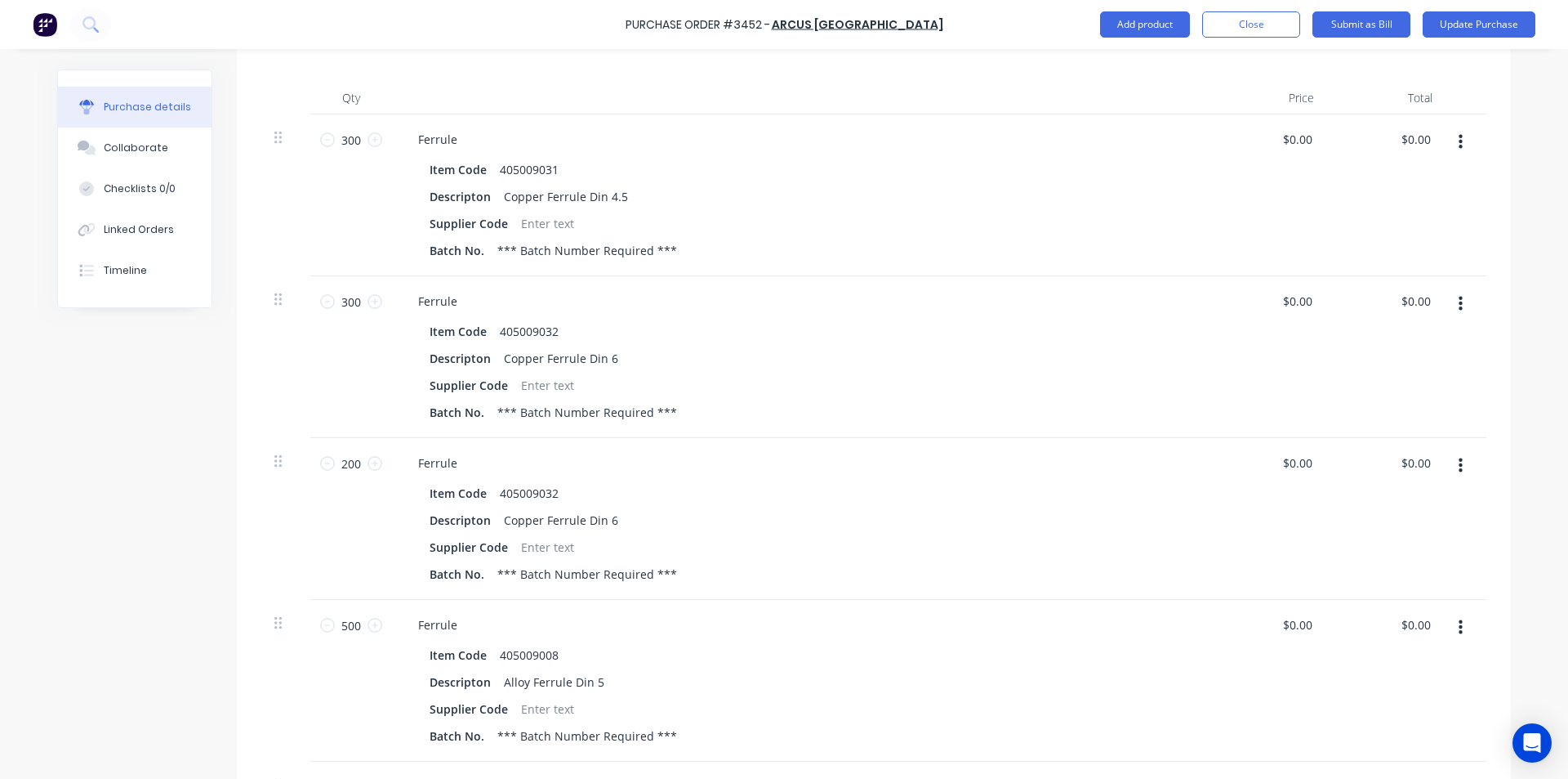
scroll to position [408, 0]
click at [1460, 459] on button "button" at bounding box center [1460, 465] width 38 height 29
click at [1374, 597] on button "Delete" at bounding box center [1410, 606] width 139 height 33
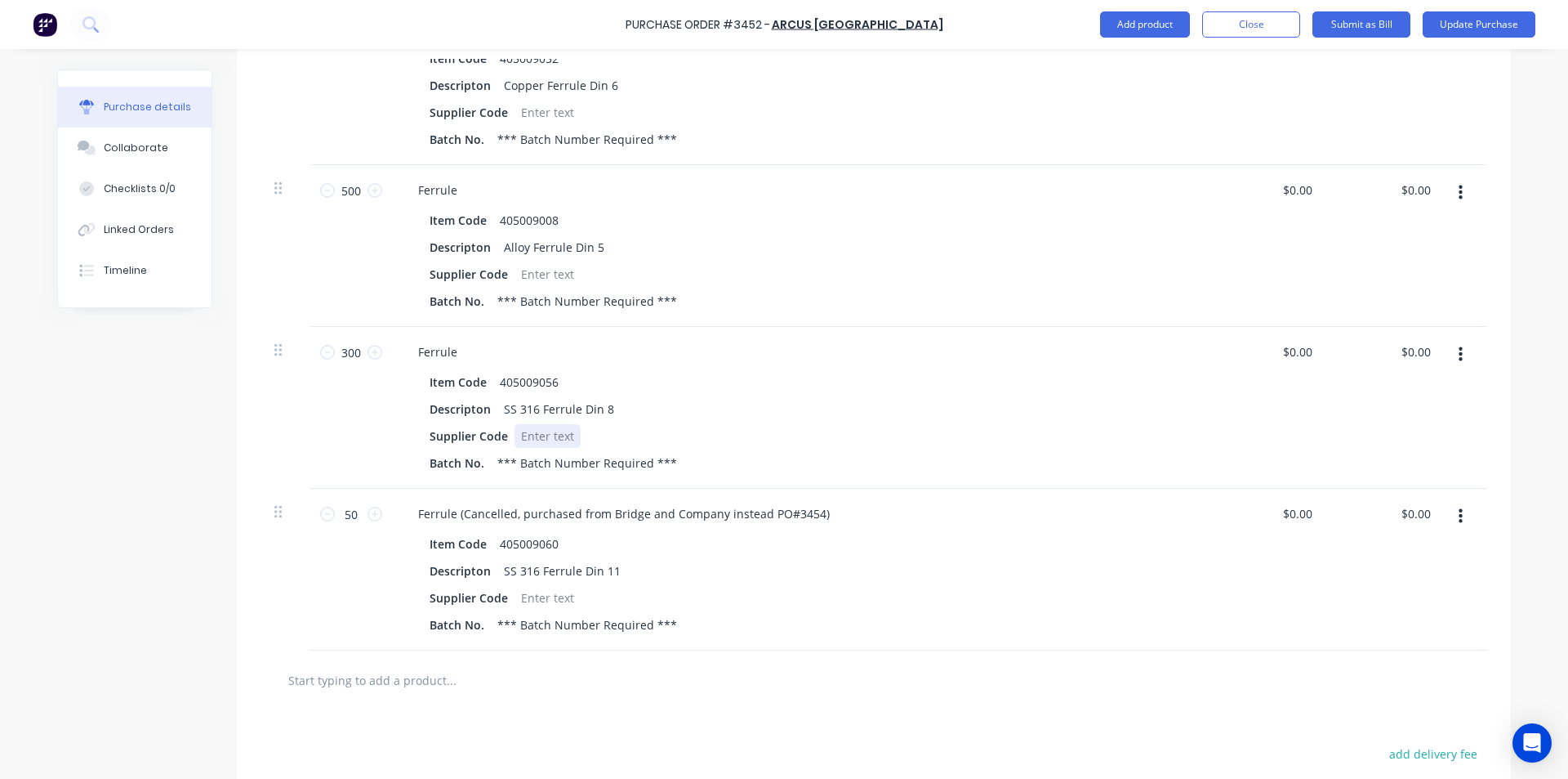
scroll to position [817, 0]
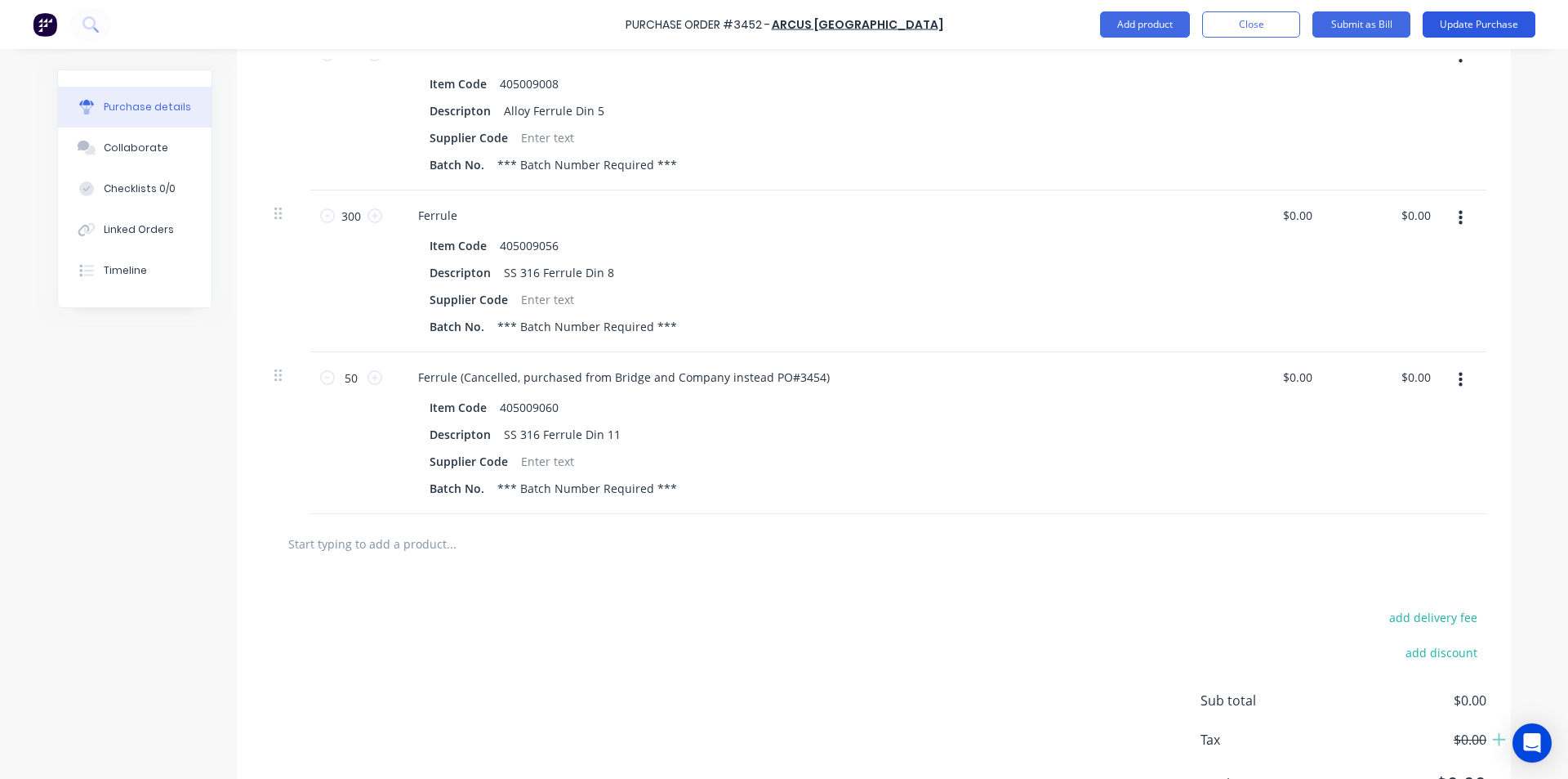
click at [1504, 25] on button "Update Purchase" at bounding box center [1478, 25] width 112 height 26
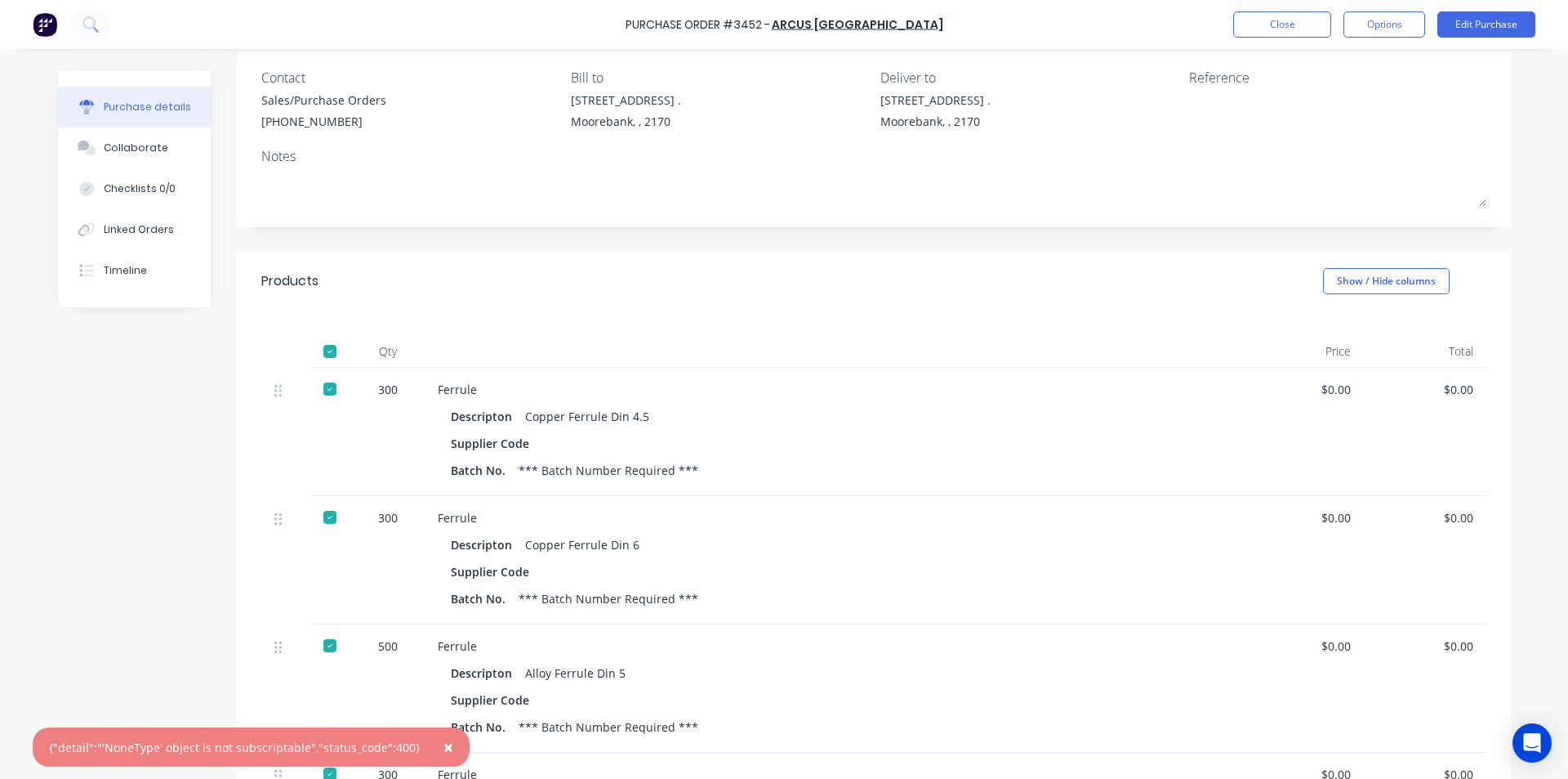
scroll to position [0, 0]
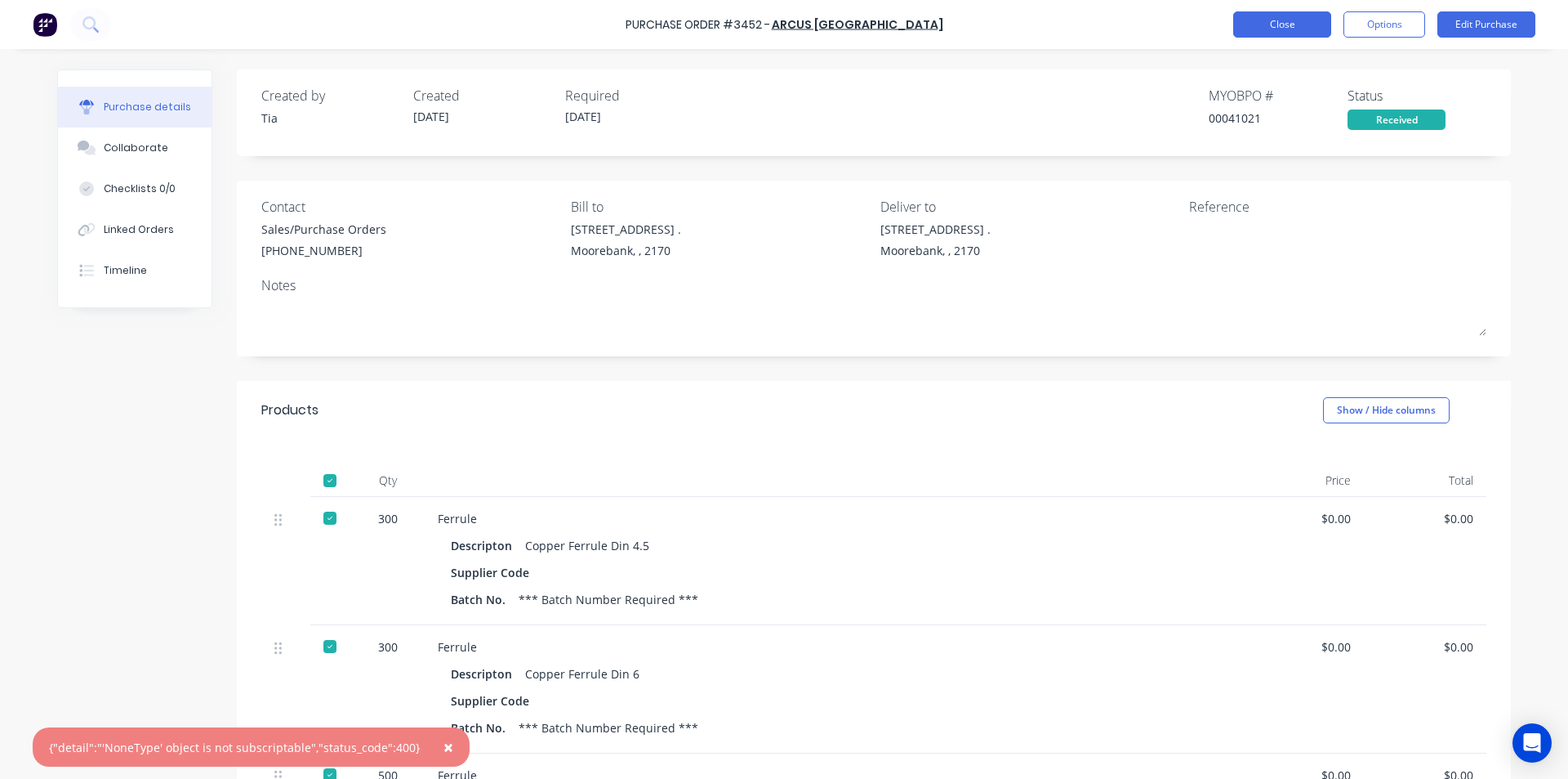
click at [1300, 33] on button "Close" at bounding box center [1281, 25] width 98 height 26
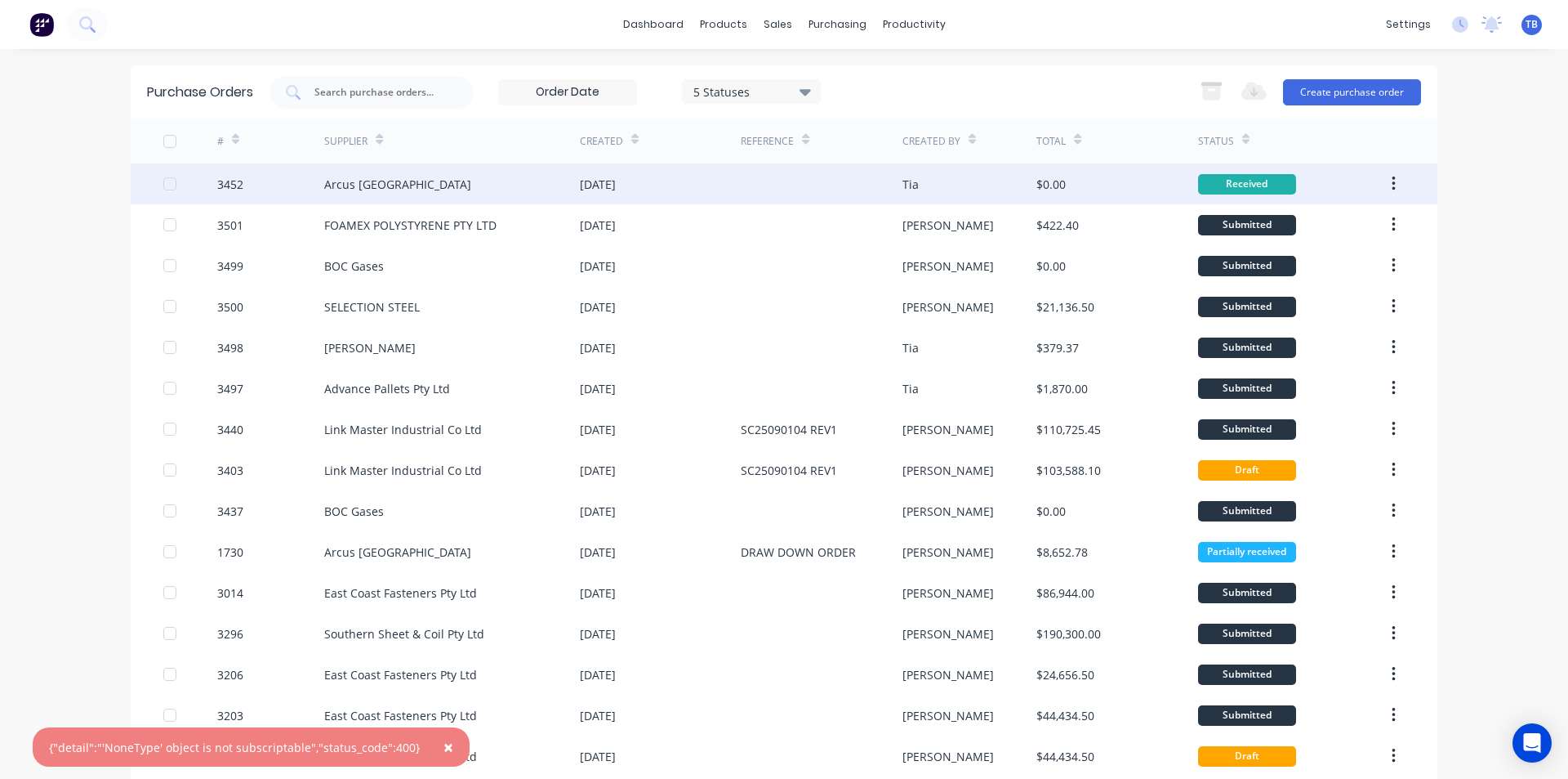
click at [1391, 186] on button "button" at bounding box center [1394, 184] width 38 height 29
click at [1356, 223] on div "Archive" at bounding box center [1335, 226] width 126 height 24
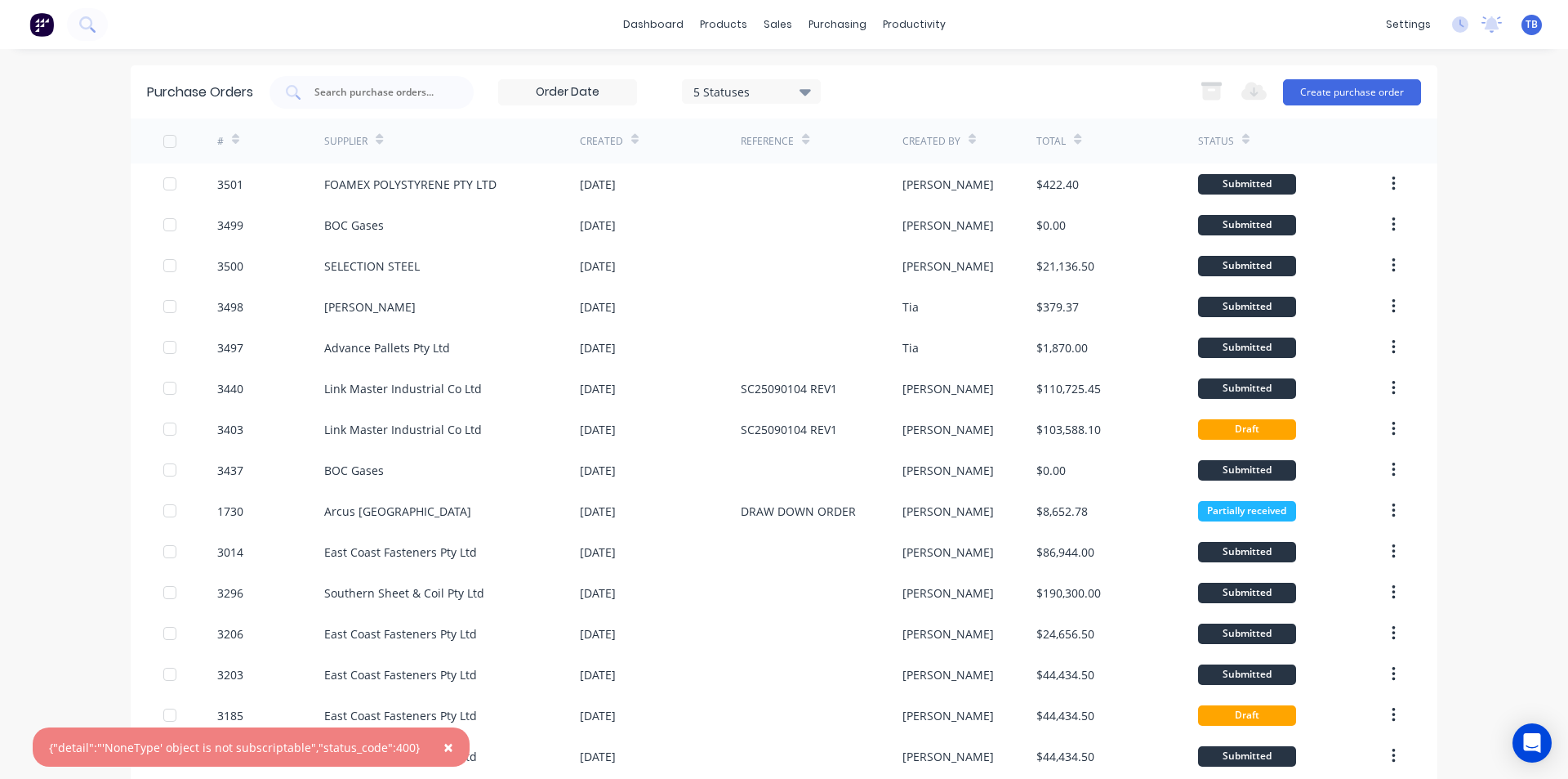
click at [444, 747] on span "×" at bounding box center [448, 746] width 10 height 23
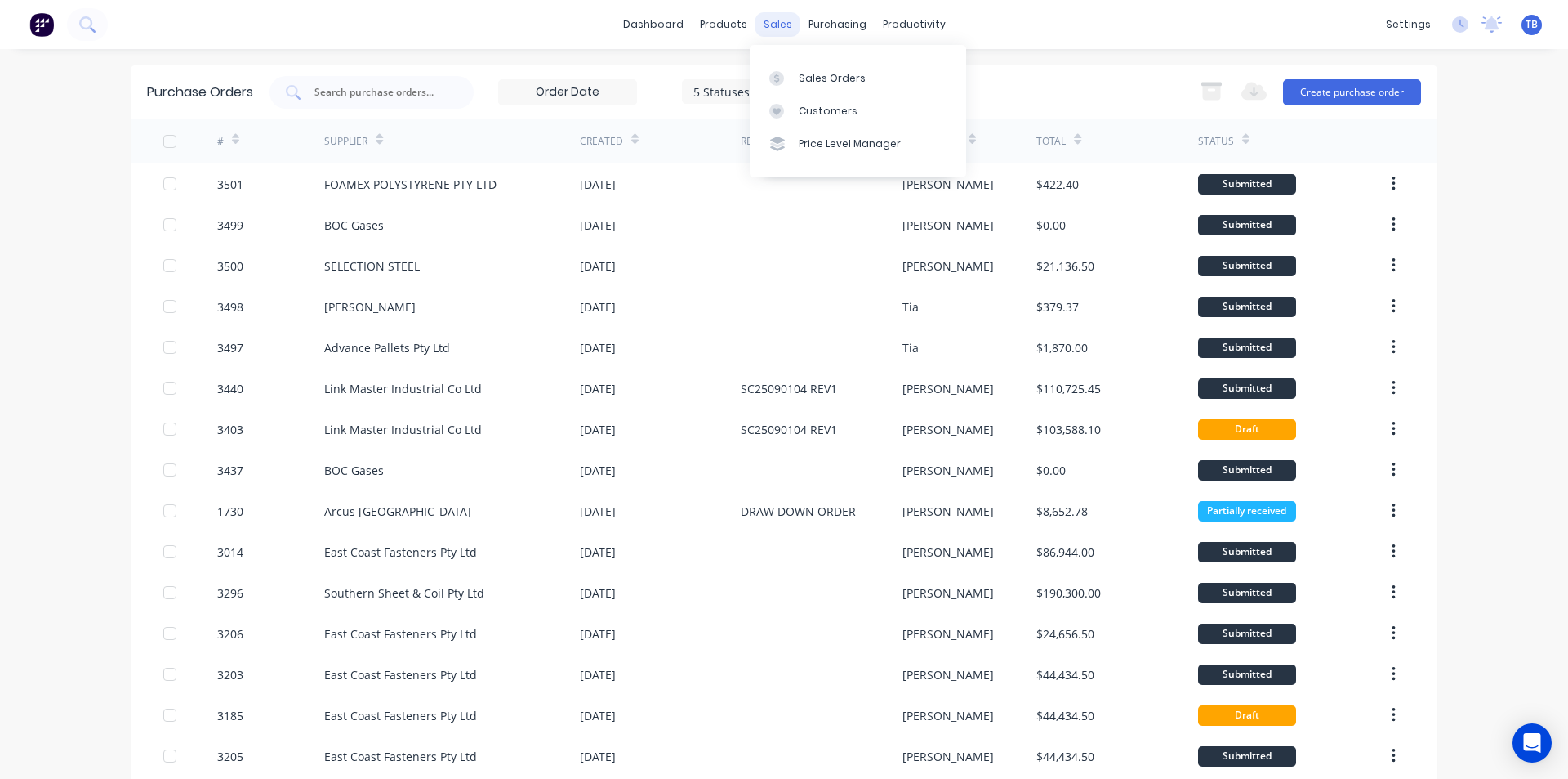
click at [777, 20] on div "sales" at bounding box center [778, 24] width 45 height 25
click at [807, 79] on div "Sales Orders" at bounding box center [831, 79] width 67 height 15
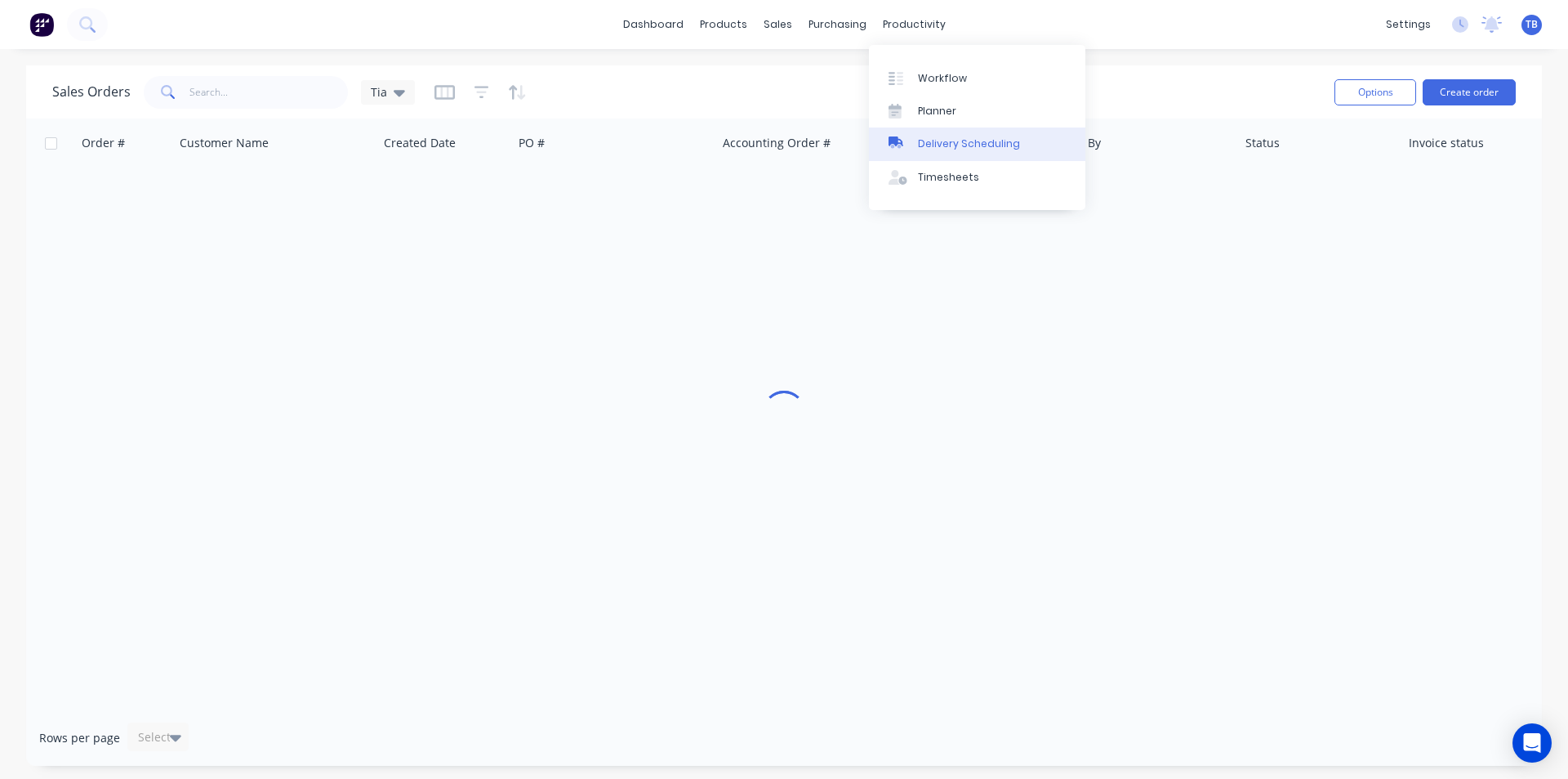
click at [980, 137] on div "Delivery Scheduling" at bounding box center [969, 143] width 102 height 15
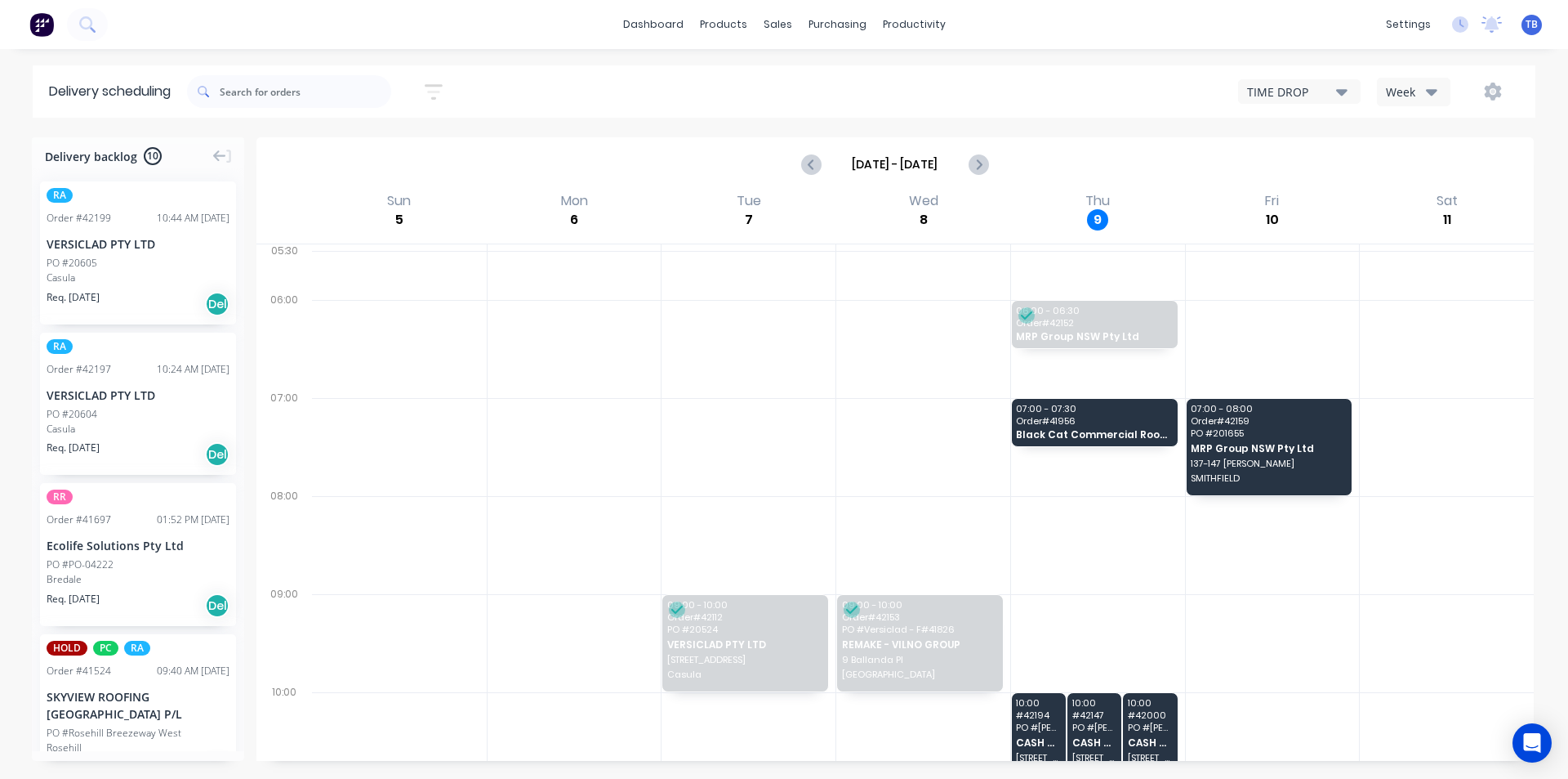
click at [1333, 83] on div "TIME DROP" at bounding box center [1291, 91] width 89 height 17
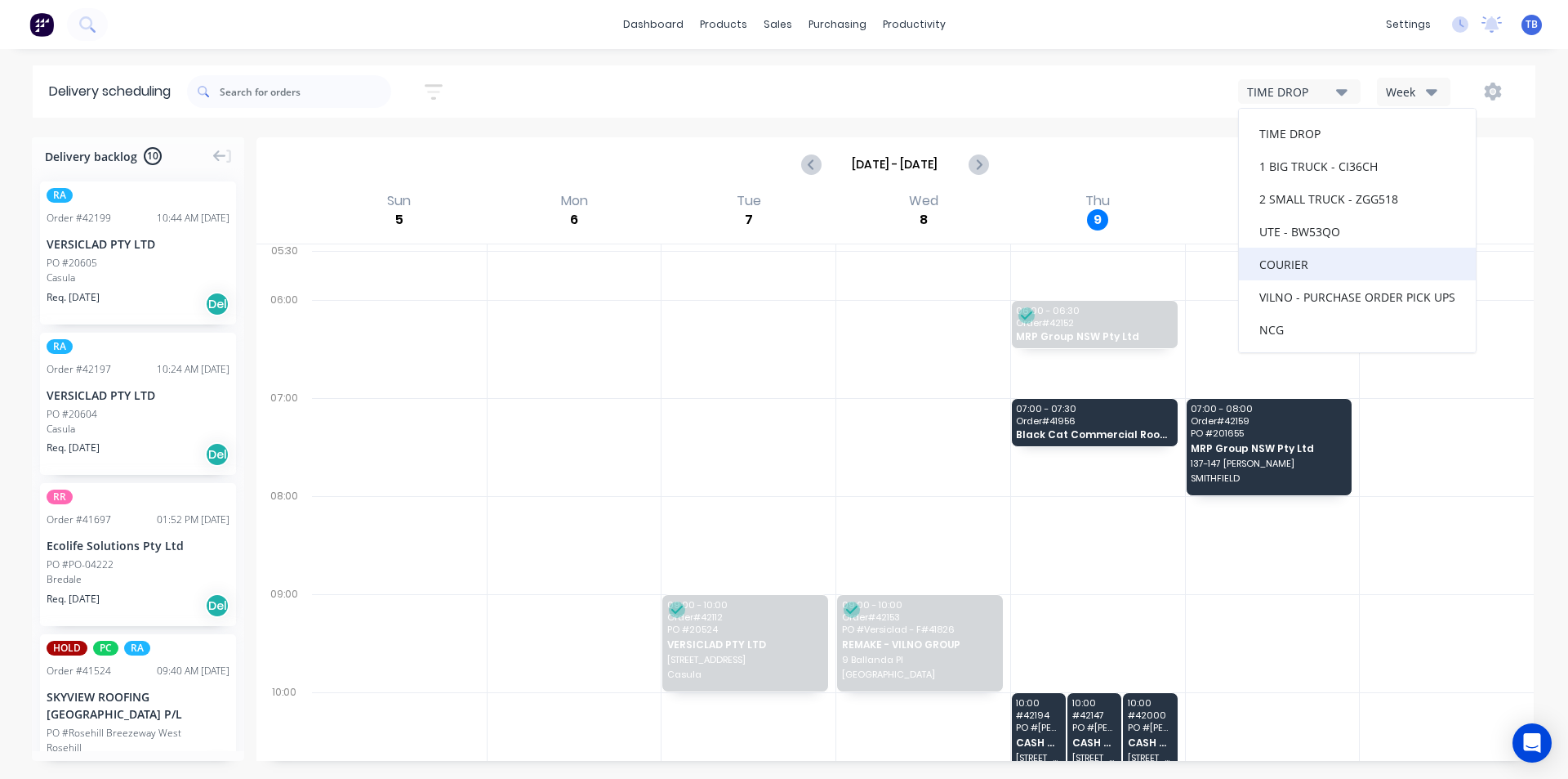
click at [1343, 268] on div "COURIER" at bounding box center [1356, 264] width 236 height 33
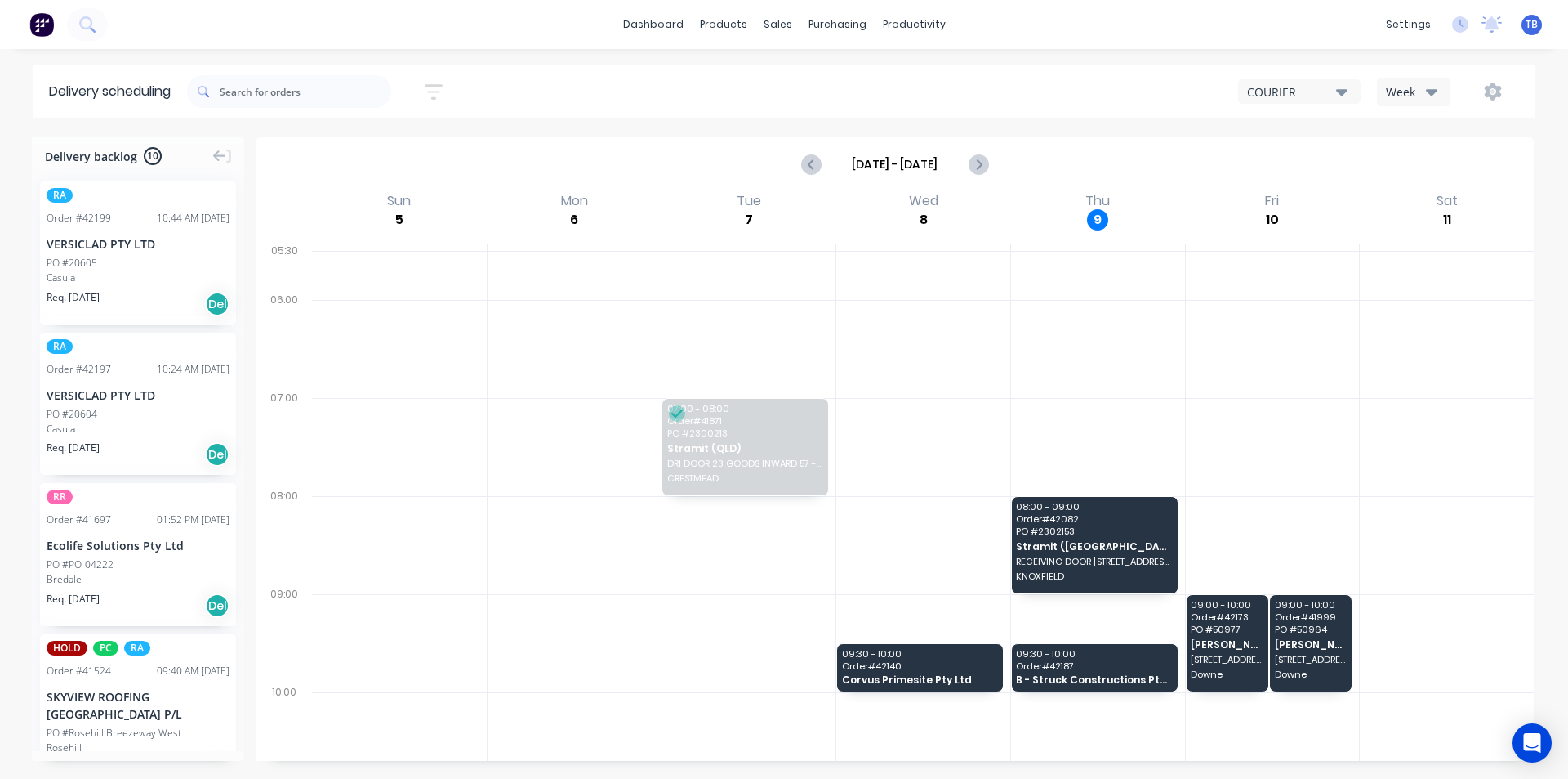
click at [1346, 92] on icon "button" at bounding box center [1342, 91] width 12 height 18
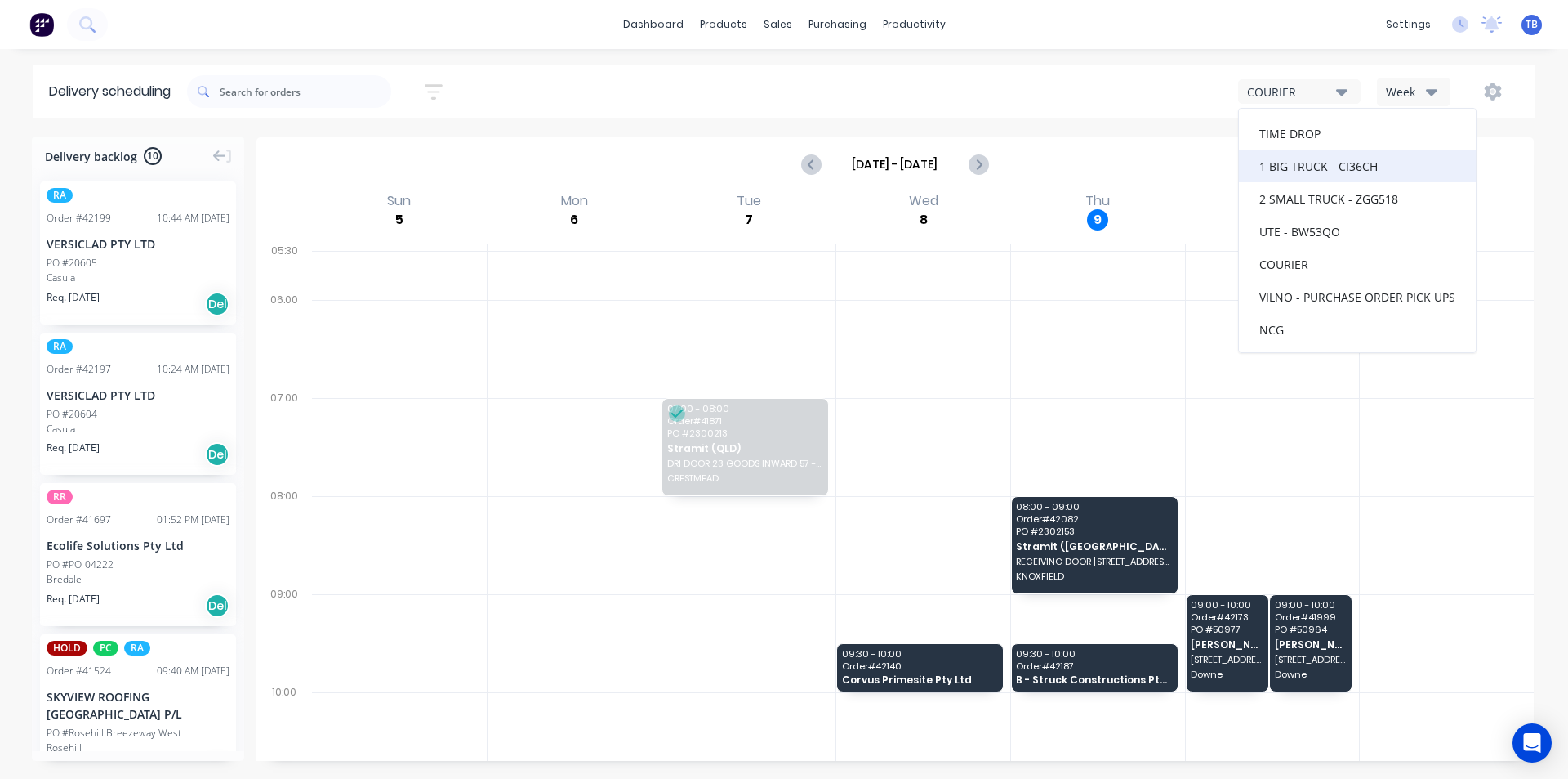
click at [1318, 174] on div "1 BIG TRUCK - CI36CH" at bounding box center [1356, 166] width 236 height 33
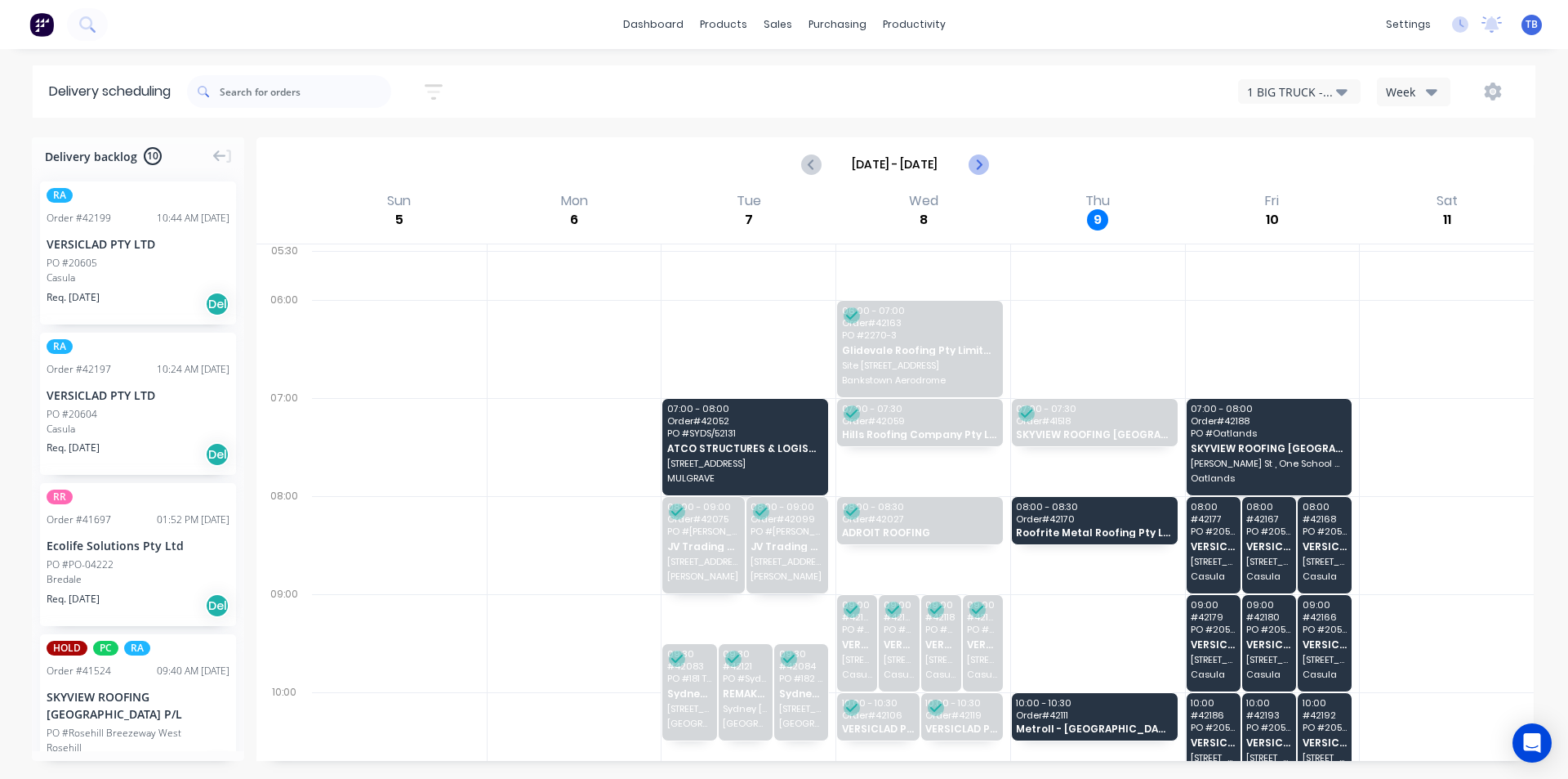
click at [974, 163] on icon "Next page" at bounding box center [977, 163] width 19 height 19
type input "Oct 12 - Oct 18"
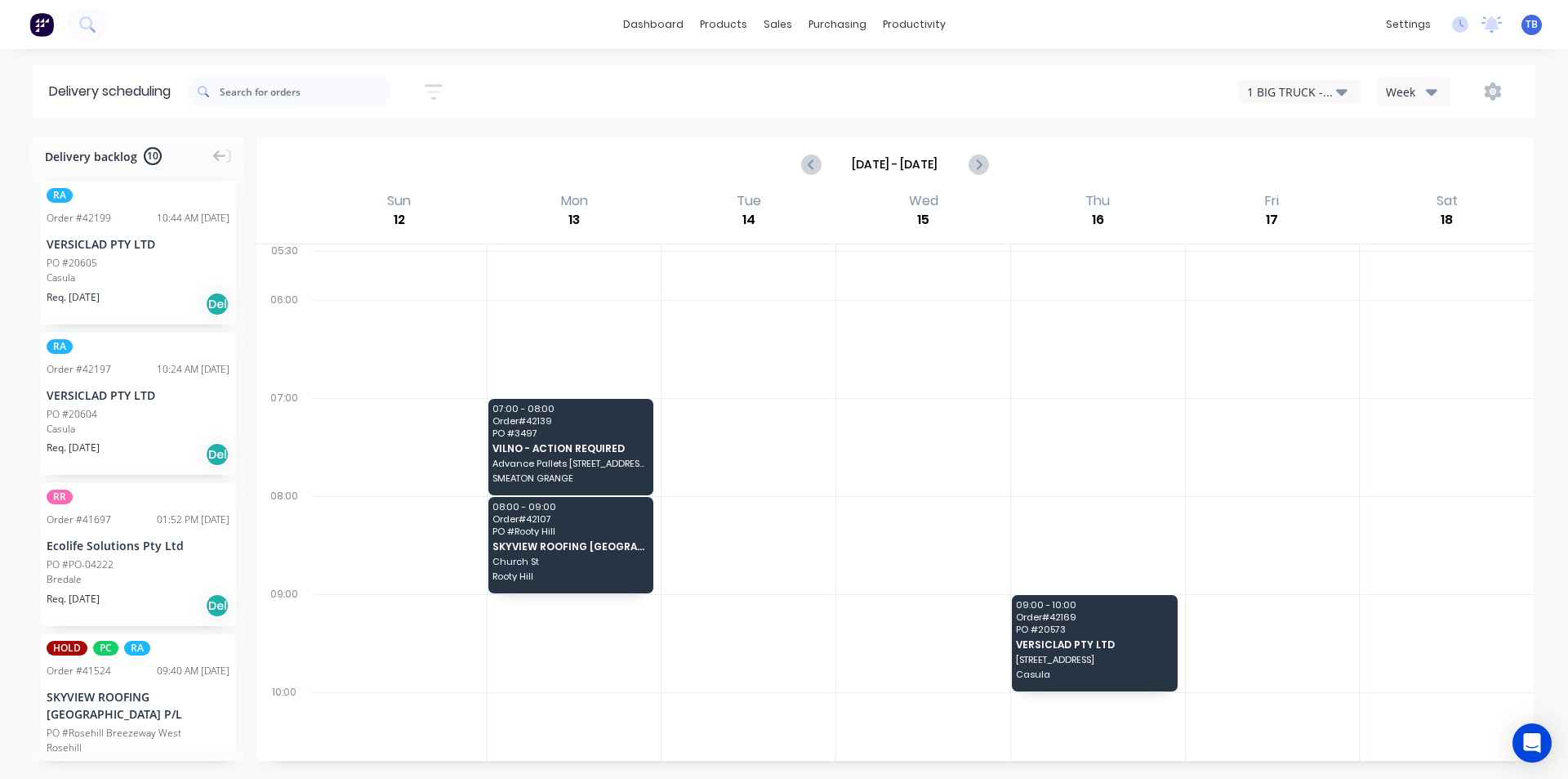
click at [1281, 88] on div "1 BIG TRUCK - CI36CH" at bounding box center [1291, 91] width 89 height 17
click at [1290, 263] on div "COURIER" at bounding box center [1356, 264] width 236 height 33
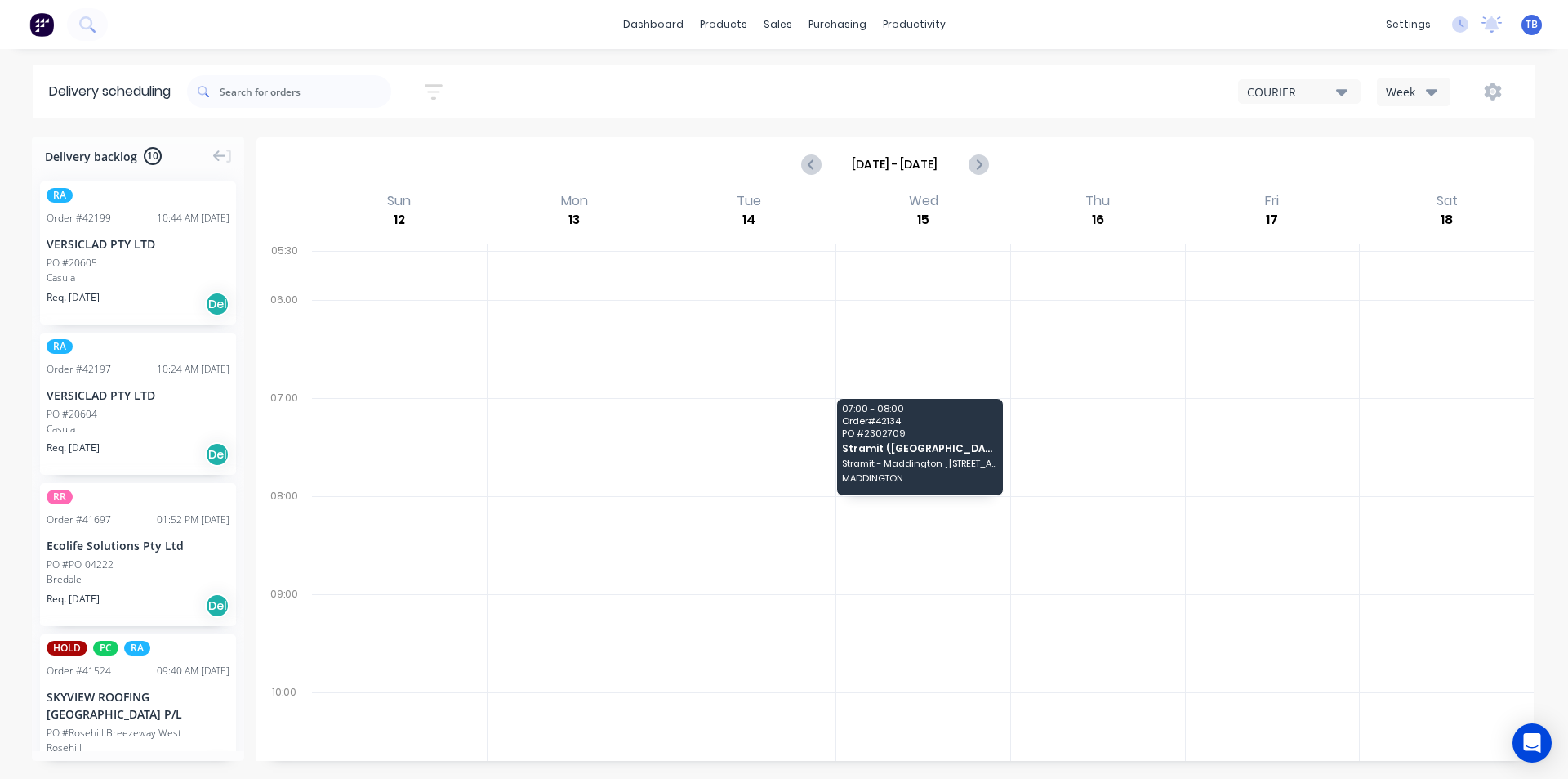
click at [1323, 95] on div "COURIER" at bounding box center [1291, 91] width 89 height 17
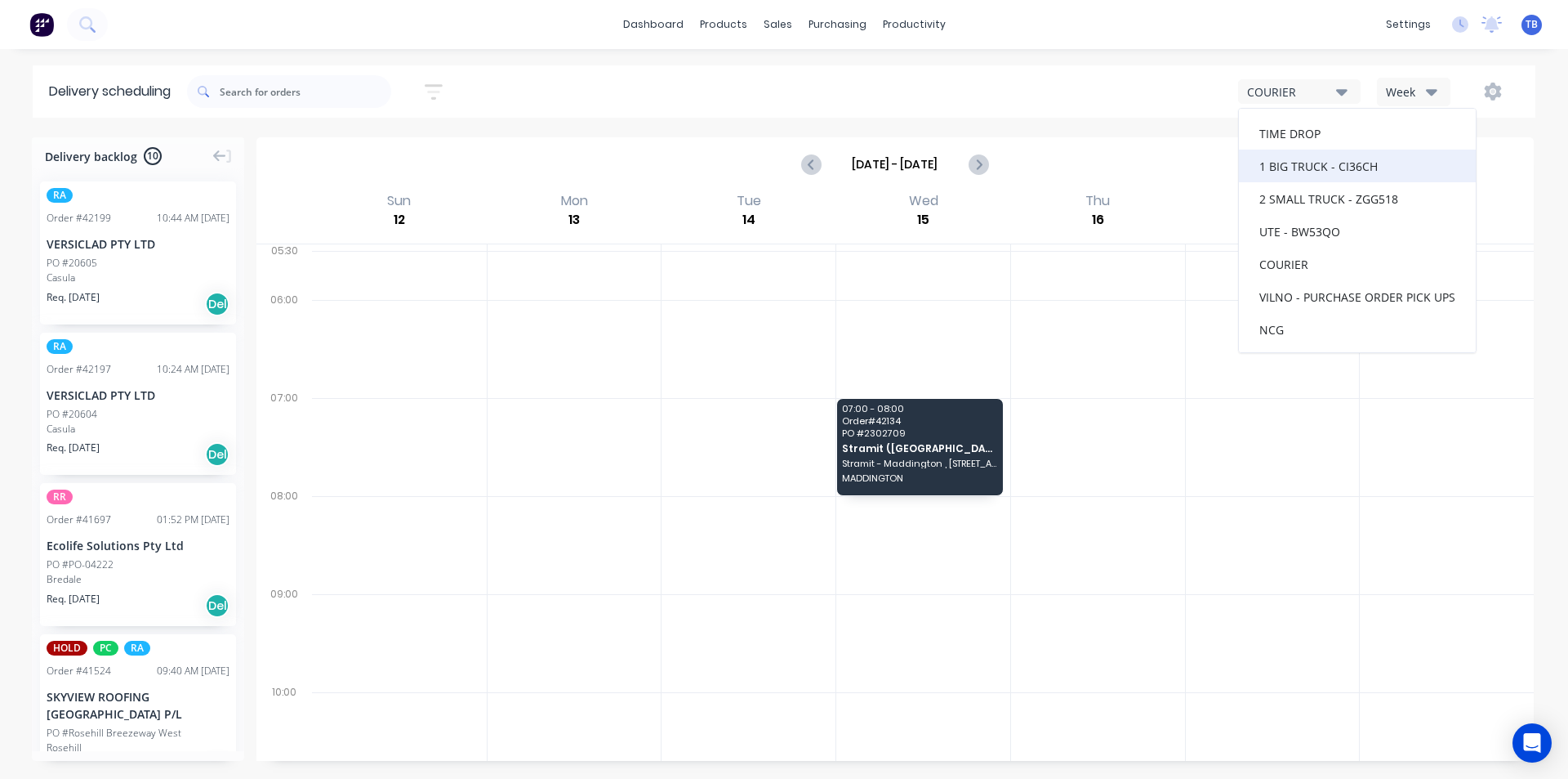
click at [1282, 174] on div "1 BIG TRUCK - CI36CH" at bounding box center [1356, 166] width 236 height 33
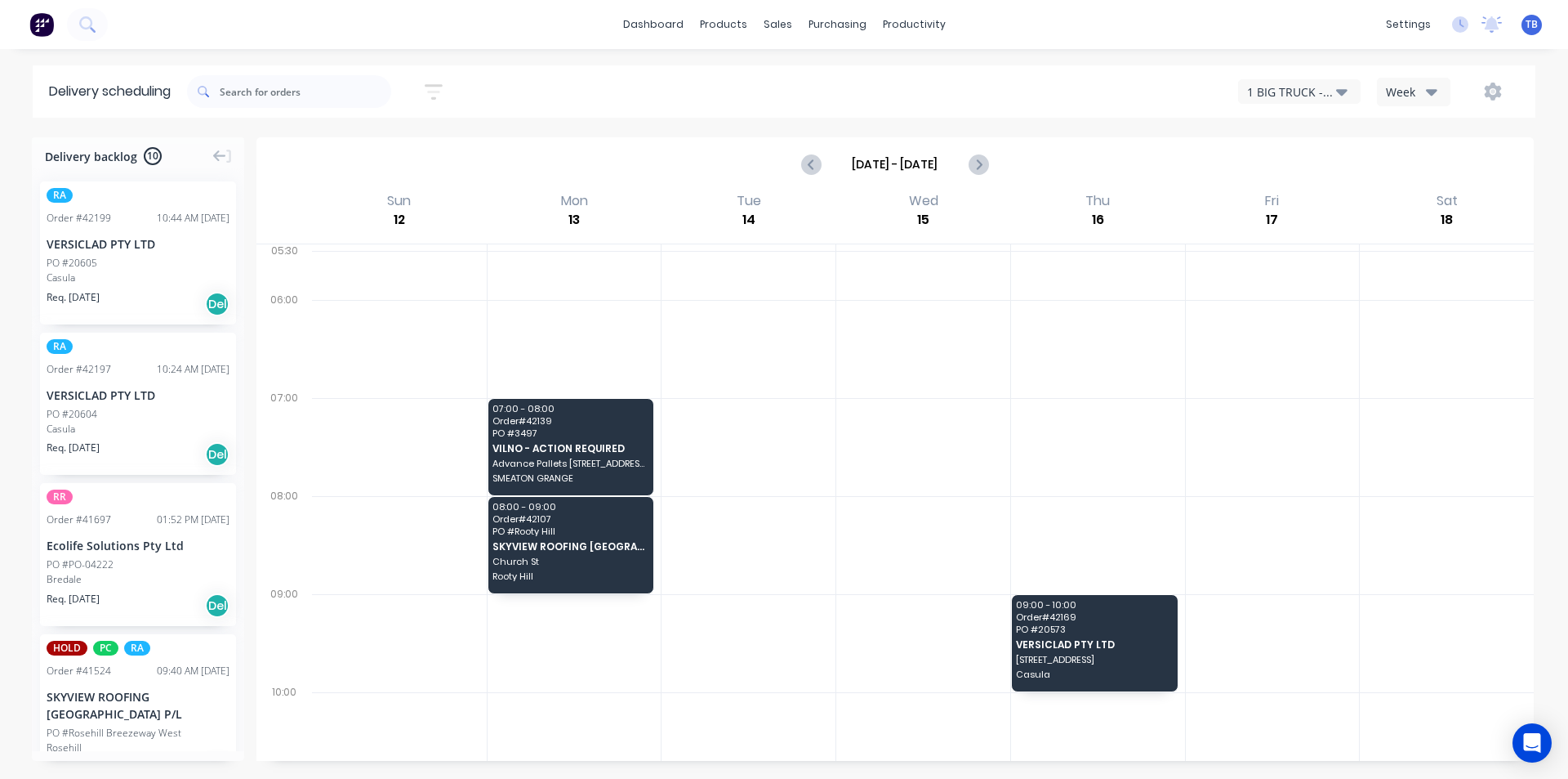
click at [1309, 83] on div "1 BIG TRUCK - CI36CH" at bounding box center [1291, 91] width 89 height 17
click at [1313, 205] on div "2 SMALL TRUCK - ZGG518" at bounding box center [1356, 199] width 236 height 33
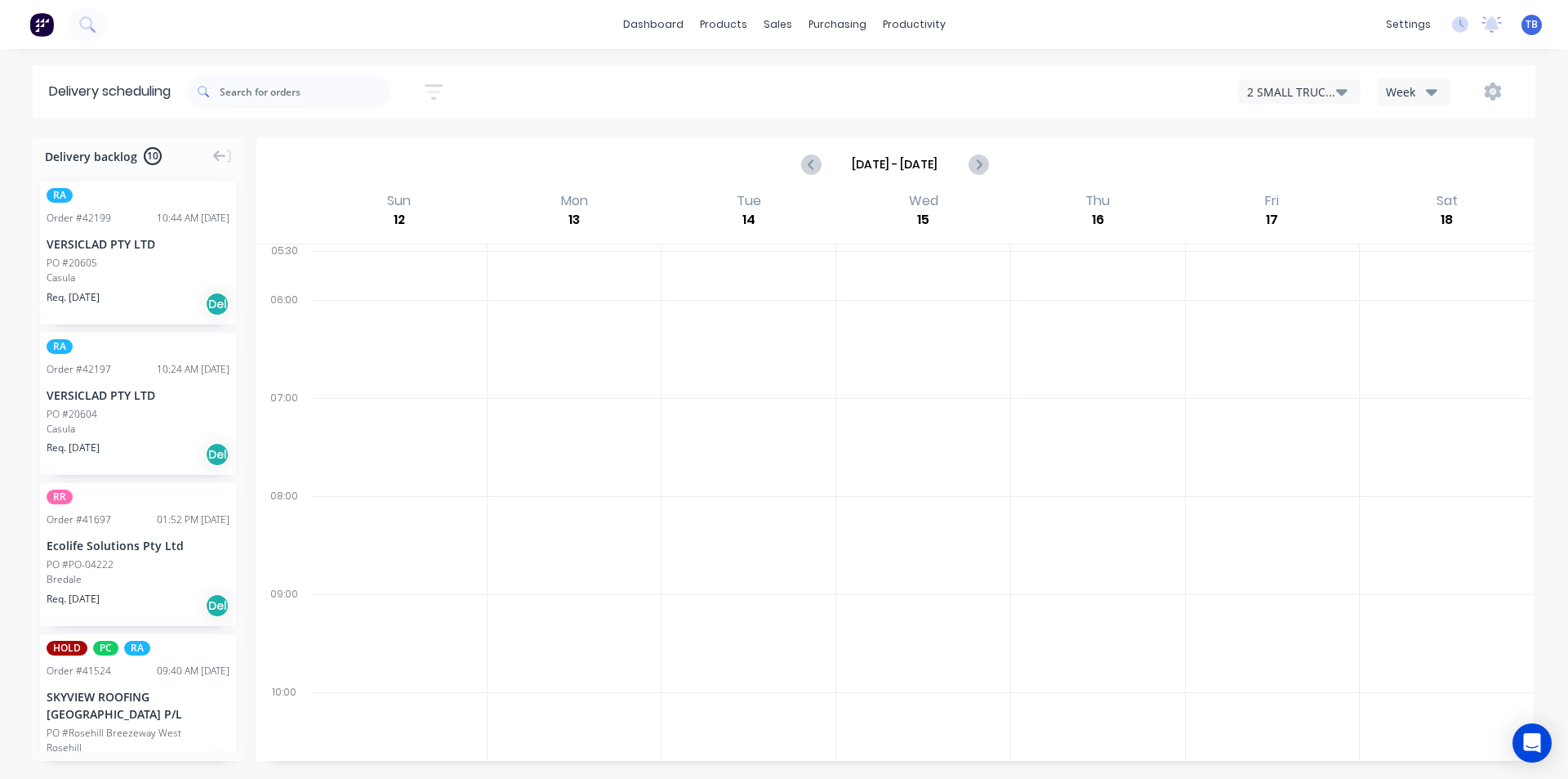
click at [1303, 99] on div "2 SMALL TRUCK - ZGG518" at bounding box center [1291, 91] width 89 height 17
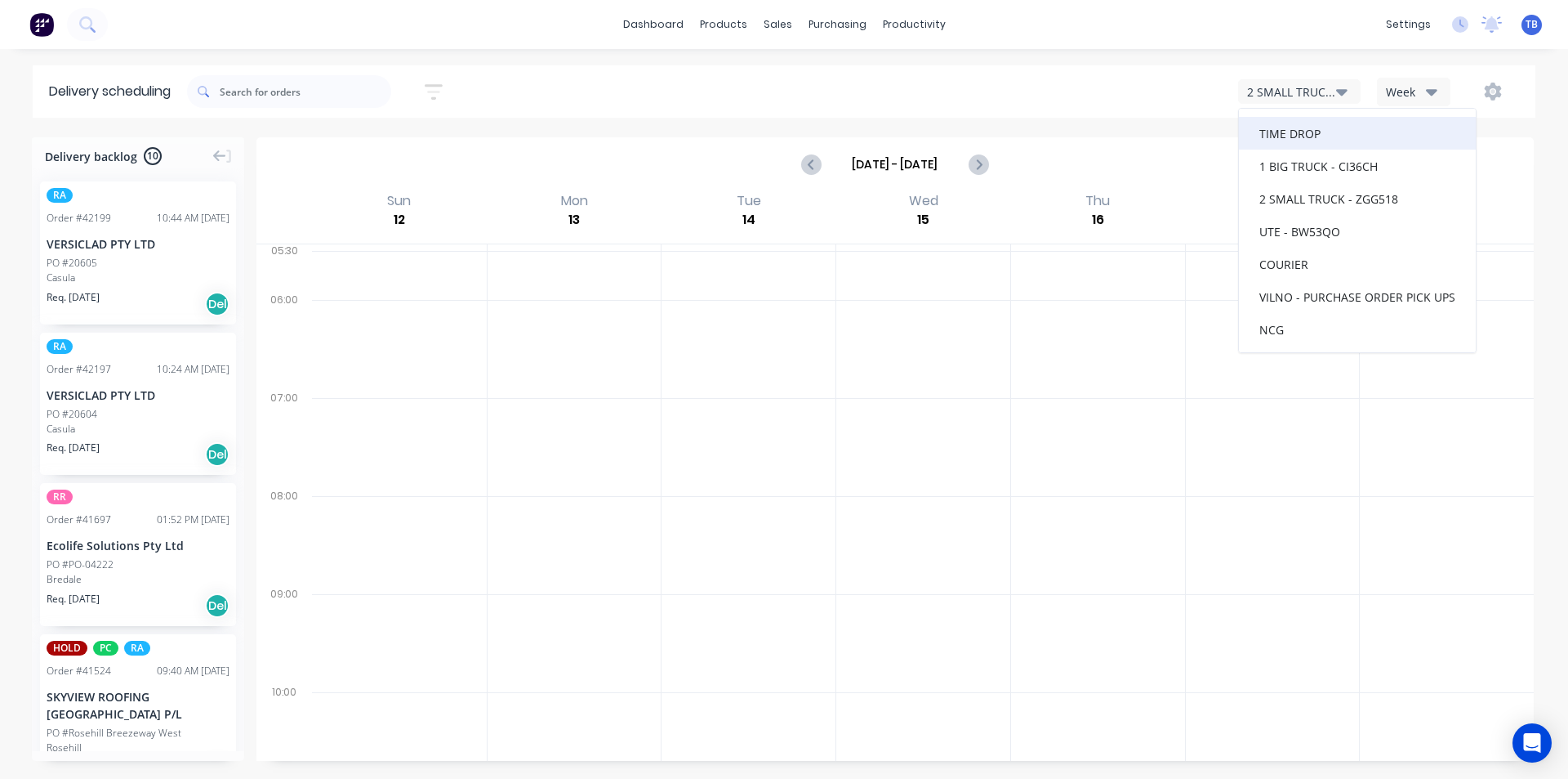
click at [1306, 123] on div "TIME DROP" at bounding box center [1356, 133] width 236 height 33
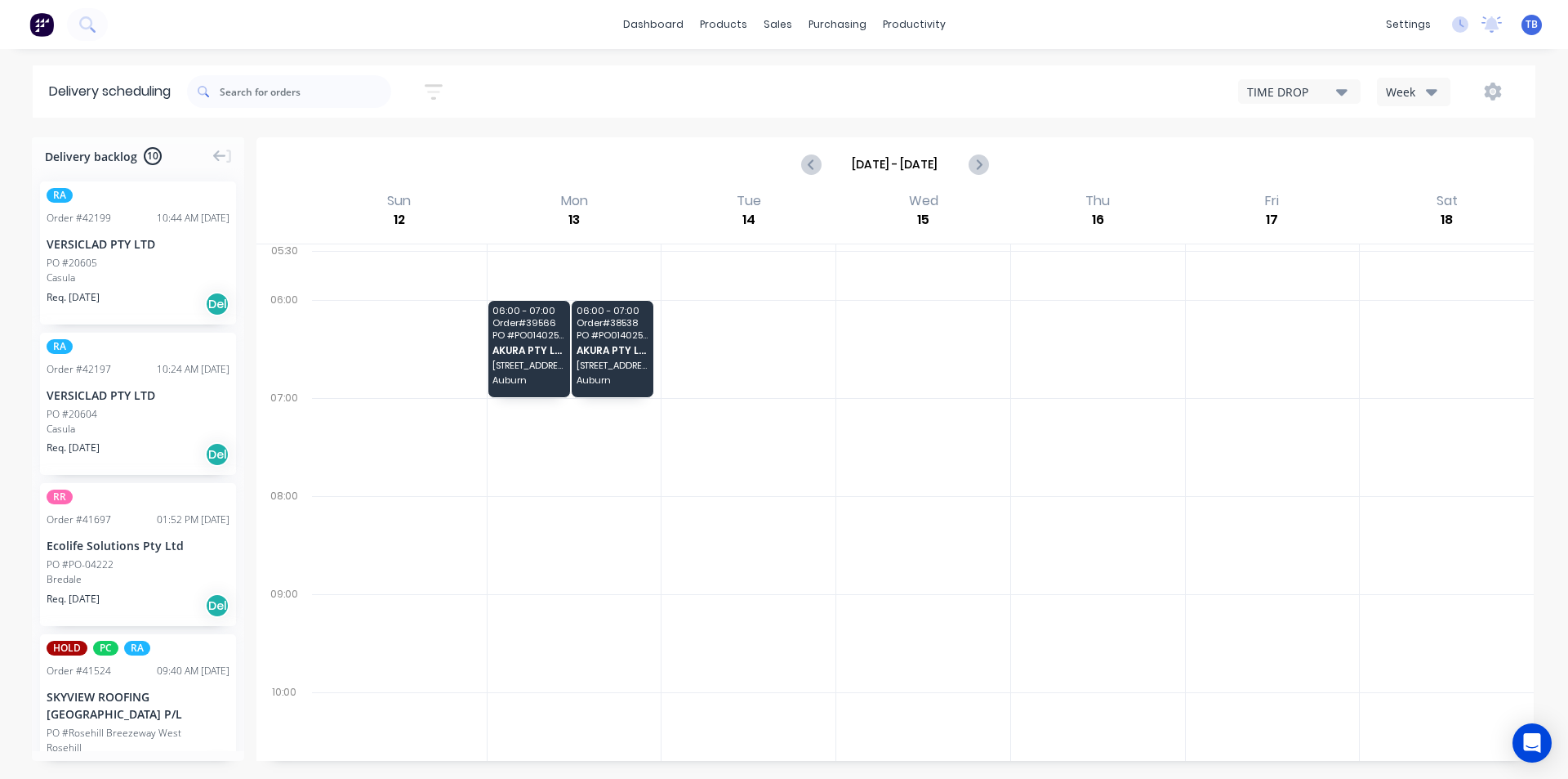
click at [1306, 100] on button "TIME DROP" at bounding box center [1299, 91] width 122 height 25
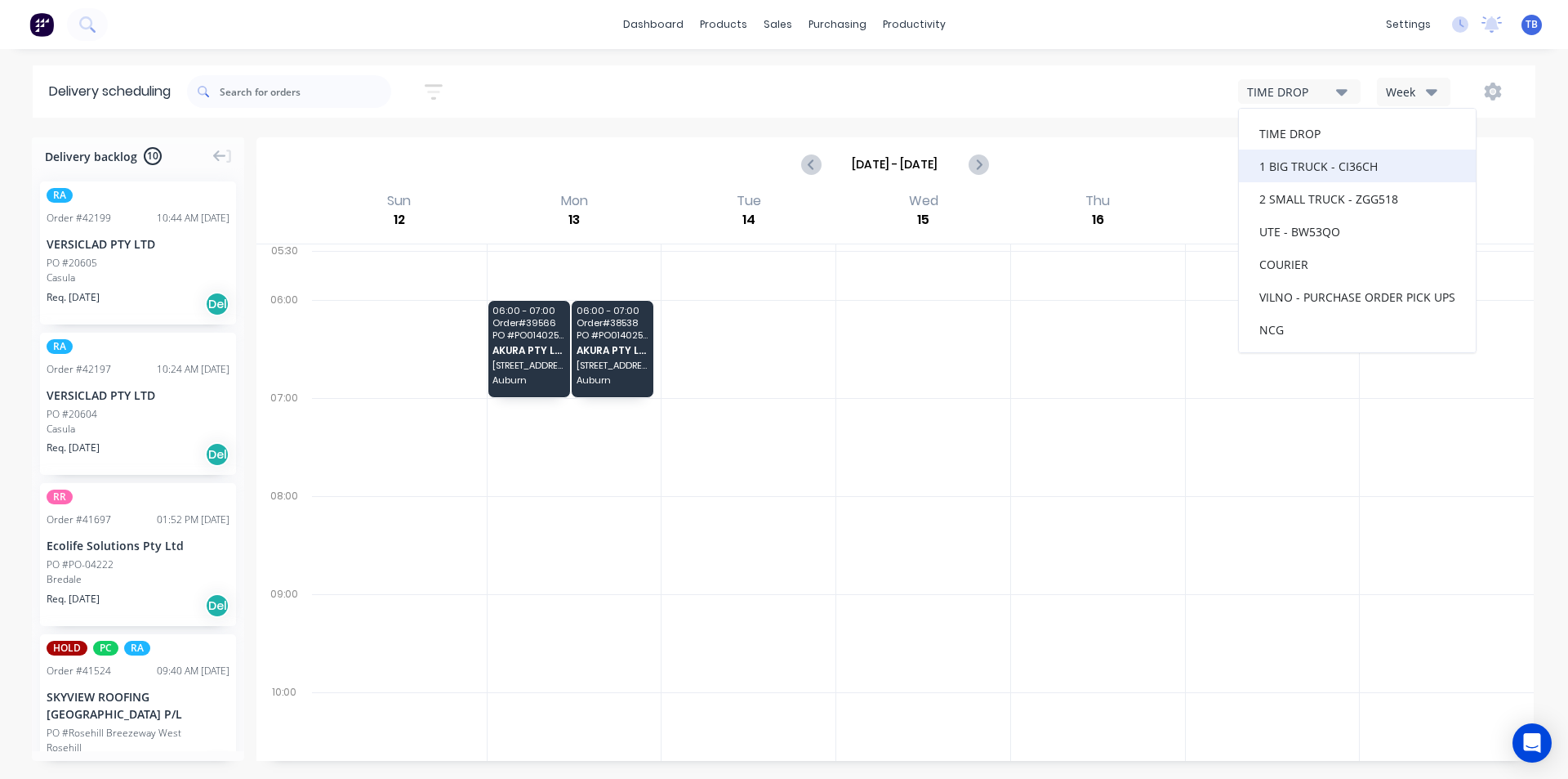
click at [1305, 168] on div "1 BIG TRUCK - CI36CH" at bounding box center [1356, 166] width 236 height 33
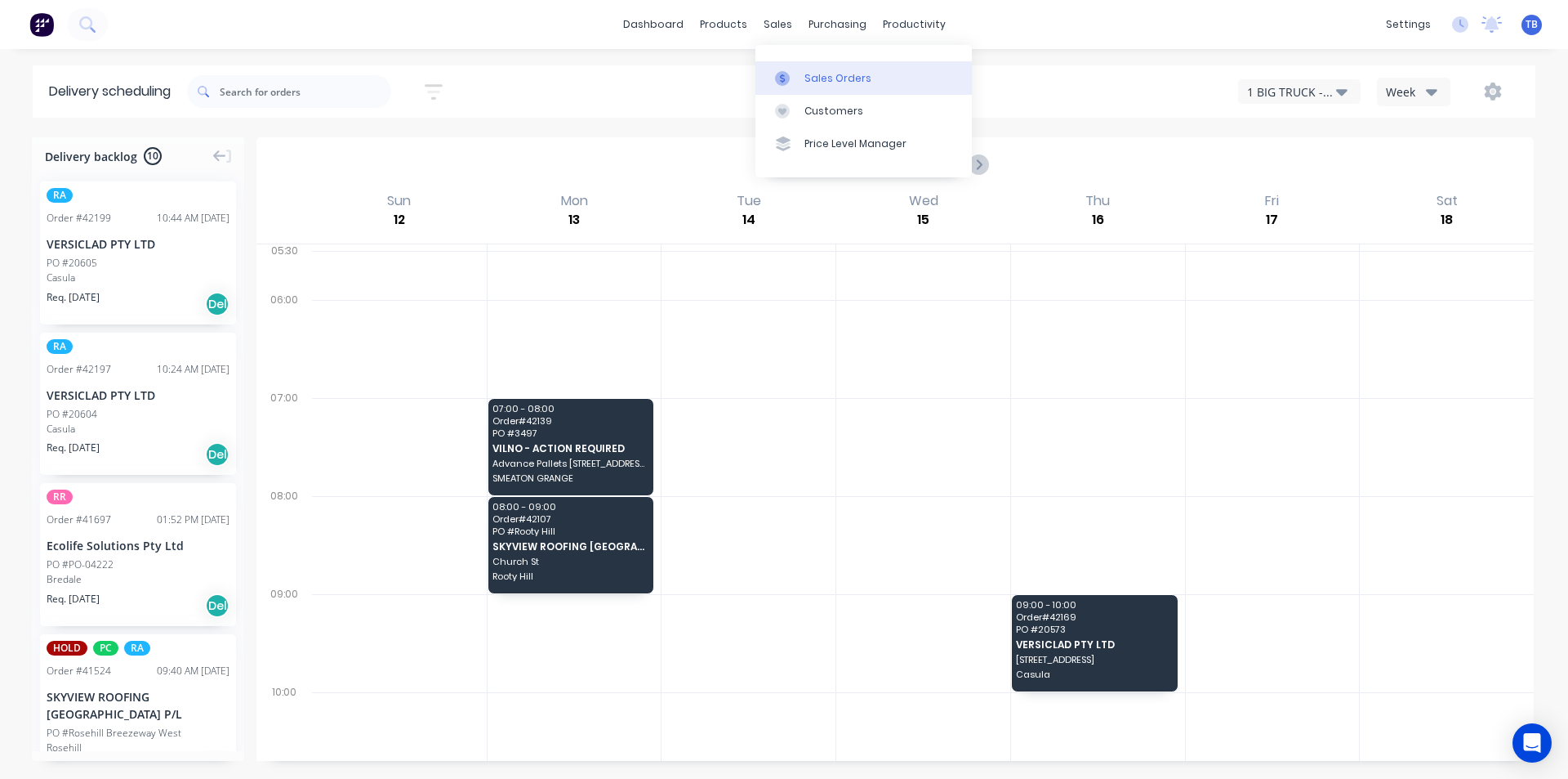
click at [818, 86] on link "Sales Orders" at bounding box center [863, 78] width 216 height 33
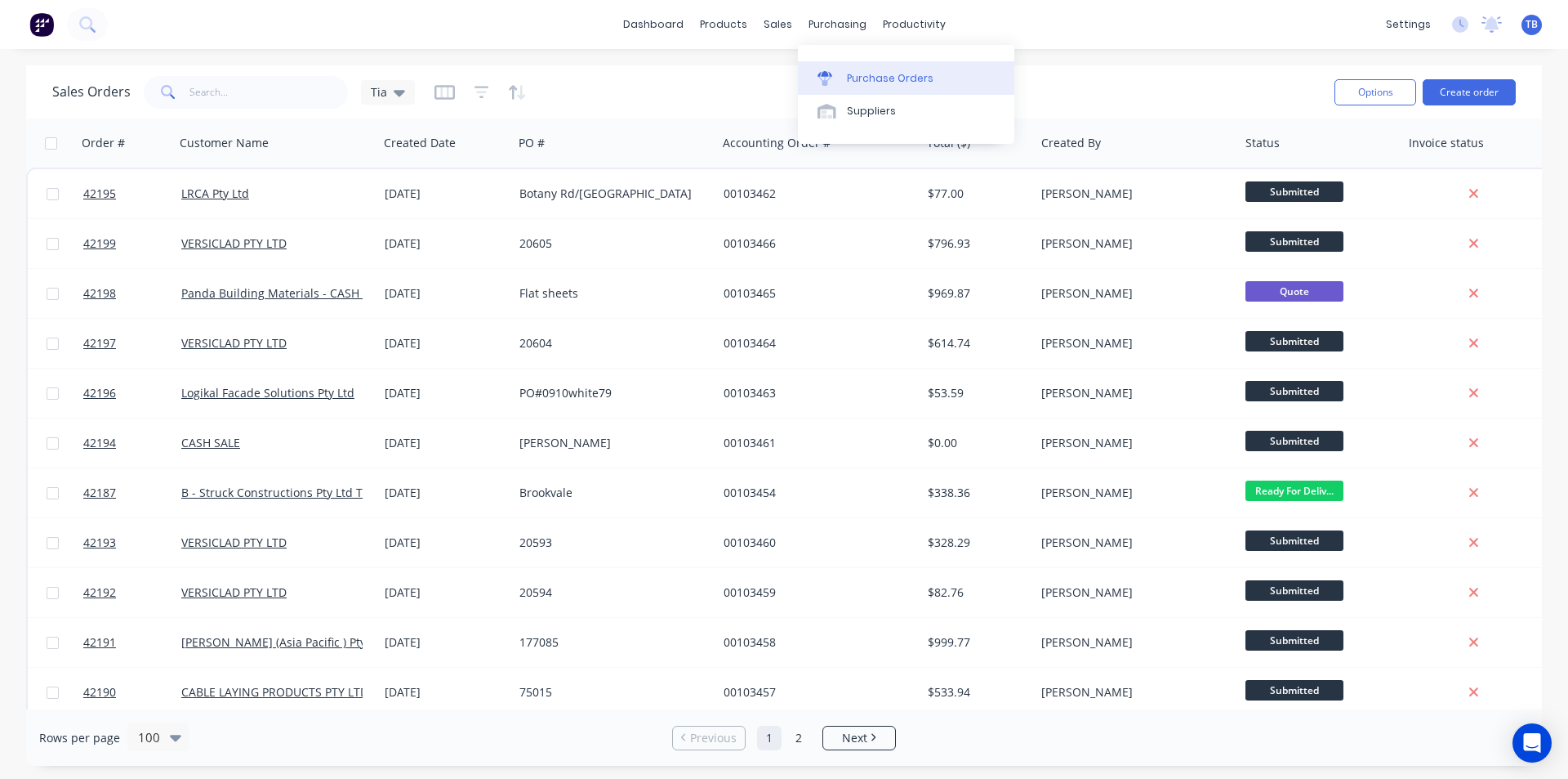
click at [854, 86] on link "Purchase Orders" at bounding box center [905, 78] width 216 height 33
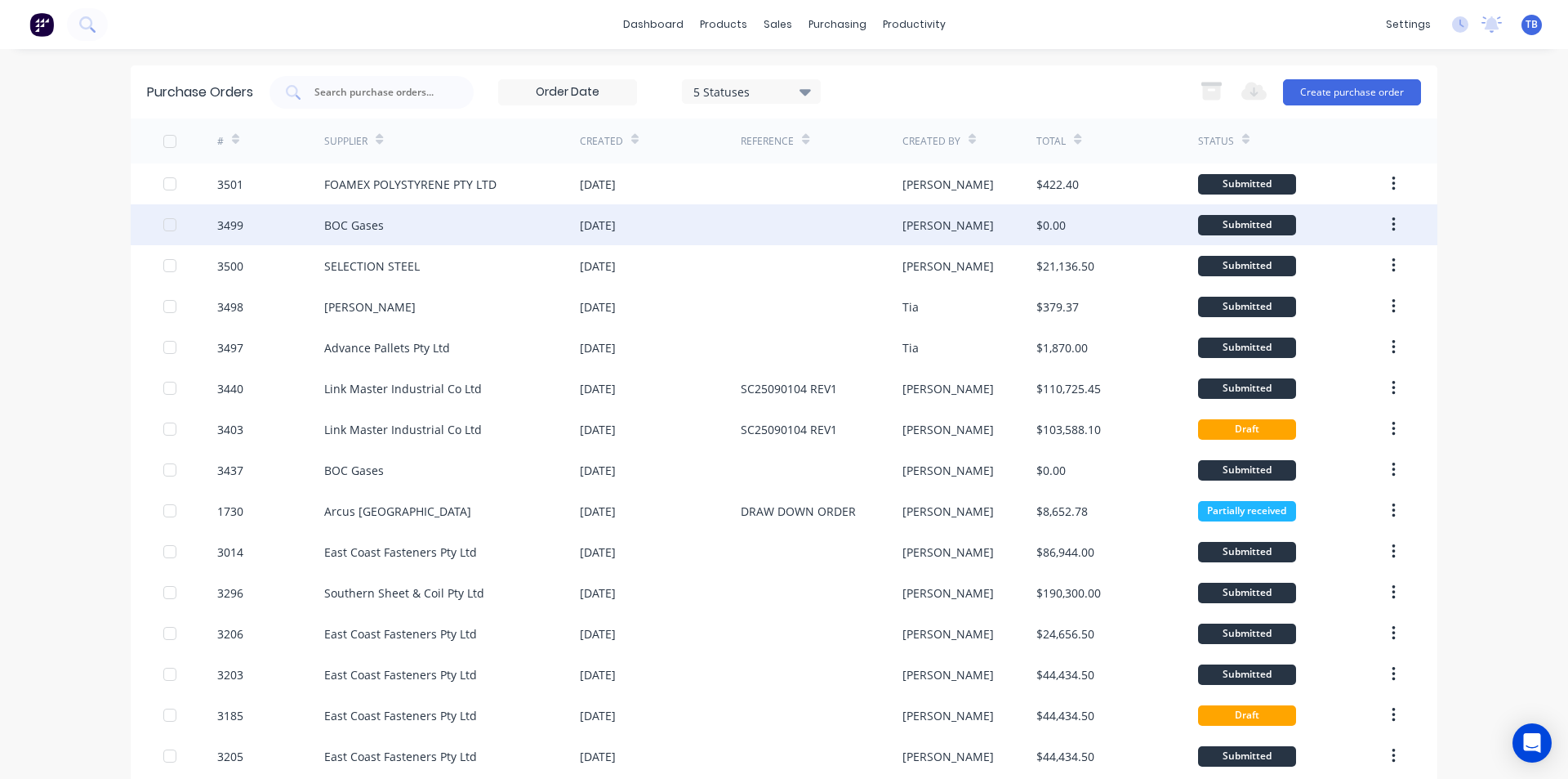
click at [339, 229] on div "BOC Gases" at bounding box center [353, 225] width 59 height 17
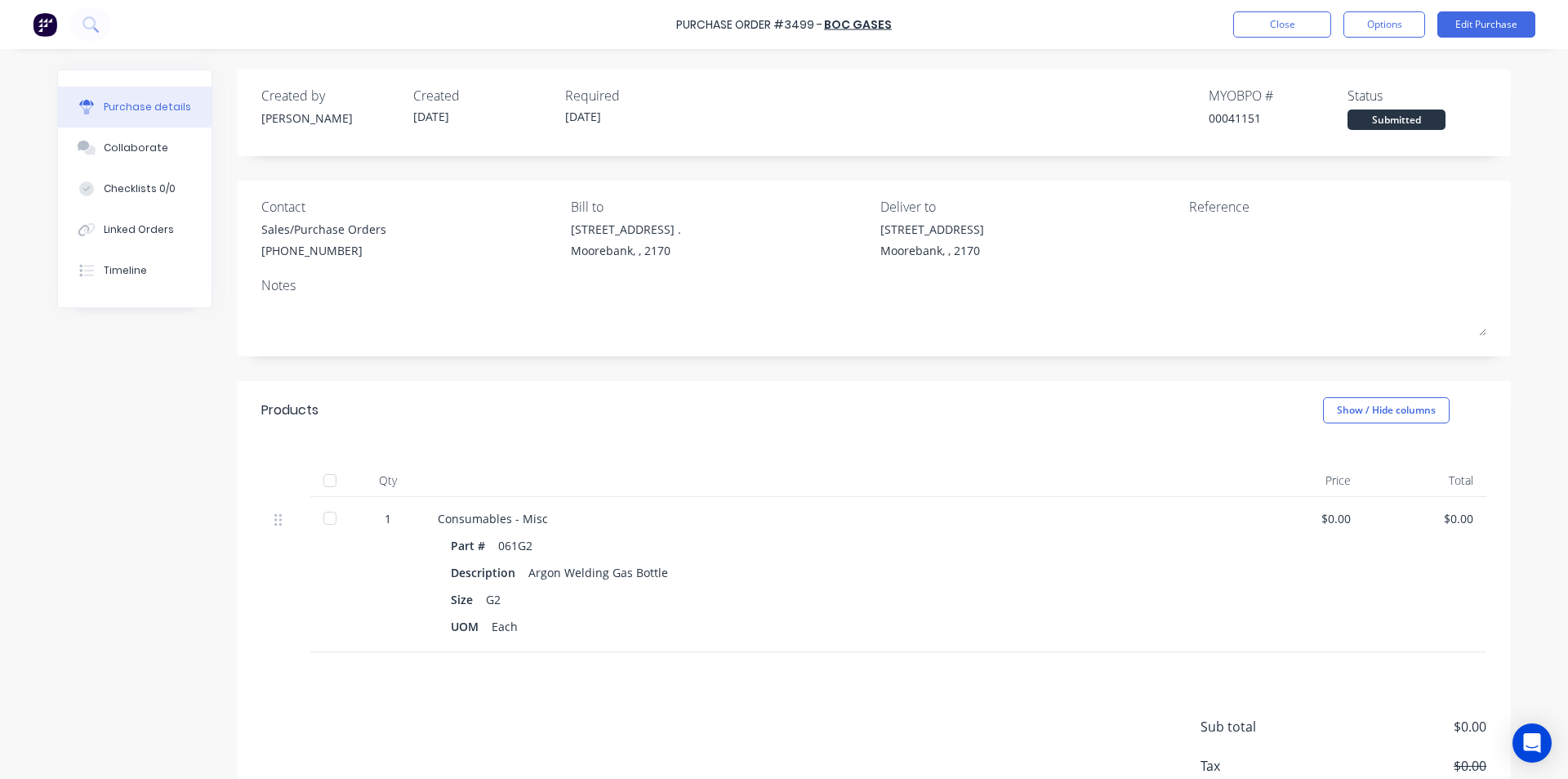
click at [320, 513] on div at bounding box center [330, 518] width 33 height 33
click at [1303, 16] on button "Close" at bounding box center [1281, 25] width 98 height 26
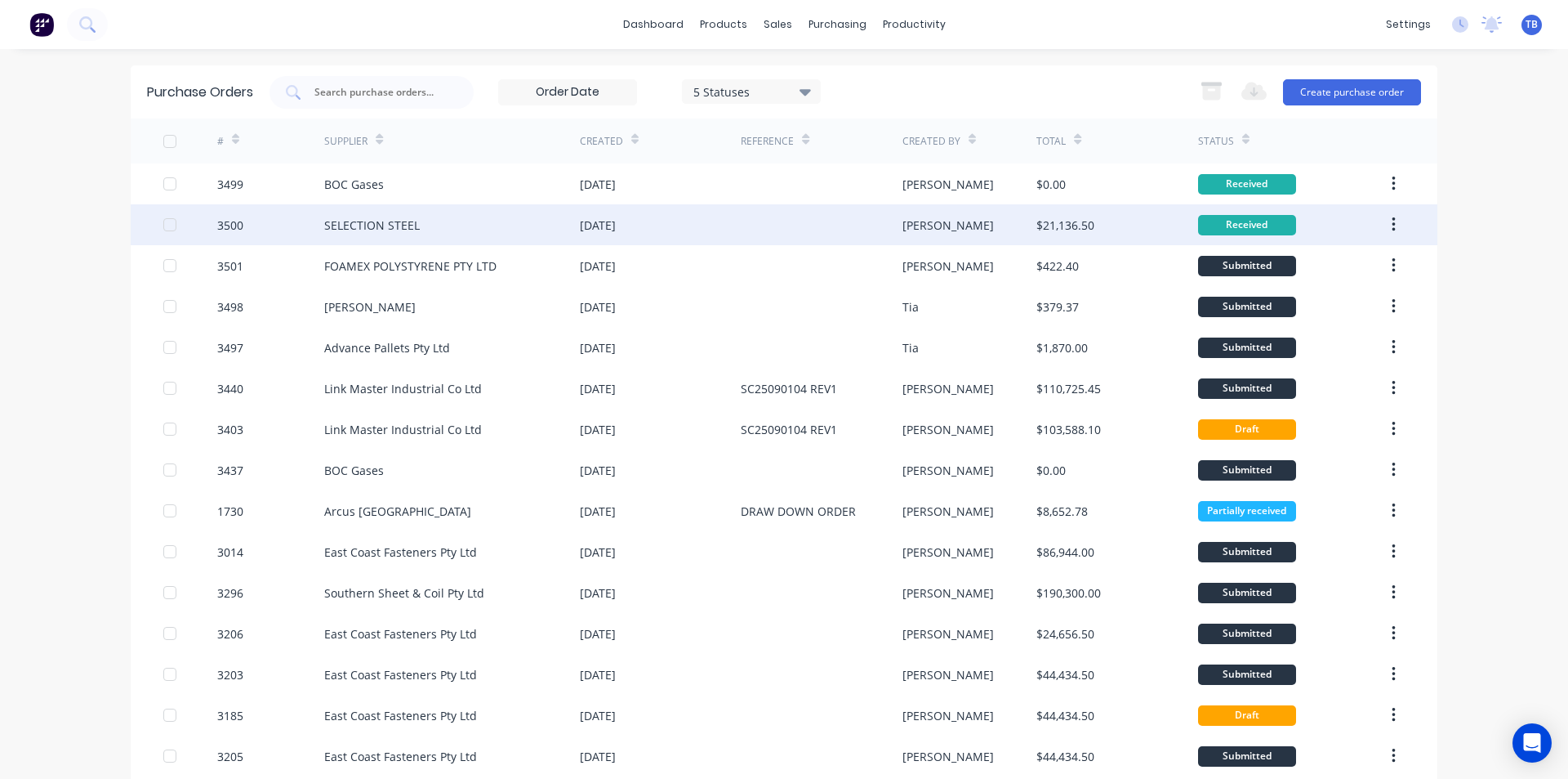
click at [1038, 226] on div "$21,136.50" at bounding box center [1065, 225] width 58 height 17
type textarea "x"
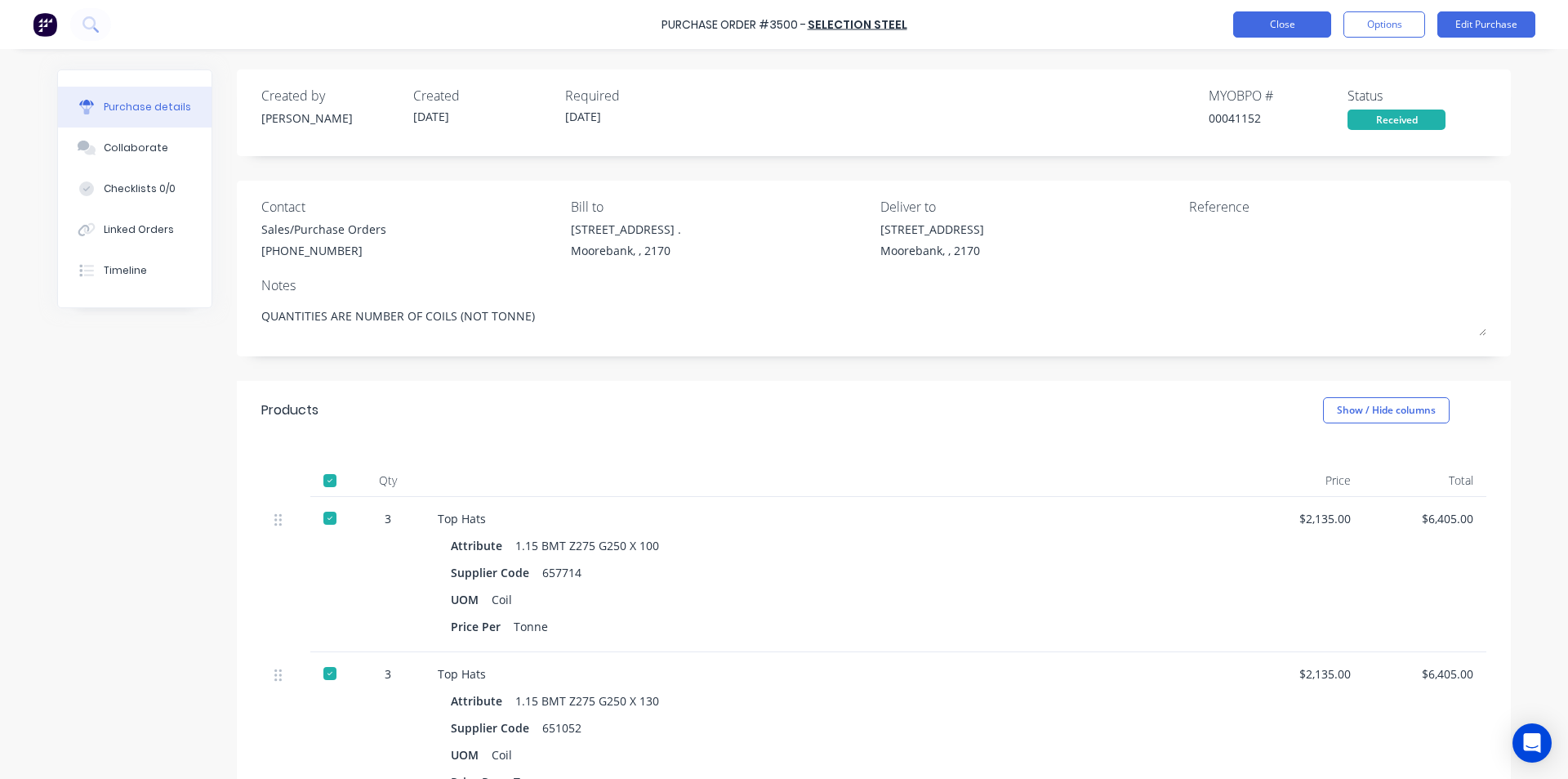
click at [1291, 31] on button "Close" at bounding box center [1281, 25] width 98 height 26
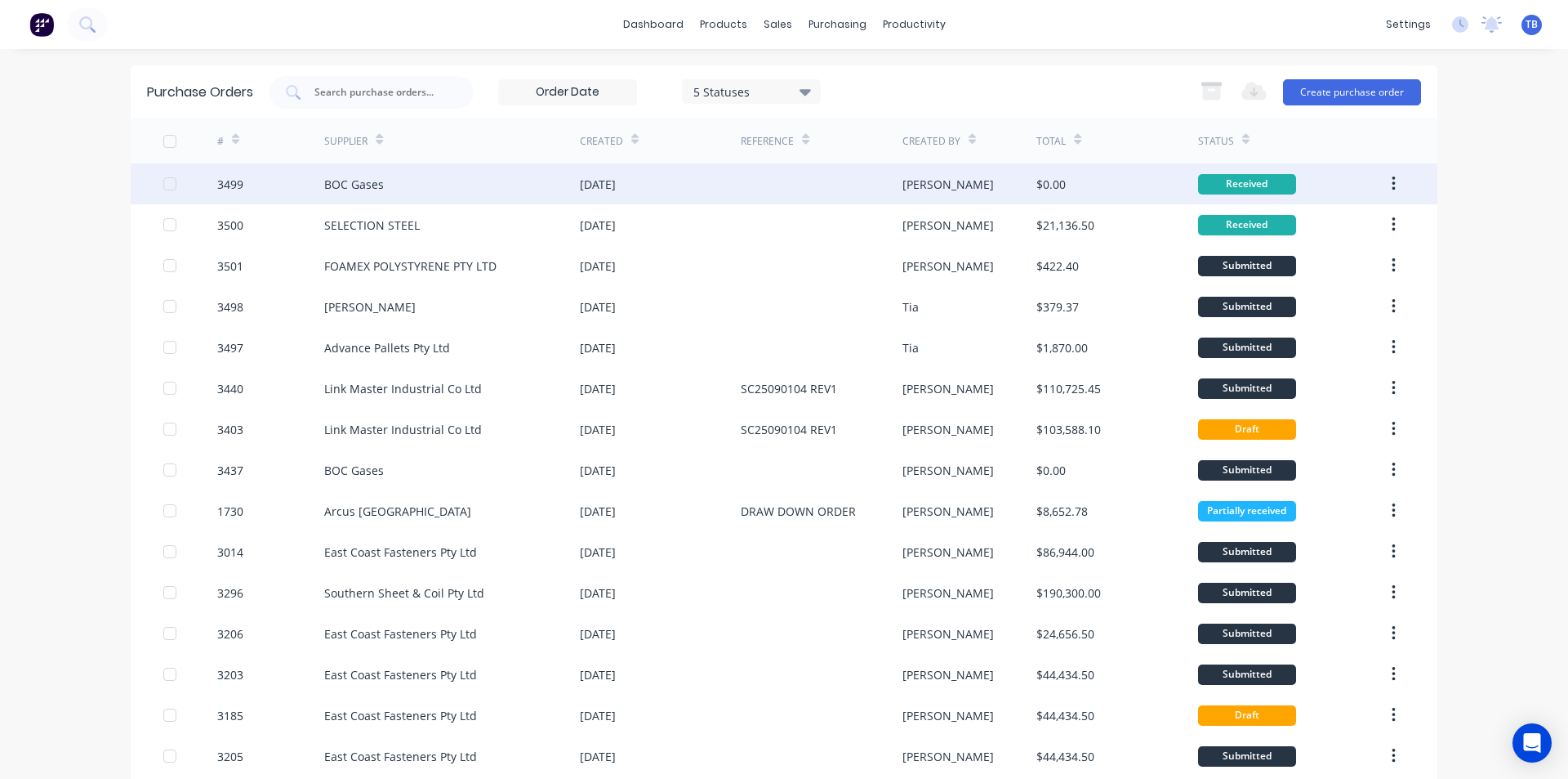
click at [1391, 174] on button "button" at bounding box center [1394, 184] width 38 height 29
click at [1344, 233] on div "Archive" at bounding box center [1335, 226] width 126 height 24
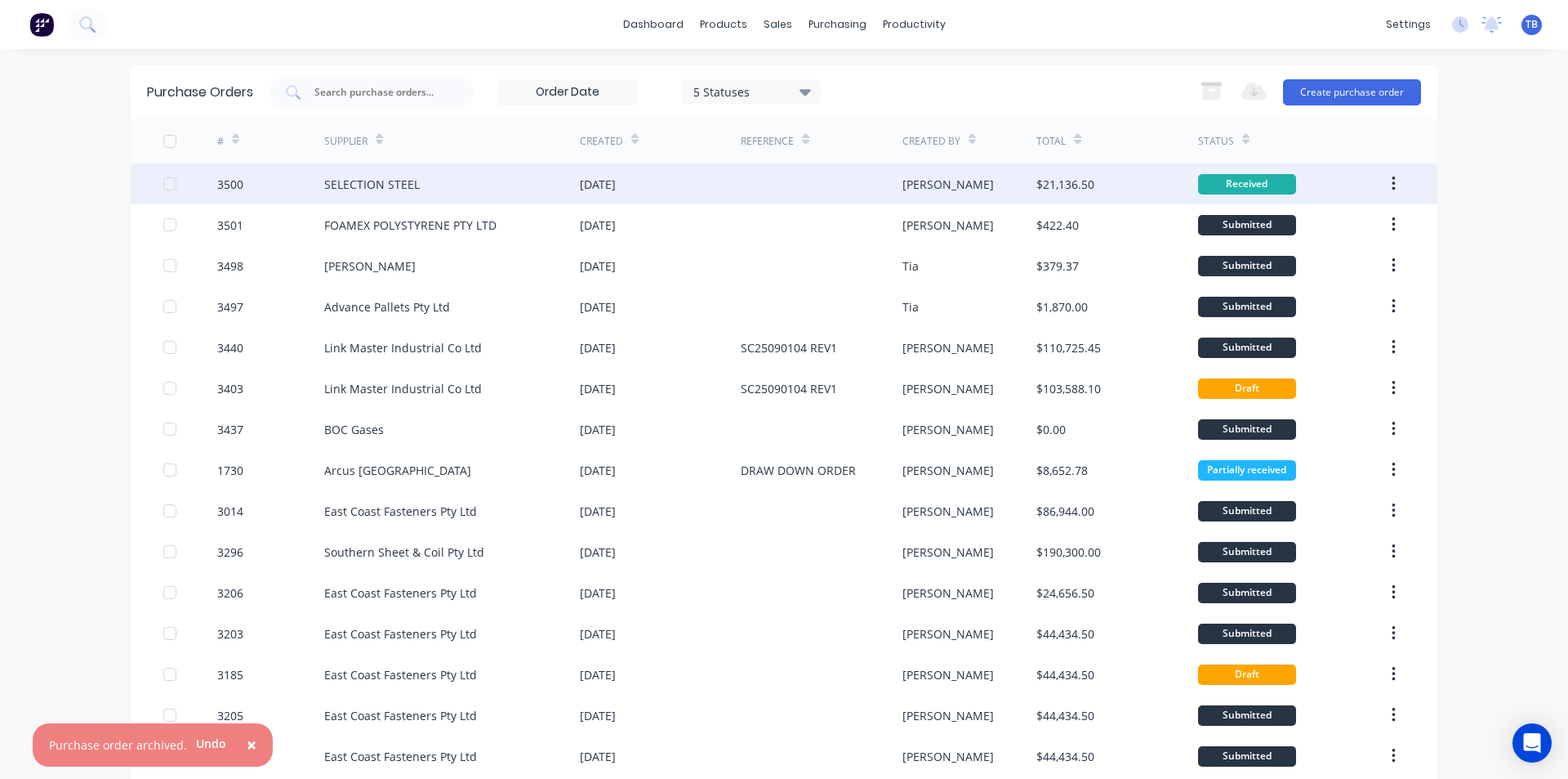
click at [1391, 181] on icon "button" at bounding box center [1393, 184] width 4 height 18
click at [1361, 221] on div "Archive" at bounding box center [1335, 226] width 126 height 24
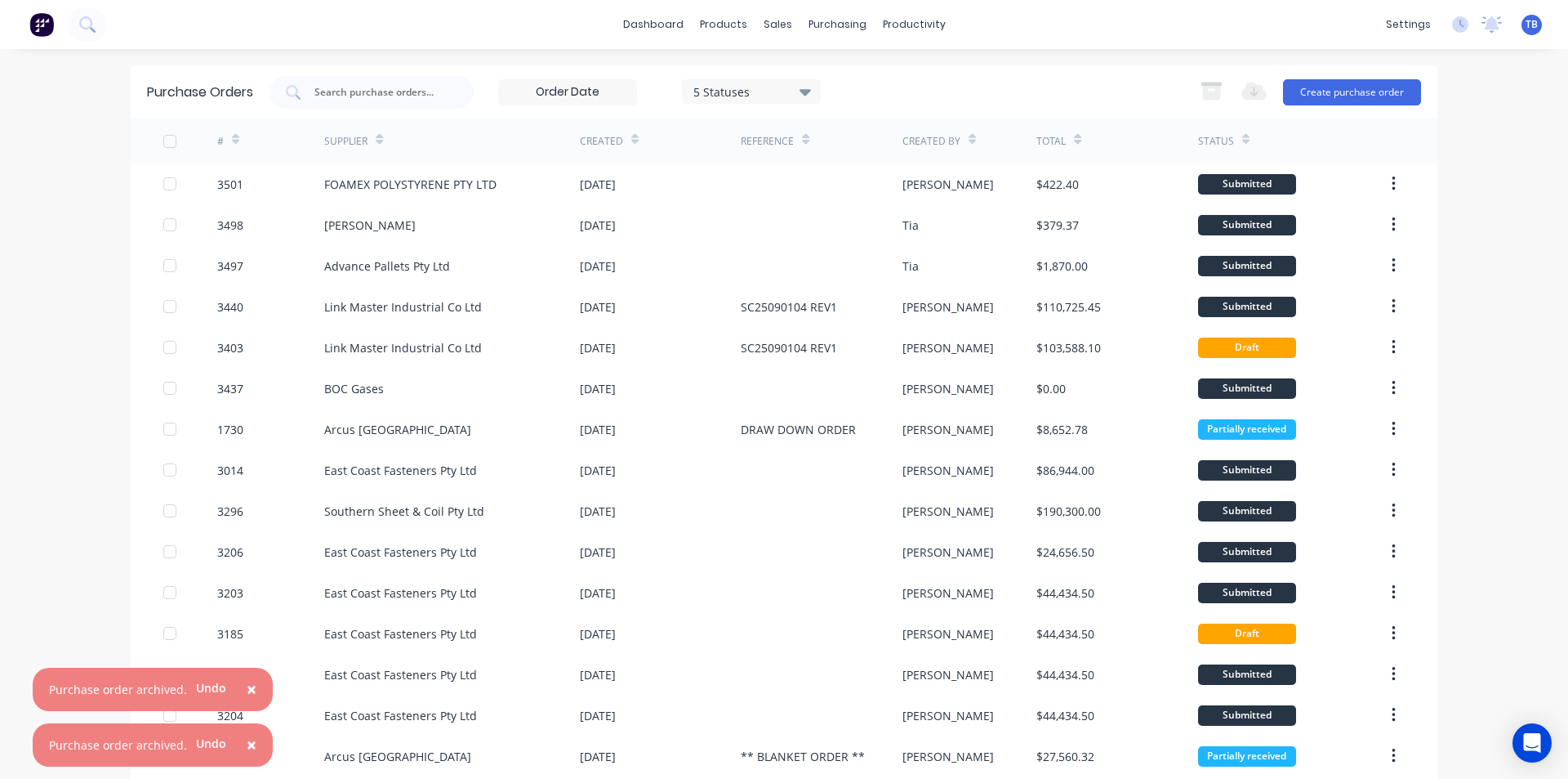
click at [253, 742] on button "×" at bounding box center [251, 744] width 43 height 39
click at [248, 733] on span "×" at bounding box center [251, 743] width 10 height 23
